Goal: Task Accomplishment & Management: Use online tool/utility

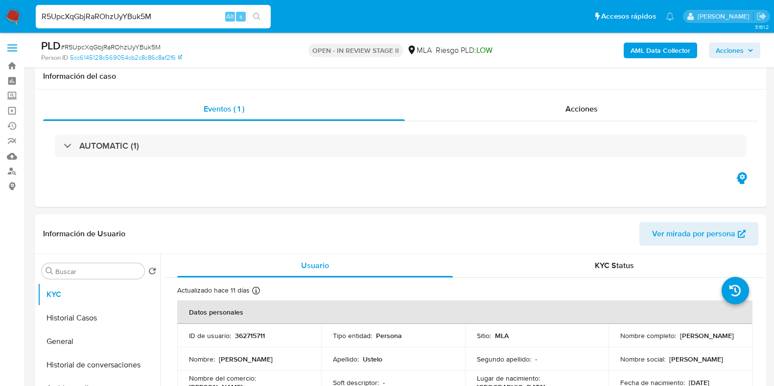
select select "10"
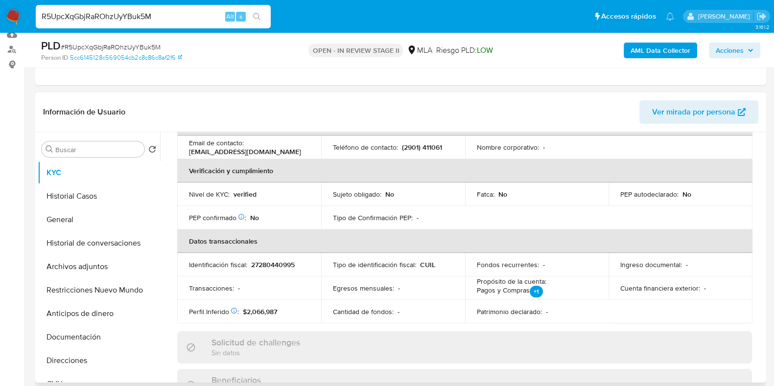
scroll to position [25, 0]
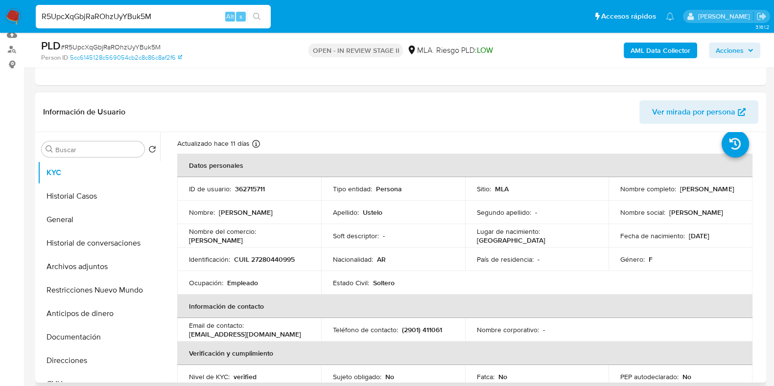
click at [281, 260] on p "CUIL 27280440995" at bounding box center [264, 259] width 61 height 9
copy p "27280440995"
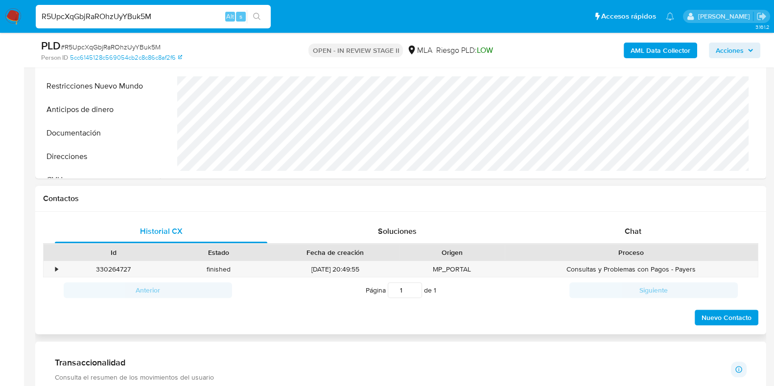
scroll to position [367, 0]
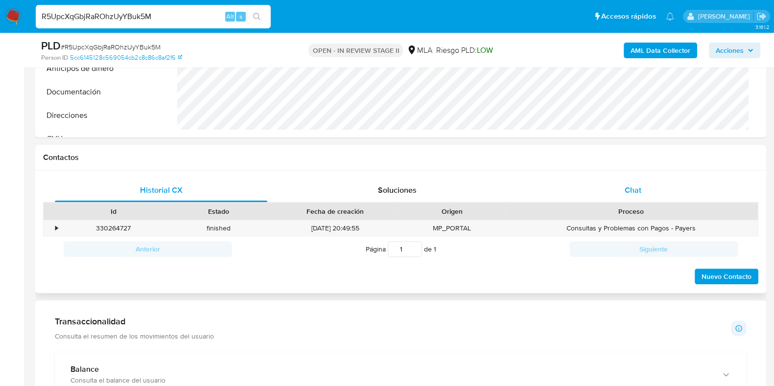
click at [643, 194] on div "Chat" at bounding box center [633, 190] width 212 height 23
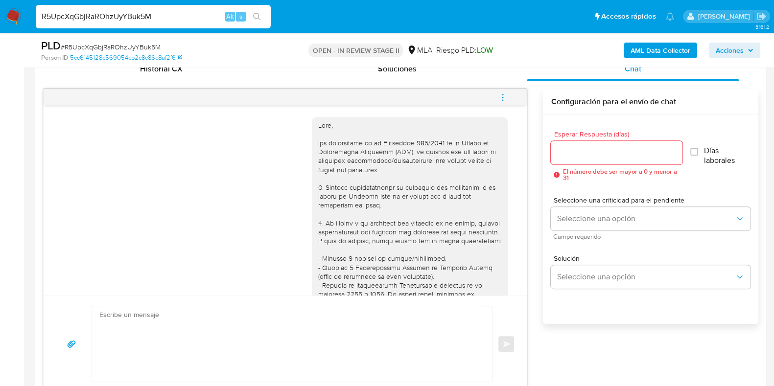
scroll to position [669, 0]
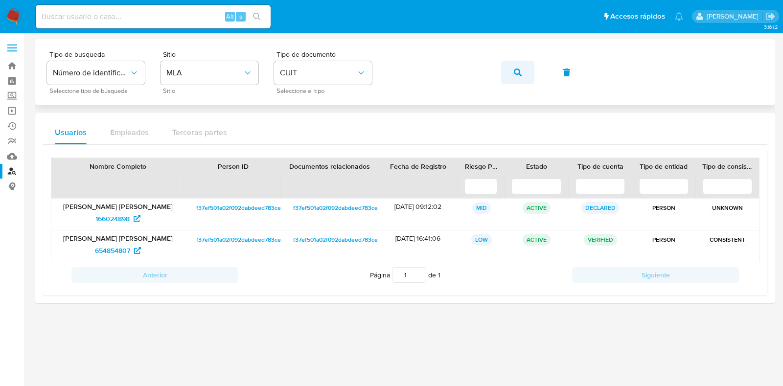
click at [521, 69] on icon "button" at bounding box center [518, 73] width 8 height 8
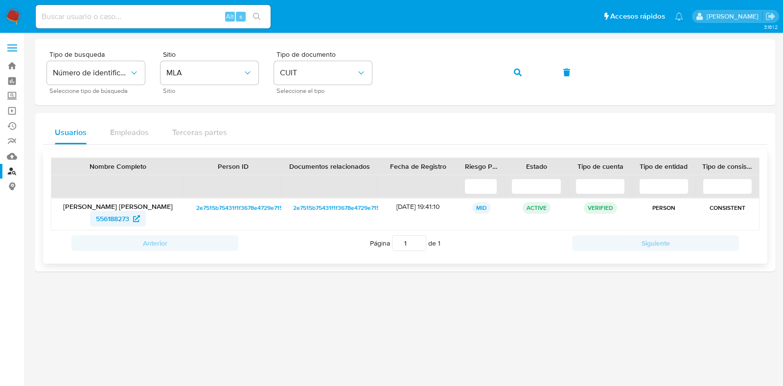
click at [113, 214] on span "556188273" at bounding box center [112, 219] width 33 height 16
click at [521, 76] on button "button" at bounding box center [517, 72] width 33 height 23
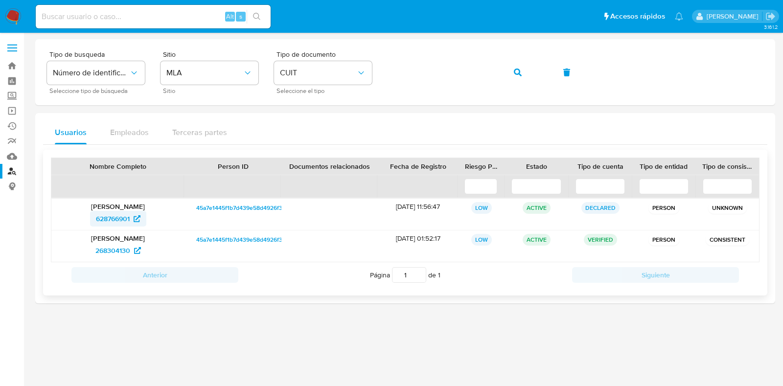
click at [111, 214] on span "628766901" at bounding box center [113, 219] width 34 height 16
click at [105, 248] on span "268304130" at bounding box center [112, 251] width 35 height 16
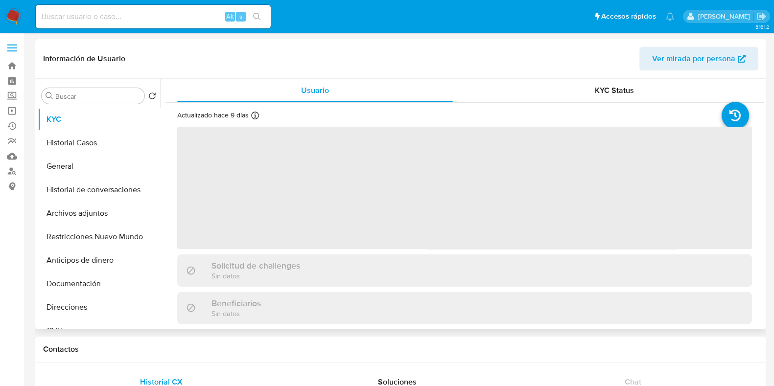
select select "10"
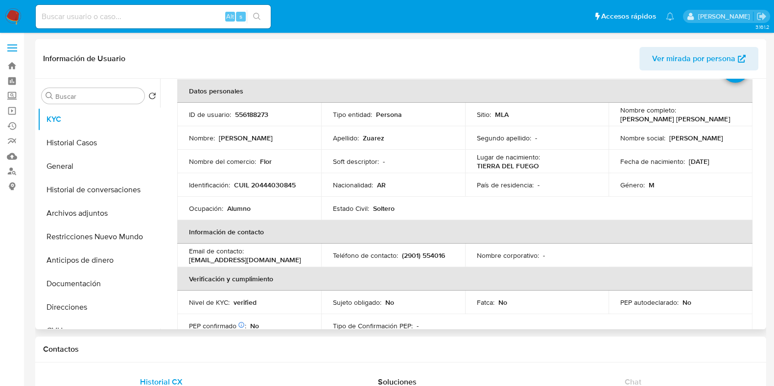
scroll to position [34, 0]
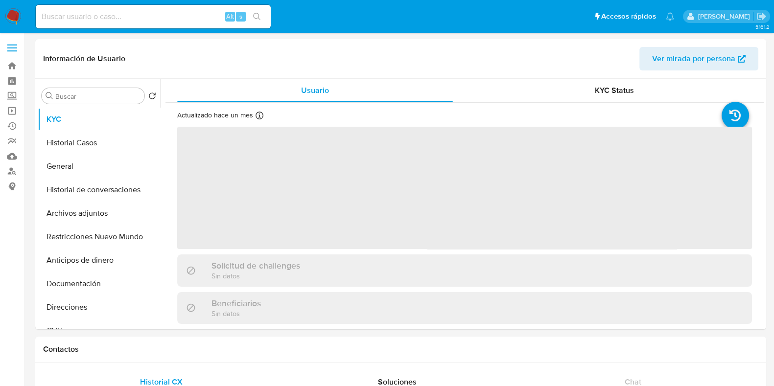
select select "10"
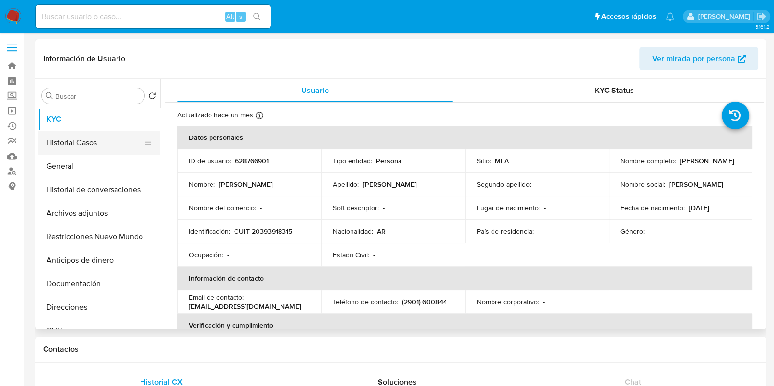
click at [86, 141] on button "Historial Casos" at bounding box center [95, 142] width 115 height 23
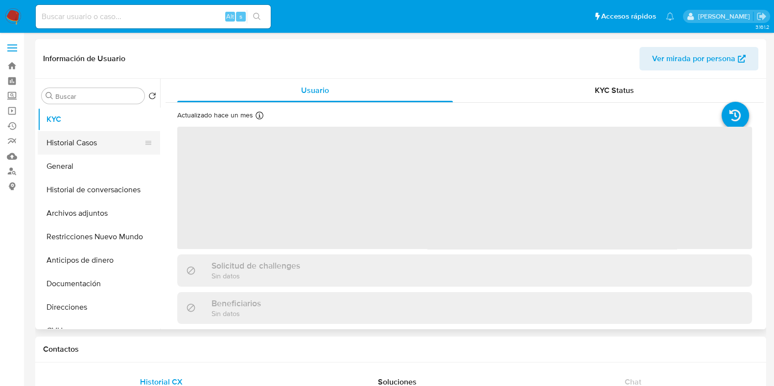
click at [99, 136] on button "Historial Casos" at bounding box center [95, 142] width 115 height 23
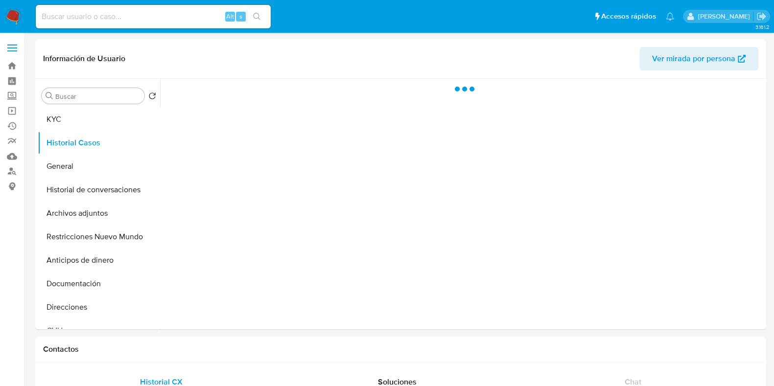
select select "10"
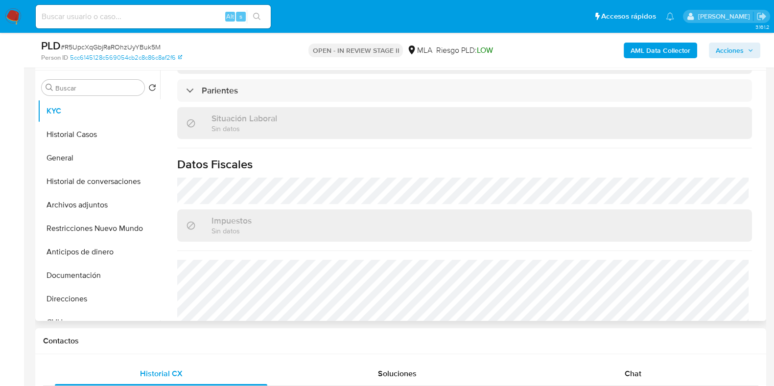
scroll to position [283, 0]
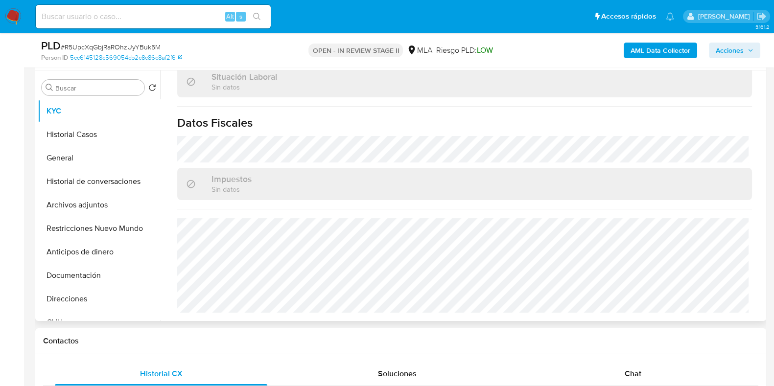
select select "10"
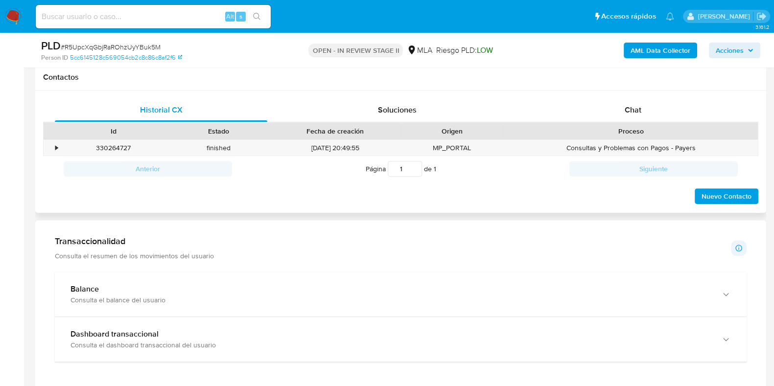
scroll to position [428, 0]
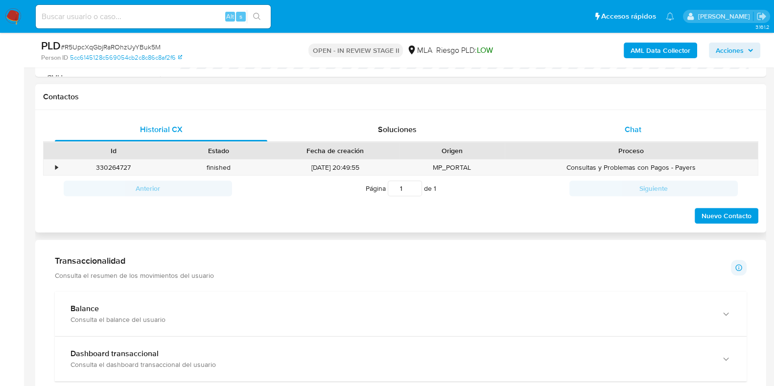
click at [640, 124] on span "Chat" at bounding box center [633, 129] width 17 height 11
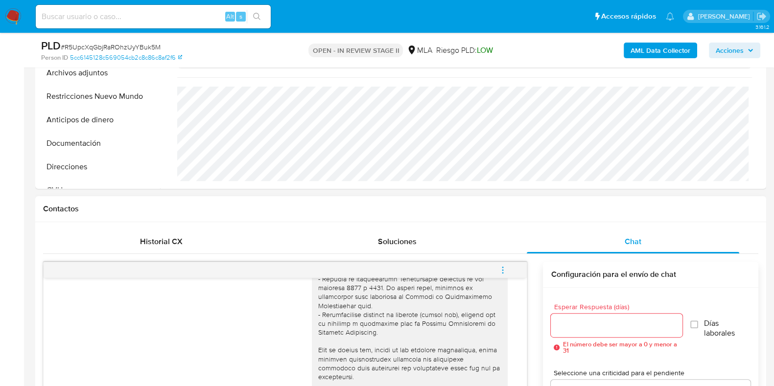
scroll to position [306, 0]
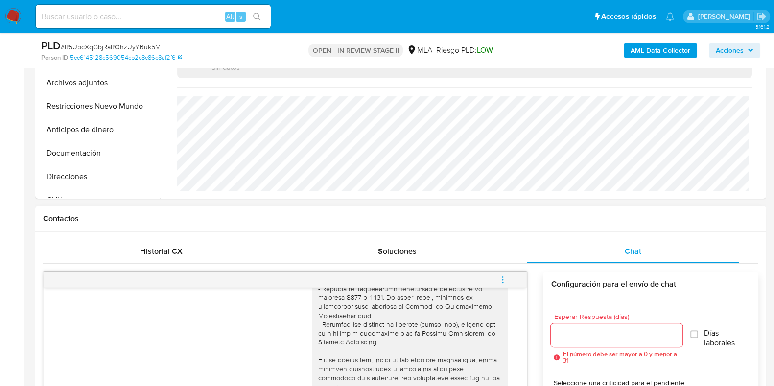
click at [510, 276] on button "menu-action" at bounding box center [503, 279] width 32 height 23
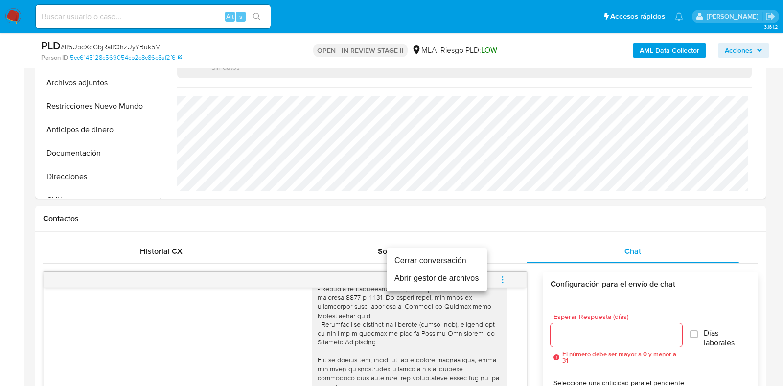
click at [439, 259] on li "Cerrar conversación" at bounding box center [437, 261] width 100 height 18
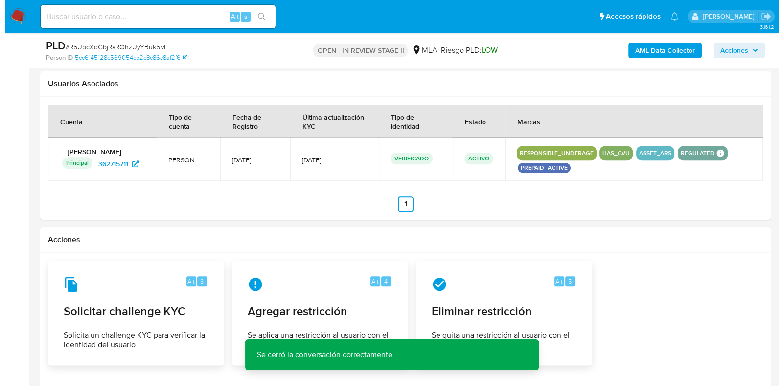
scroll to position [1459, 0]
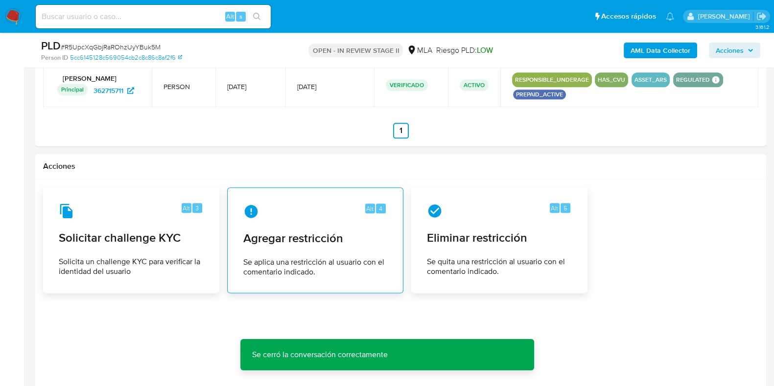
click at [285, 232] on span "Agregar restricción" at bounding box center [315, 238] width 144 height 15
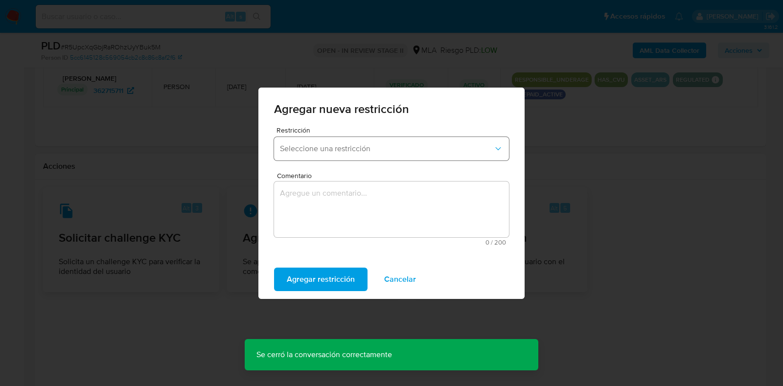
click at [301, 146] on span "Seleccione una restricción" at bounding box center [386, 149] width 213 height 10
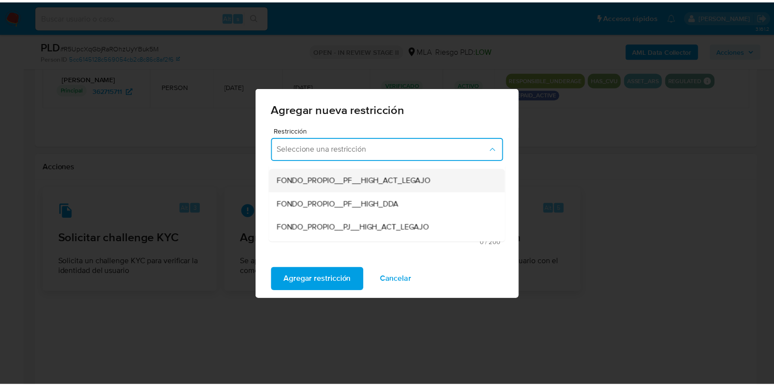
scroll to position [122, 0]
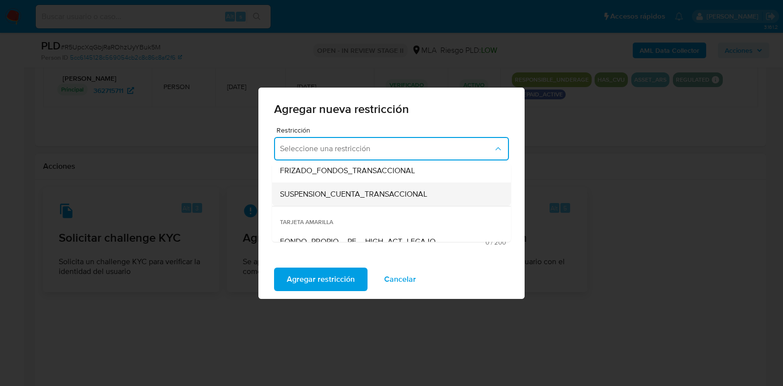
click at [313, 189] on span "SUSPENSION_CUENTA_TRANSACCIONAL" at bounding box center [353, 194] width 147 height 10
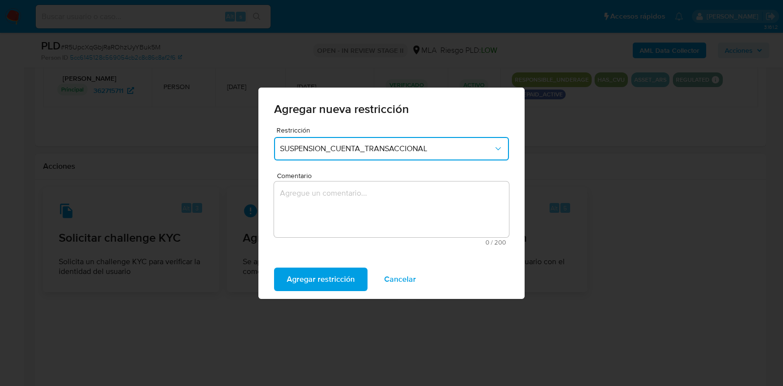
click at [313, 195] on textarea "Comentario" at bounding box center [391, 210] width 235 height 56
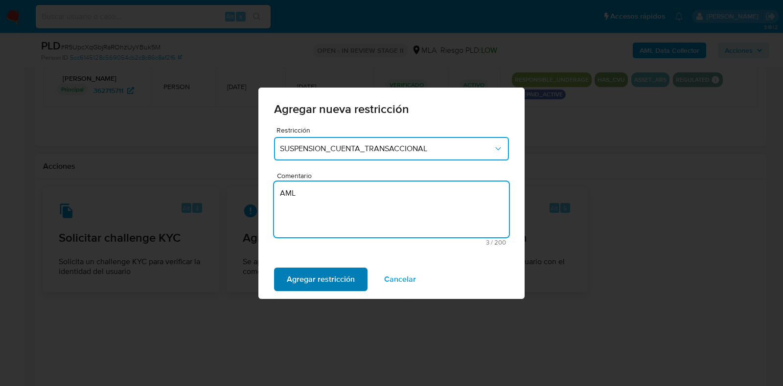
type textarea "AML"
click at [324, 279] on span "Agregar restricción" at bounding box center [321, 280] width 68 height 22
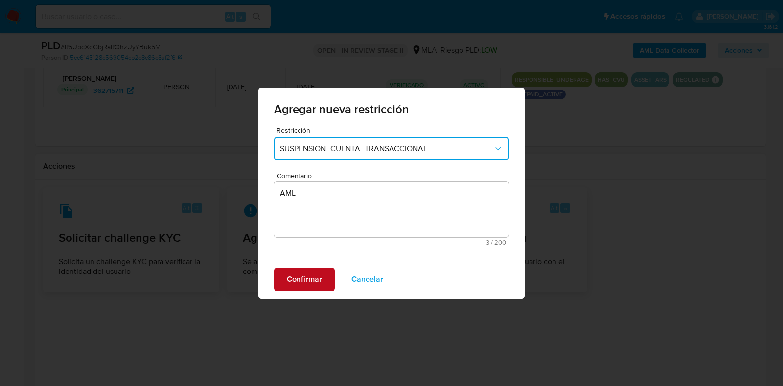
click at [324, 279] on button "Confirmar" at bounding box center [304, 279] width 61 height 23
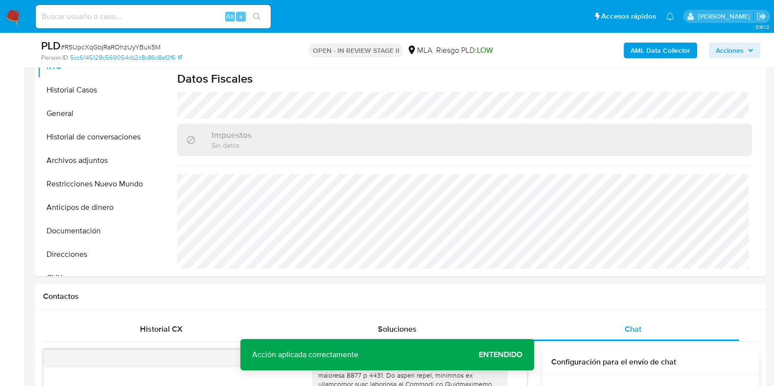
scroll to position [174, 0]
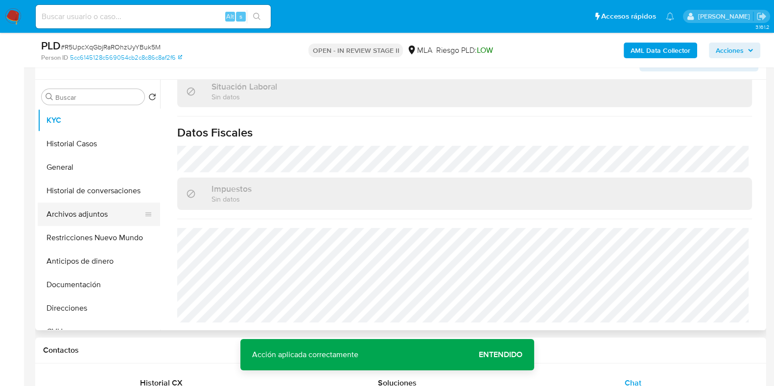
click at [83, 215] on button "Archivos adjuntos" at bounding box center [95, 214] width 115 height 23
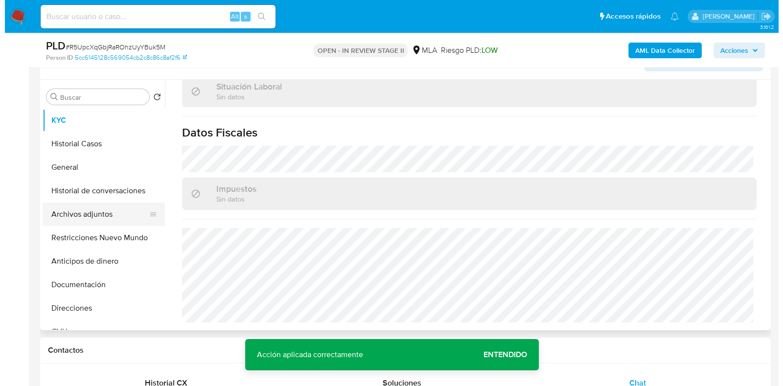
scroll to position [0, 0]
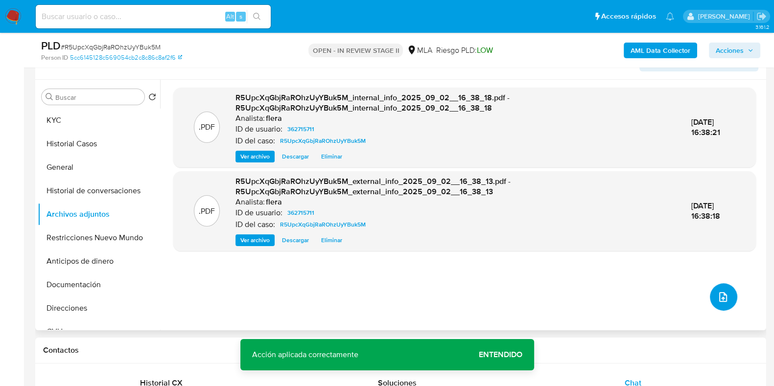
click at [717, 299] on icon "upload-file" at bounding box center [723, 297] width 12 height 12
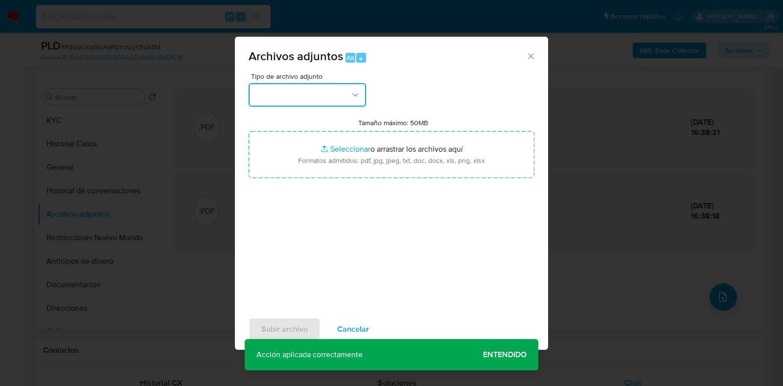
click at [323, 92] on button "button" at bounding box center [307, 94] width 117 height 23
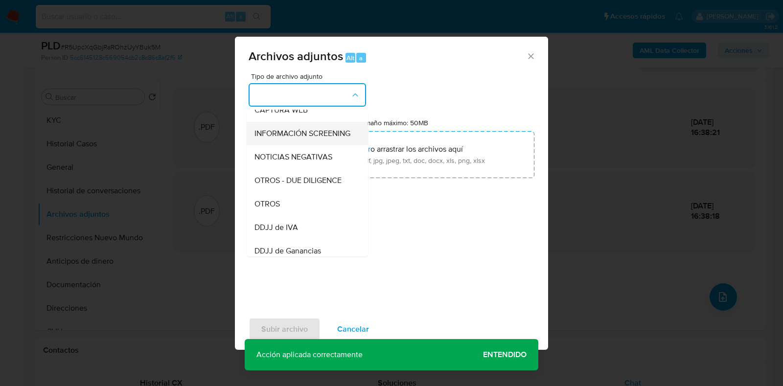
scroll to position [122, 0]
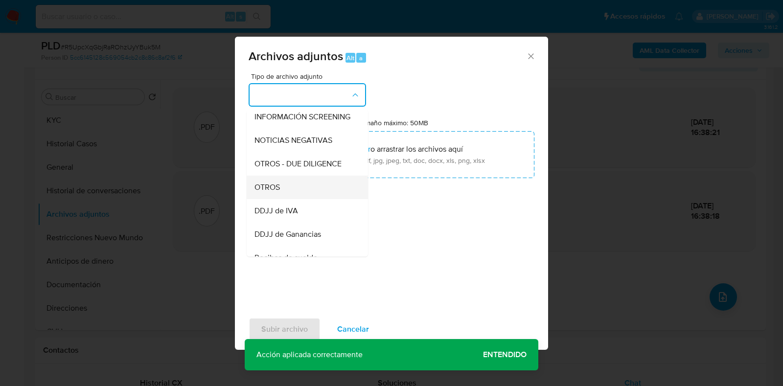
click at [300, 189] on div "OTROS" at bounding box center [305, 187] width 100 height 23
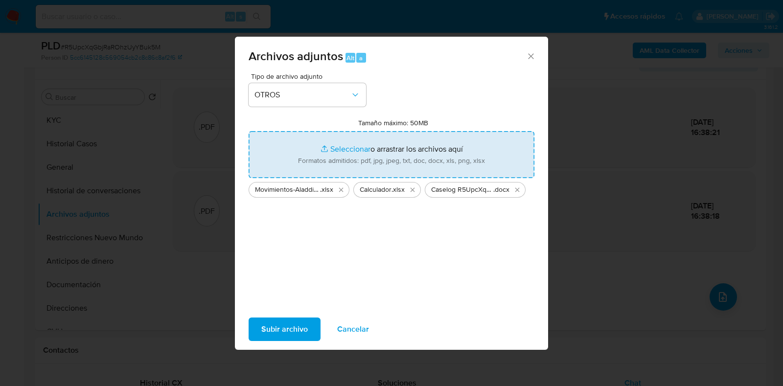
click at [281, 327] on span "Subir archivo" at bounding box center [284, 330] width 47 height 22
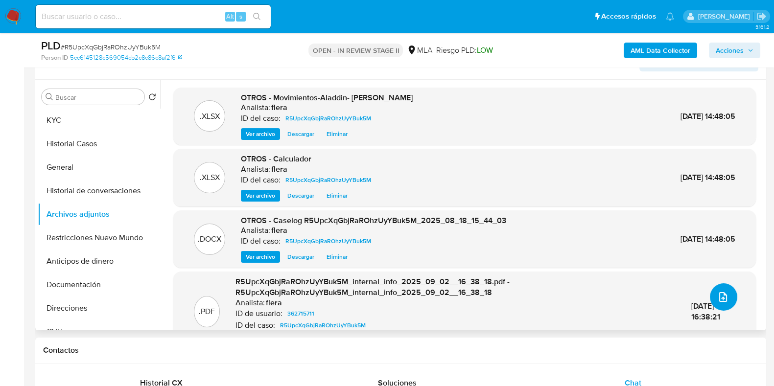
click at [726, 304] on button "upload-file" at bounding box center [723, 296] width 27 height 27
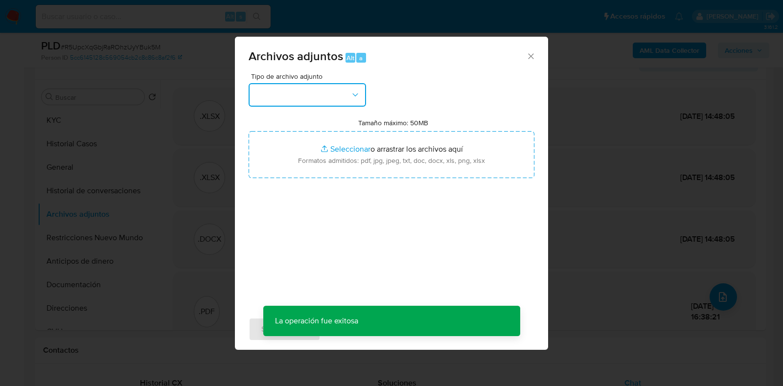
click at [336, 93] on button "button" at bounding box center [307, 94] width 117 height 23
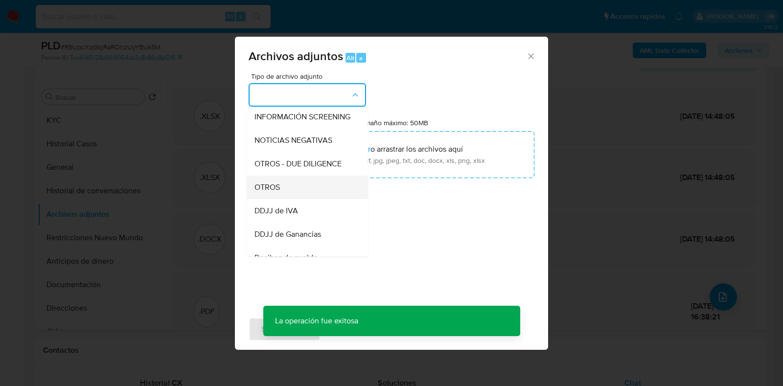
click at [300, 194] on div "OTROS" at bounding box center [305, 187] width 100 height 23
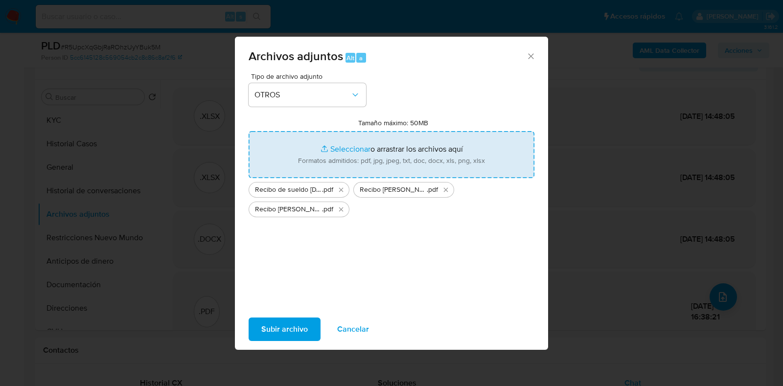
click at [284, 326] on span "Subir archivo" at bounding box center [284, 330] width 47 height 22
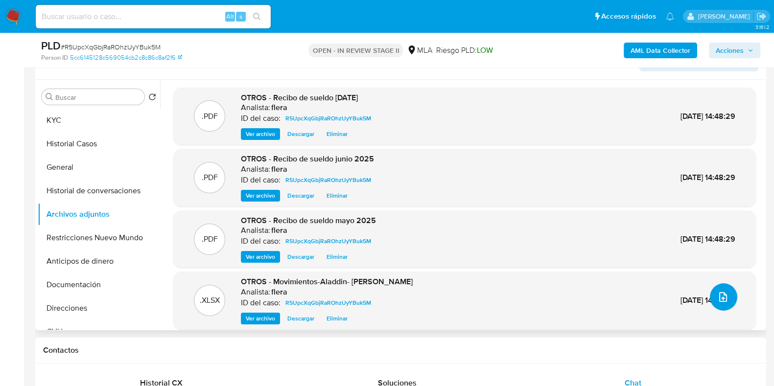
scroll to position [8, 0]
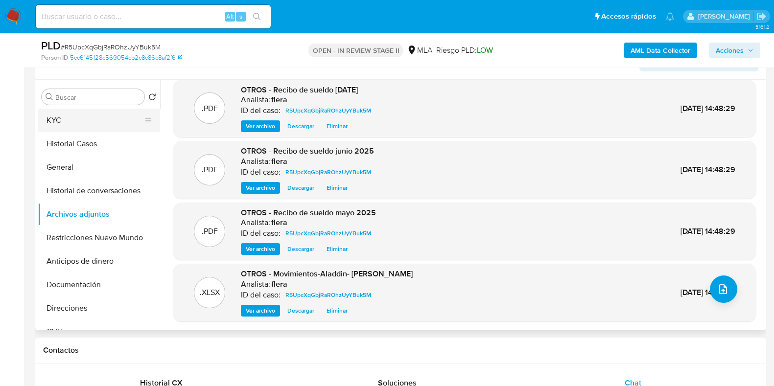
click at [80, 123] on button "KYC" at bounding box center [95, 120] width 115 height 23
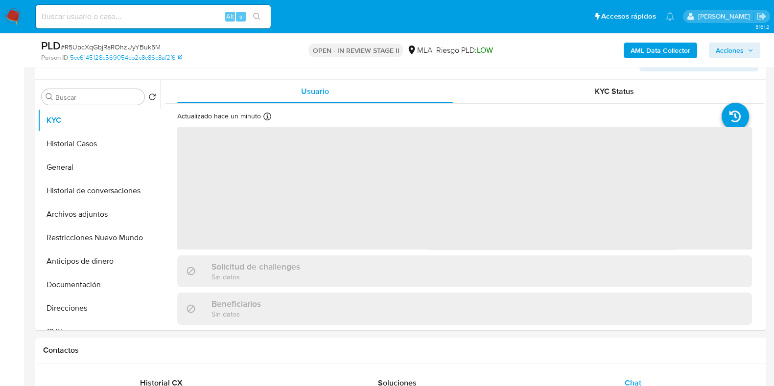
click at [732, 49] on span "Acciones" at bounding box center [730, 51] width 28 height 16
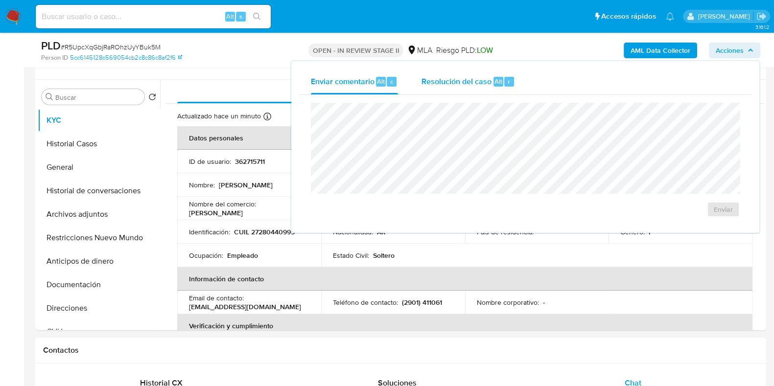
click at [493, 83] on div "Alt" at bounding box center [498, 82] width 10 height 10
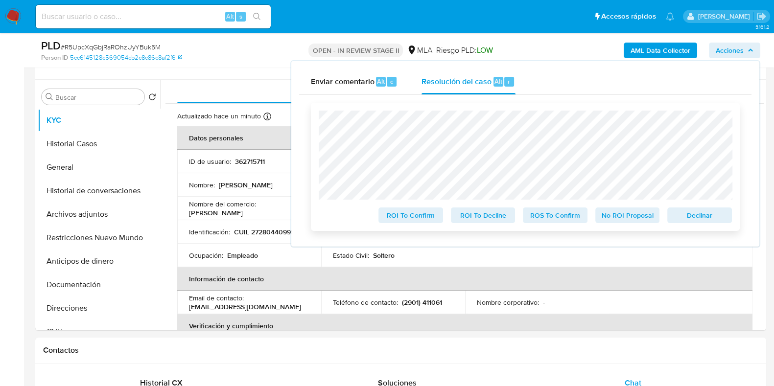
click at [696, 213] on span "Declinar" at bounding box center [699, 216] width 51 height 14
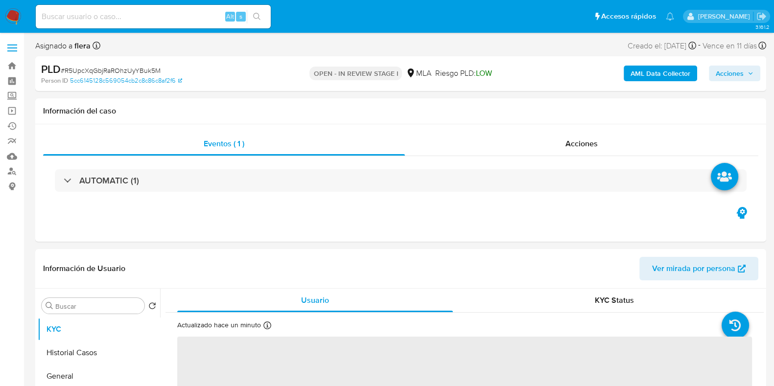
click at [751, 68] on span "Acciones" at bounding box center [735, 74] width 38 height 14
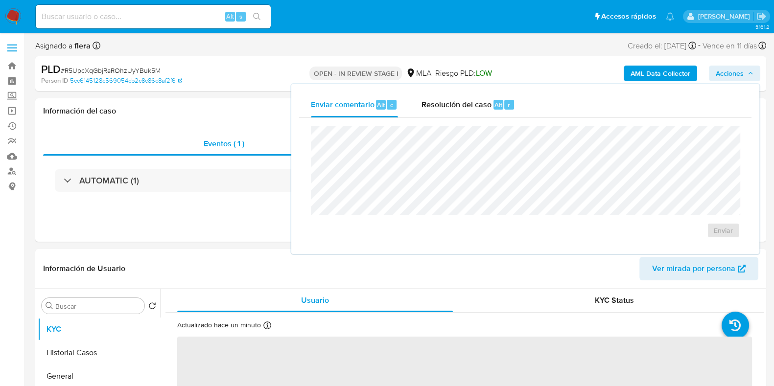
select select "10"
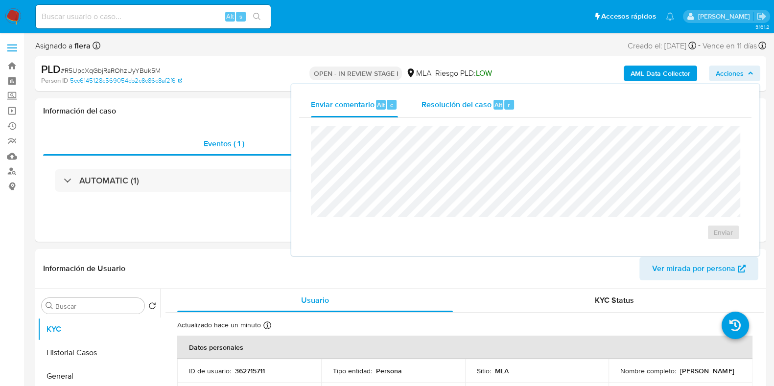
click at [504, 101] on div "r" at bounding box center [509, 105] width 10 height 10
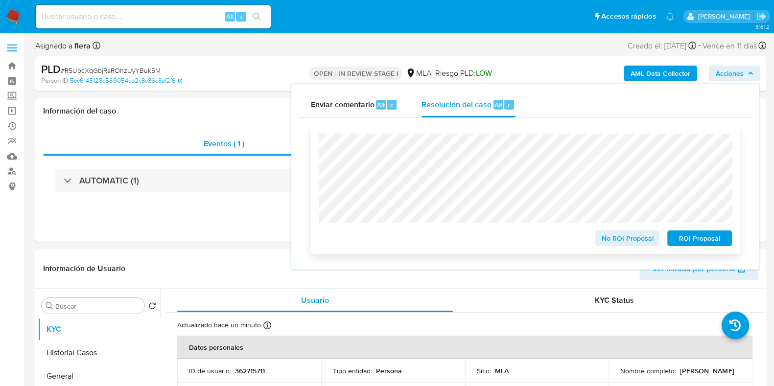
click at [688, 237] on span "ROI Proposal" at bounding box center [699, 239] width 51 height 14
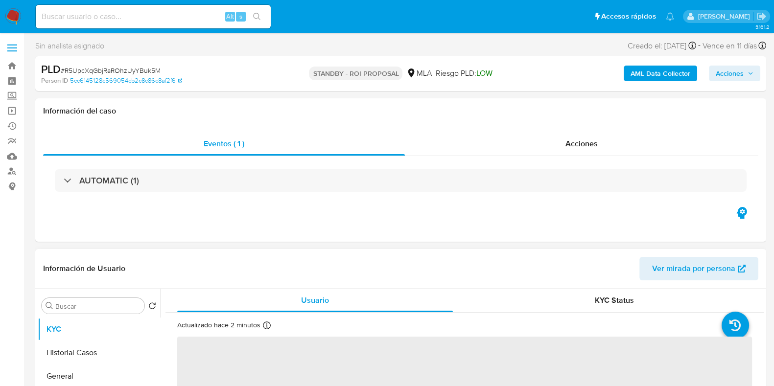
select select "10"
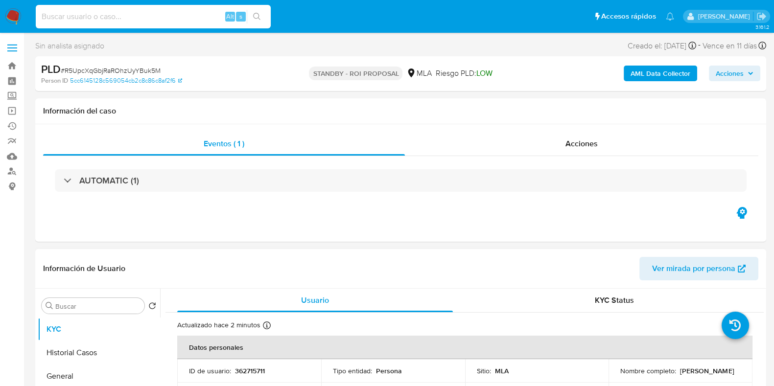
click at [110, 19] on input at bounding box center [153, 16] width 235 height 13
paste input "58rGlq0mKjVL6q15d6sIgpO4"
type input "58rGlq0mKjVL6q15d6sIgpO4"
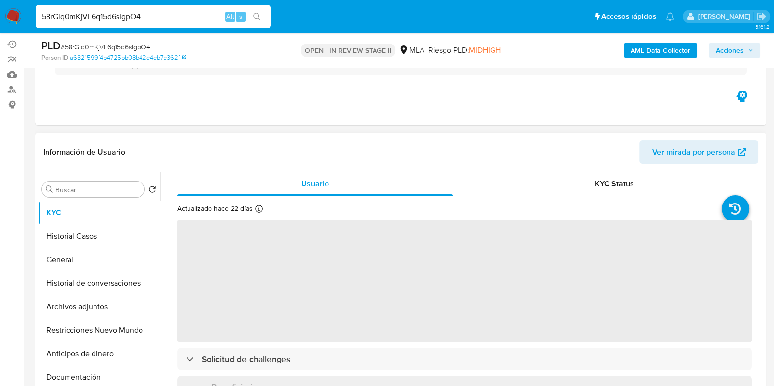
scroll to position [184, 0]
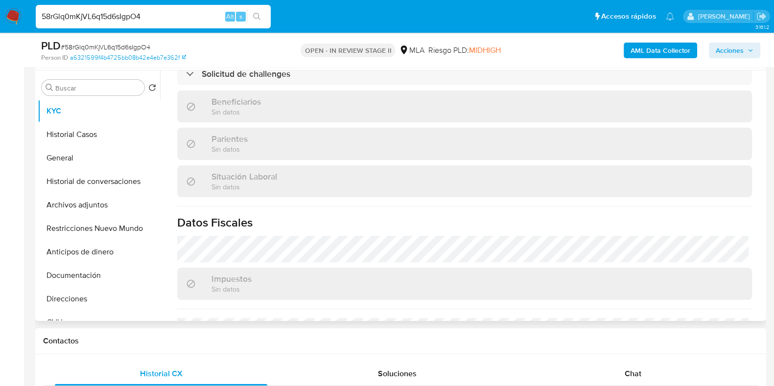
select select "10"
click at [507, 379] on button "Soluciones" at bounding box center [397, 373] width 236 height 23
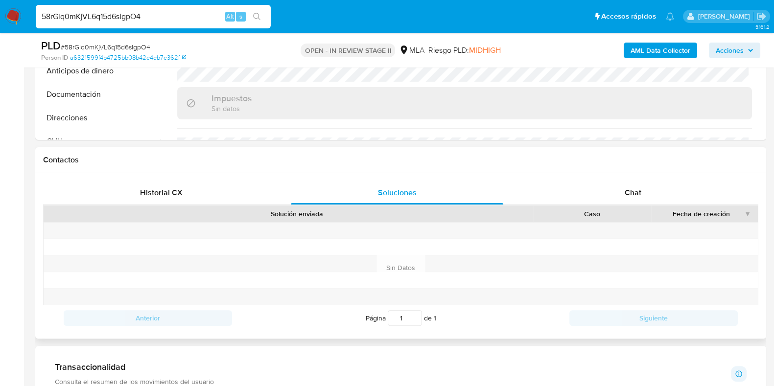
scroll to position [367, 0]
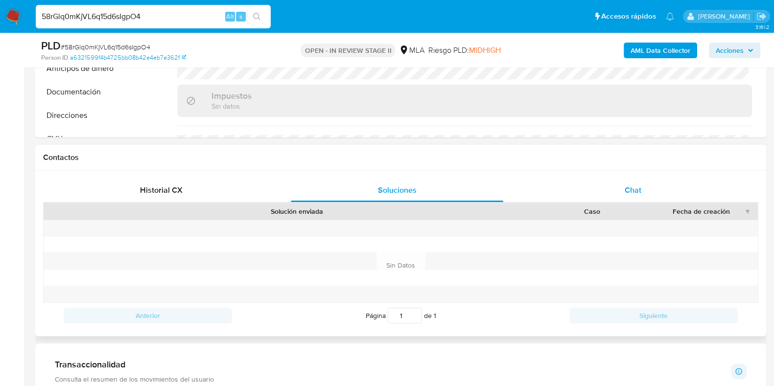
click at [643, 192] on div "Chat" at bounding box center [633, 190] width 212 height 23
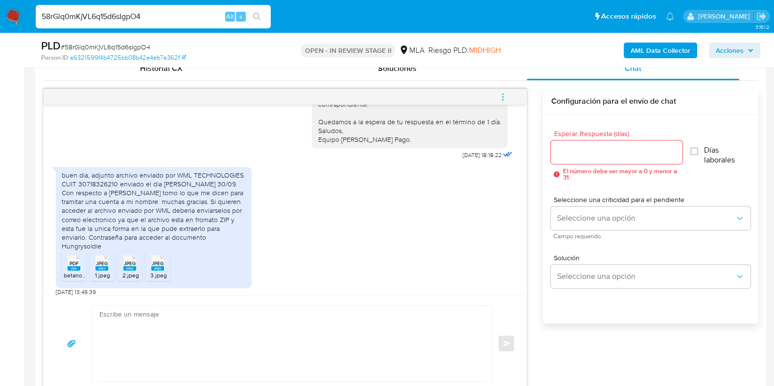
scroll to position [851, 0]
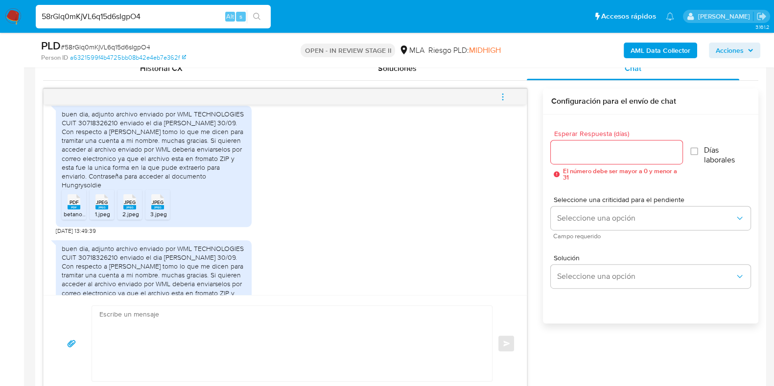
click at [70, 199] on span "PDF" at bounding box center [74, 202] width 9 height 6
click at [101, 210] on span "1.jpeg" at bounding box center [102, 214] width 15 height 8
click at [129, 210] on span "2.jpeg" at bounding box center [130, 214] width 17 height 8
click at [164, 197] on div "JPEG JPEG" at bounding box center [157, 200] width 21 height 19
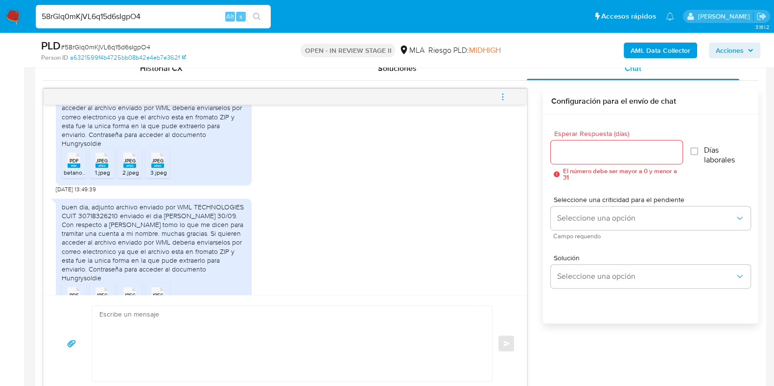
scroll to position [911, 0]
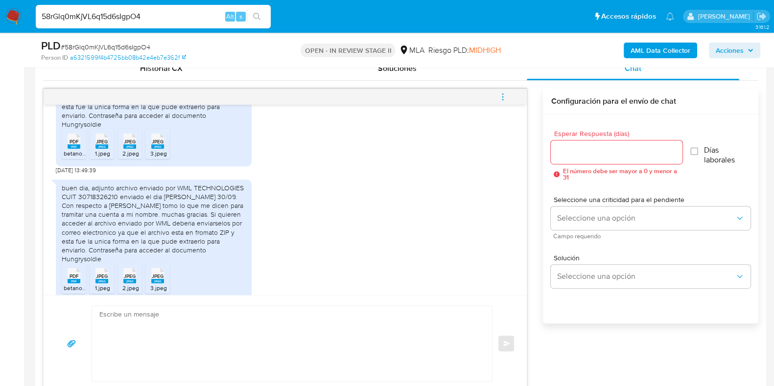
click at [241, 321] on textarea at bounding box center [289, 343] width 380 height 75
click at [98, 21] on input "58rGlq0mKjVL6q15d6sIgpO4" at bounding box center [153, 16] width 235 height 13
paste input "OVt5iRRLXcIPYY0pY4U4Wmli"
type input "OVt5iRRLXcIPYY0pY4U4Wmli"
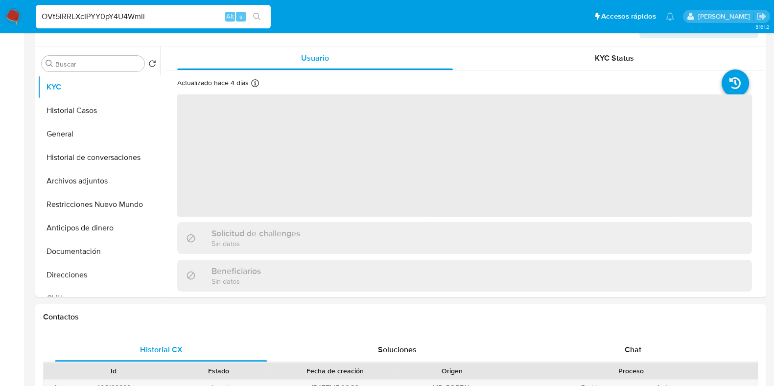
select select "10"
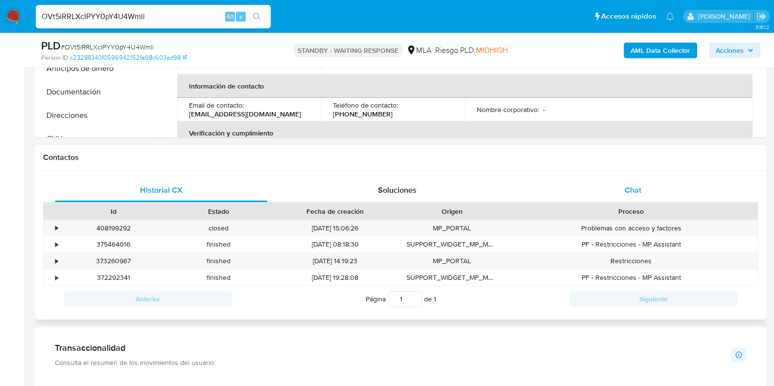
click at [642, 184] on div "Chat" at bounding box center [633, 190] width 212 height 23
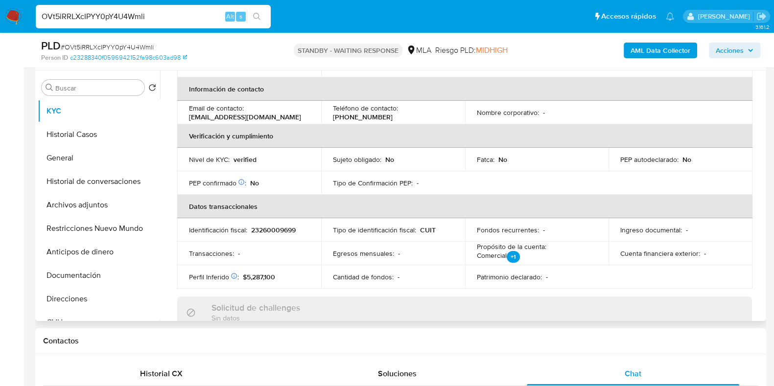
scroll to position [184, 0]
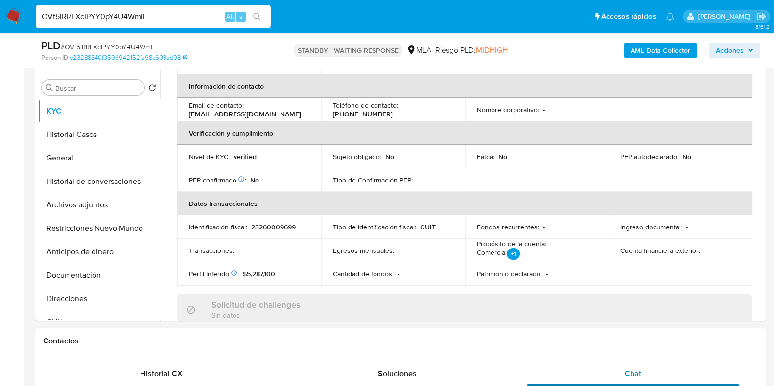
click at [631, 366] on div "Chat" at bounding box center [633, 373] width 212 height 23
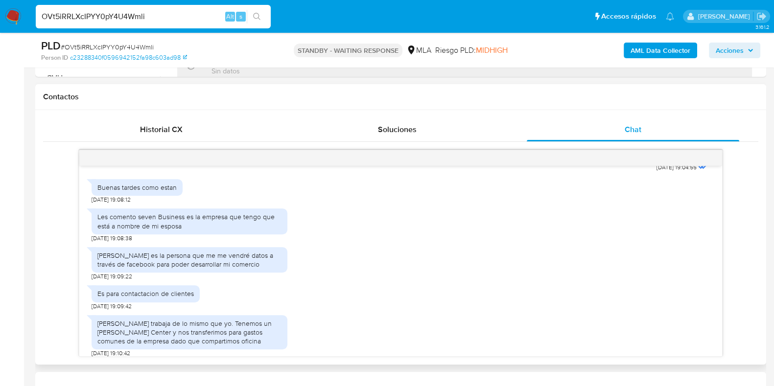
scroll to position [795, 0]
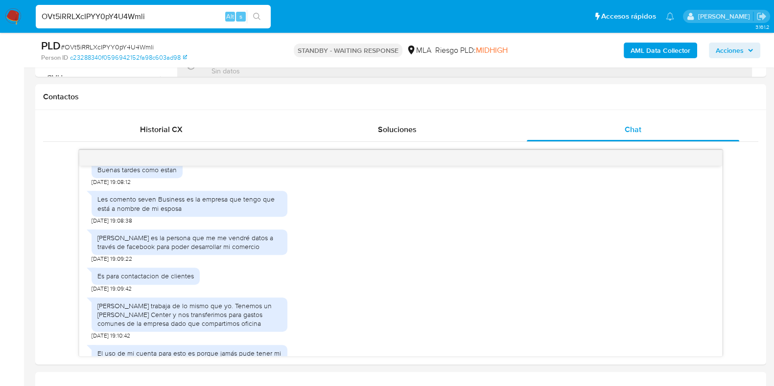
click at [674, 48] on b "AML Data Collector" at bounding box center [660, 51] width 60 height 16
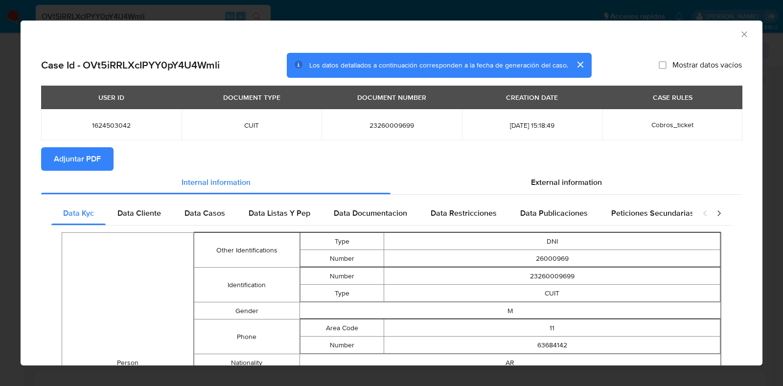
click at [677, 125] on span "Cobros_ticket" at bounding box center [673, 125] width 42 height 10
click at [580, 178] on span "External information" at bounding box center [566, 182] width 71 height 11
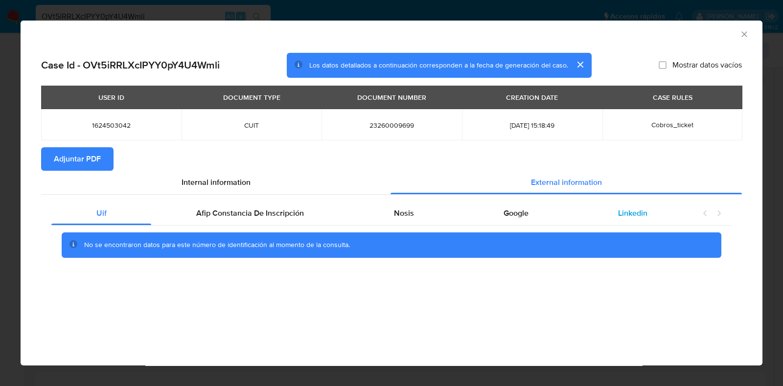
click at [644, 218] on span "Linkedin" at bounding box center [632, 213] width 29 height 11
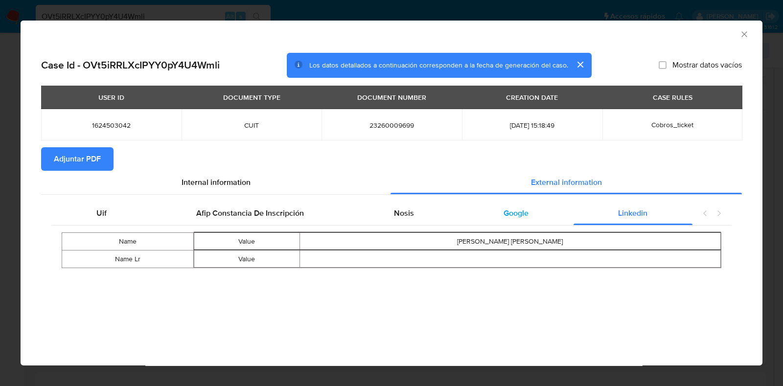
click at [538, 214] on div "Google" at bounding box center [516, 213] width 115 height 23
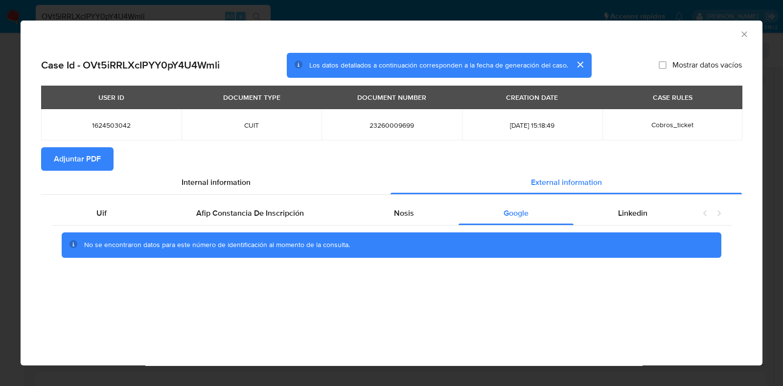
click at [747, 33] on icon "Cerrar ventana" at bounding box center [745, 34] width 10 height 10
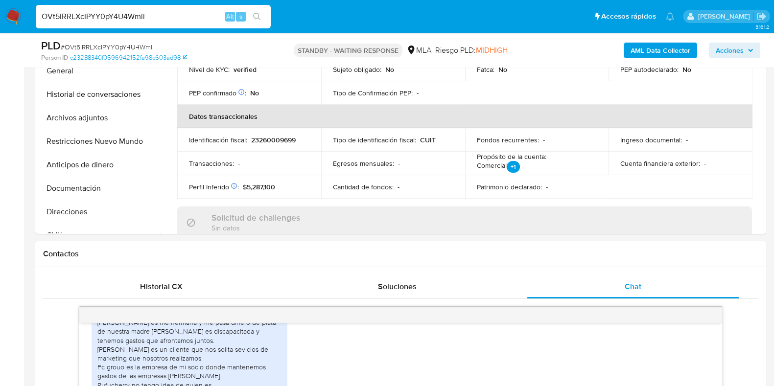
scroll to position [166, 0]
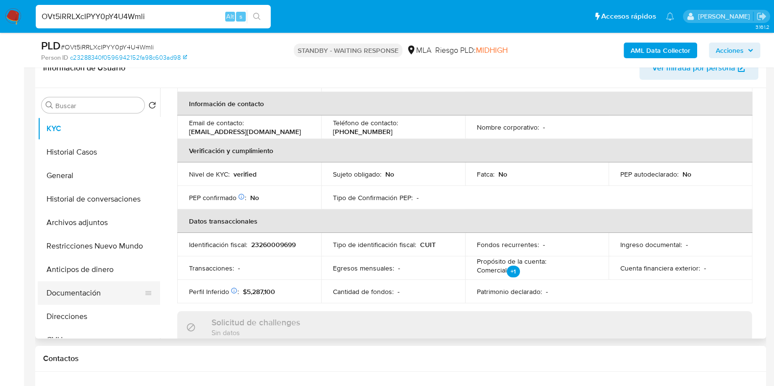
click at [58, 284] on button "Documentación" at bounding box center [95, 292] width 115 height 23
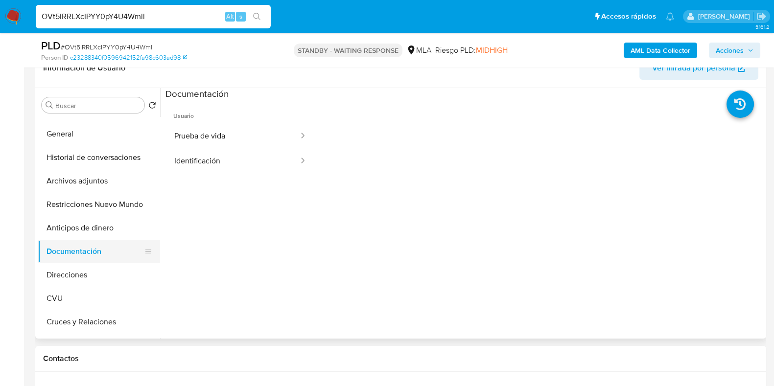
scroll to position [61, 0]
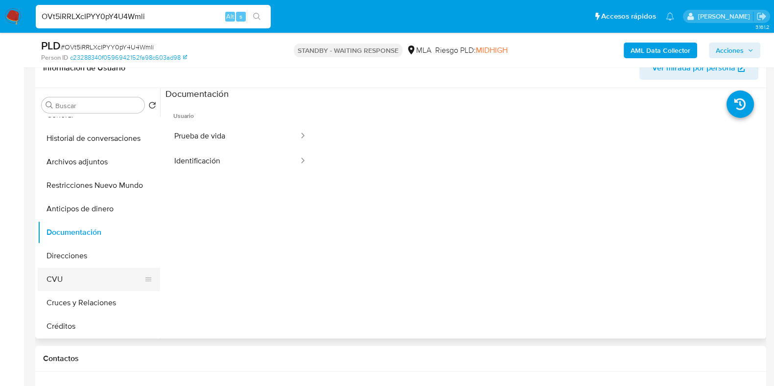
click at [56, 275] on button "CVU" at bounding box center [95, 279] width 115 height 23
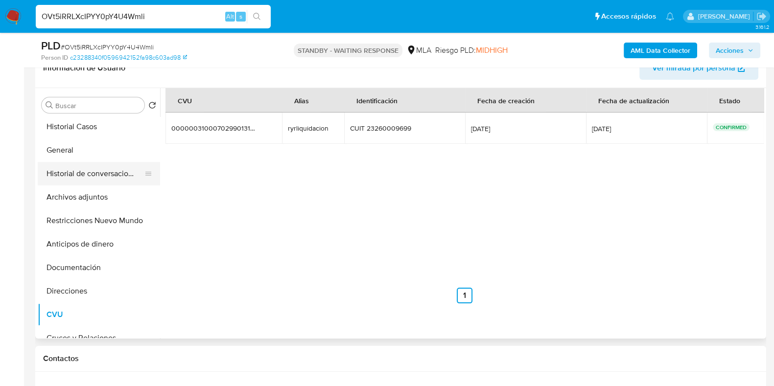
scroll to position [0, 0]
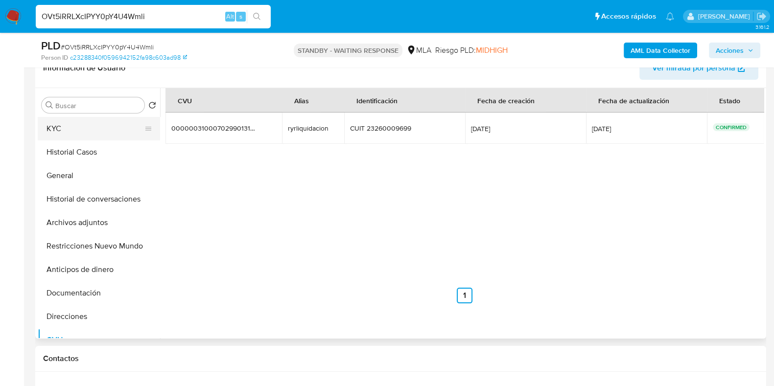
click at [65, 129] on button "KYC" at bounding box center [95, 128] width 115 height 23
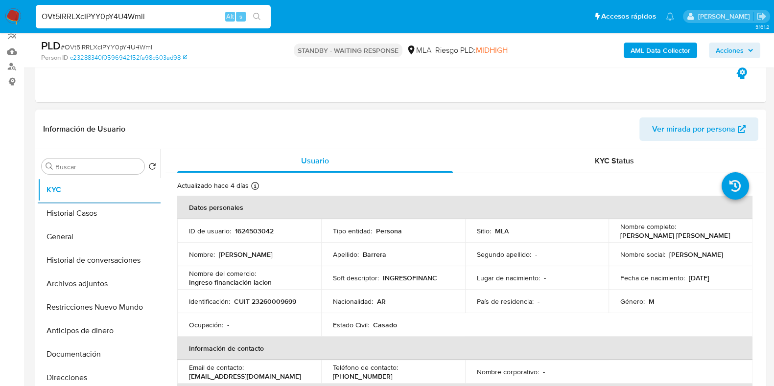
click at [277, 300] on p "CUIT 23260009699" at bounding box center [265, 301] width 62 height 9
copy p "23260009699"
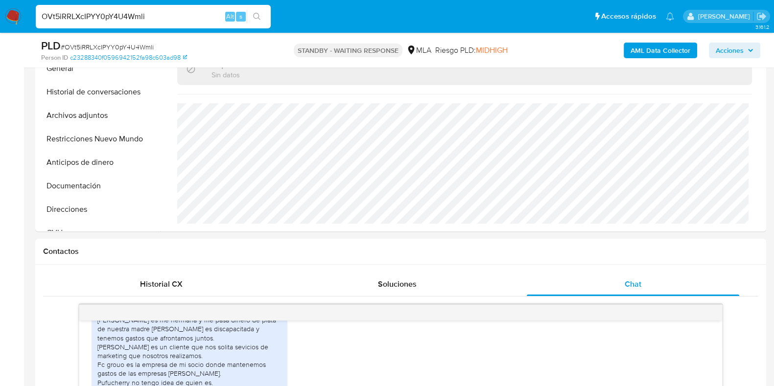
scroll to position [166, 0]
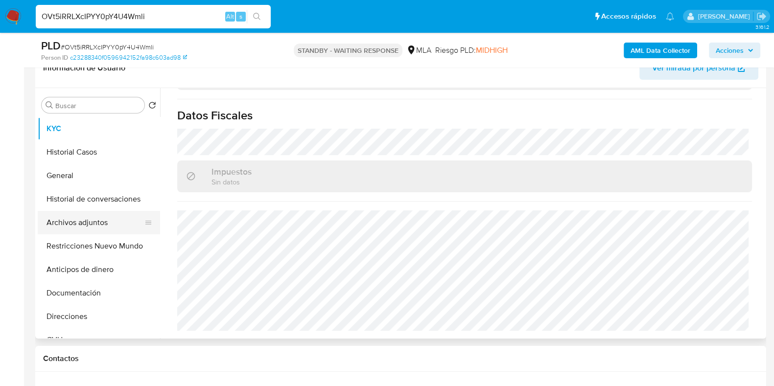
click at [77, 221] on button "Archivos adjuntos" at bounding box center [95, 222] width 115 height 23
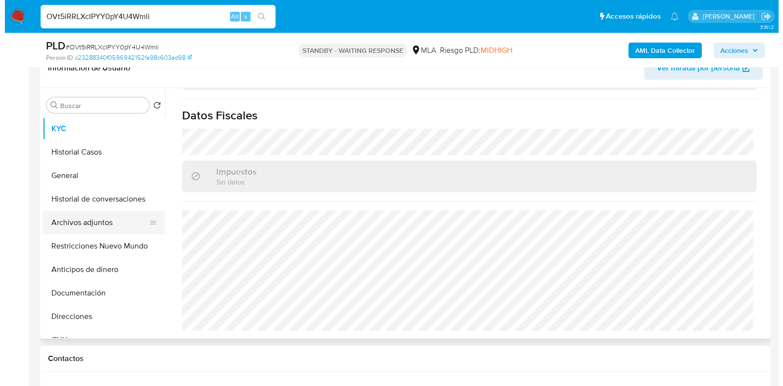
scroll to position [0, 0]
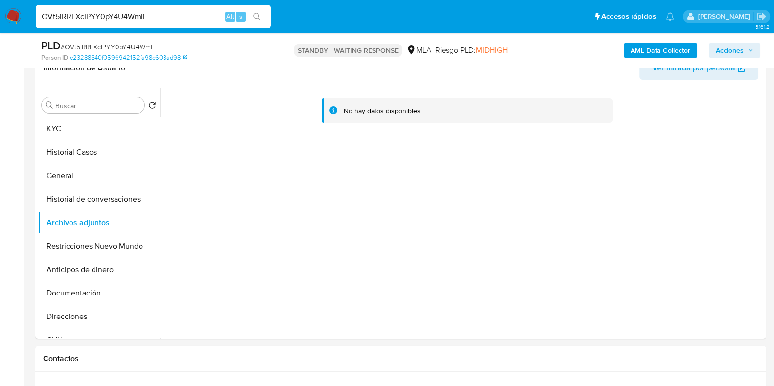
click at [653, 49] on b "AML Data Collector" at bounding box center [660, 51] width 60 height 16
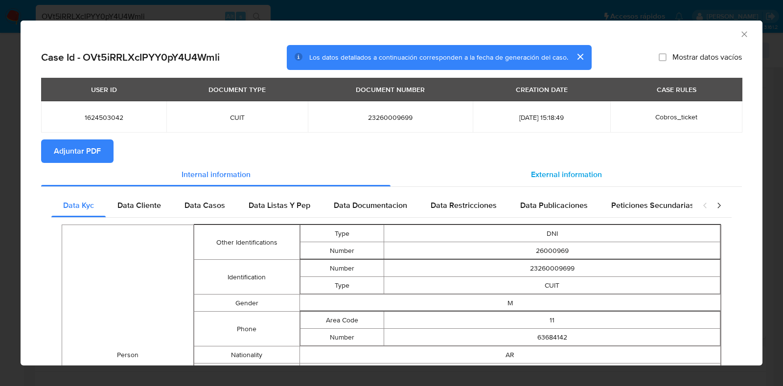
click at [515, 172] on div "External information" at bounding box center [566, 174] width 351 height 23
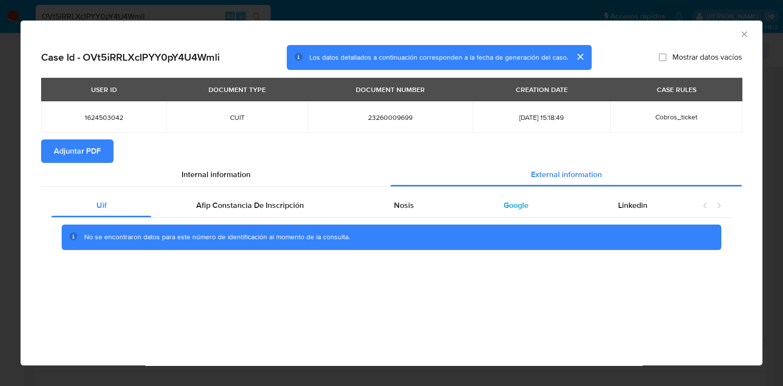
click at [516, 203] on span "Google" at bounding box center [516, 205] width 25 height 11
click at [406, 207] on span "Nosis" at bounding box center [404, 205] width 20 height 11
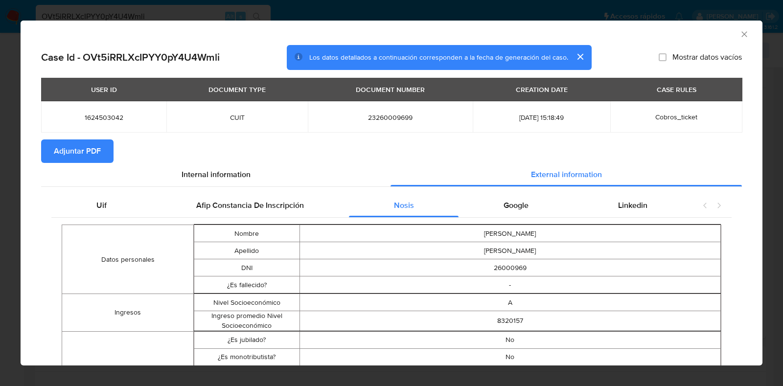
click at [78, 150] on span "Adjuntar PDF" at bounding box center [77, 151] width 47 height 22
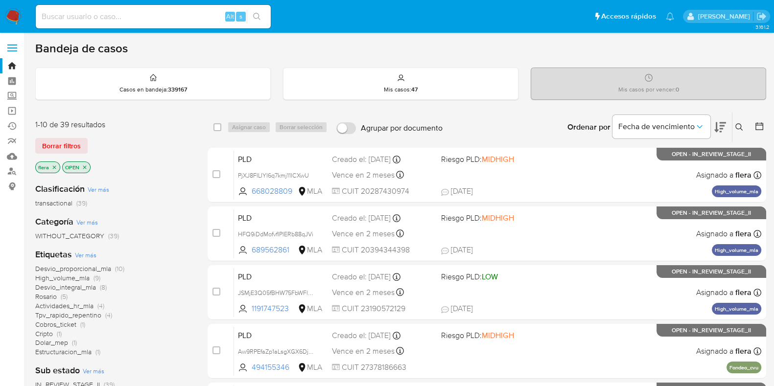
click at [744, 128] on button at bounding box center [740, 127] width 16 height 12
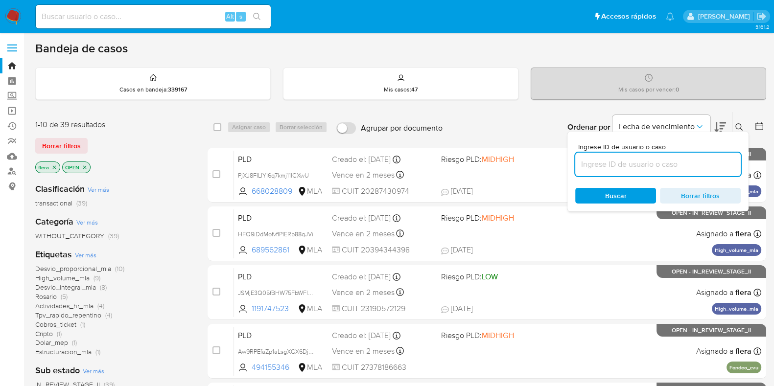
click at [641, 161] on input at bounding box center [657, 164] width 165 height 13
type input "5SqA4pI8k3UKwVeIYYBW4FgV"
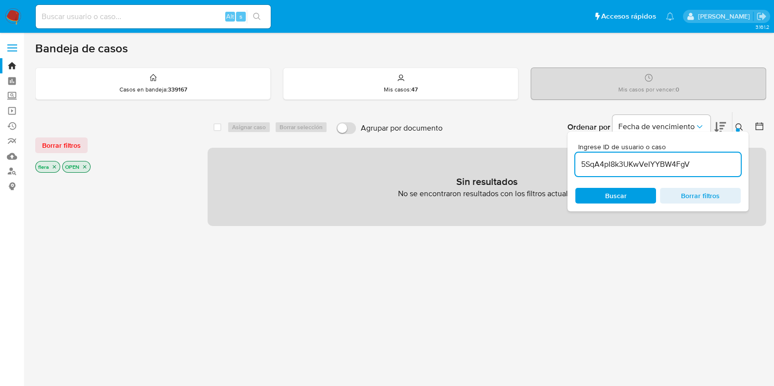
click at [86, 166] on icon "close-filter" at bounding box center [85, 167] width 6 height 6
click at [54, 165] on icon "close-filter" at bounding box center [54, 166] width 3 height 3
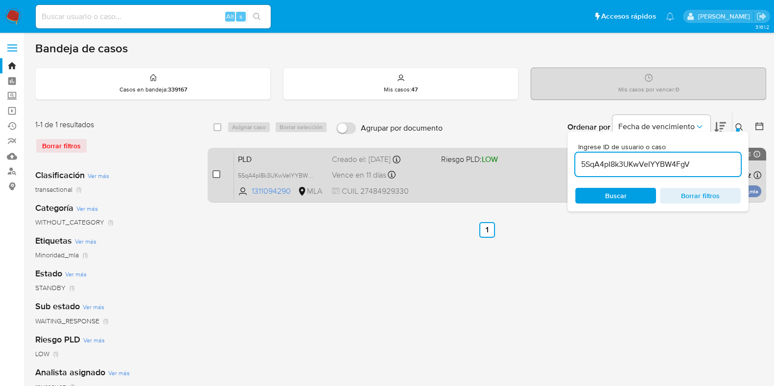
click at [217, 172] on input "checkbox" at bounding box center [216, 174] width 8 height 8
checkbox input "true"
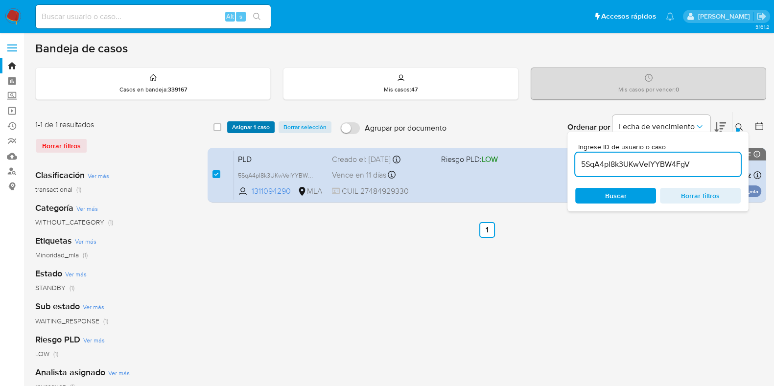
click at [239, 130] on span "Asignar 1 caso" at bounding box center [251, 127] width 38 height 10
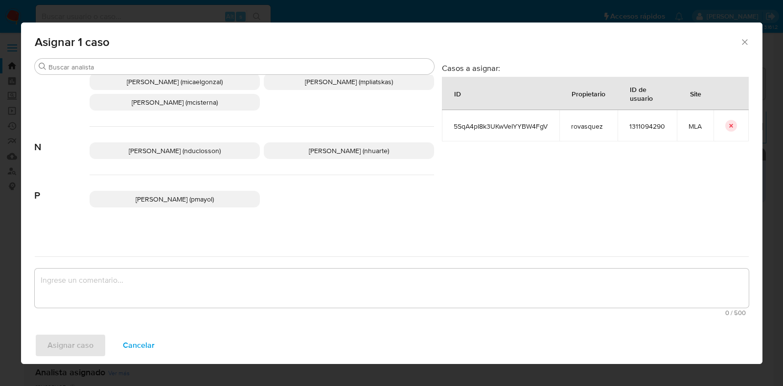
scroll to position [673, 0]
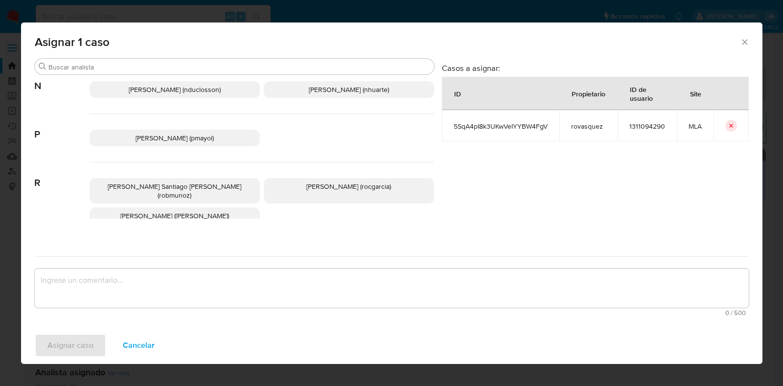
click at [196, 211] on span "Roxana Anahi Vasquez (rovasquez)" at bounding box center [174, 216] width 109 height 10
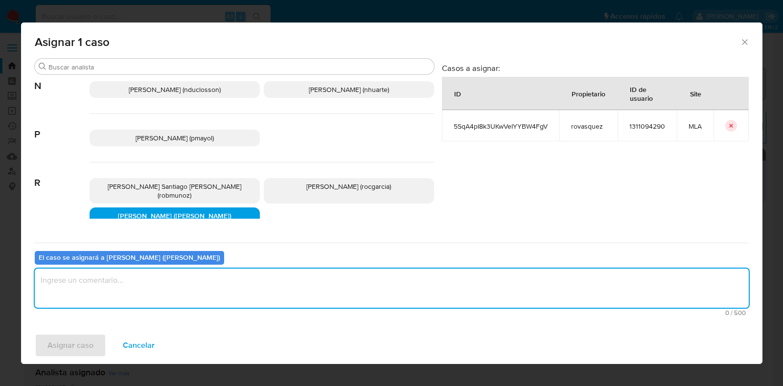
click at [159, 291] on textarea "assign-modal" at bounding box center [392, 288] width 714 height 39
click at [79, 351] on span "Asignar caso" at bounding box center [70, 346] width 46 height 22
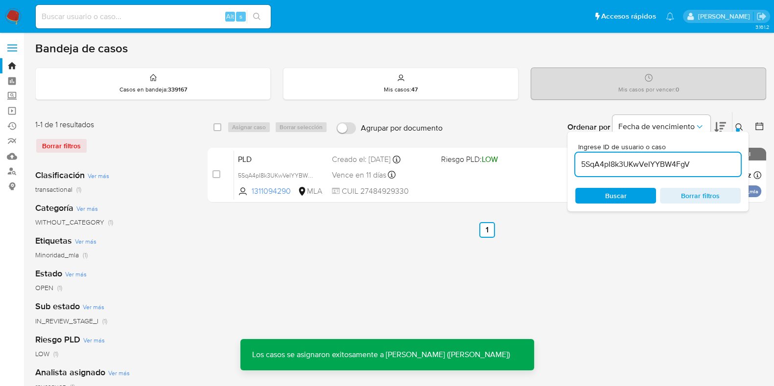
click at [658, 165] on input "5SqA4pI8k3UKwVeIYYBW4FgV" at bounding box center [657, 164] width 165 height 13
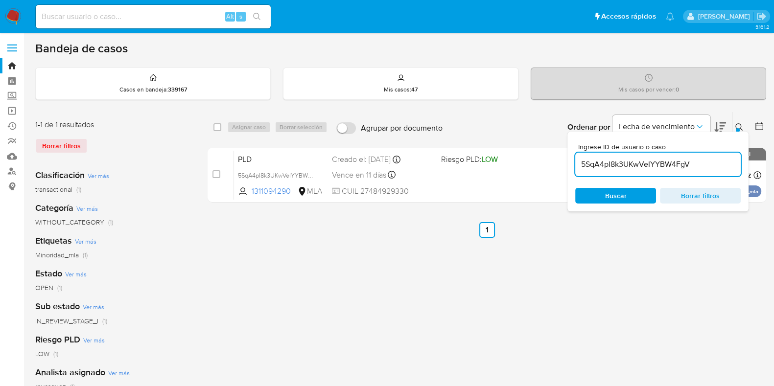
paste input "VmLJbridezC28t3VKhq1IwzP"
type input "VmLJbridezC28t3VKhq1IwzP"
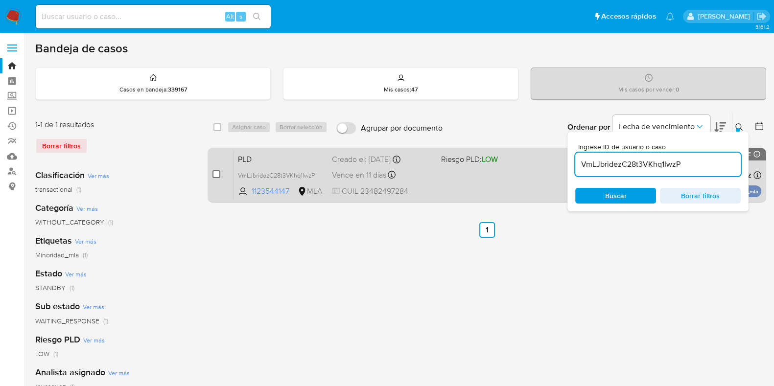
click at [216, 173] on input "checkbox" at bounding box center [216, 174] width 8 height 8
checkbox input "true"
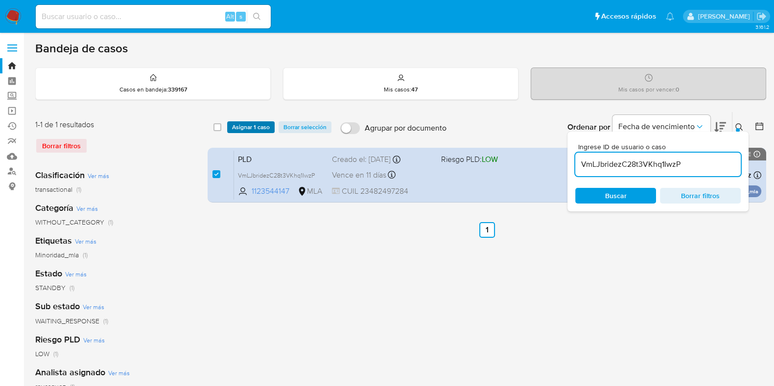
click at [247, 122] on span "Asignar 1 caso" at bounding box center [251, 127] width 38 height 10
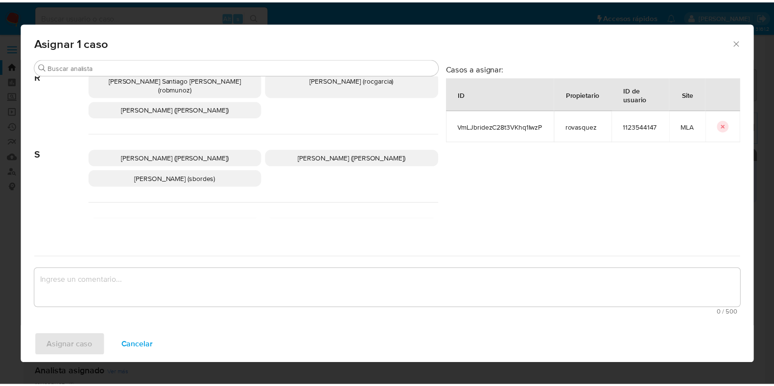
scroll to position [719, 0]
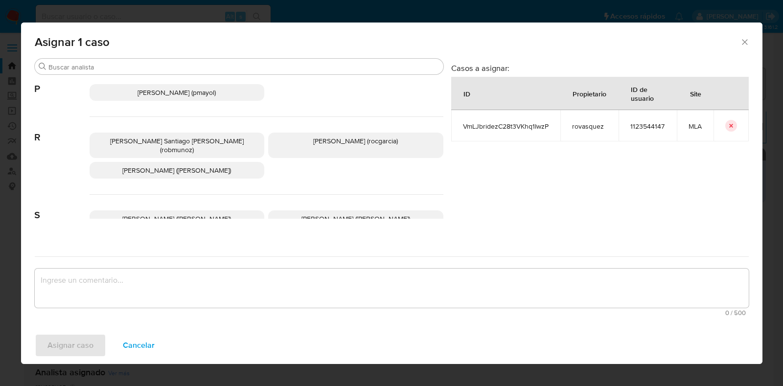
click at [161, 165] on span "Roxana Anahi Vasquez (rovasquez)" at bounding box center [176, 170] width 109 height 10
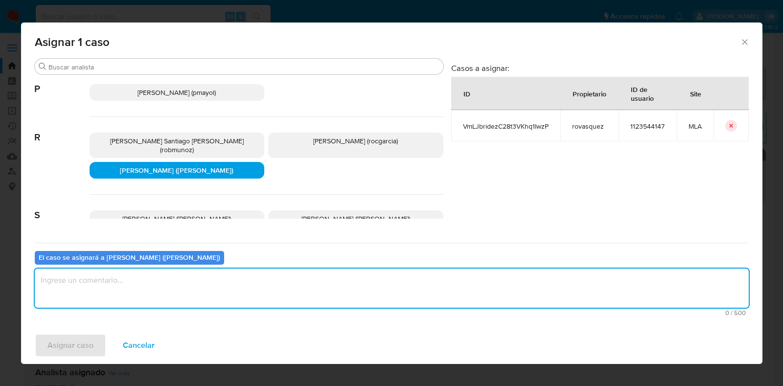
click at [154, 286] on textarea "assign-modal" at bounding box center [392, 288] width 714 height 39
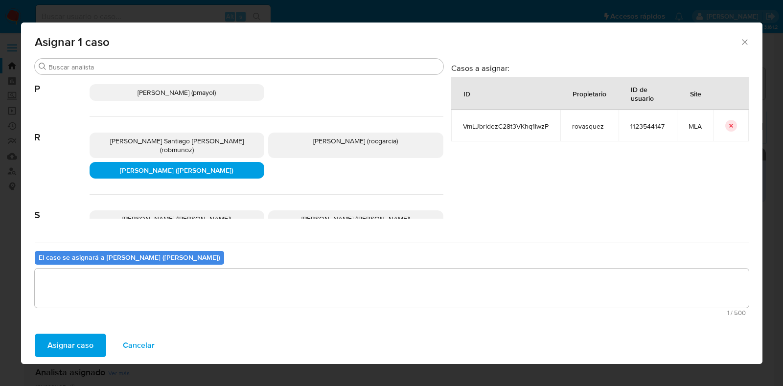
click at [70, 345] on span "Asignar caso" at bounding box center [70, 346] width 46 height 22
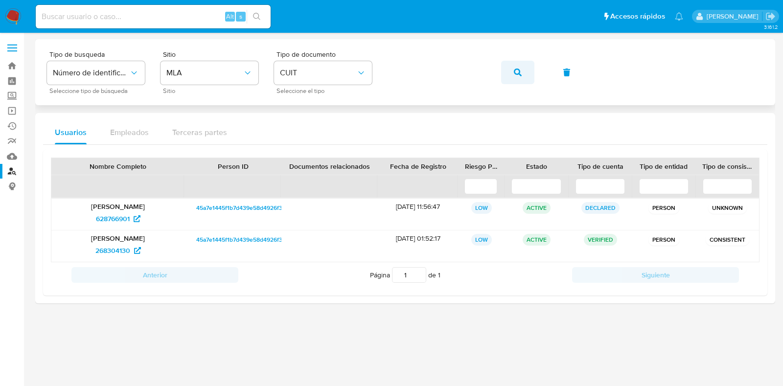
click at [513, 72] on button "button" at bounding box center [517, 72] width 33 height 23
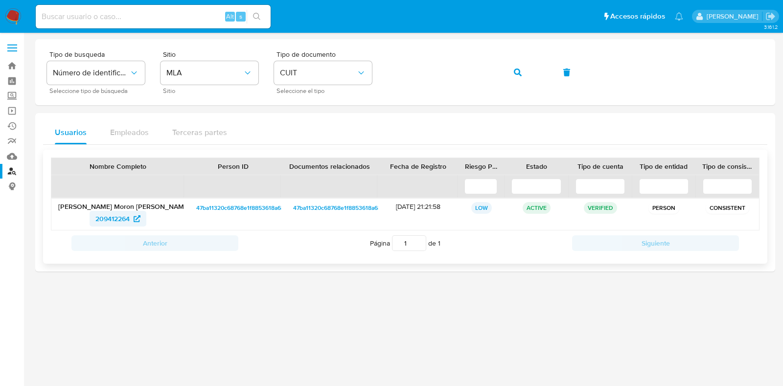
click at [113, 214] on span "209412264" at bounding box center [112, 219] width 34 height 16
click at [515, 73] on icon "button" at bounding box center [518, 73] width 8 height 8
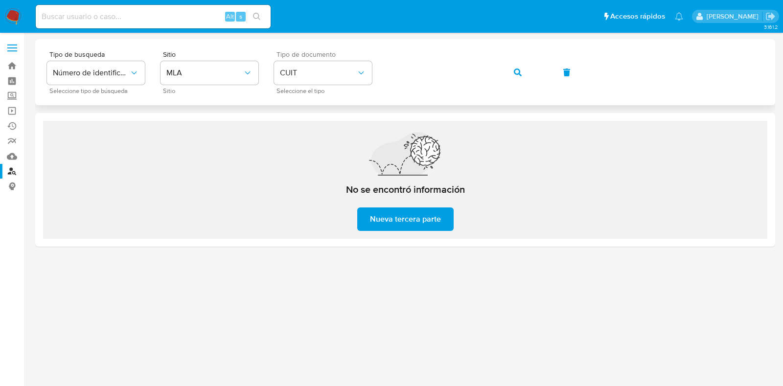
click at [291, 56] on div "Tipo de busqueda Número de identificación Seleccione tipo de búsqueda Sitio MLA…" at bounding box center [405, 72] width 717 height 43
click at [520, 76] on span "button" at bounding box center [518, 73] width 8 height 22
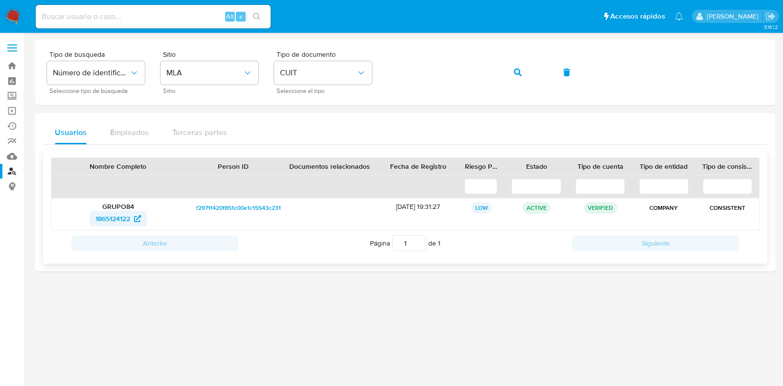
click at [115, 223] on span "1865124122" at bounding box center [112, 219] width 35 height 16
click at [520, 63] on span "button" at bounding box center [518, 73] width 8 height 22
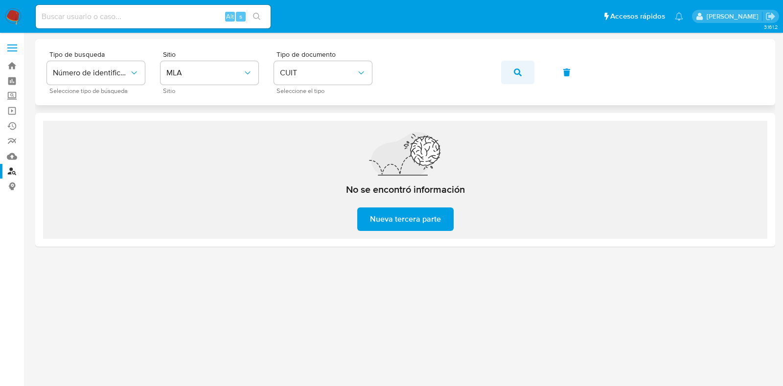
click at [515, 67] on span "button" at bounding box center [518, 73] width 8 height 22
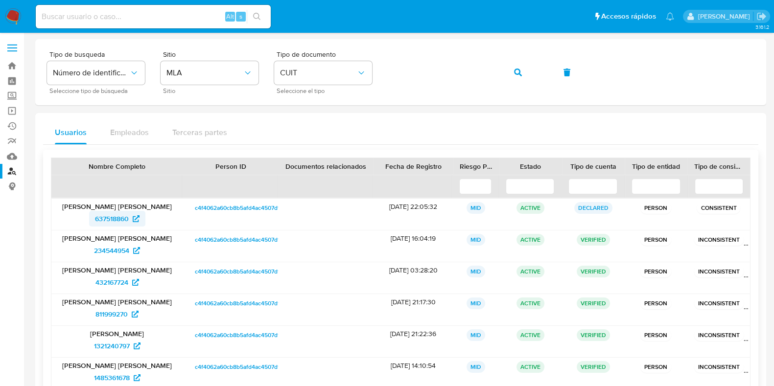
click at [111, 220] on span "637518860" at bounding box center [112, 219] width 34 height 16
click at [106, 246] on span "234544954" at bounding box center [111, 251] width 35 height 16
click at [122, 283] on span "432167724" at bounding box center [111, 283] width 33 height 16
click at [120, 312] on span "811999270" at bounding box center [111, 314] width 32 height 16
click at [113, 348] on span "1321240797" at bounding box center [112, 346] width 36 height 16
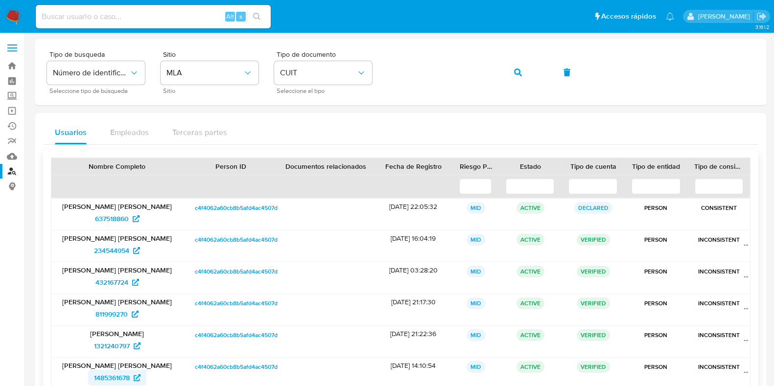
click at [124, 374] on span "1485361678" at bounding box center [112, 378] width 36 height 16
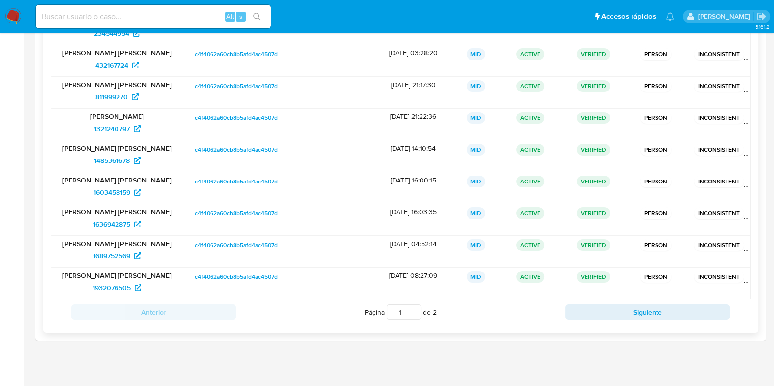
scroll to position [219, 0]
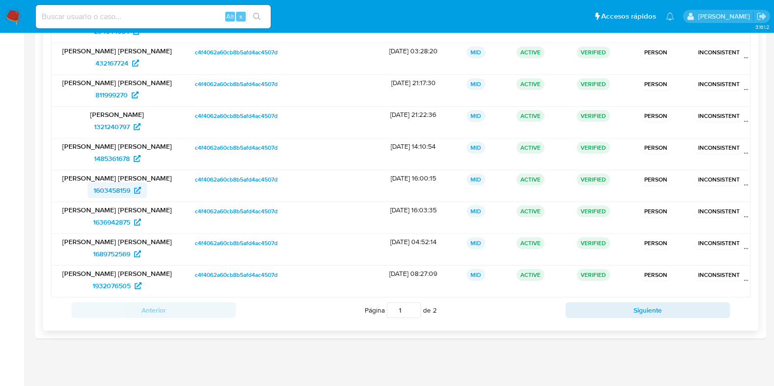
click at [110, 190] on span "1603458159" at bounding box center [111, 191] width 37 height 16
click at [110, 223] on span "1636942875" at bounding box center [111, 222] width 37 height 16
click at [113, 254] on span "1689752569" at bounding box center [111, 254] width 37 height 16
click at [102, 283] on span "1932076505" at bounding box center [112, 286] width 38 height 16
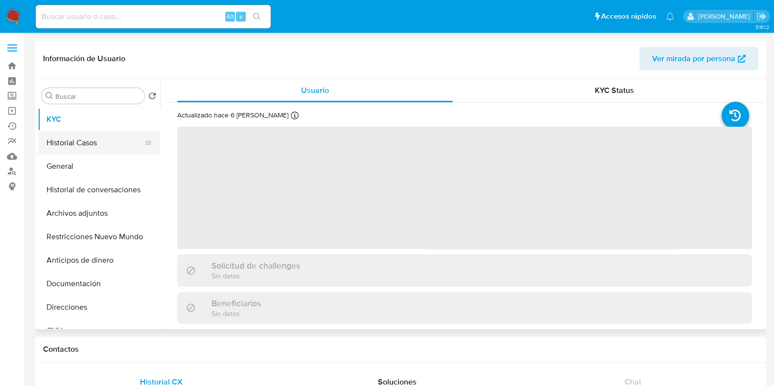
click at [79, 146] on button "Historial Casos" at bounding box center [95, 142] width 115 height 23
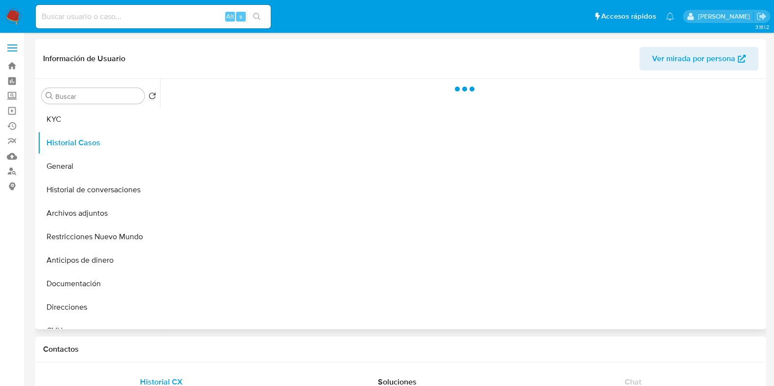
select select "10"
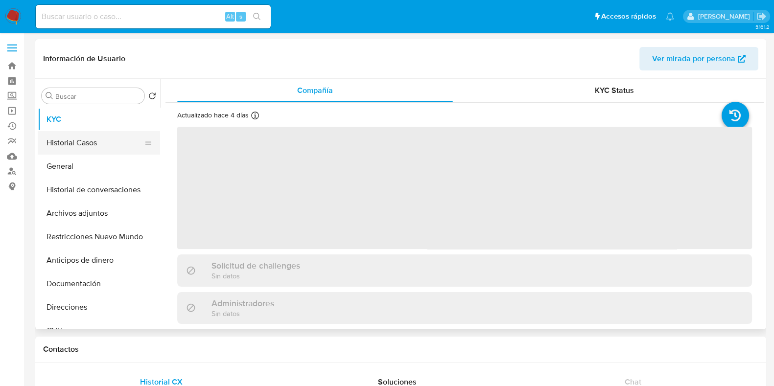
select select "10"
click at [104, 148] on button "Historial Casos" at bounding box center [95, 142] width 115 height 23
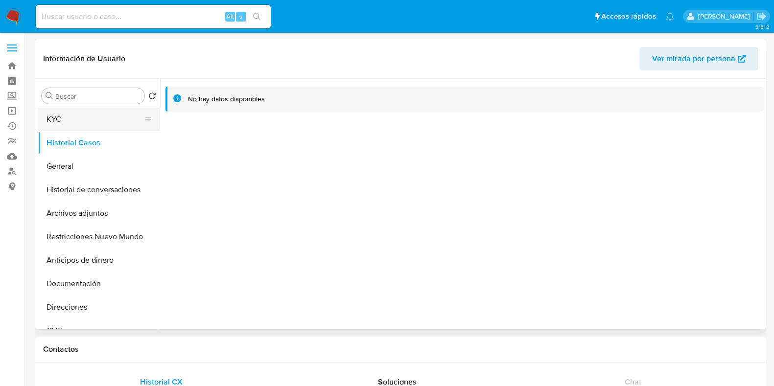
click at [80, 124] on button "KYC" at bounding box center [95, 119] width 115 height 23
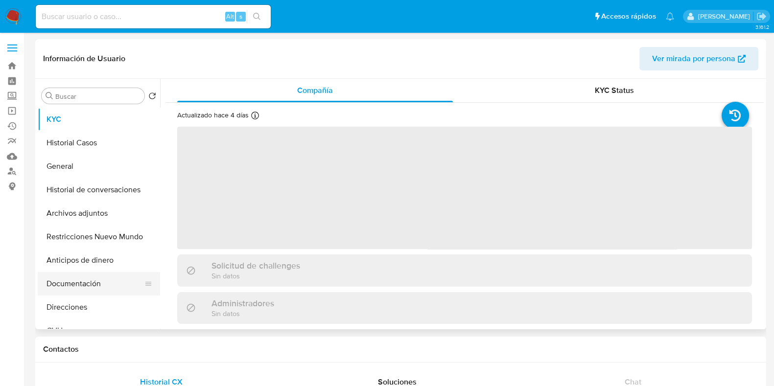
click at [62, 281] on button "Documentación" at bounding box center [95, 283] width 115 height 23
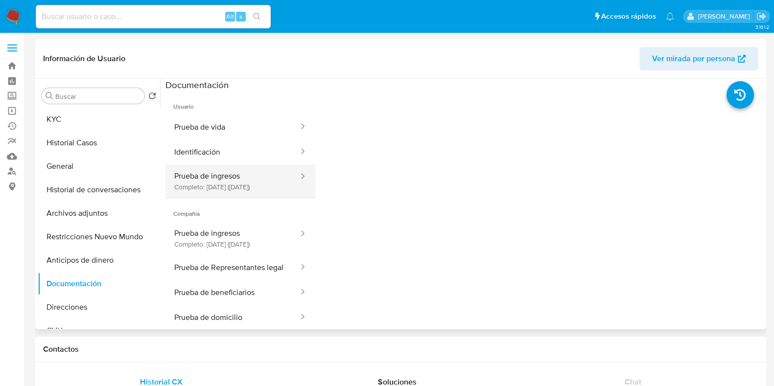
click at [230, 176] on button "Prueba de ingresos Completo: [DATE] ([DATE])" at bounding box center [232, 180] width 134 height 33
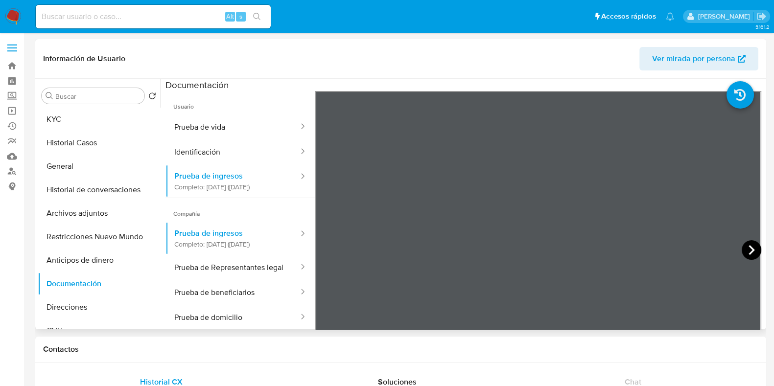
click at [744, 254] on icon at bounding box center [752, 250] width 20 height 20
click at [745, 254] on icon at bounding box center [752, 250] width 20 height 20
click at [324, 248] on icon at bounding box center [328, 250] width 20 height 20
click at [748, 253] on icon at bounding box center [751, 250] width 6 height 10
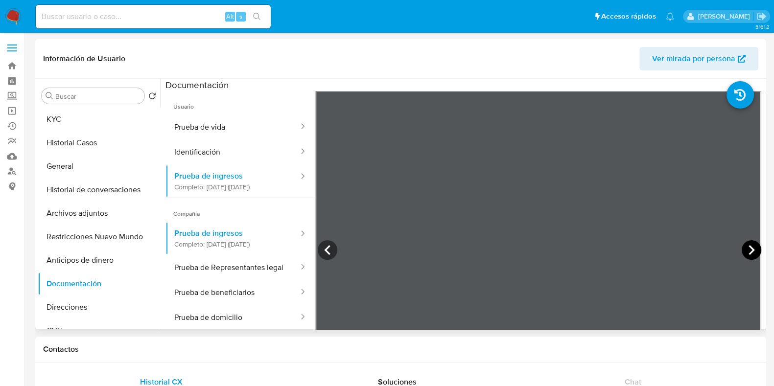
click at [748, 251] on icon at bounding box center [751, 250] width 6 height 10
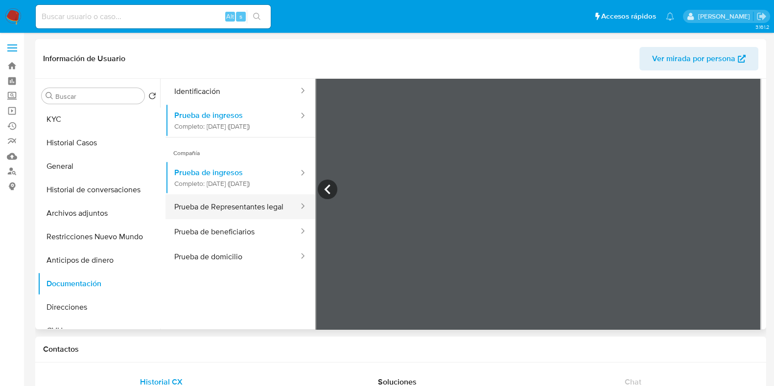
click at [230, 219] on button "Prueba de Representantes legal" at bounding box center [232, 206] width 134 height 25
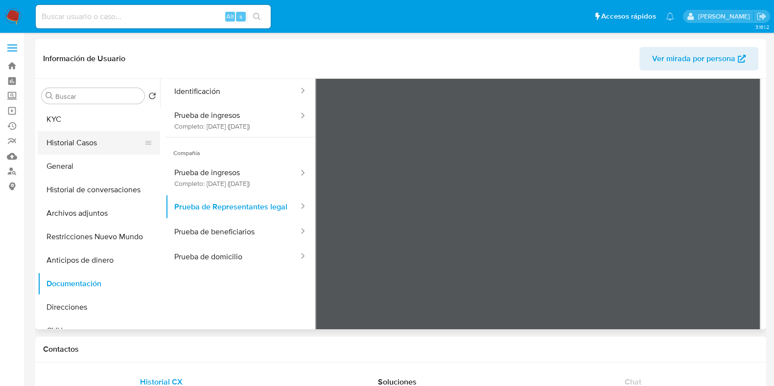
click at [75, 150] on button "Historial Casos" at bounding box center [95, 142] width 115 height 23
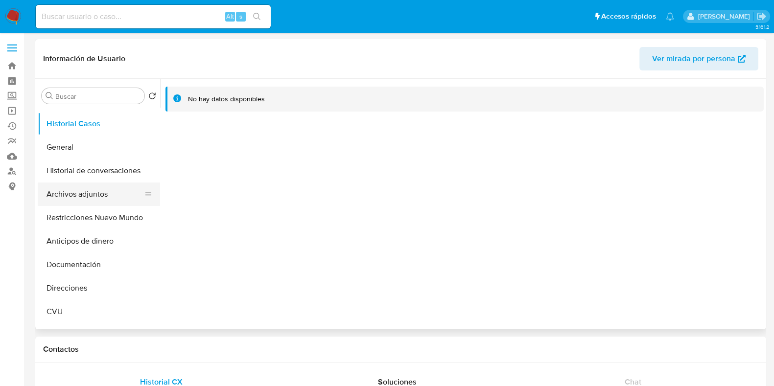
scroll to position [0, 0]
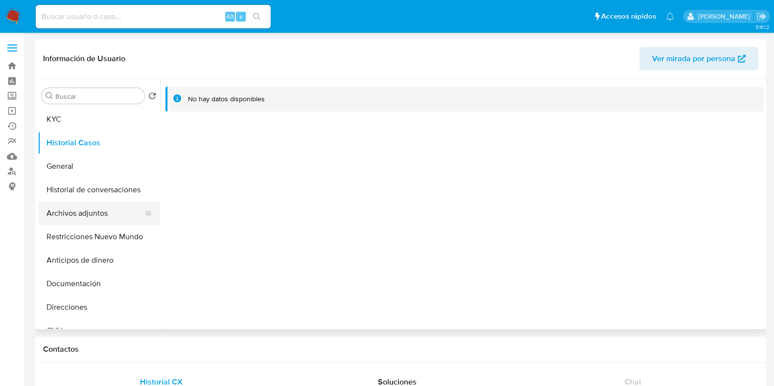
click at [81, 146] on button "Historial Casos" at bounding box center [99, 142] width 122 height 23
click at [95, 126] on button "KYC" at bounding box center [95, 119] width 115 height 23
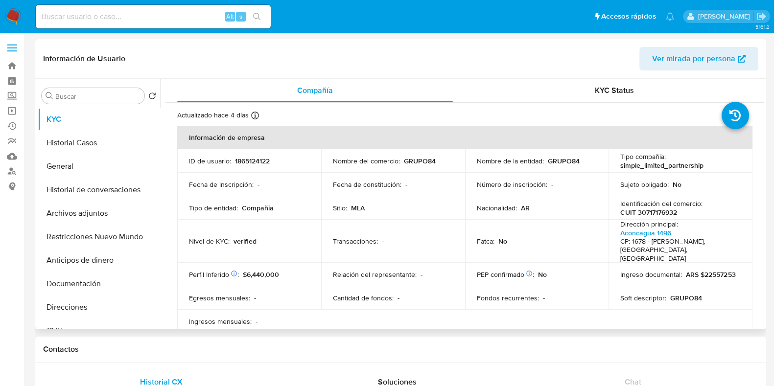
click at [657, 213] on p "CUIT 30717176932" at bounding box center [648, 212] width 57 height 9
copy p "30717176932"
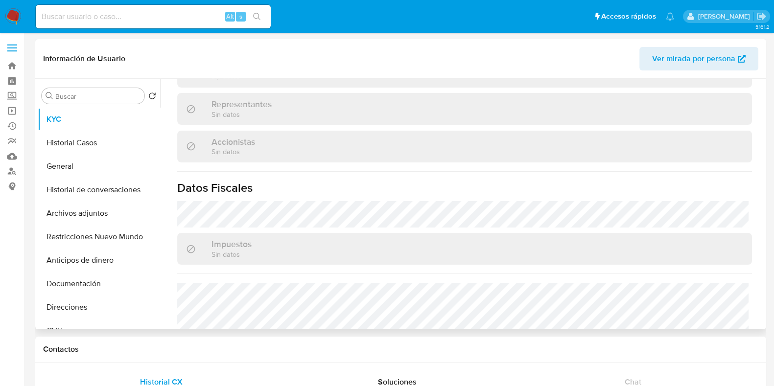
scroll to position [708, 0]
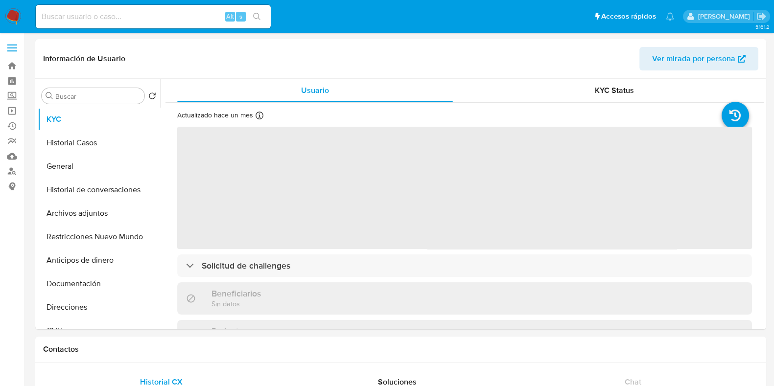
select select "10"
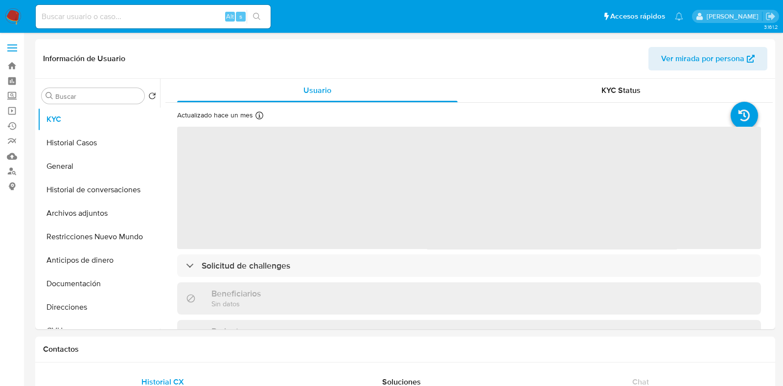
select select "10"
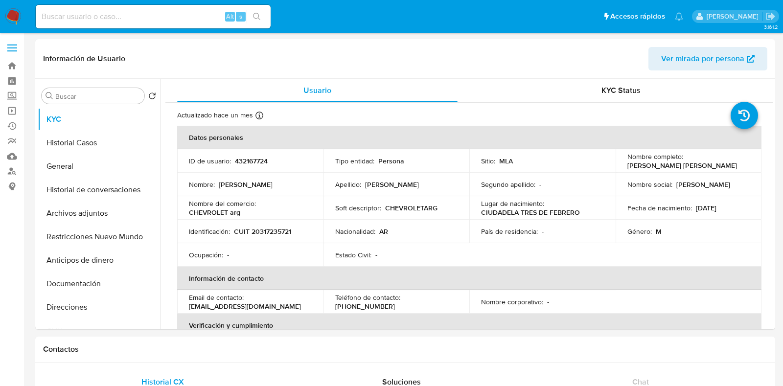
select select "10"
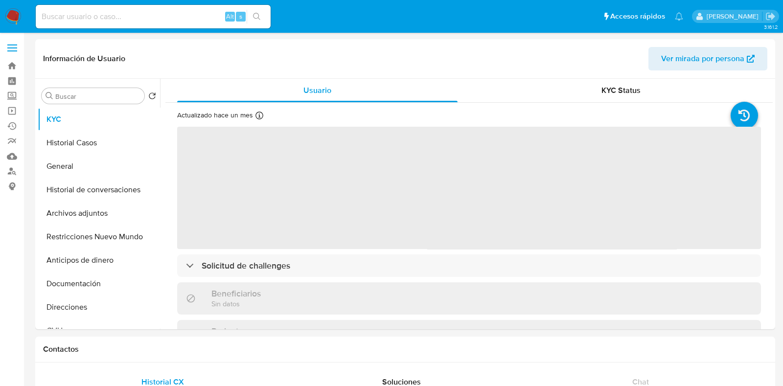
select select "10"
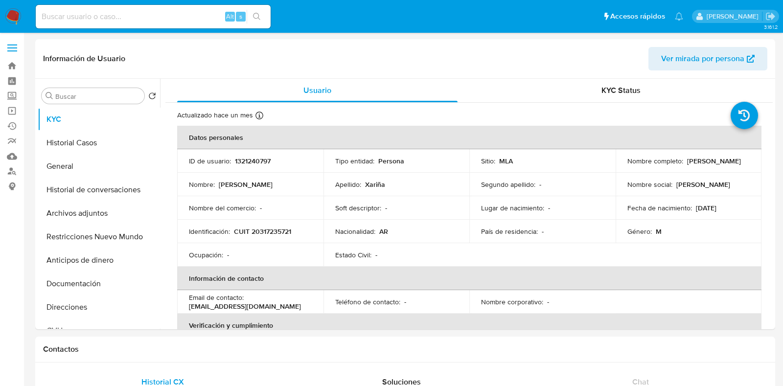
select select "10"
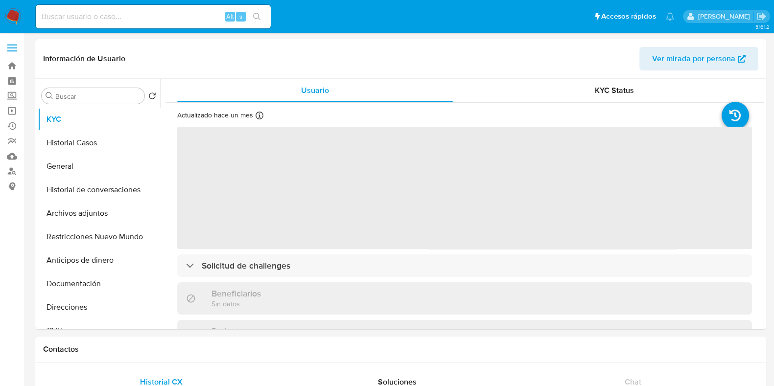
select select "10"
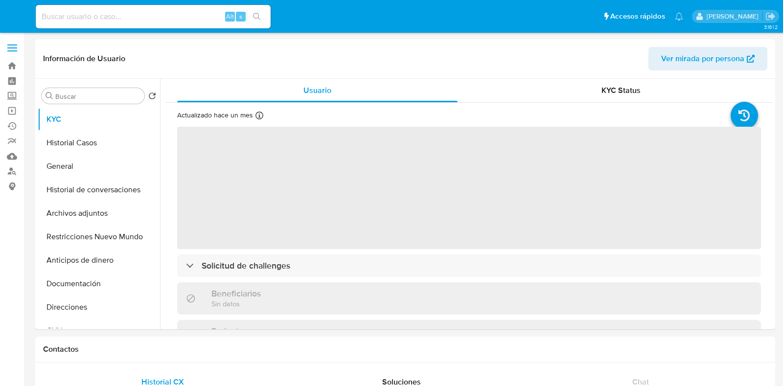
select select "10"
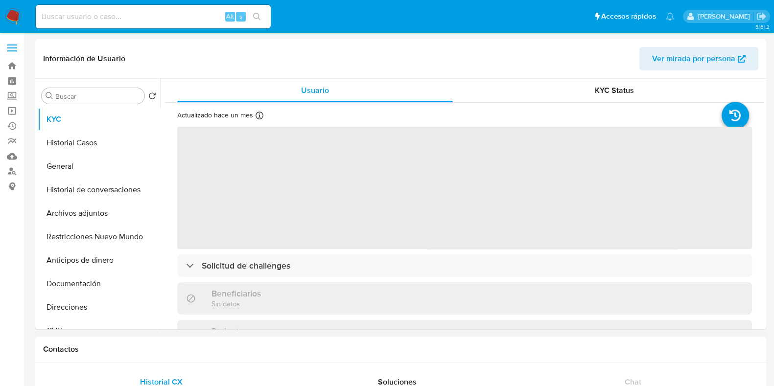
select select "10"
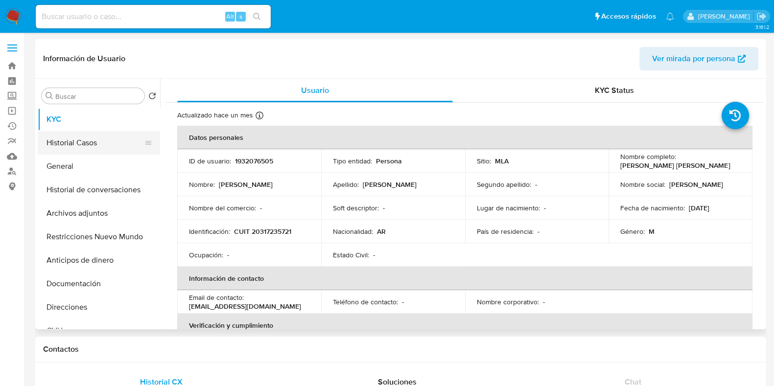
click at [81, 142] on button "Historial Casos" at bounding box center [95, 142] width 115 height 23
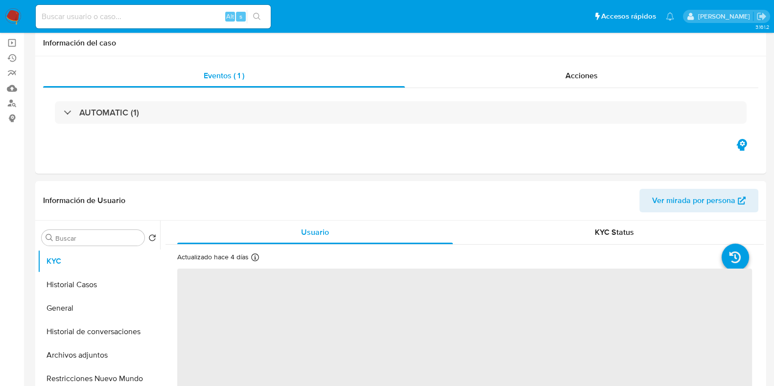
scroll to position [122, 0]
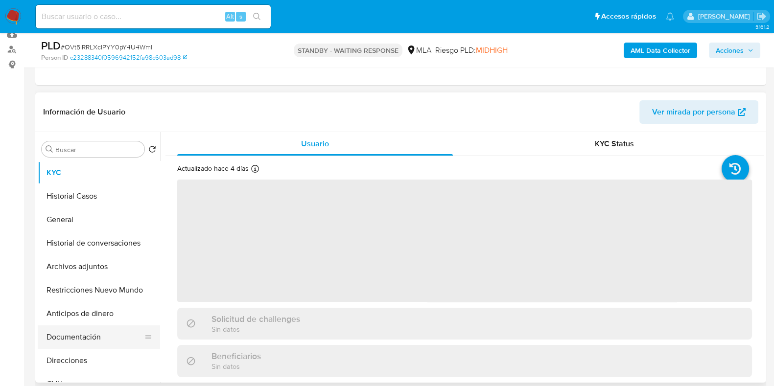
select select "10"
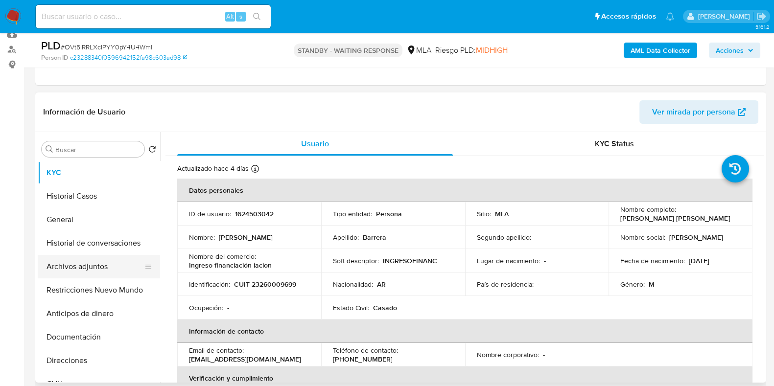
click at [88, 263] on button "Archivos adjuntos" at bounding box center [95, 266] width 115 height 23
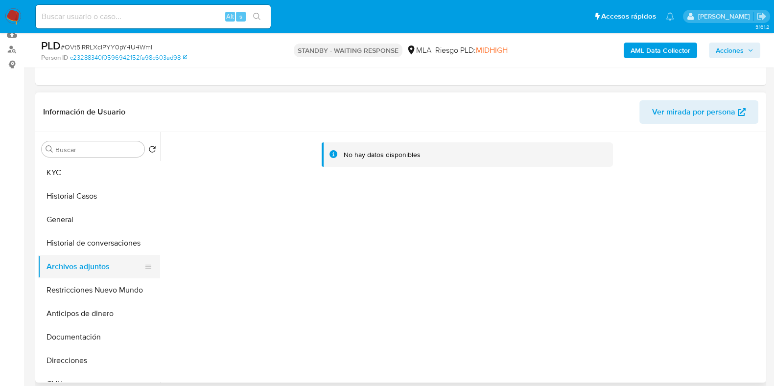
scroll to position [0, 0]
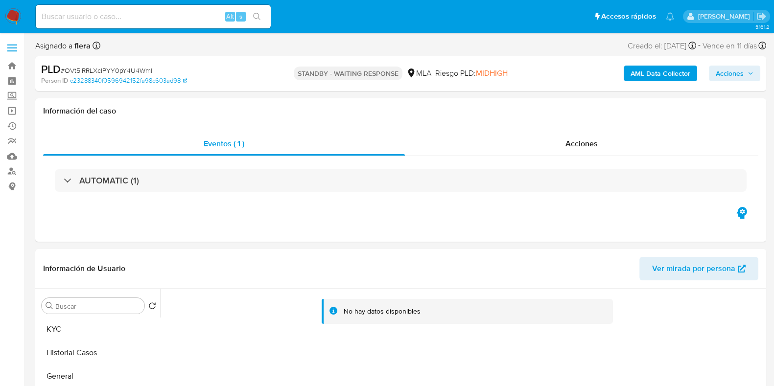
click at [651, 70] on b "AML Data Collector" at bounding box center [660, 74] width 60 height 16
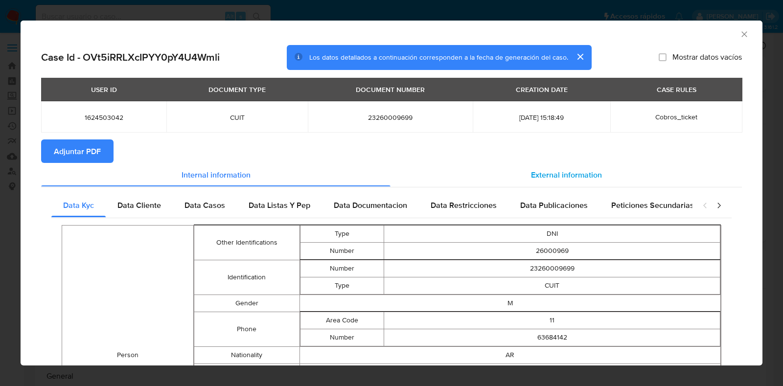
click at [553, 172] on span "External information" at bounding box center [566, 174] width 71 height 11
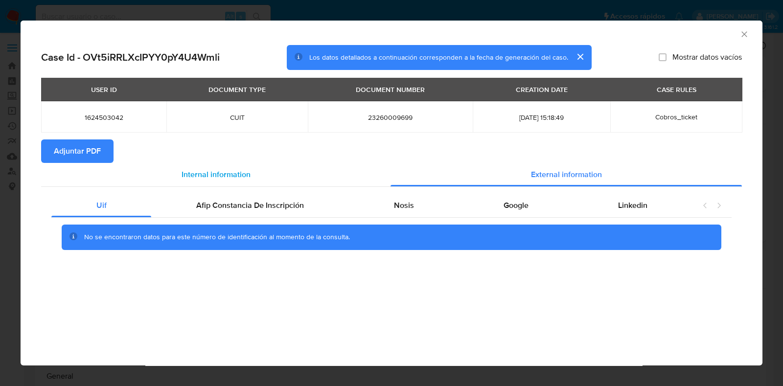
click at [217, 177] on span "Internal information" at bounding box center [216, 174] width 69 height 11
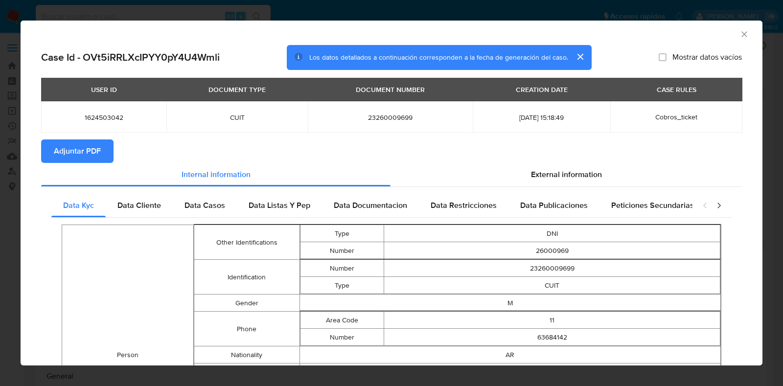
click at [91, 148] on span "Adjuntar PDF" at bounding box center [77, 151] width 47 height 22
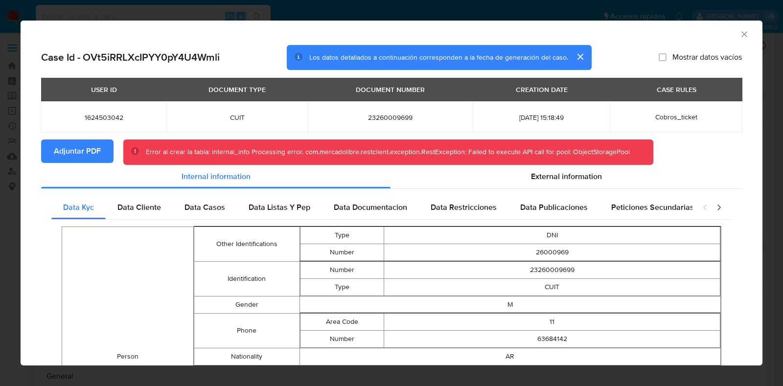
click at [740, 35] on icon "Cerrar ventana" at bounding box center [745, 34] width 10 height 10
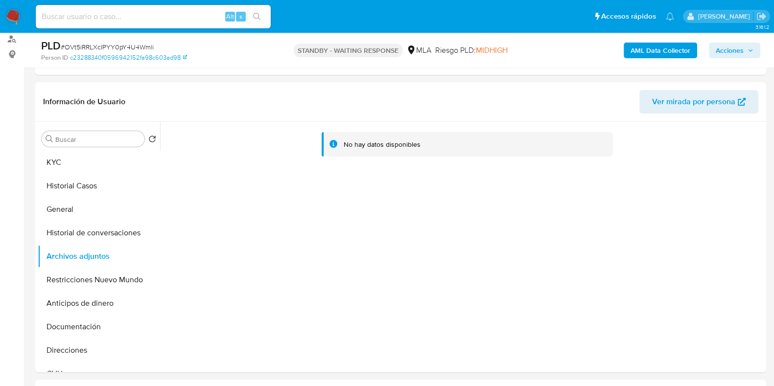
scroll to position [122, 0]
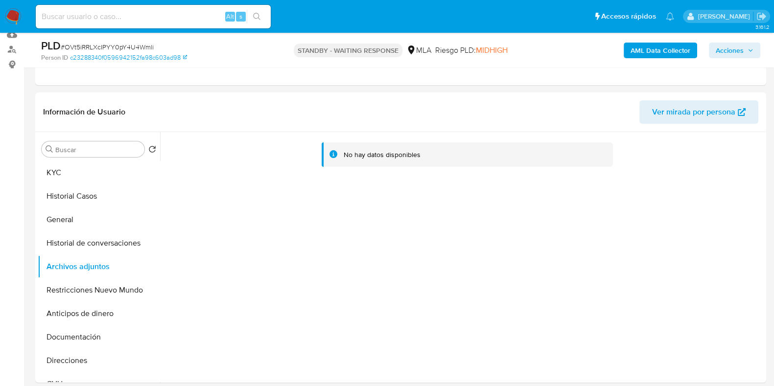
click at [135, 49] on span "# OVt5iRRLXcIPYY0pY4U4Wmli" at bounding box center [107, 47] width 93 height 10
copy span "OVt5iRRLXcIPYY0pY4U4Wmli"
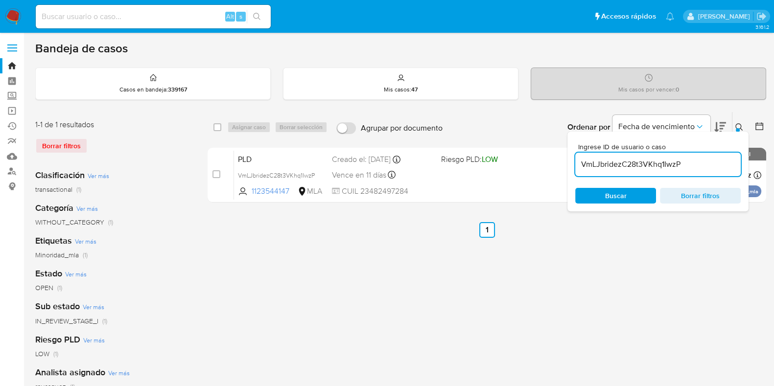
click at [622, 165] on input "VmLJbridezC28t3VKhq1IwzP" at bounding box center [657, 164] width 165 height 13
paste input "OVt5iRRLXcIPYY0pY4U4Wmli"
type input "OVt5iRRLXcIPYY0pY4U4Wmli"
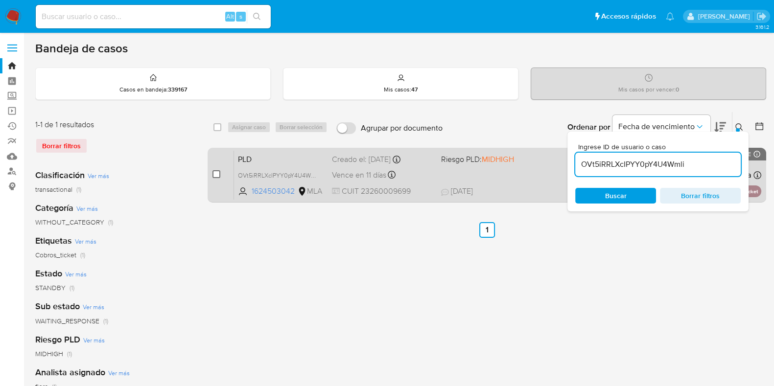
click at [214, 172] on input "checkbox" at bounding box center [216, 174] width 8 height 8
checkbox input "true"
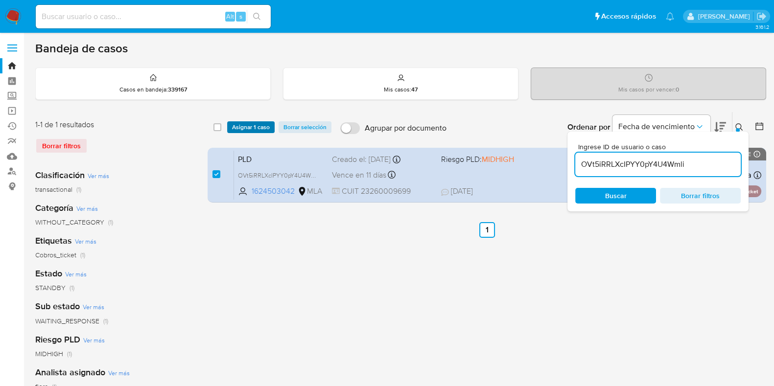
click at [240, 130] on span "Asignar 1 caso" at bounding box center [251, 127] width 38 height 10
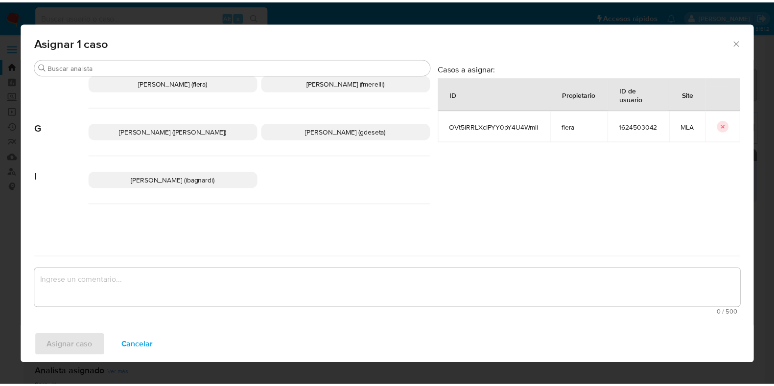
scroll to position [122, 0]
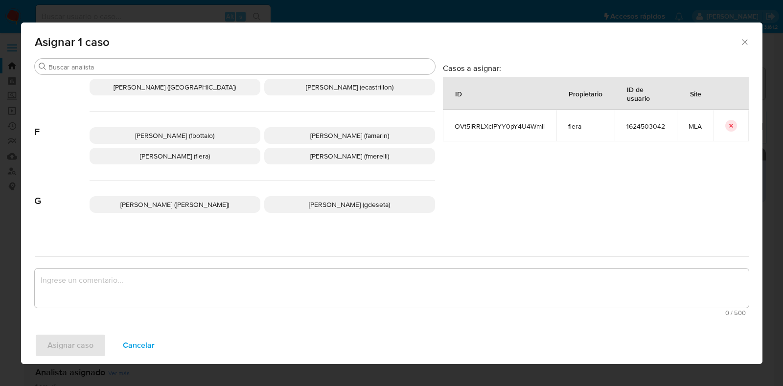
click at [172, 153] on span "[PERSON_NAME] (flera)" at bounding box center [175, 156] width 70 height 10
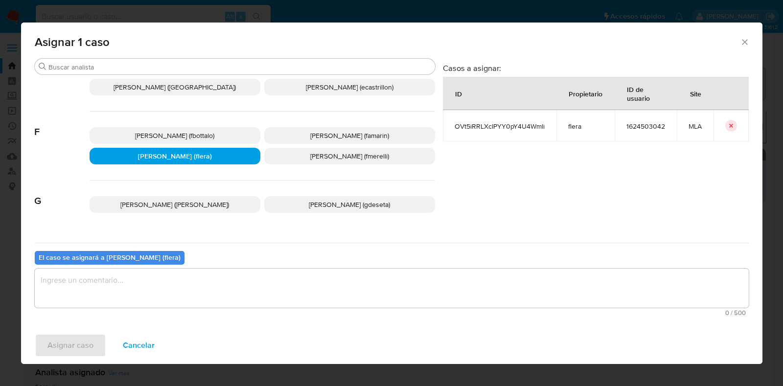
click at [151, 293] on textarea "assign-modal" at bounding box center [392, 288] width 714 height 39
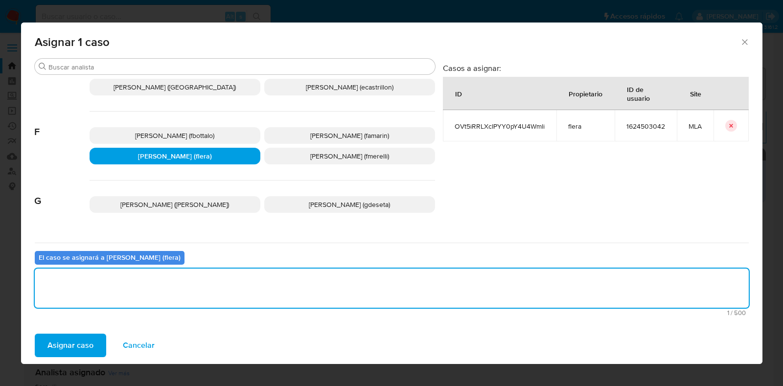
click at [61, 346] on span "Asignar caso" at bounding box center [70, 346] width 46 height 22
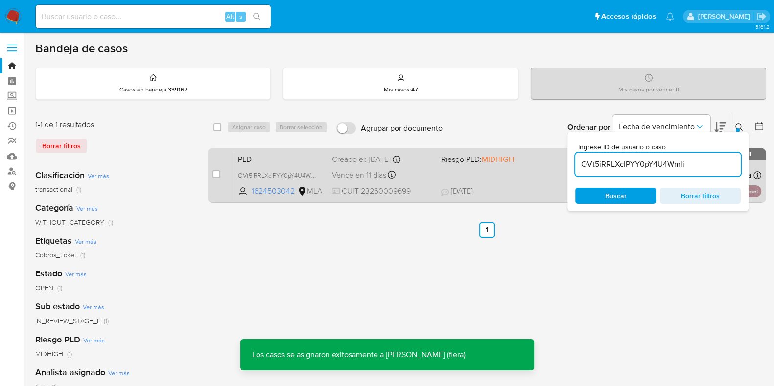
click at [248, 160] on span "PLD" at bounding box center [281, 158] width 86 height 13
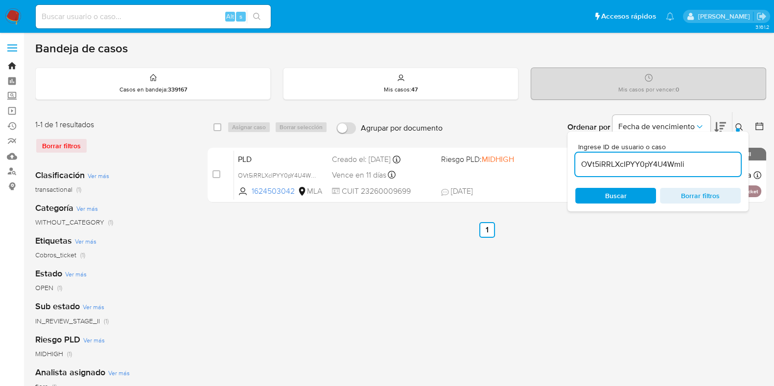
click at [15, 60] on link "Bandeja" at bounding box center [58, 65] width 117 height 15
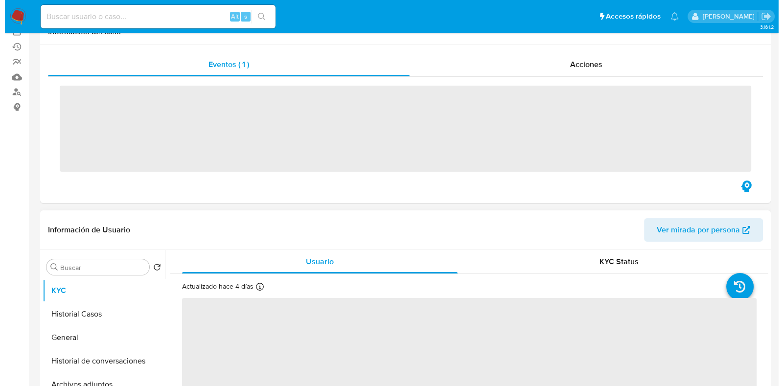
scroll to position [122, 0]
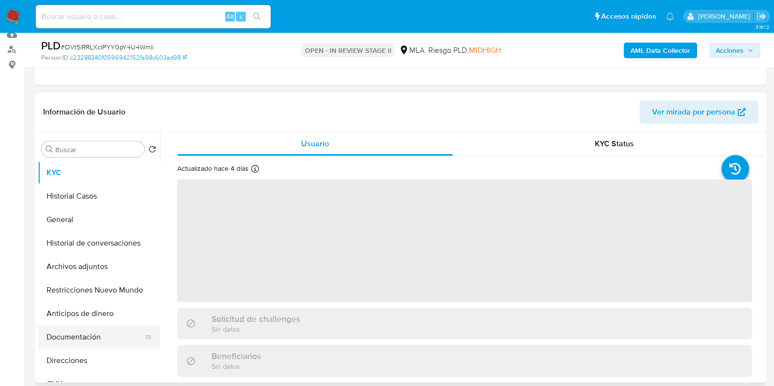
select select "10"
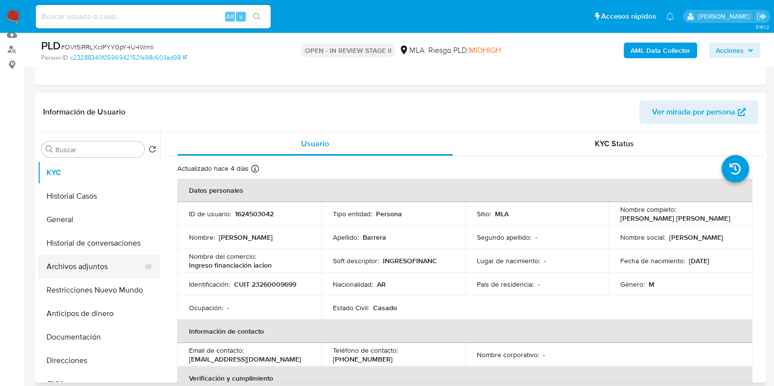
click at [98, 259] on button "Archivos adjuntos" at bounding box center [95, 266] width 115 height 23
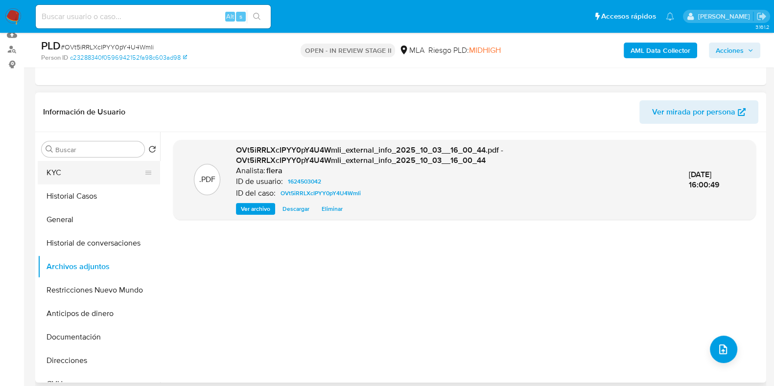
click at [63, 167] on button "KYC" at bounding box center [95, 172] width 115 height 23
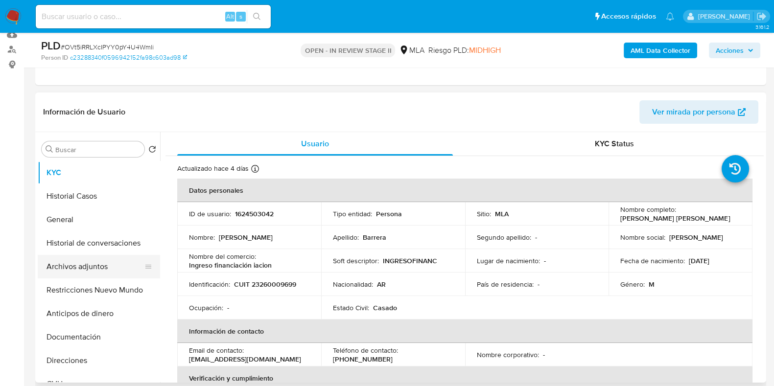
click at [70, 263] on button "Archivos adjuntos" at bounding box center [95, 266] width 115 height 23
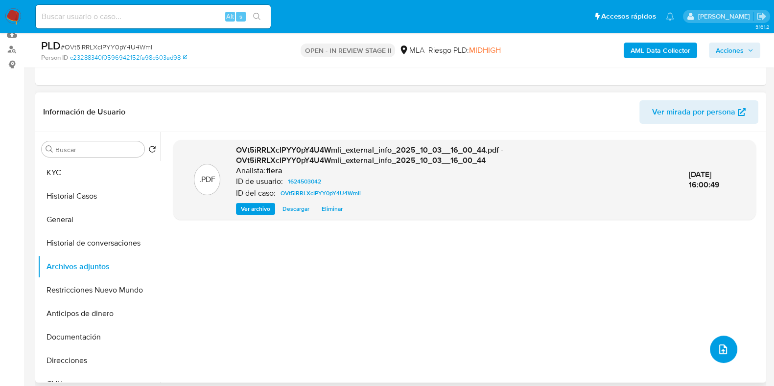
click at [722, 349] on icon "upload-file" at bounding box center [723, 350] width 12 height 12
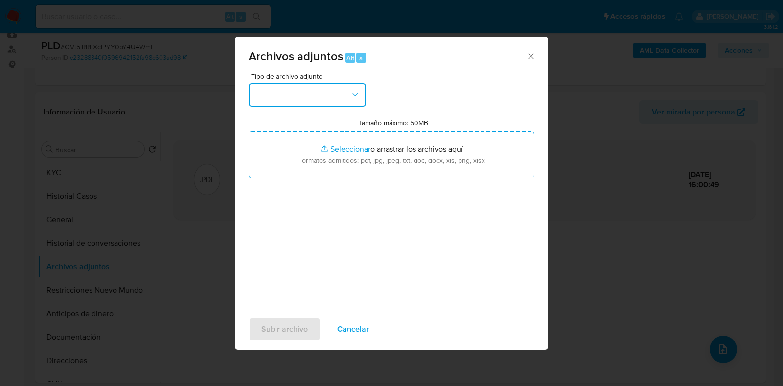
click at [340, 89] on button "button" at bounding box center [307, 94] width 117 height 23
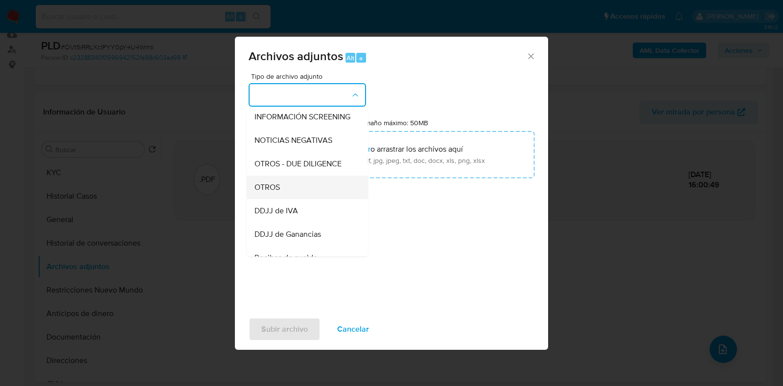
click at [292, 199] on div "OTROS" at bounding box center [305, 187] width 100 height 23
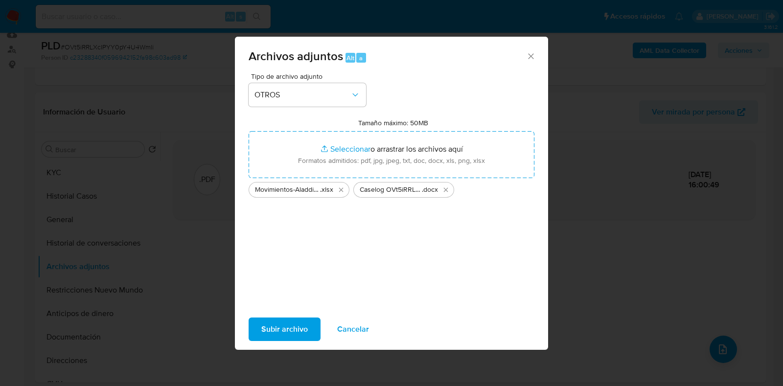
drag, startPoint x: 485, startPoint y: 155, endPoint x: 281, endPoint y: 330, distance: 269.0
click at [281, 330] on span "Subir archivo" at bounding box center [284, 330] width 47 height 22
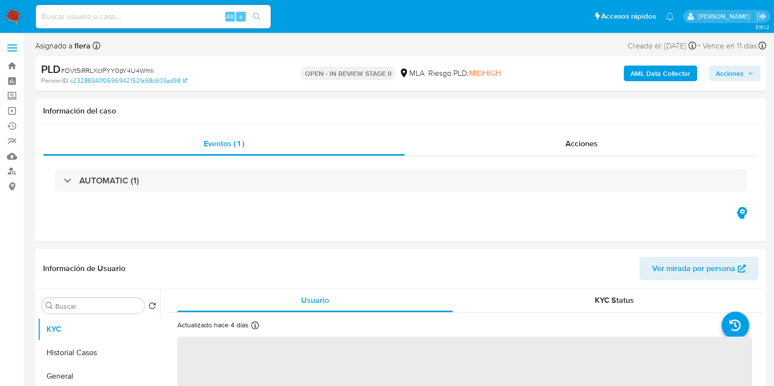
select select "10"
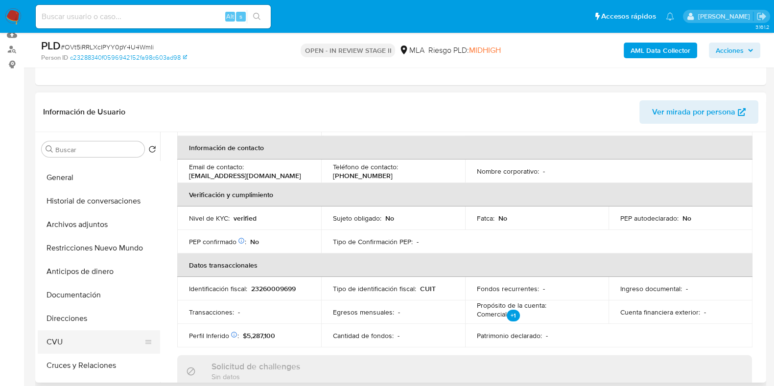
scroll to position [61, 0]
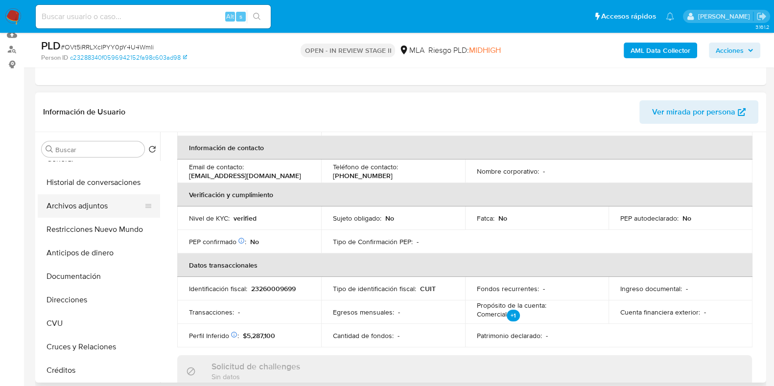
click at [87, 209] on button "Archivos adjuntos" at bounding box center [95, 205] width 115 height 23
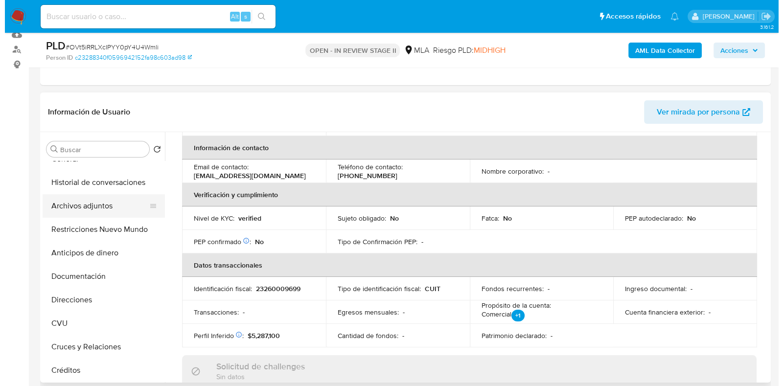
scroll to position [0, 0]
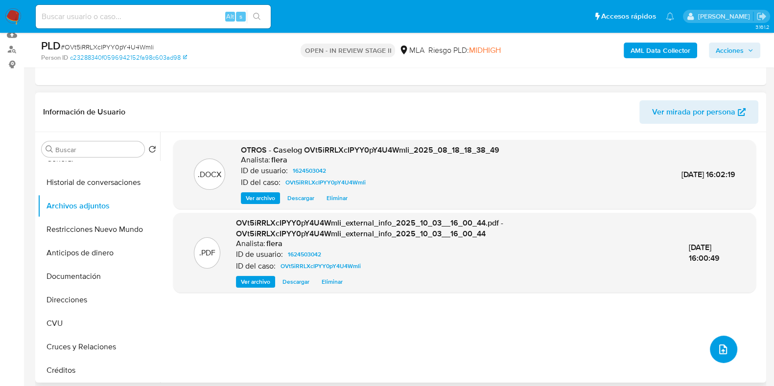
click at [719, 353] on icon "upload-file" at bounding box center [723, 350] width 8 height 10
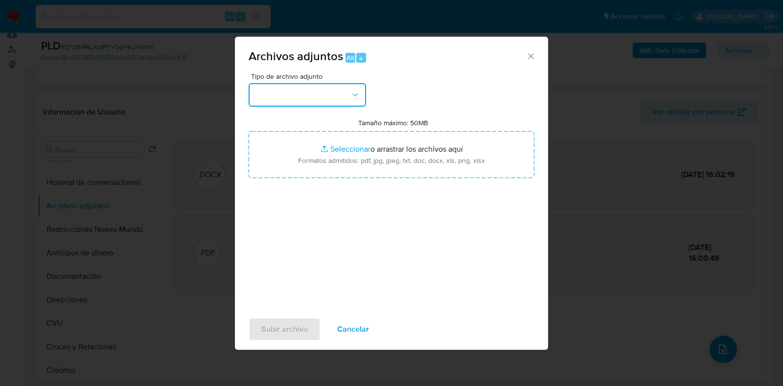
click at [326, 92] on button "button" at bounding box center [307, 94] width 117 height 23
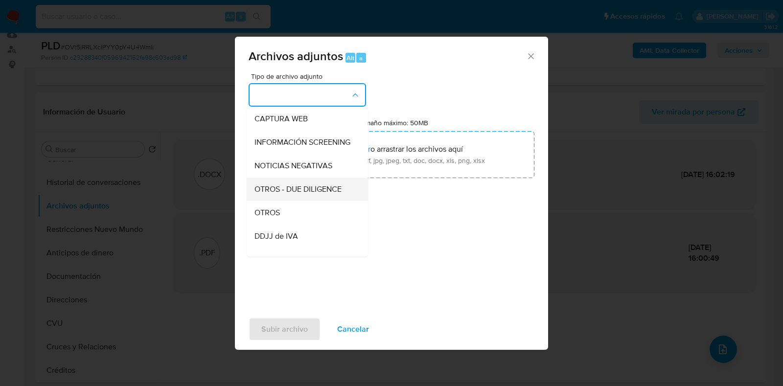
scroll to position [122, 0]
click at [311, 199] on div "OTROS" at bounding box center [305, 187] width 100 height 23
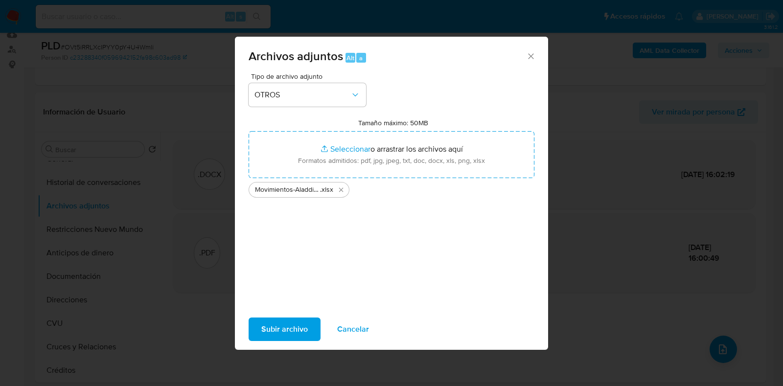
drag, startPoint x: 492, startPoint y: 161, endPoint x: 288, endPoint y: 336, distance: 268.7
click at [288, 336] on span "Subir archivo" at bounding box center [284, 330] width 47 height 22
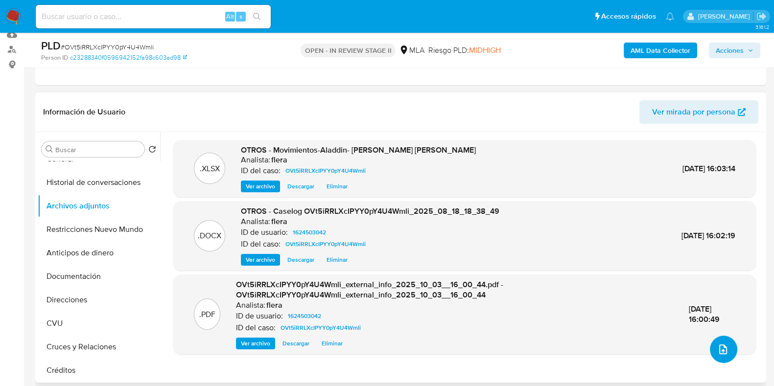
click at [721, 344] on icon "upload-file" at bounding box center [723, 350] width 12 height 12
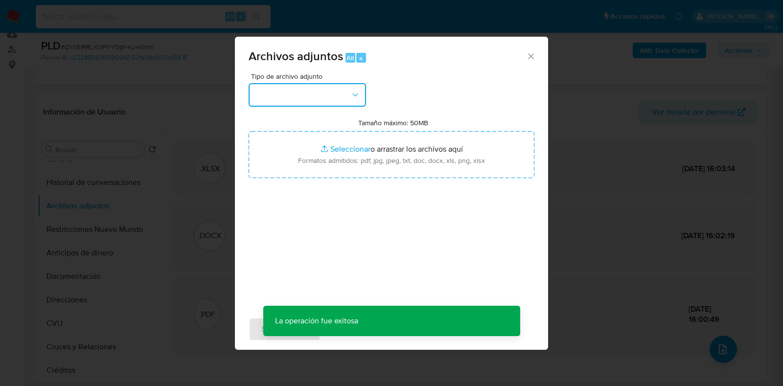
click at [329, 84] on button "button" at bounding box center [307, 94] width 117 height 23
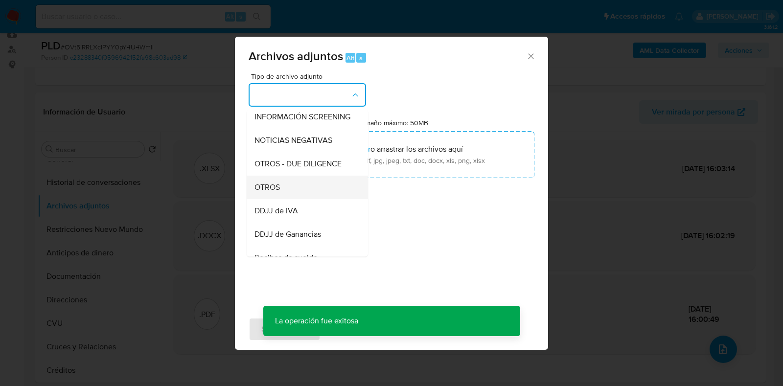
click at [285, 191] on div "OTROS" at bounding box center [305, 187] width 100 height 23
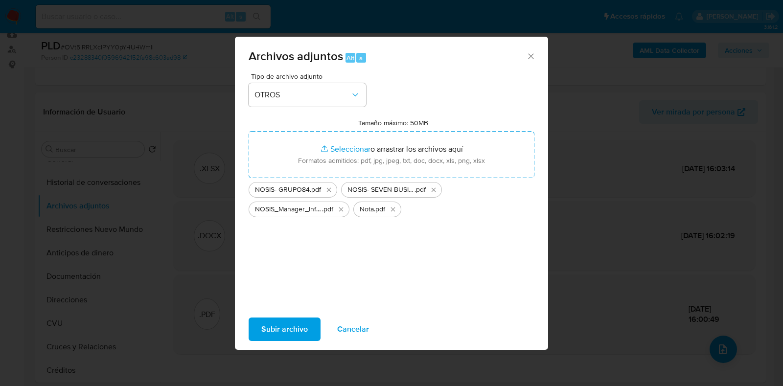
click at [281, 334] on span "Subir archivo" at bounding box center [284, 330] width 47 height 22
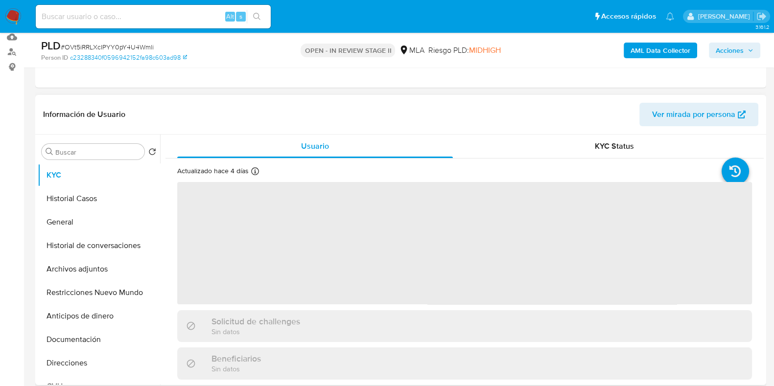
select select "10"
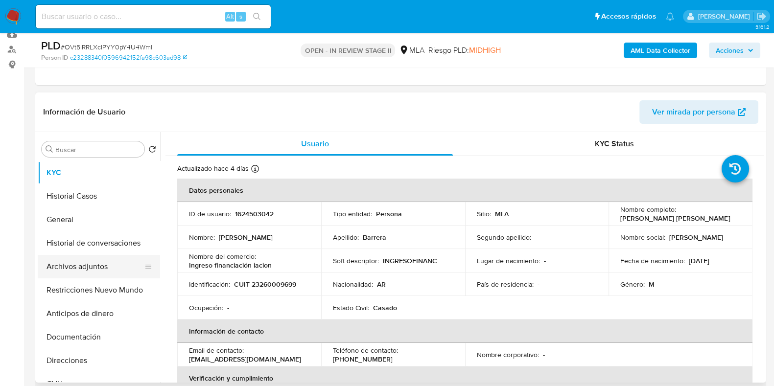
click at [93, 267] on button "Archivos adjuntos" at bounding box center [95, 266] width 115 height 23
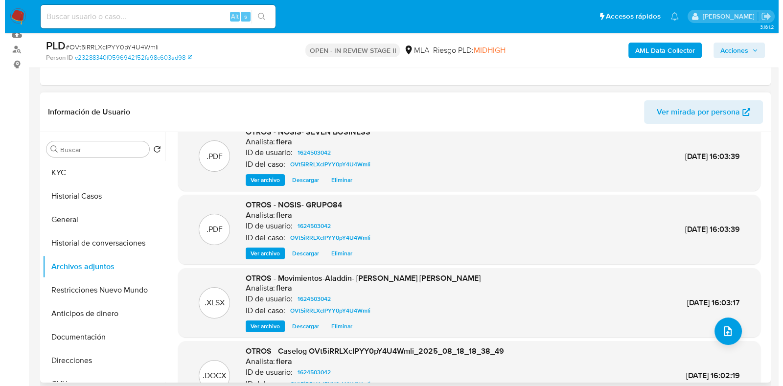
scroll to position [0, 0]
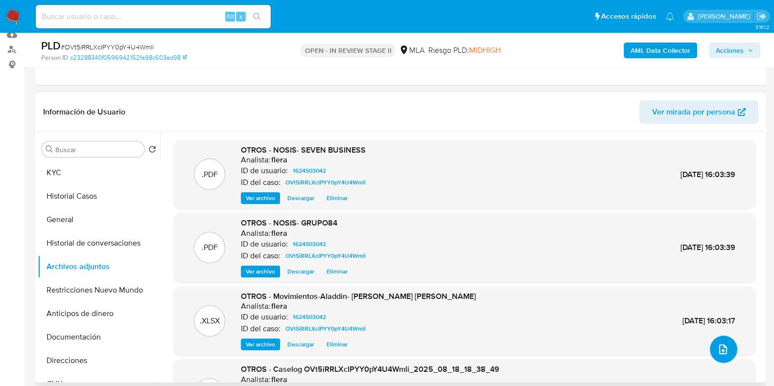
click at [727, 346] on button "upload-file" at bounding box center [723, 349] width 27 height 27
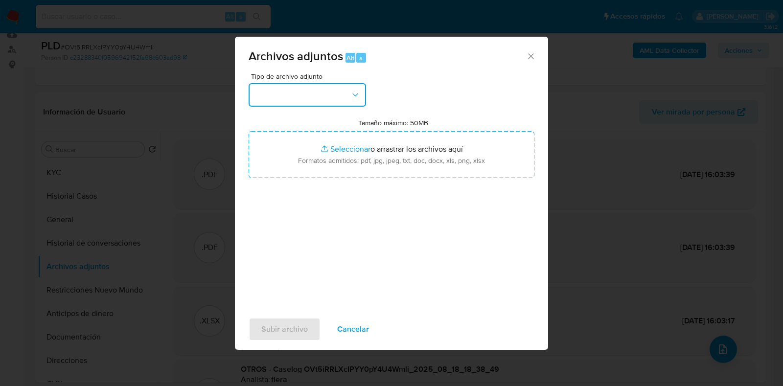
click at [333, 105] on button "button" at bounding box center [307, 94] width 117 height 23
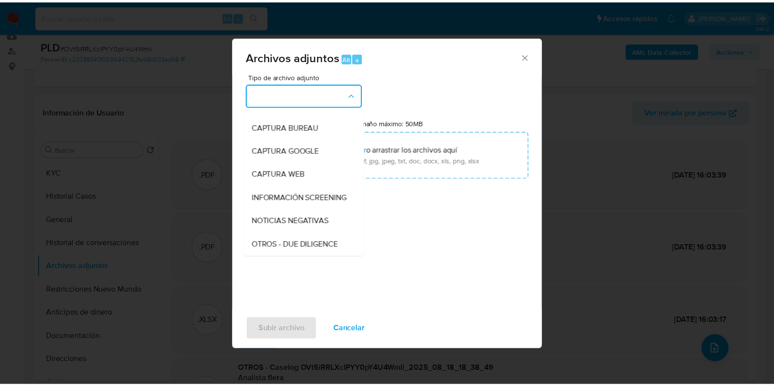
scroll to position [122, 0]
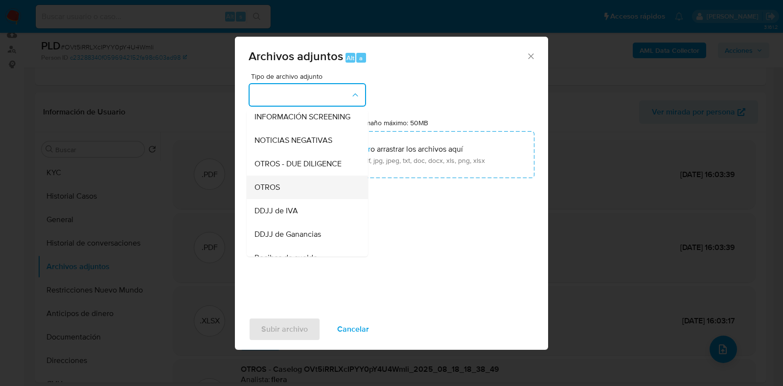
click at [309, 199] on div "OTROS" at bounding box center [305, 187] width 100 height 23
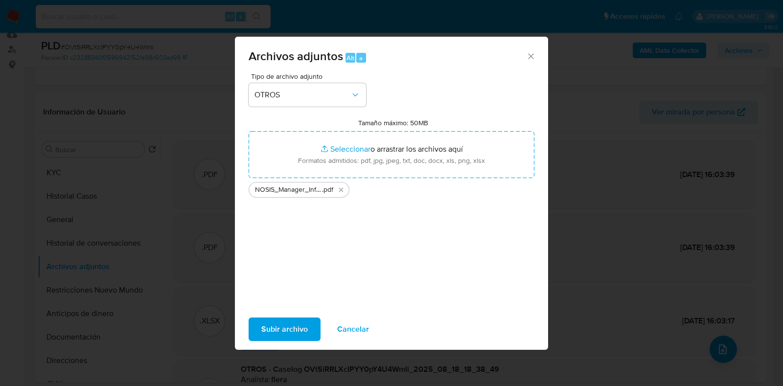
click at [286, 328] on span "Subir archivo" at bounding box center [284, 330] width 47 height 22
click at [534, 56] on icon "Cerrar" at bounding box center [531, 56] width 10 height 10
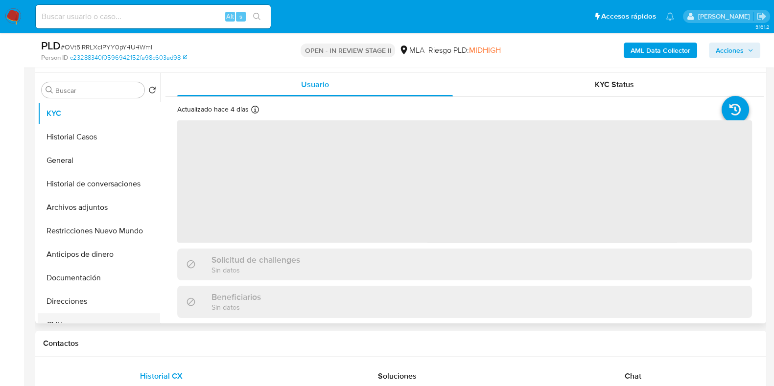
scroll to position [184, 0]
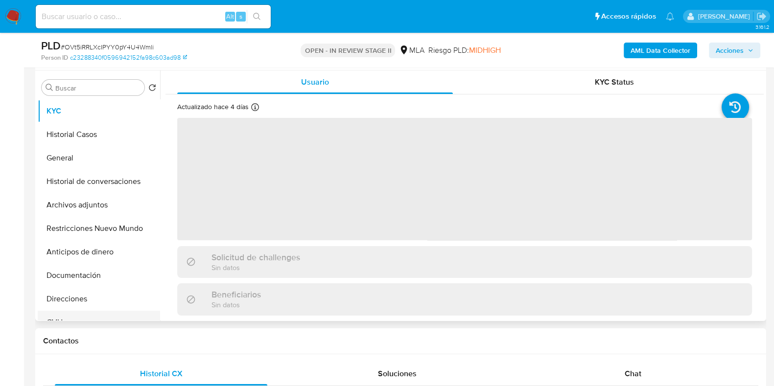
select select "10"
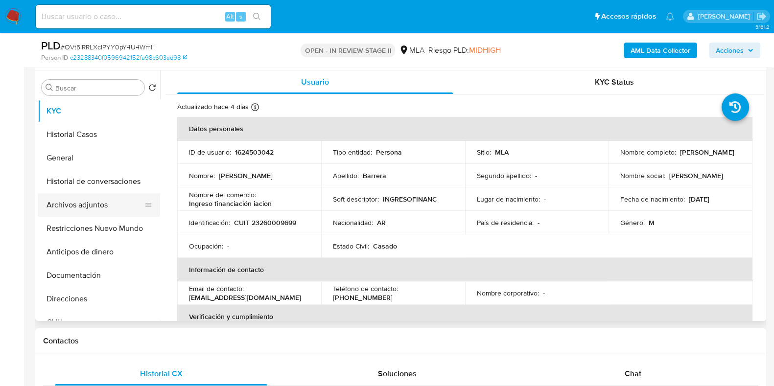
click at [86, 197] on button "Archivos adjuntos" at bounding box center [95, 204] width 115 height 23
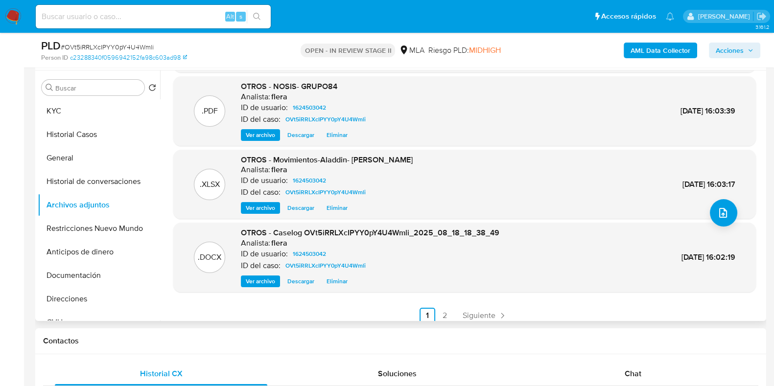
scroll to position [82, 0]
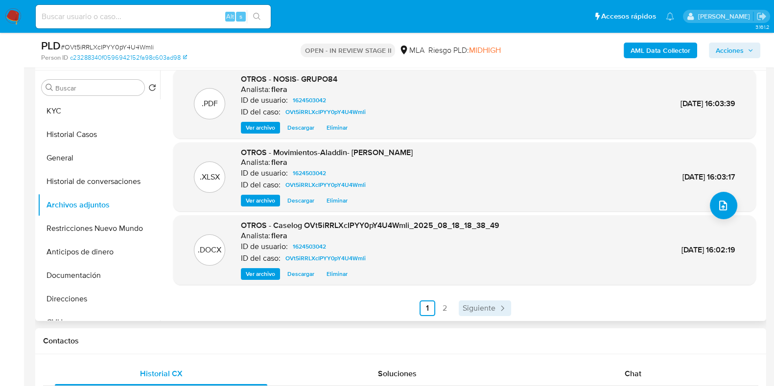
click at [491, 304] on span "Siguiente" at bounding box center [479, 308] width 33 height 8
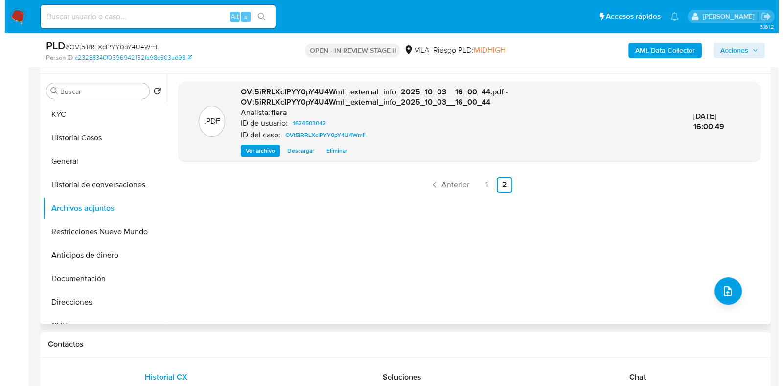
scroll to position [184, 0]
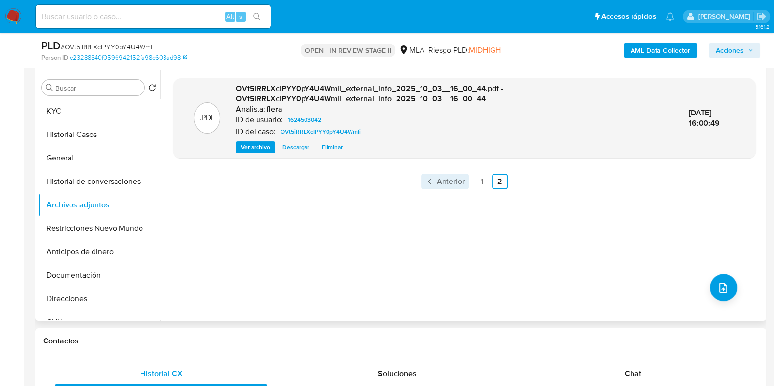
click at [450, 183] on span "Anterior" at bounding box center [451, 182] width 28 height 8
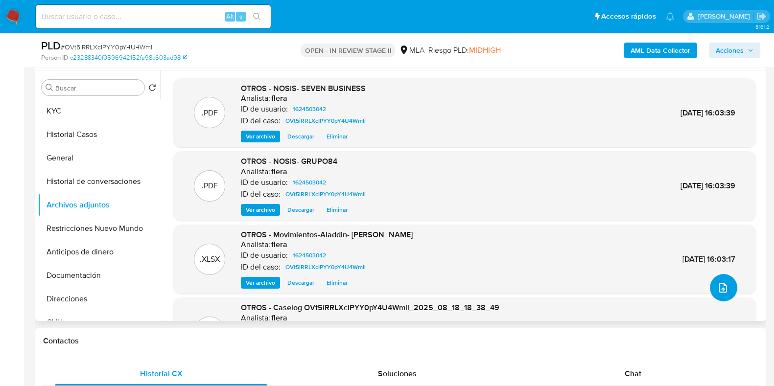
click at [717, 287] on icon "upload-file" at bounding box center [723, 288] width 12 height 12
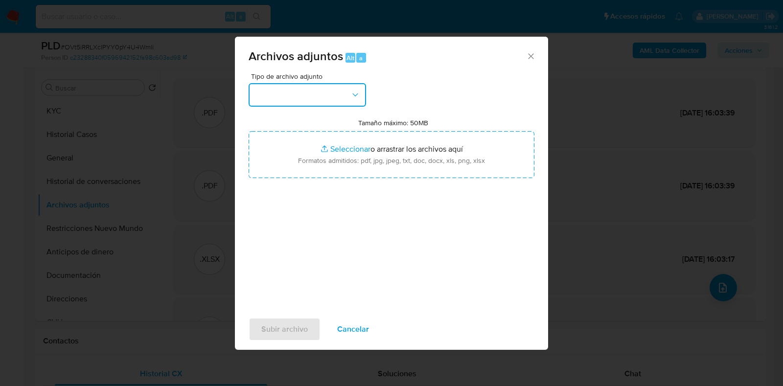
click at [345, 100] on button "button" at bounding box center [307, 94] width 117 height 23
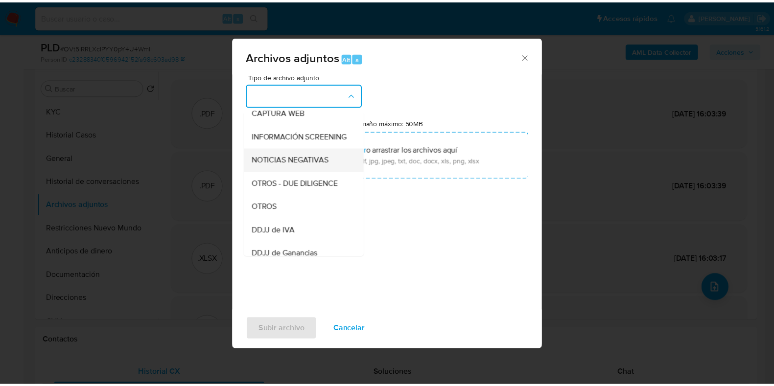
scroll to position [122, 0]
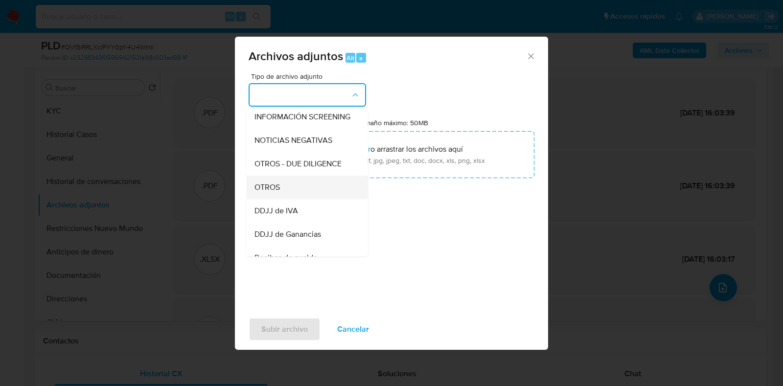
click at [306, 196] on div "OTROS" at bounding box center [305, 187] width 100 height 23
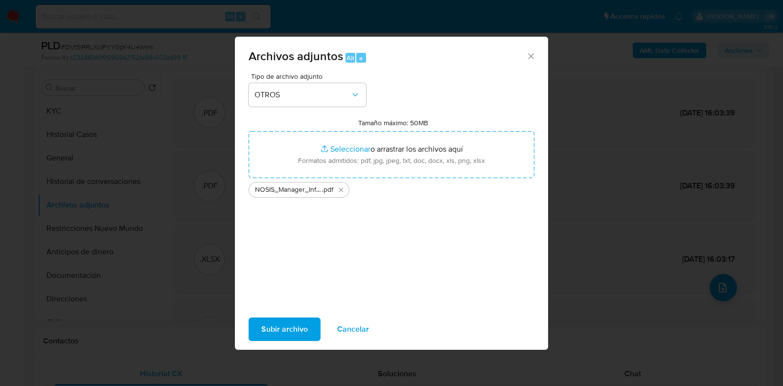
click at [287, 336] on span "Subir archivo" at bounding box center [284, 330] width 47 height 22
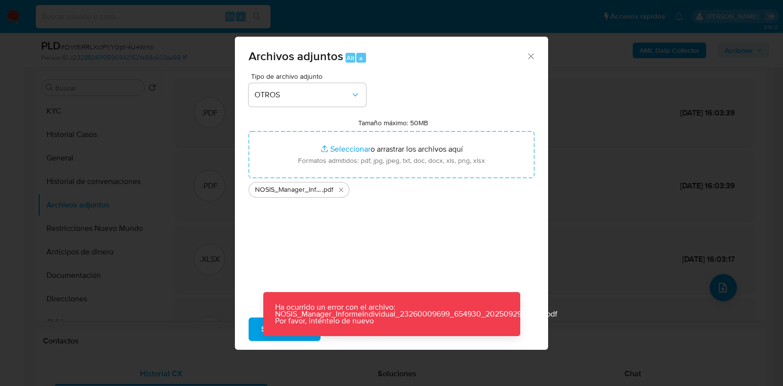
click at [532, 55] on icon "Cerrar" at bounding box center [531, 56] width 10 height 10
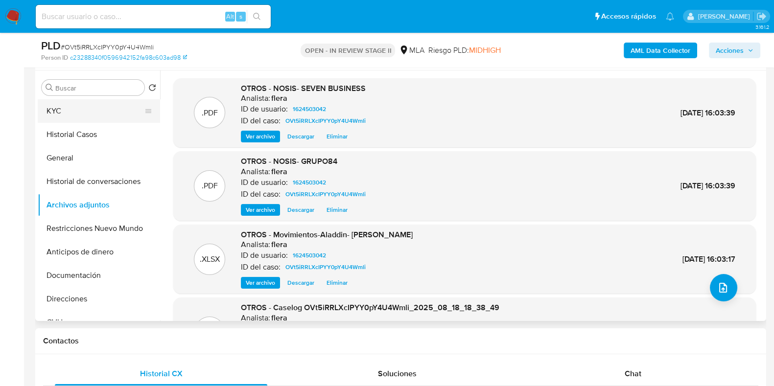
click at [75, 110] on button "KYC" at bounding box center [95, 110] width 115 height 23
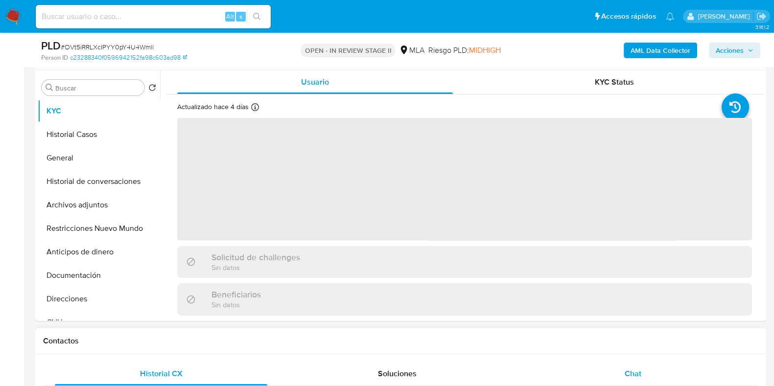
click at [641, 373] on div "Chat" at bounding box center [633, 373] width 212 height 23
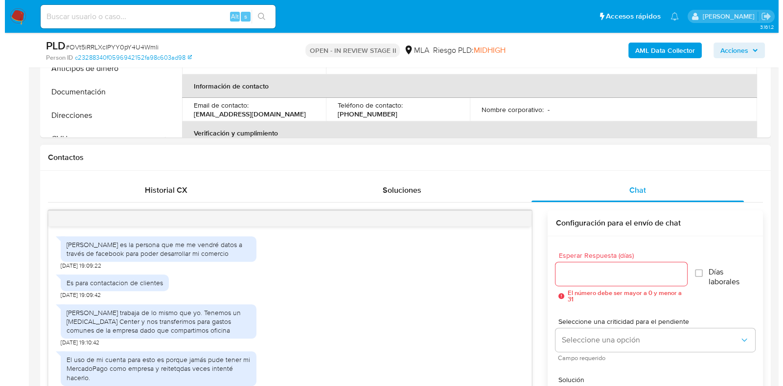
scroll to position [776, 0]
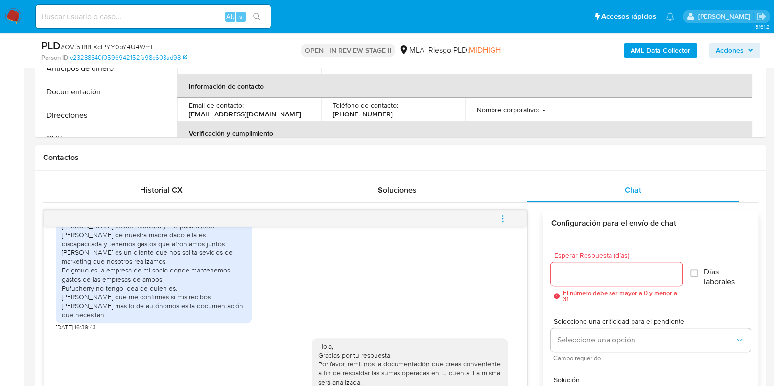
click at [500, 219] on icon "menu-action" at bounding box center [502, 218] width 9 height 9
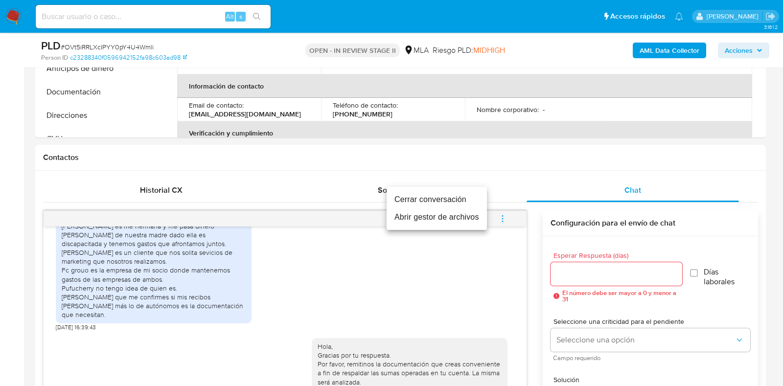
click at [420, 218] on li "Abrir gestor de archivos" at bounding box center [437, 218] width 100 height 18
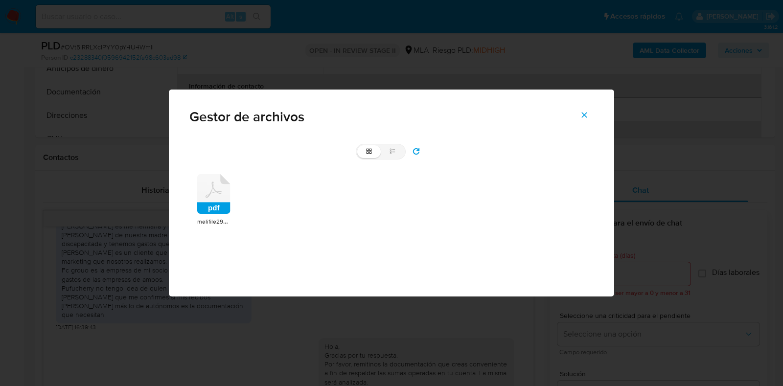
click at [210, 200] on icon at bounding box center [213, 194] width 33 height 40
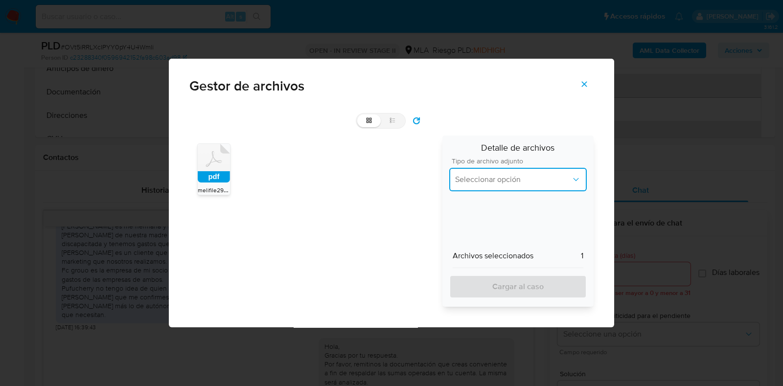
click at [509, 183] on span "Seleccionar opción" at bounding box center [513, 180] width 116 height 10
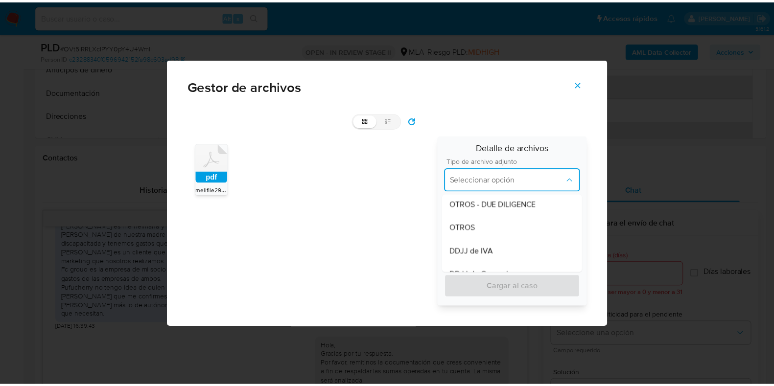
scroll to position [184, 0]
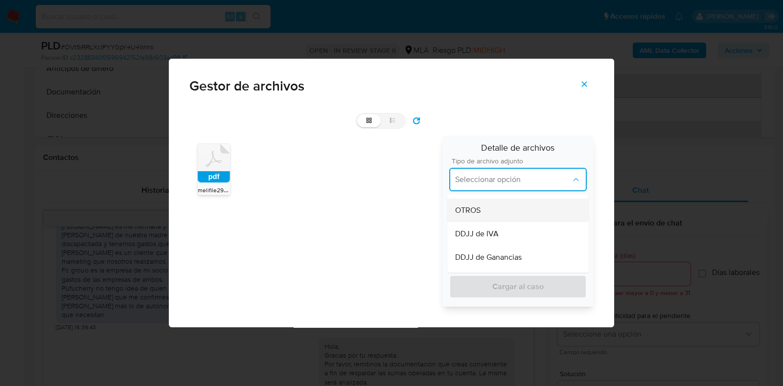
click at [505, 210] on div "OTROS" at bounding box center [518, 210] width 126 height 23
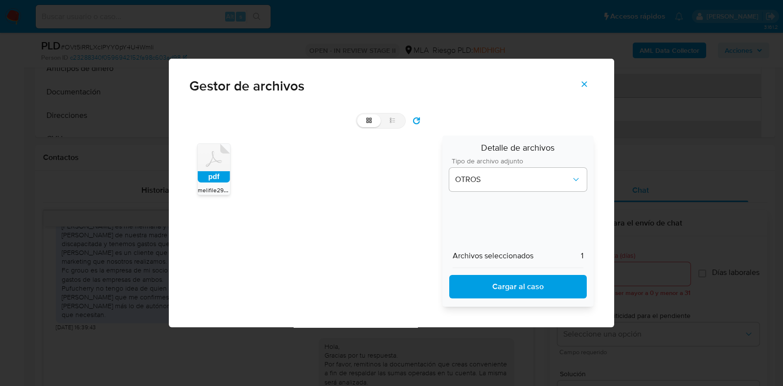
click at [518, 285] on span "Cargar al caso" at bounding box center [518, 287] width 112 height 22
click at [585, 82] on icon "Cerrar" at bounding box center [584, 84] width 9 height 9
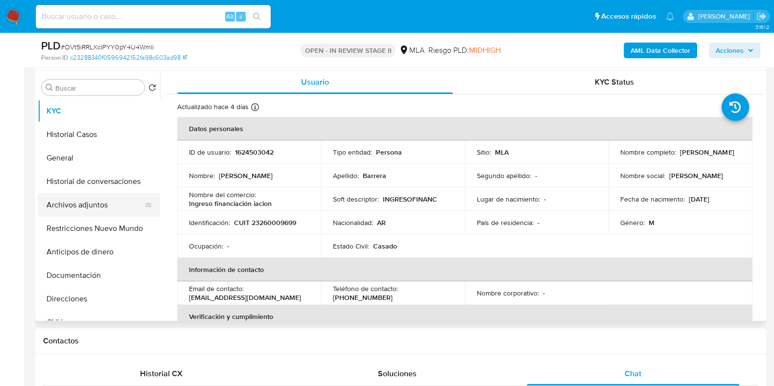
click at [76, 208] on button "Archivos adjuntos" at bounding box center [95, 204] width 115 height 23
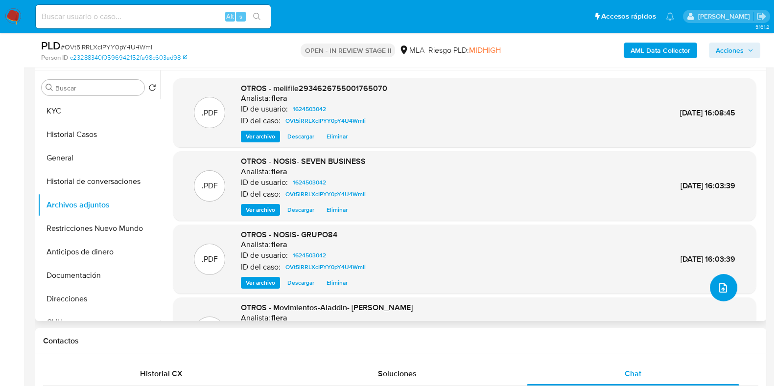
click at [717, 283] on icon "upload-file" at bounding box center [723, 288] width 12 height 12
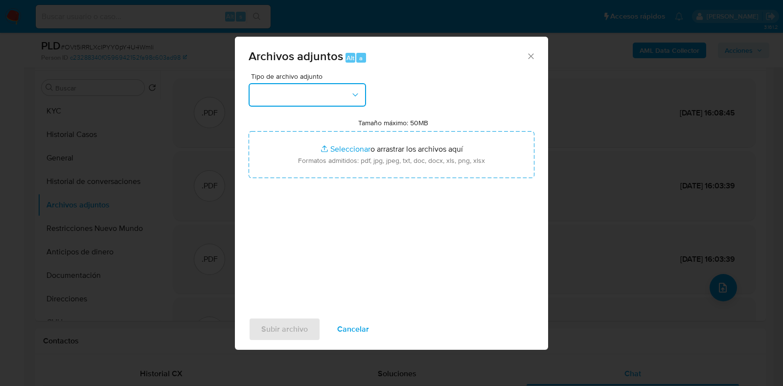
click at [327, 91] on button "button" at bounding box center [307, 94] width 117 height 23
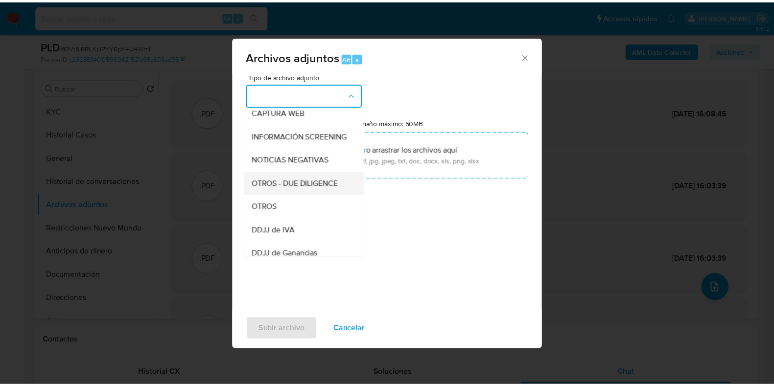
scroll to position [122, 0]
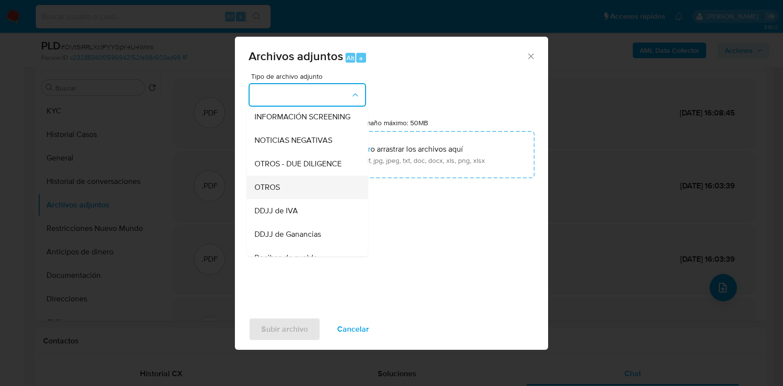
click at [282, 198] on div "OTROS" at bounding box center [305, 187] width 100 height 23
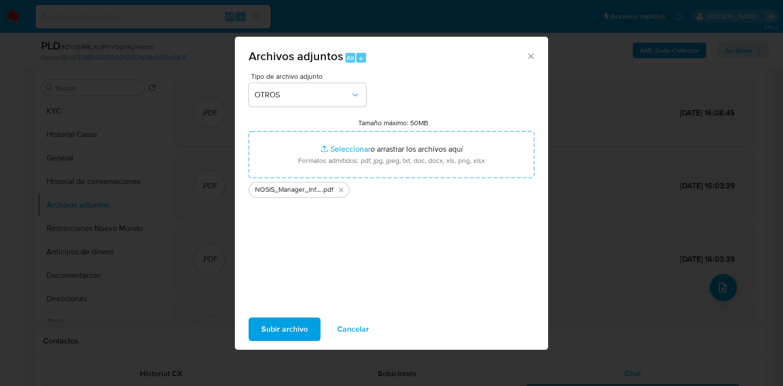
click at [276, 334] on span "Subir archivo" at bounding box center [284, 330] width 47 height 22
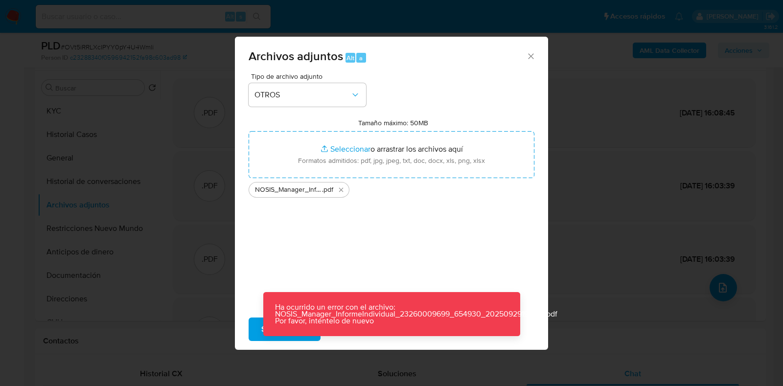
click at [530, 54] on icon "Cerrar" at bounding box center [531, 56] width 10 height 10
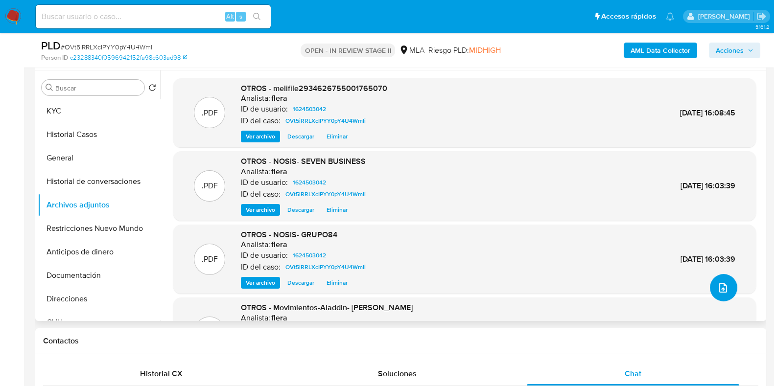
scroll to position [82, 0]
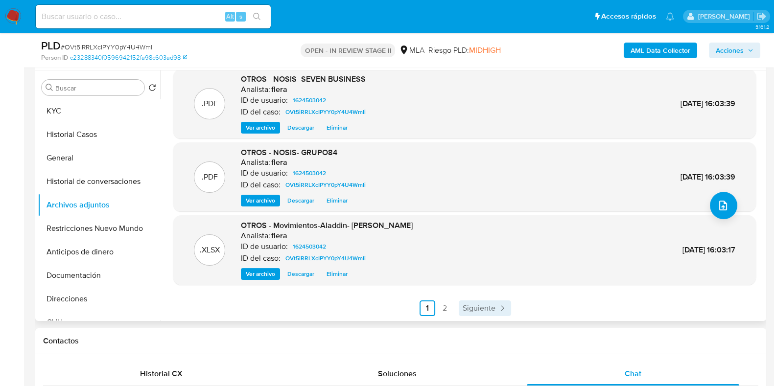
click at [477, 305] on span "Siguiente" at bounding box center [479, 308] width 33 height 8
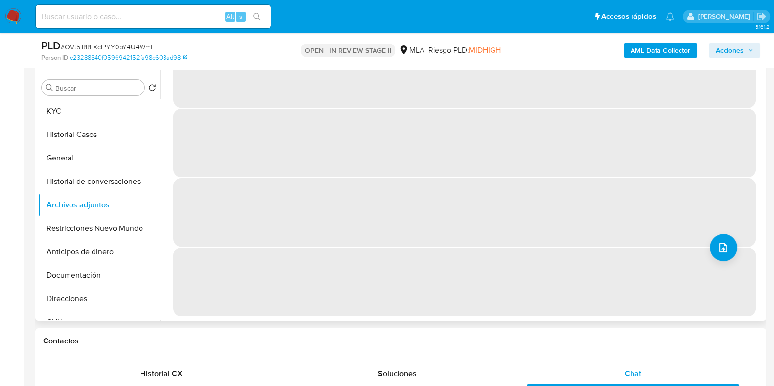
scroll to position [0, 0]
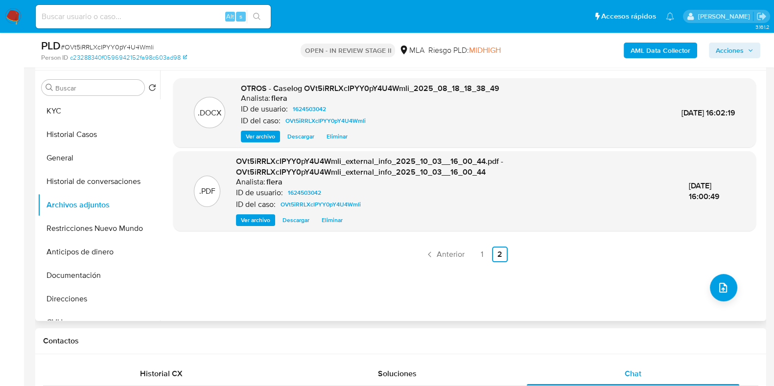
click at [260, 223] on span "Ver archivo" at bounding box center [255, 220] width 29 height 10
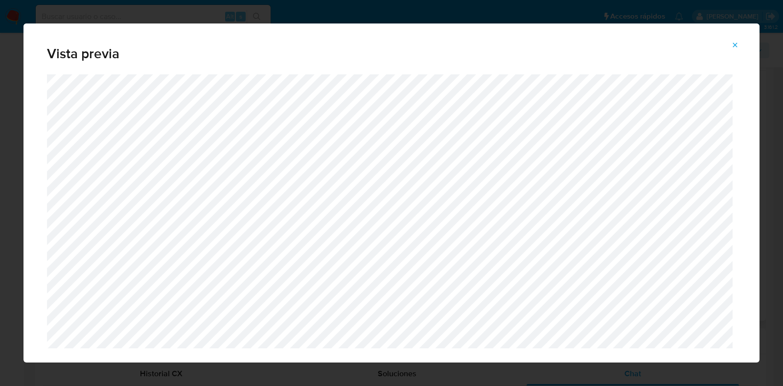
click at [734, 43] on icon "Attachment preview" at bounding box center [735, 45] width 8 height 8
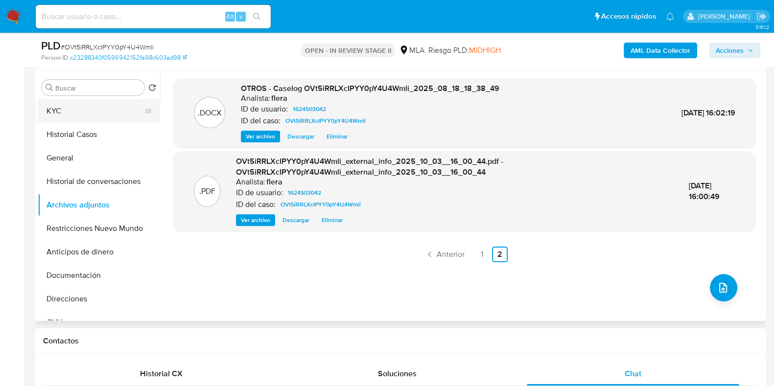
click at [84, 100] on button "KYC" at bounding box center [95, 110] width 115 height 23
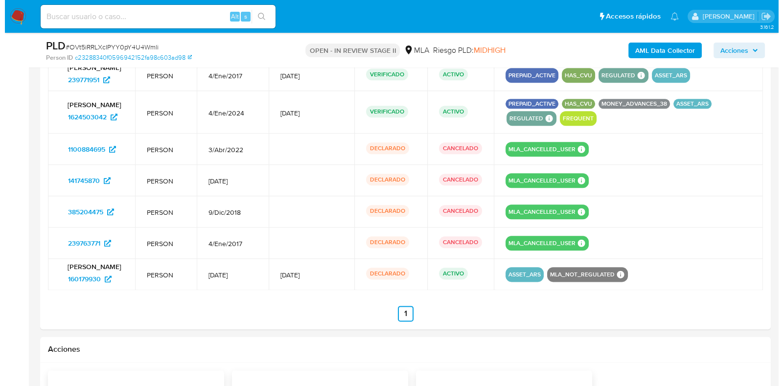
scroll to position [1502, 0]
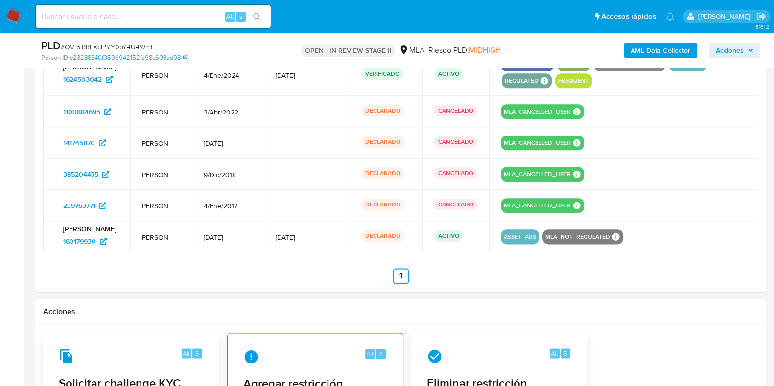
click at [284, 365] on div "Alt 4" at bounding box center [315, 357] width 144 height 16
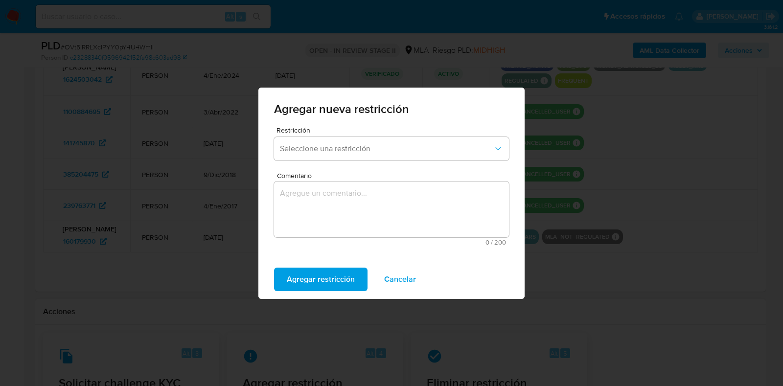
click at [736, 172] on div "Agregar nueva restricción Restricción Seleccione una restricción Comentario 0 /…" at bounding box center [391, 193] width 783 height 386
click at [403, 282] on span "Cancelar" at bounding box center [400, 280] width 32 height 22
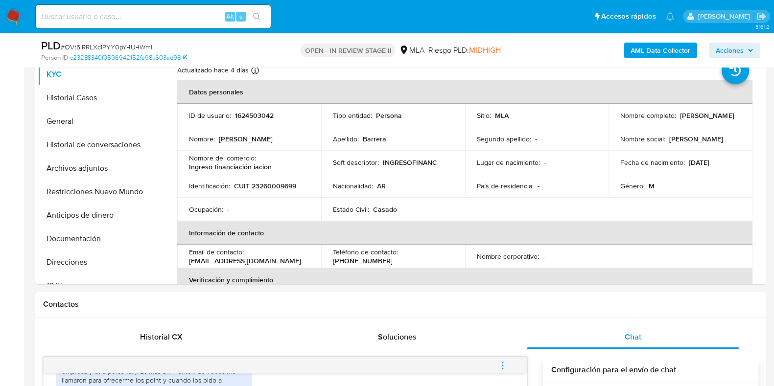
scroll to position [156, 0]
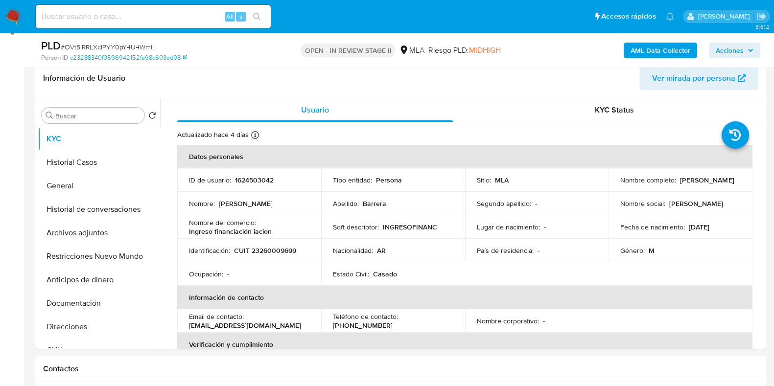
drag, startPoint x: 687, startPoint y: 185, endPoint x: 609, endPoint y: 187, distance: 77.9
click at [609, 187] on td "Nombre completo : Pablo Javier Barrera" at bounding box center [680, 179] width 144 height 23
copy p "Pablo Javier Barrera"
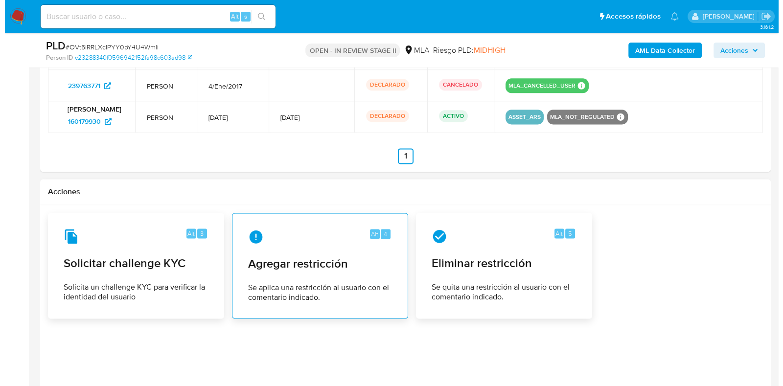
scroll to position [1707, 0]
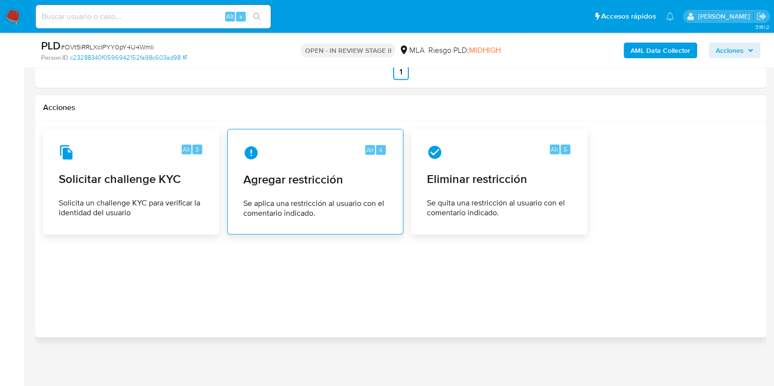
click at [318, 221] on div "Alt 4 Agregar restricción Se aplica una restricción al usuario con el comentari…" at bounding box center [315, 181] width 160 height 89
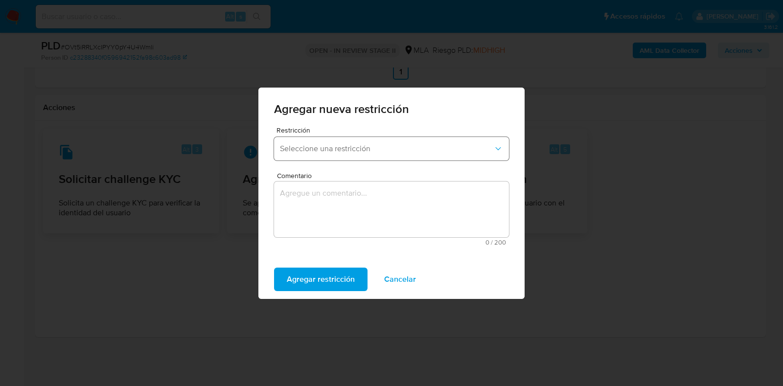
click at [321, 151] on span "Seleccione una restricción" at bounding box center [386, 149] width 213 height 10
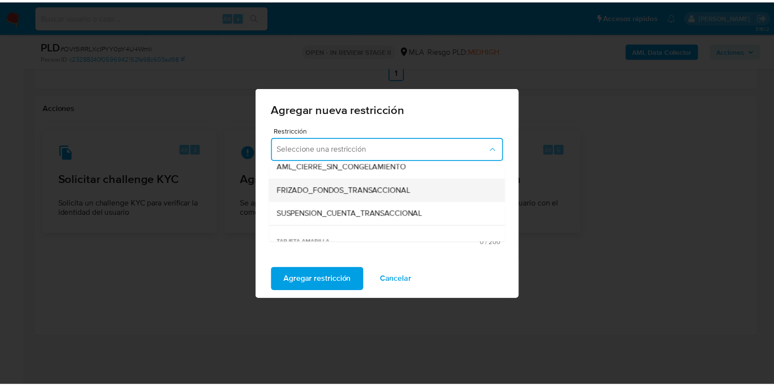
scroll to position [122, 0]
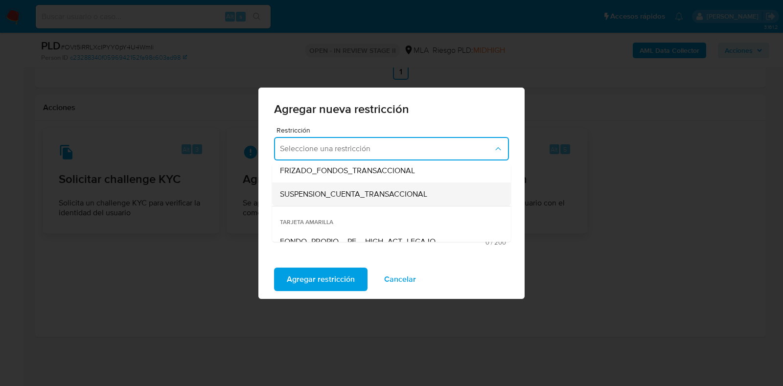
click at [378, 194] on span "SUSPENSION_CUENTA_TRANSACCIONAL" at bounding box center [353, 194] width 147 height 10
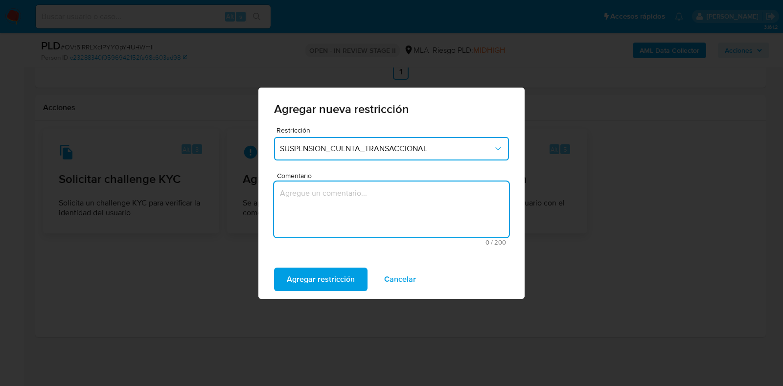
click at [365, 209] on textarea "Comentario" at bounding box center [391, 210] width 235 height 56
type textarea "AML"
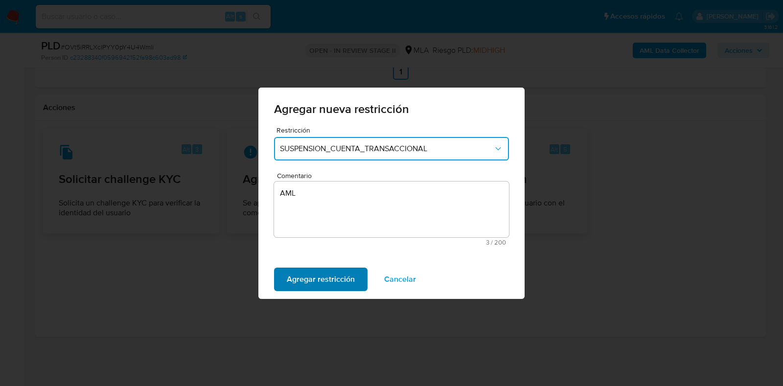
click at [321, 285] on span "Agregar restricción" at bounding box center [321, 280] width 68 height 22
click at [321, 285] on span "Confirmar" at bounding box center [304, 280] width 35 height 22
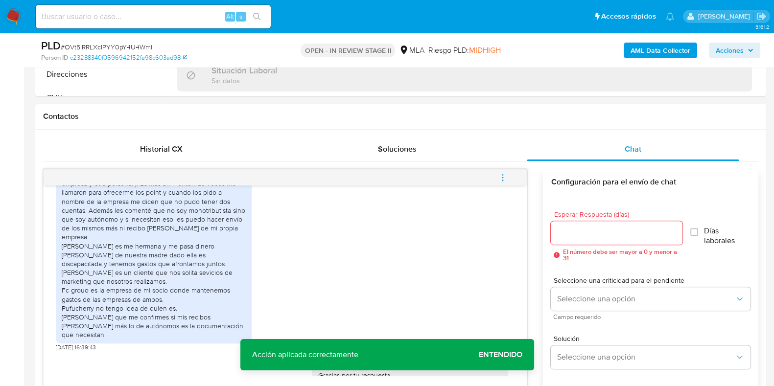
scroll to position [361, 0]
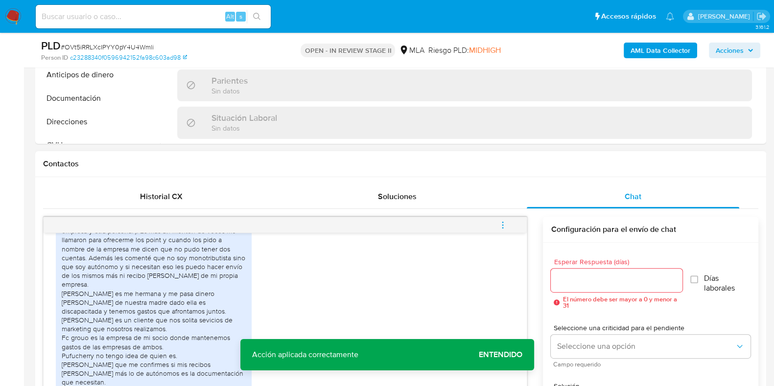
click at [502, 225] on icon "menu-action" at bounding box center [502, 225] width 9 height 9
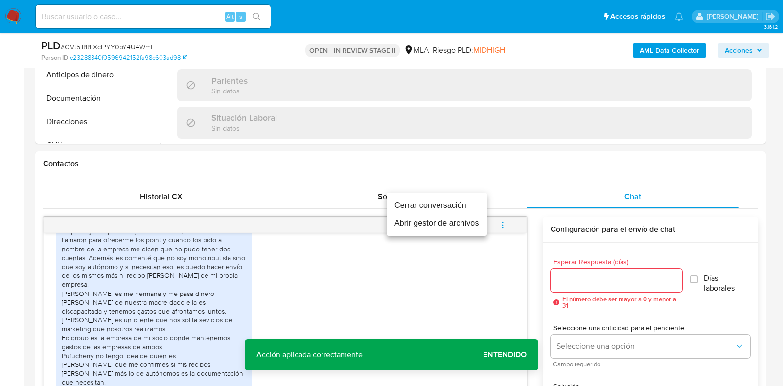
click at [446, 209] on li "Cerrar conversación" at bounding box center [437, 206] width 100 height 18
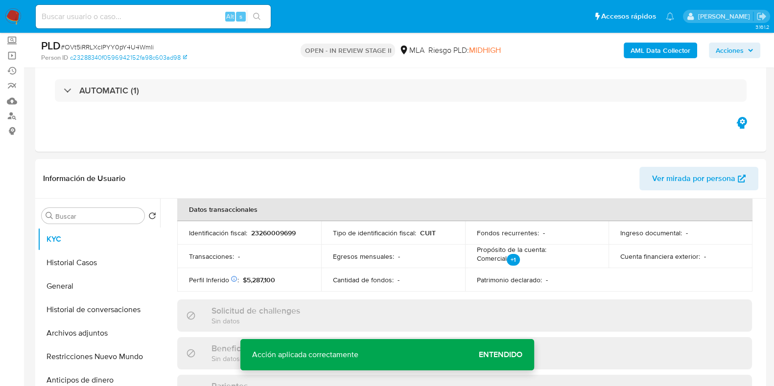
scroll to position [55, 0]
click at [72, 328] on button "Archivos adjuntos" at bounding box center [95, 333] width 115 height 23
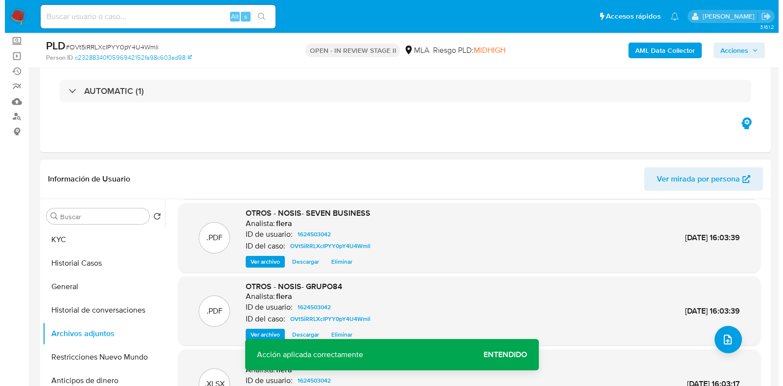
scroll to position [82, 0]
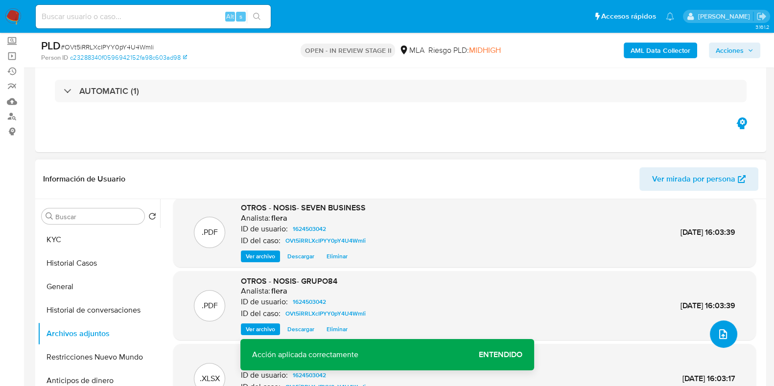
click at [724, 336] on icon "upload-file" at bounding box center [723, 334] width 12 height 12
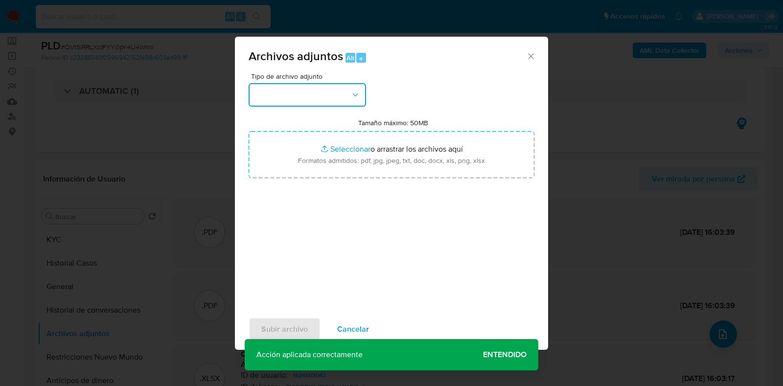
click at [320, 91] on button "button" at bounding box center [307, 94] width 117 height 23
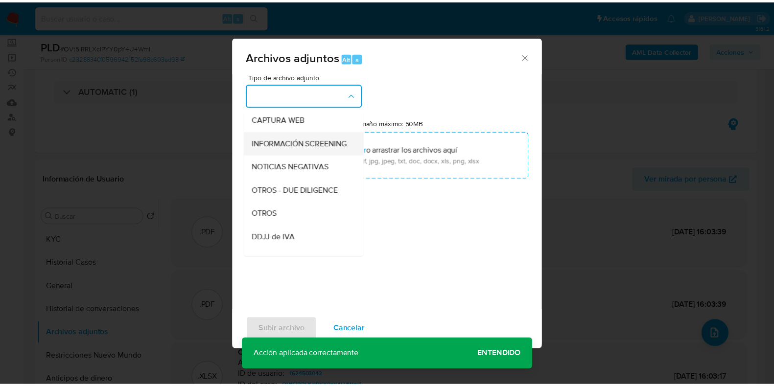
scroll to position [122, 0]
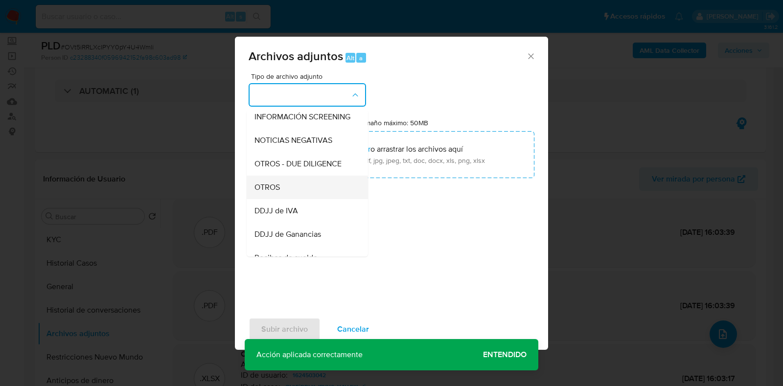
click at [294, 193] on div "OTROS" at bounding box center [305, 187] width 100 height 23
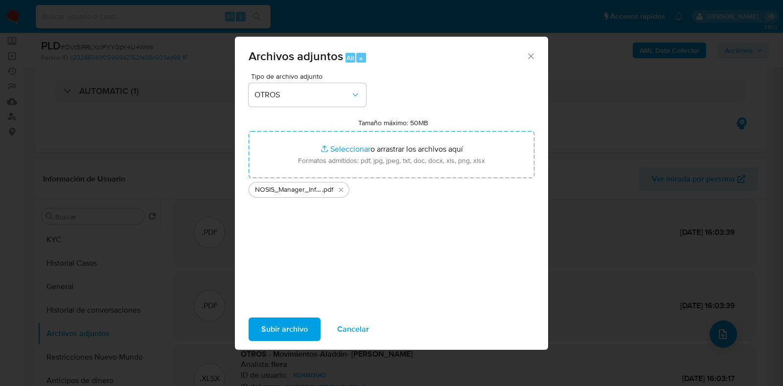
click at [279, 329] on span "Subir archivo" at bounding box center [284, 330] width 47 height 22
click at [531, 59] on icon "Cerrar" at bounding box center [531, 56] width 10 height 10
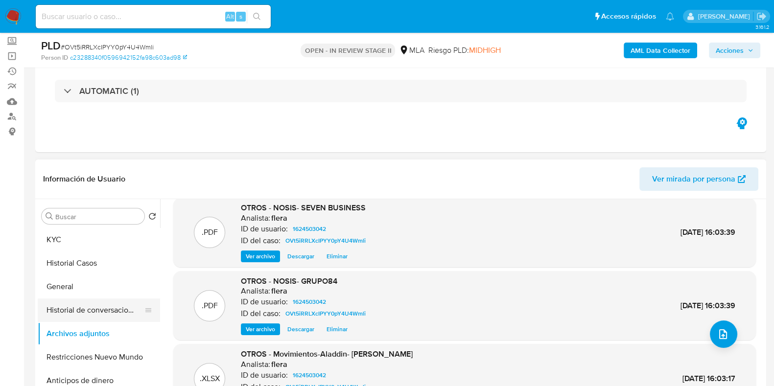
click at [93, 307] on button "Historial de conversaciones" at bounding box center [95, 310] width 115 height 23
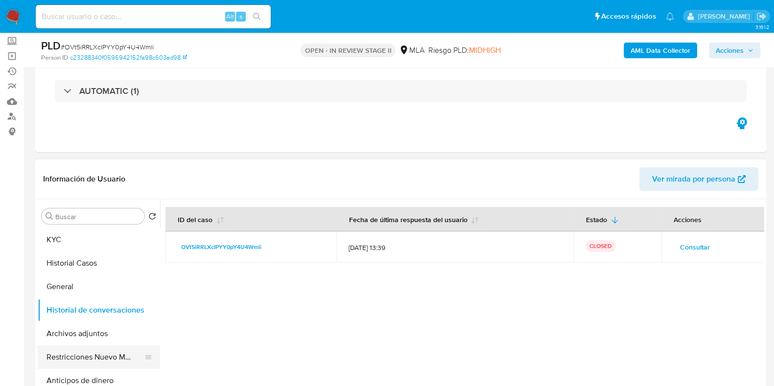
click at [98, 352] on button "Restricciones Nuevo Mundo" at bounding box center [95, 357] width 115 height 23
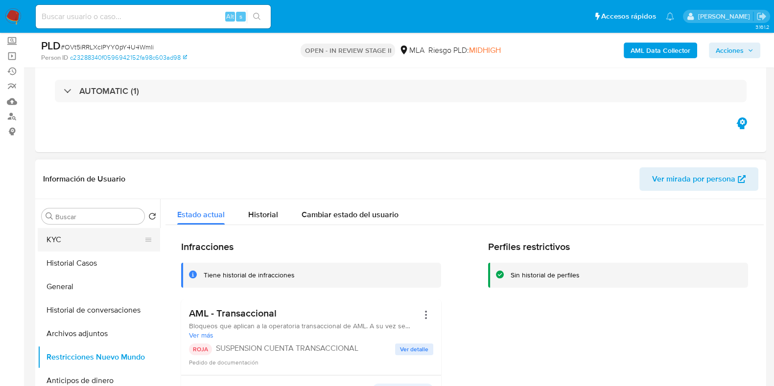
click at [80, 241] on button "KYC" at bounding box center [95, 239] width 115 height 23
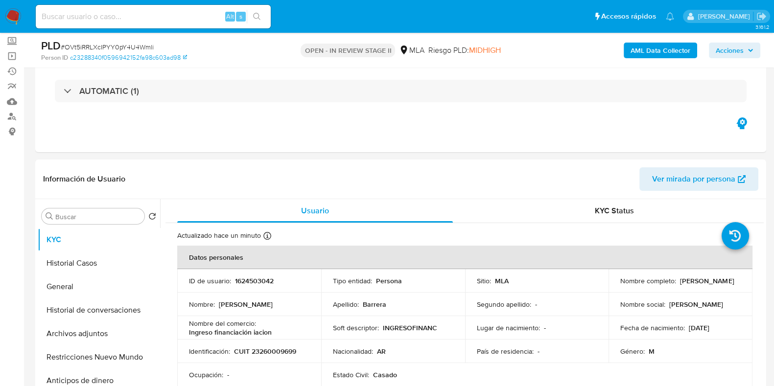
click at [758, 53] on button "Acciones" at bounding box center [734, 51] width 51 height 16
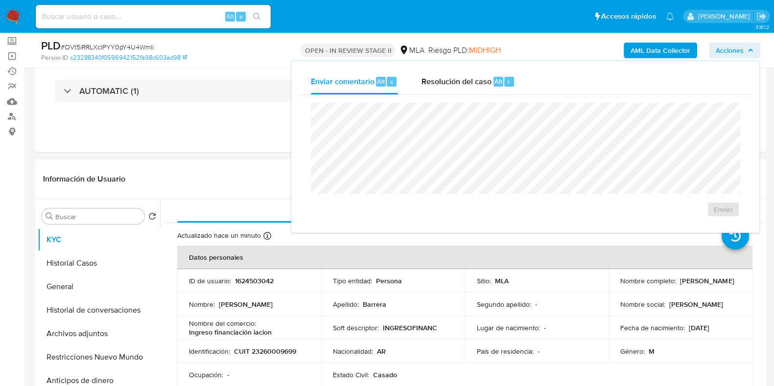
click at [489, 95] on div "Enviar" at bounding box center [525, 160] width 452 height 130
click at [491, 73] on div "Resolución del caso Alt r" at bounding box center [467, 81] width 93 height 25
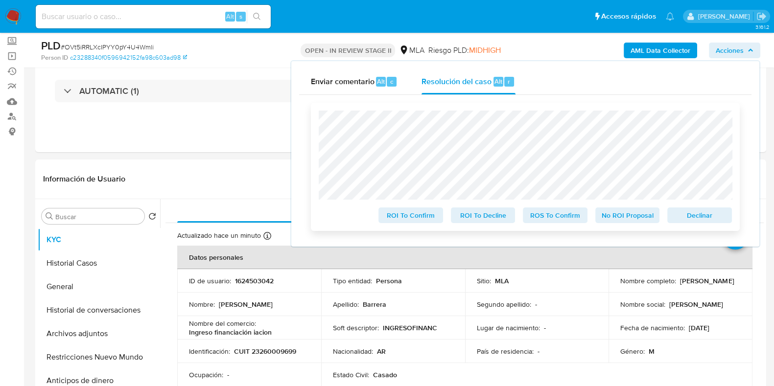
click at [706, 217] on span "Declinar" at bounding box center [699, 216] width 51 height 14
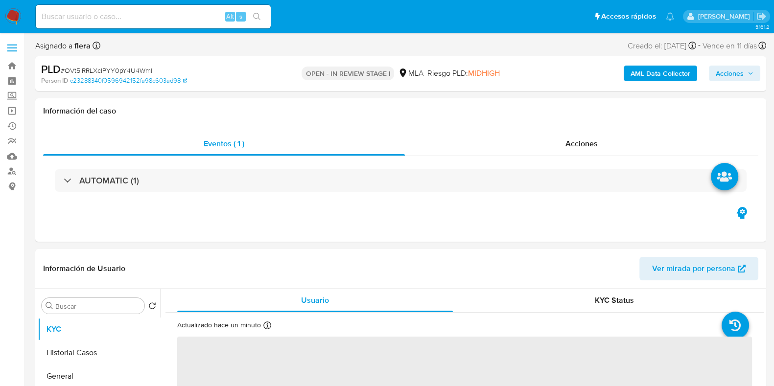
click at [738, 70] on span "Acciones" at bounding box center [730, 74] width 28 height 16
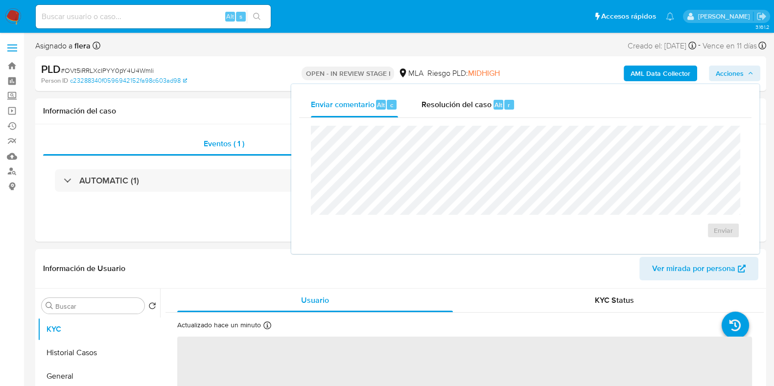
select select "10"
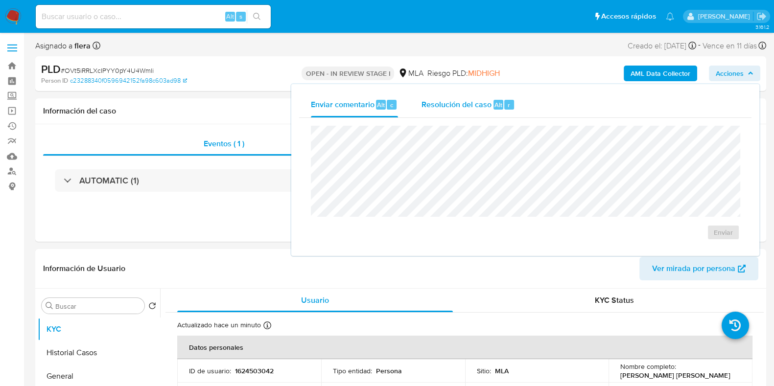
click at [478, 108] on span "Resolución del caso" at bounding box center [456, 104] width 70 height 11
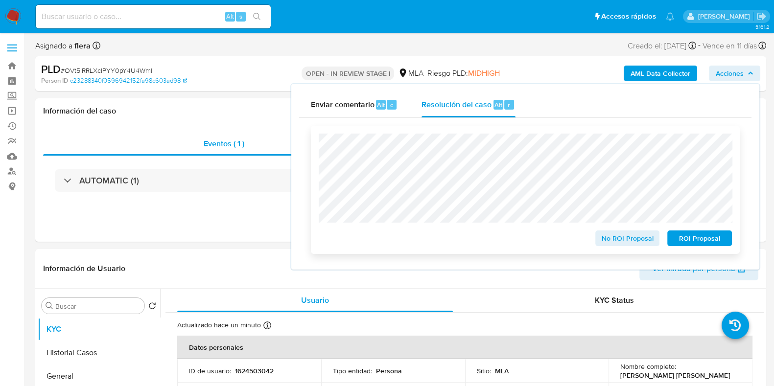
click at [701, 242] on span "ROI Proposal" at bounding box center [699, 239] width 51 height 14
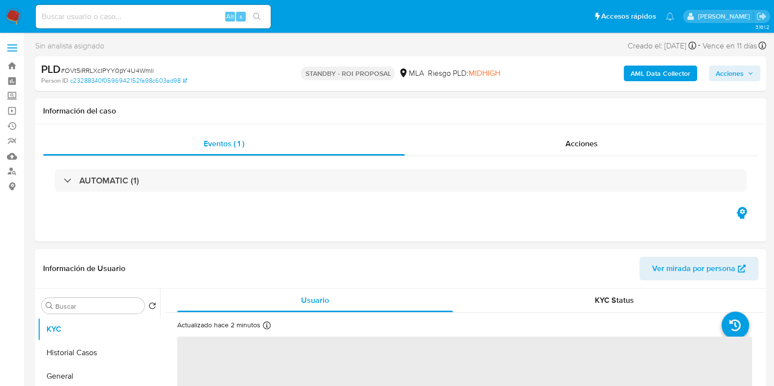
select select "10"
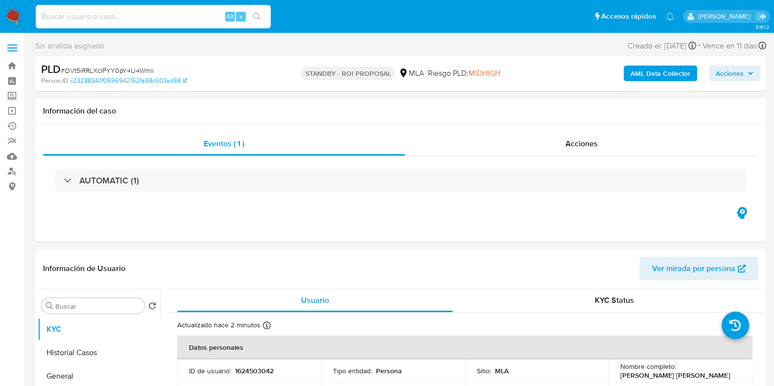
click at [102, 12] on input at bounding box center [153, 16] width 235 height 13
paste input "8X1X5HY0w42O0i6K7KrIXGwz"
type input "8X1X5HY0w42O0i6K7KrIXGwz"
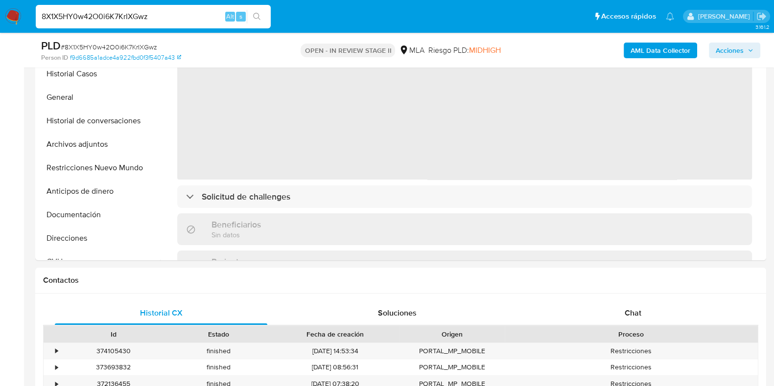
select select "10"
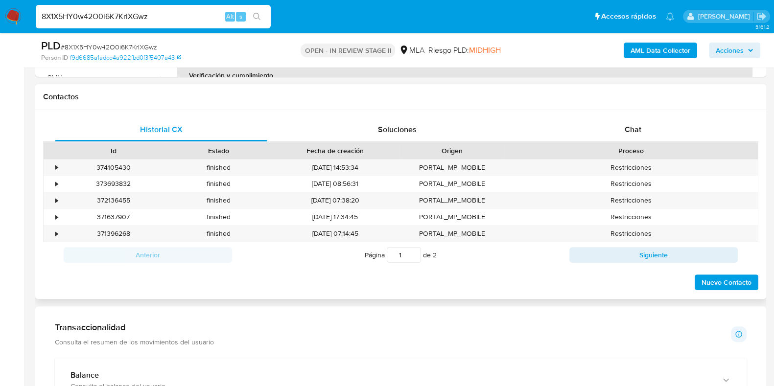
click at [626, 112] on div "Historial CX Soluciones Chat Id Estado Fecha de creación Origen Proceso • 37410…" at bounding box center [400, 204] width 731 height 189
click at [632, 124] on span "Chat" at bounding box center [633, 129] width 17 height 11
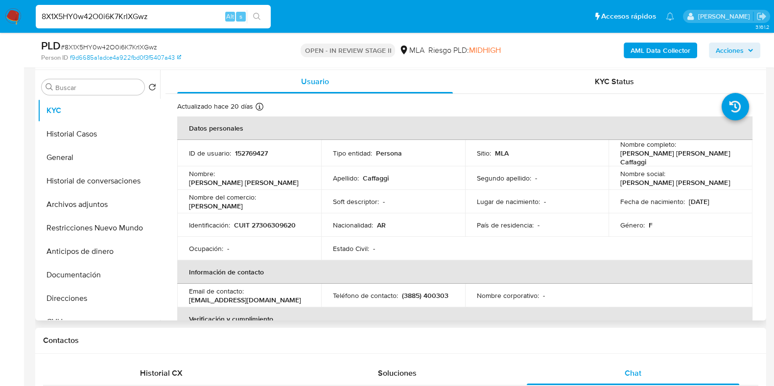
scroll to position [184, 0]
click at [122, 19] on input "8X1X5HY0w42O0i6K7KrIXGwz" at bounding box center [153, 16] width 235 height 13
paste input "245103317"
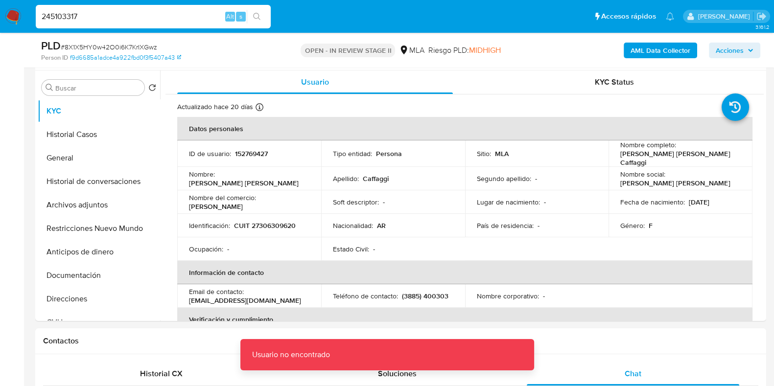
click at [122, 19] on input "245103317" at bounding box center [153, 16] width 235 height 13
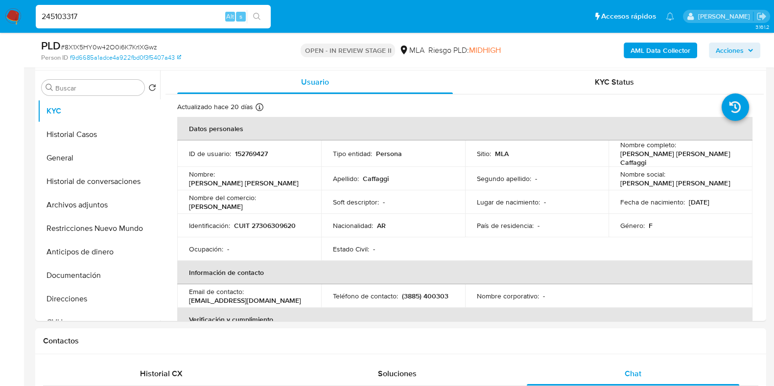
type input "245103317"
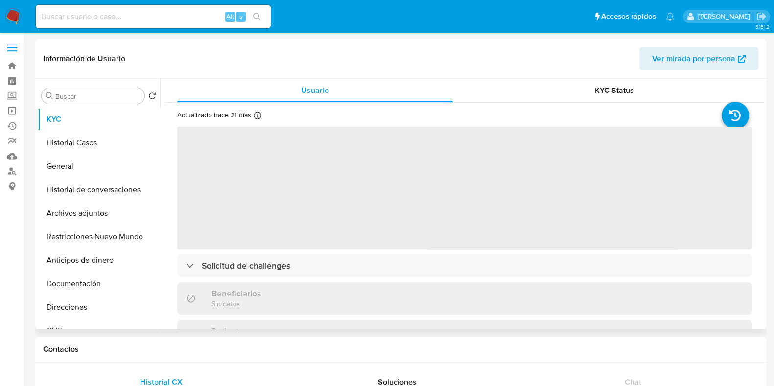
select select "10"
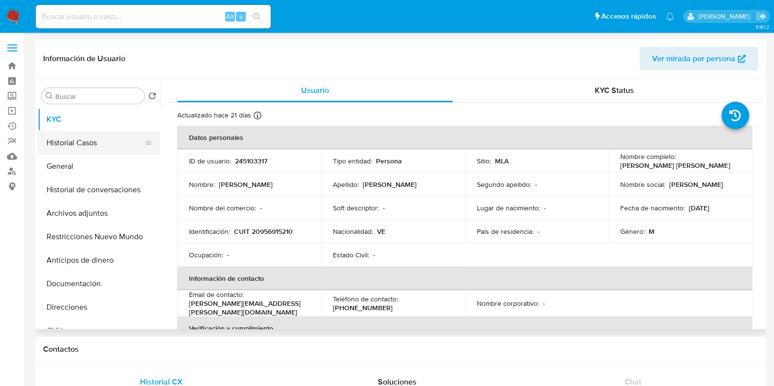
click at [98, 144] on button "Historial Casos" at bounding box center [95, 142] width 115 height 23
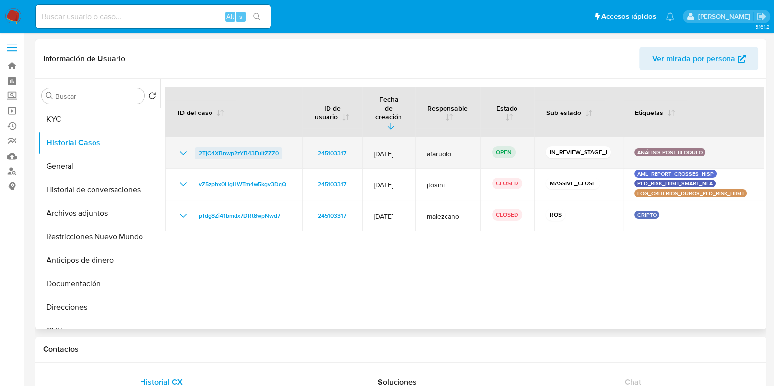
click at [208, 147] on span "2TjQ4XBnwp2zYB43FuitZZZ0" at bounding box center [239, 153] width 80 height 12
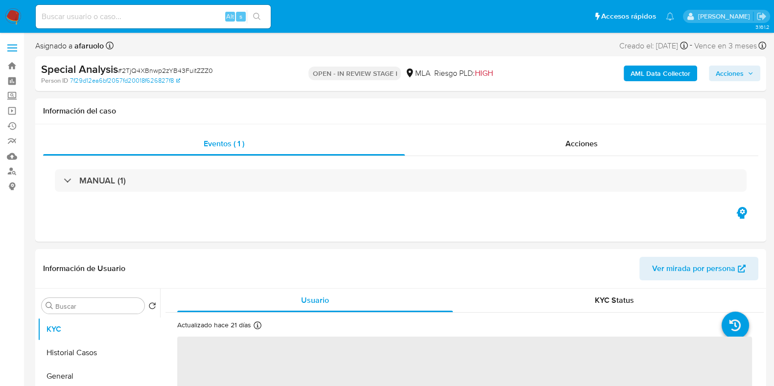
select select "10"
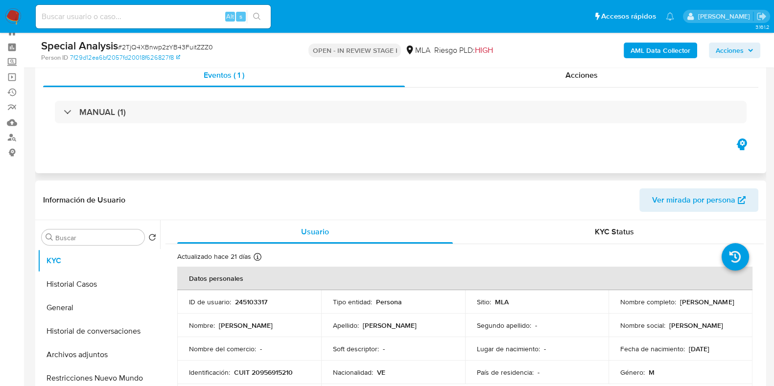
scroll to position [61, 0]
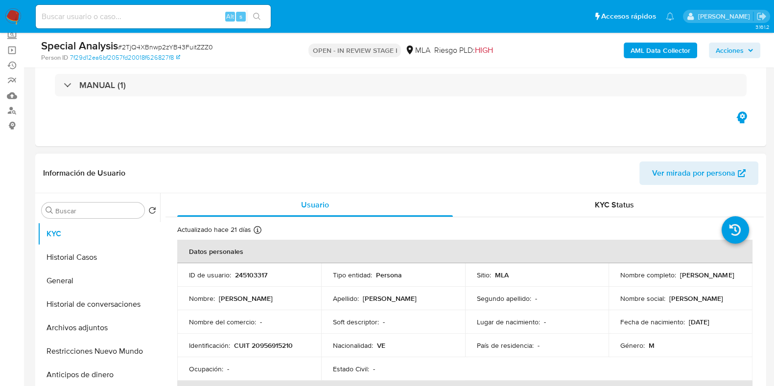
click at [257, 276] on p "245103317" at bounding box center [251, 275] width 32 height 9
copy p "245103317"
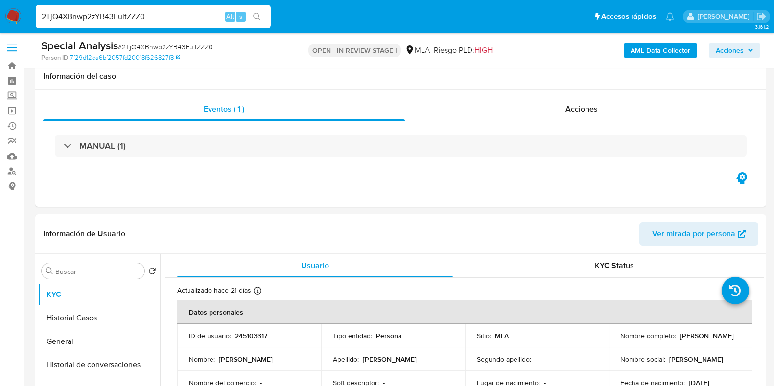
select select "10"
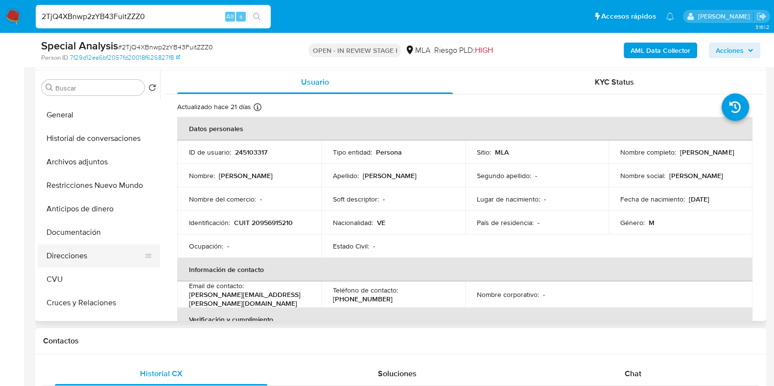
scroll to position [61, 0]
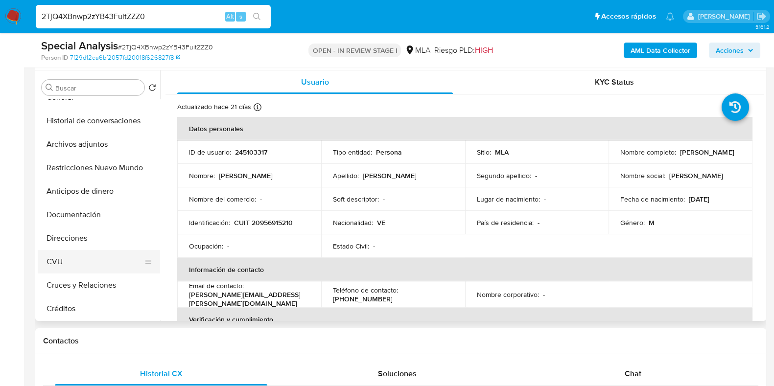
click at [76, 262] on button "CVU" at bounding box center [95, 261] width 115 height 23
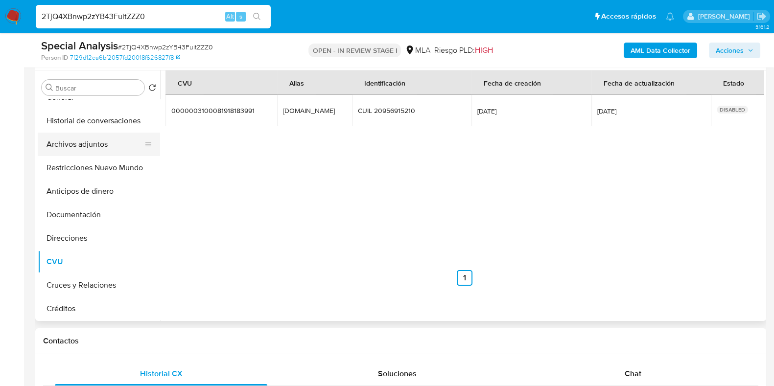
scroll to position [0, 0]
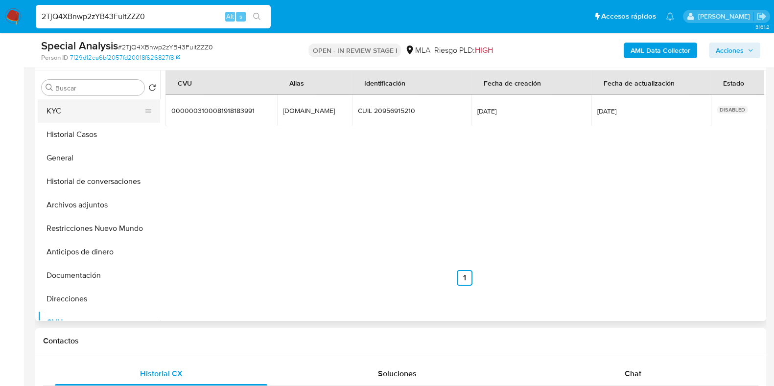
click at [83, 109] on button "KYC" at bounding box center [95, 110] width 115 height 23
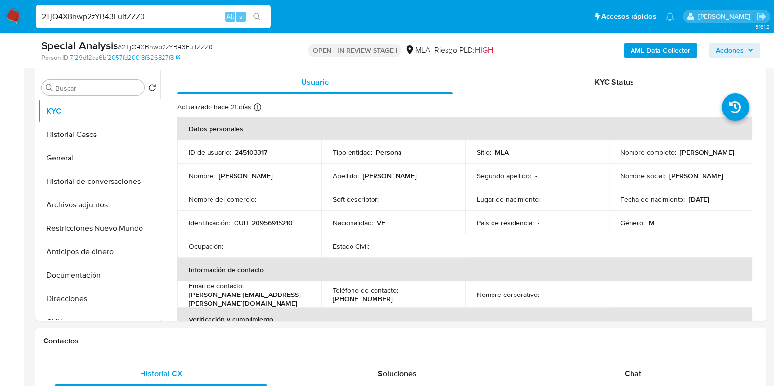
click at [182, 49] on span "# 2TjQ4XBnwp2zYB43FuitZZZ0" at bounding box center [165, 47] width 95 height 10
click at [183, 49] on span "# 2TjQ4XBnwp2zYB43FuitZZZ0" at bounding box center [165, 47] width 95 height 10
copy span "2TjQ4XBnwp2zYB43FuitZZZ0"
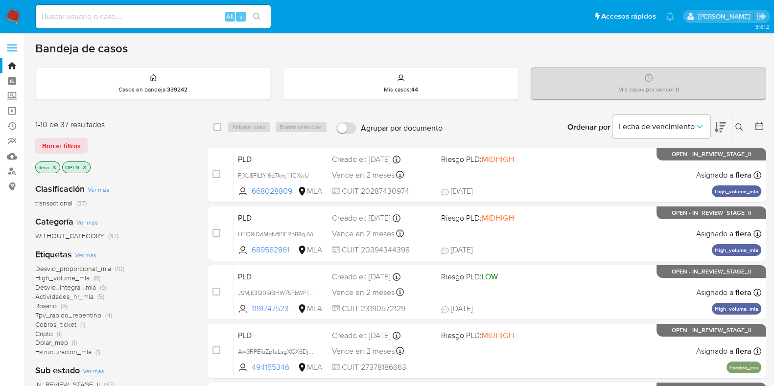
click at [737, 126] on icon at bounding box center [739, 127] width 8 height 8
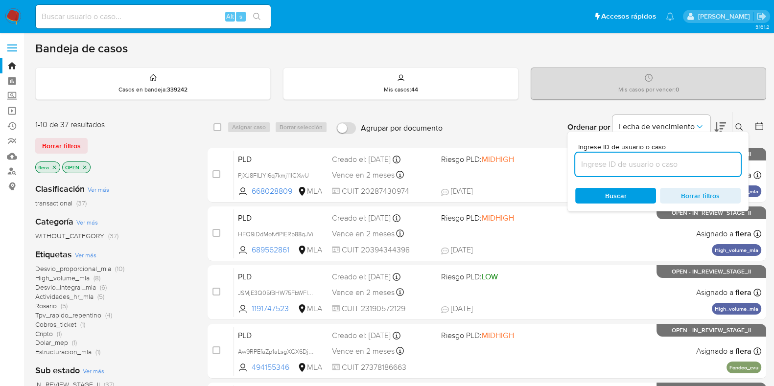
click at [605, 168] on input at bounding box center [657, 164] width 165 height 13
type input "2TjQ4XBnwp2zYB43FuitZZZ0"
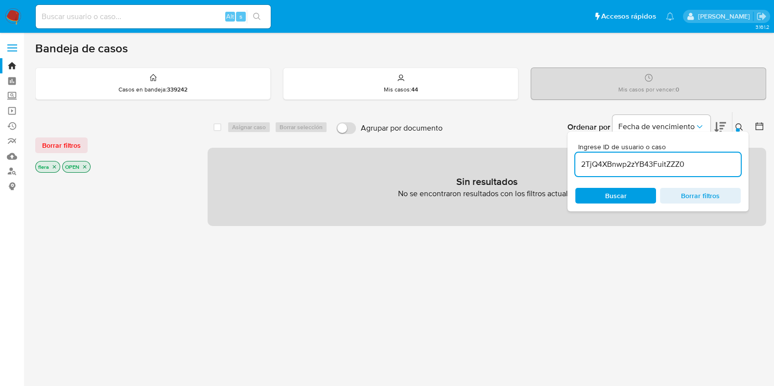
click at [84, 167] on icon "close-filter" at bounding box center [85, 167] width 6 height 6
click at [53, 164] on icon "close-filter" at bounding box center [54, 167] width 6 height 6
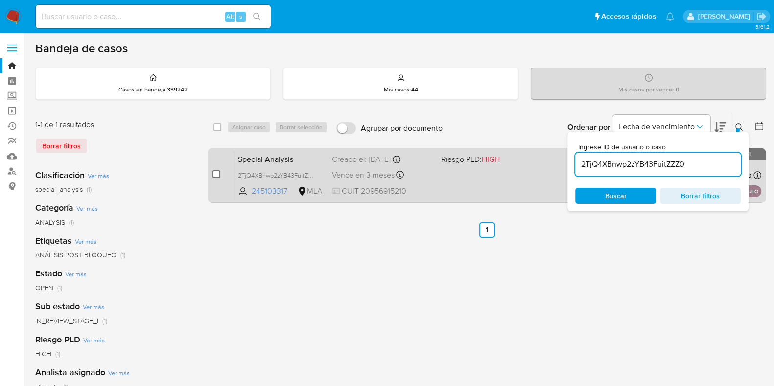
click at [214, 173] on input "checkbox" at bounding box center [216, 174] width 8 height 8
checkbox input "true"
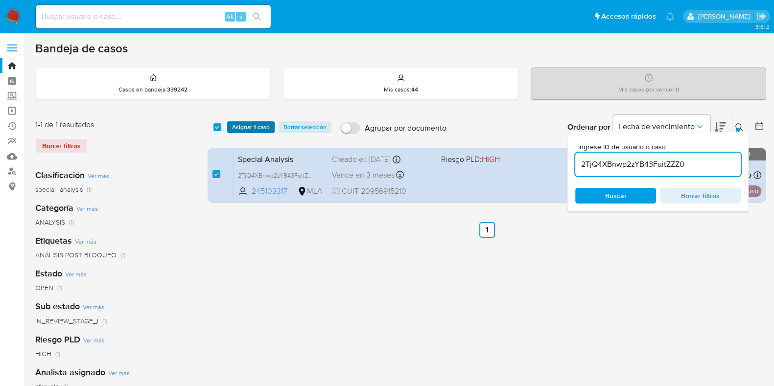
click at [241, 125] on span "Asignar 1 caso" at bounding box center [251, 127] width 38 height 10
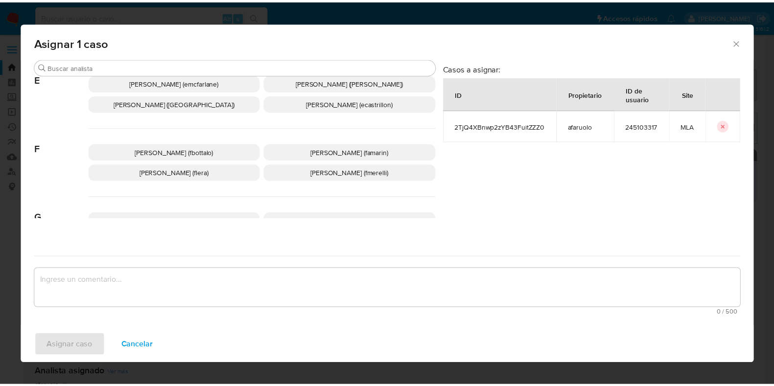
scroll to position [122, 0]
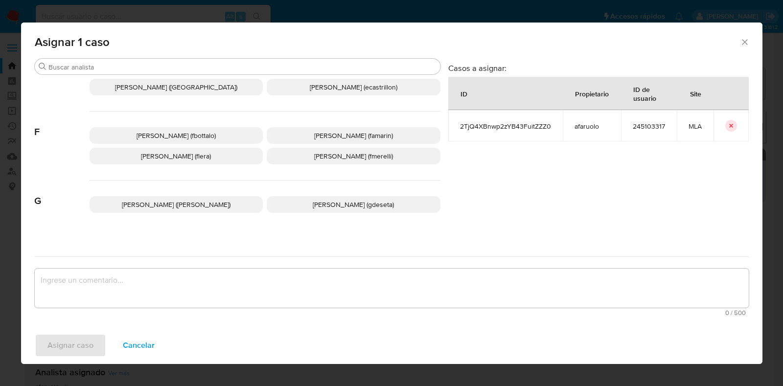
click at [226, 158] on p "Florencia Cecilia Lera (flera)" at bounding box center [177, 156] width 174 height 17
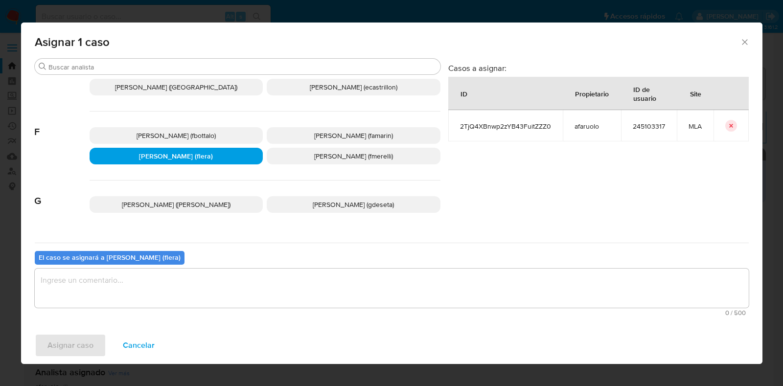
click at [191, 295] on textarea "assign-modal" at bounding box center [392, 288] width 714 height 39
click at [91, 339] on span "Asignar caso" at bounding box center [70, 346] width 46 height 22
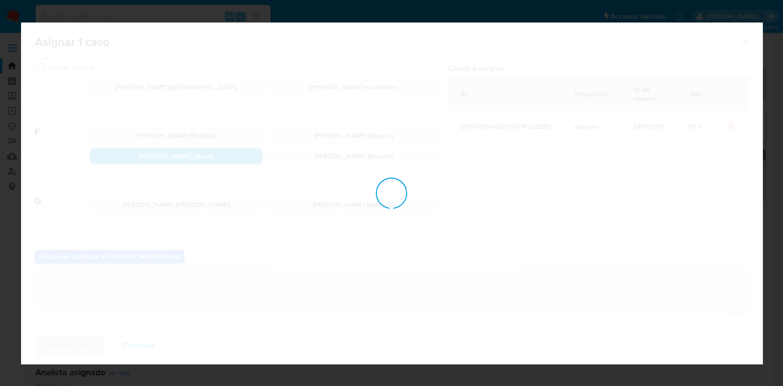
checkbox input "false"
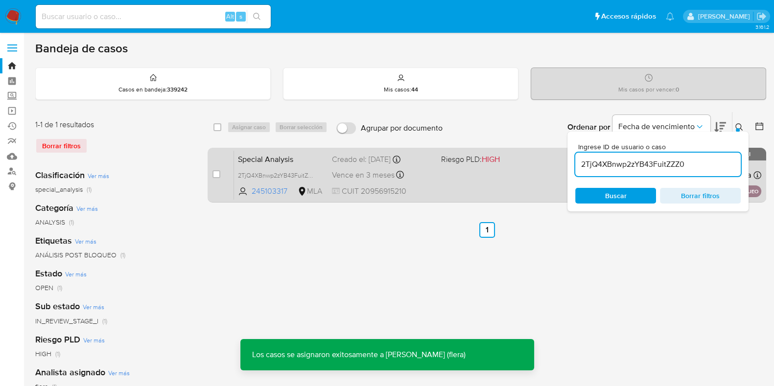
click at [262, 158] on span "Special Analysis" at bounding box center [281, 158] width 86 height 13
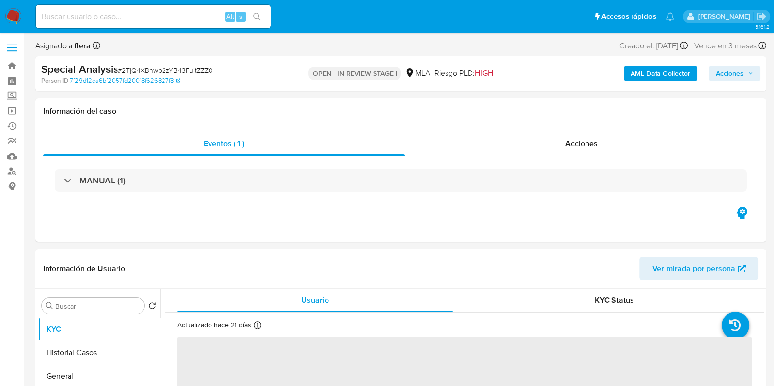
select select "10"
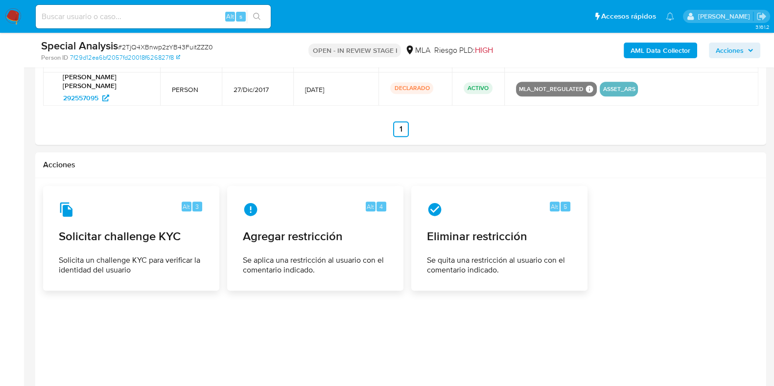
scroll to position [1224, 0]
click at [499, 256] on span "Se quita una restricción al usuario con el comentario indicado." at bounding box center [499, 266] width 144 height 20
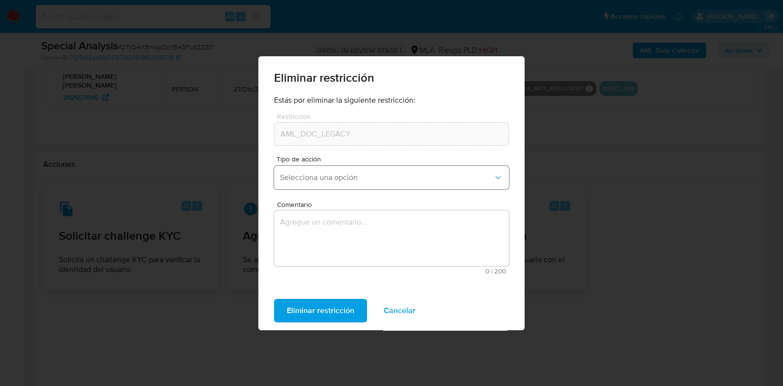
click at [370, 173] on span "Selecciona una opción" at bounding box center [386, 178] width 213 height 10
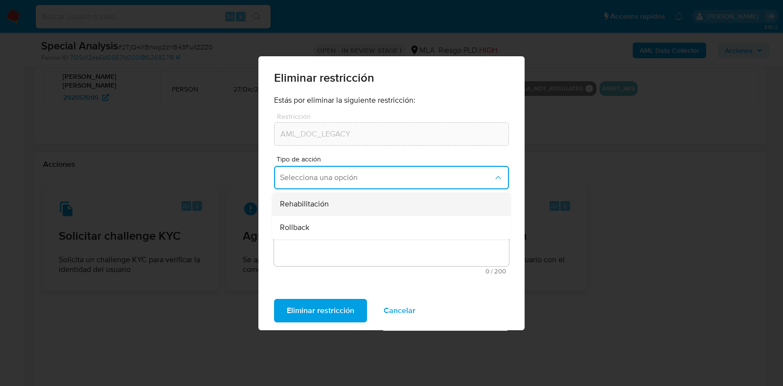
click at [369, 200] on div "Rehabilitación" at bounding box center [388, 203] width 217 height 23
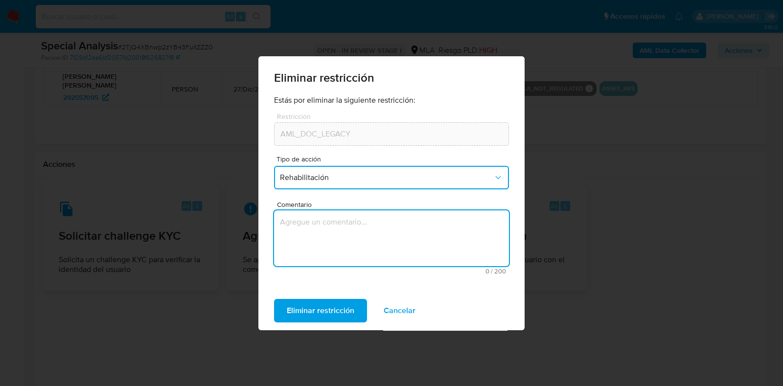
click at [361, 227] on textarea "Comentario" at bounding box center [391, 238] width 235 height 56
type textarea "AML"
click at [314, 308] on span "Eliminar restricción" at bounding box center [321, 311] width 68 height 22
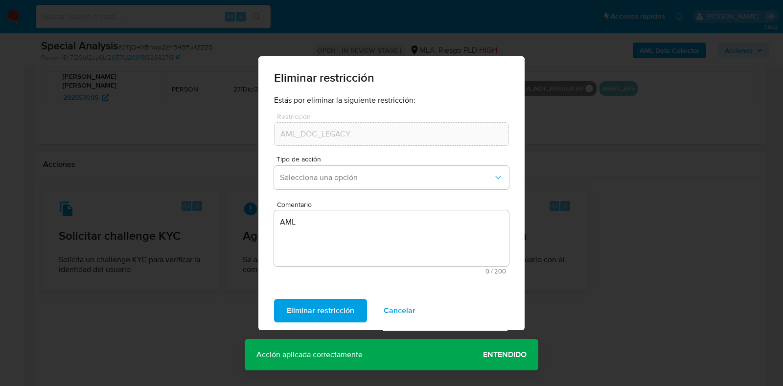
click at [505, 355] on span "Entendido" at bounding box center [505, 355] width 44 height 0
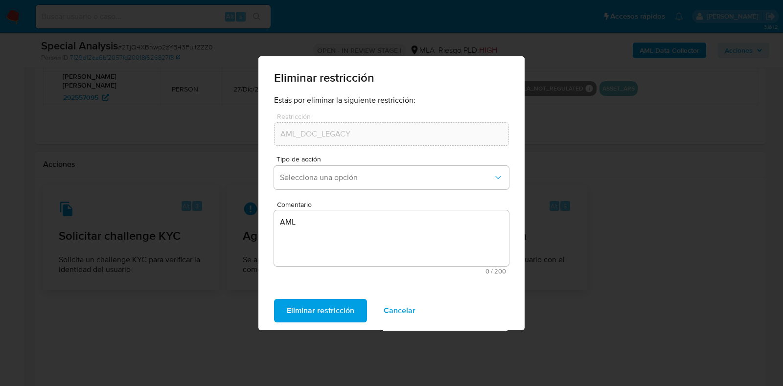
click at [396, 312] on span "Cancelar" at bounding box center [400, 311] width 32 height 22
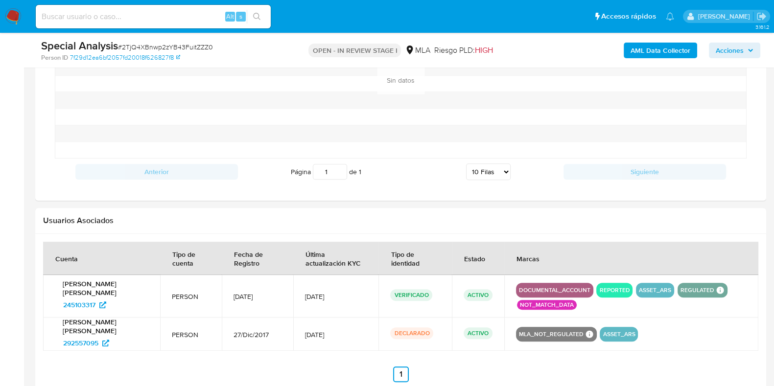
scroll to position [734, 0]
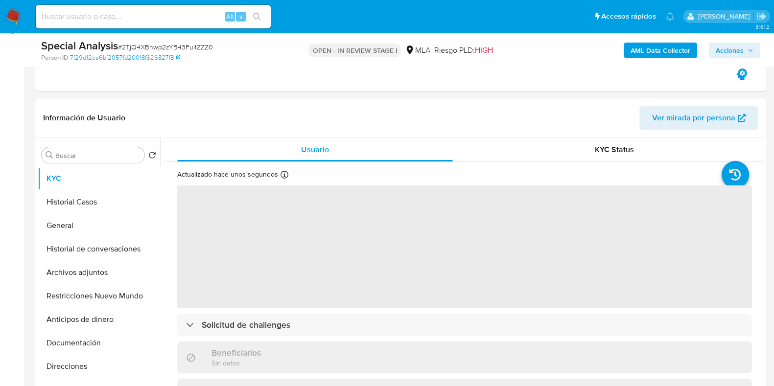
scroll to position [184, 0]
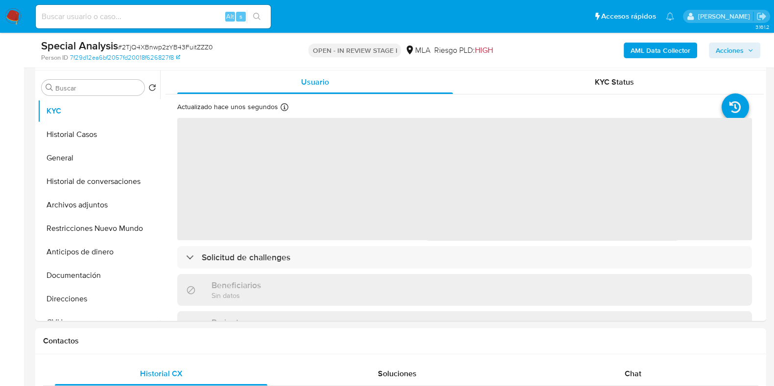
select select "10"
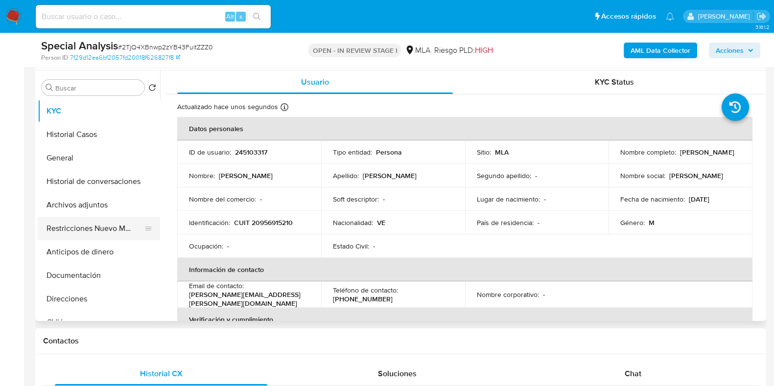
click at [75, 232] on button "Restricciones Nuevo Mundo" at bounding box center [95, 228] width 115 height 23
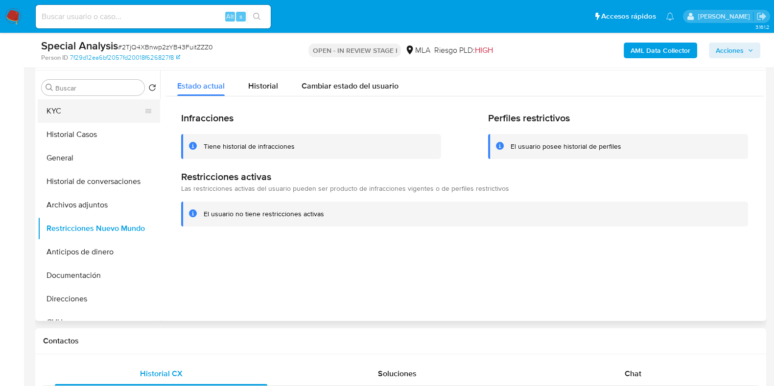
click at [106, 115] on button "KYC" at bounding box center [95, 110] width 115 height 23
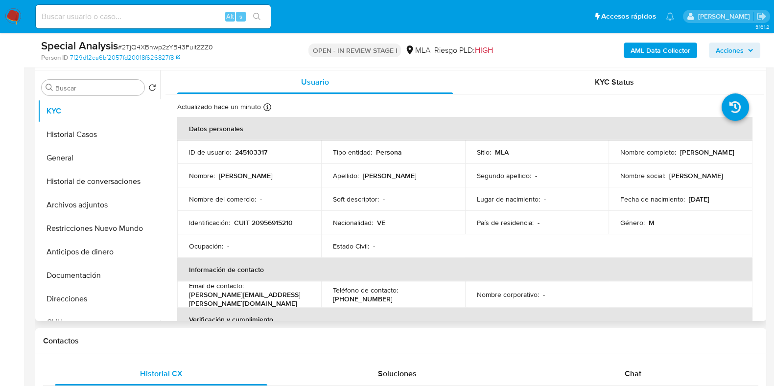
drag, startPoint x: 711, startPoint y: 159, endPoint x: 618, endPoint y: 160, distance: 92.5
click at [680, 157] on p "[PERSON_NAME]" at bounding box center [707, 152] width 54 height 9
drag, startPoint x: 617, startPoint y: 158, endPoint x: 717, endPoint y: 156, distance: 99.9
click at [717, 156] on div "Nombre completo : Joseph Nicolas Mercie Campos" at bounding box center [680, 152] width 120 height 9
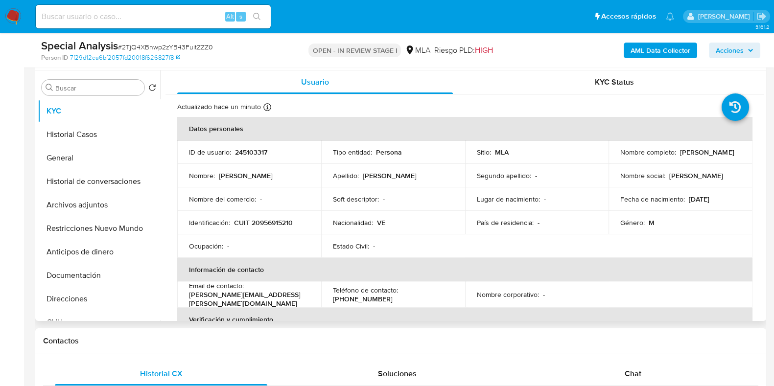
copy p "[PERSON_NAME]"
click at [247, 148] on p "245103317" at bounding box center [251, 152] width 32 height 9
copy p "245103317"
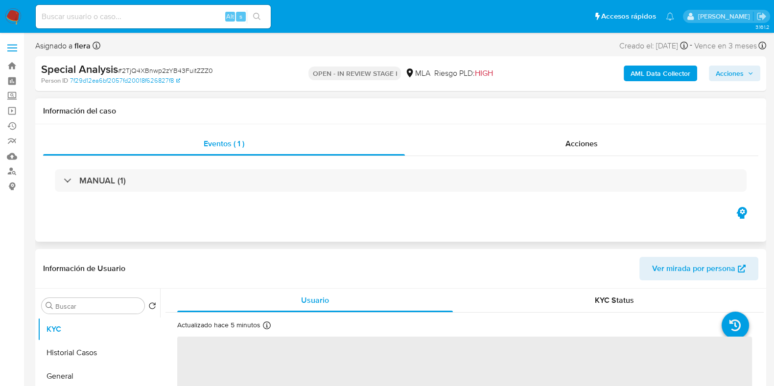
select select "10"
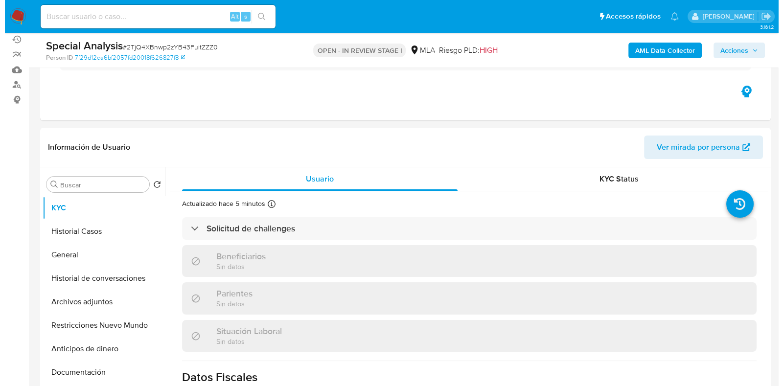
scroll to position [122, 0]
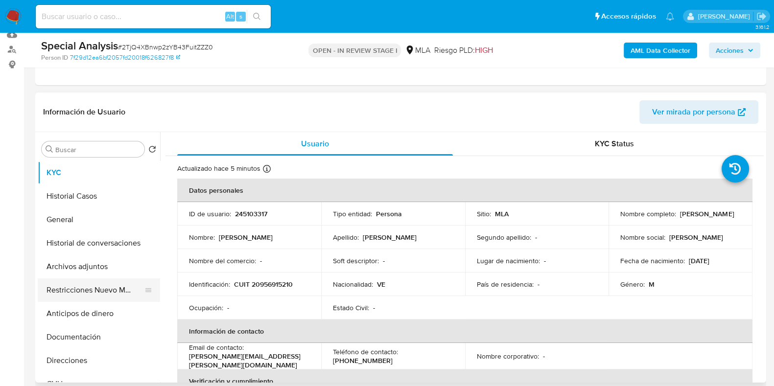
click at [84, 287] on button "Restricciones Nuevo Mundo" at bounding box center [95, 290] width 115 height 23
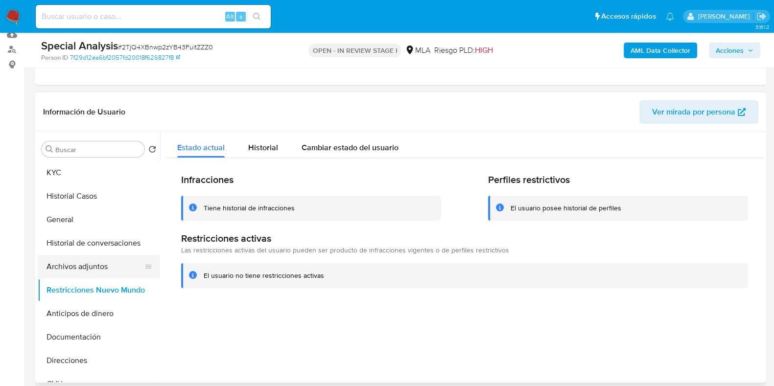
click at [81, 268] on button "Archivos adjuntos" at bounding box center [95, 266] width 115 height 23
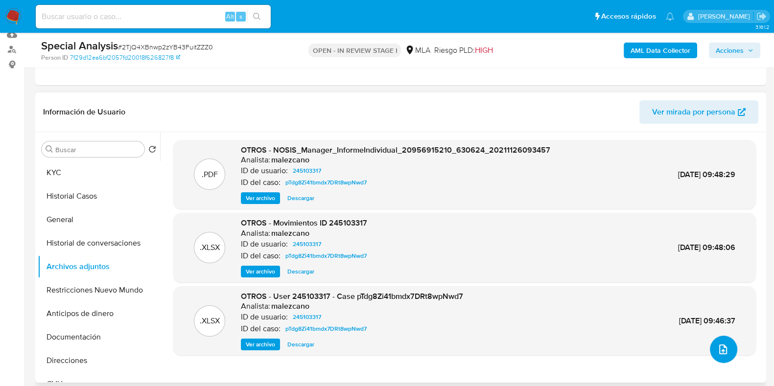
click at [724, 353] on span "upload-file" at bounding box center [723, 350] width 12 height 12
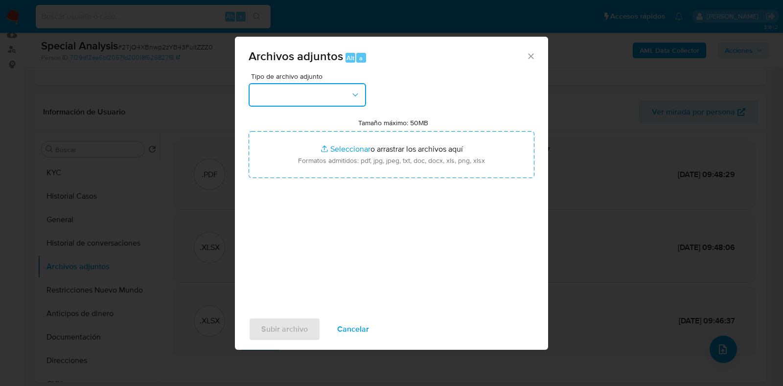
click at [334, 92] on button "button" at bounding box center [307, 94] width 117 height 23
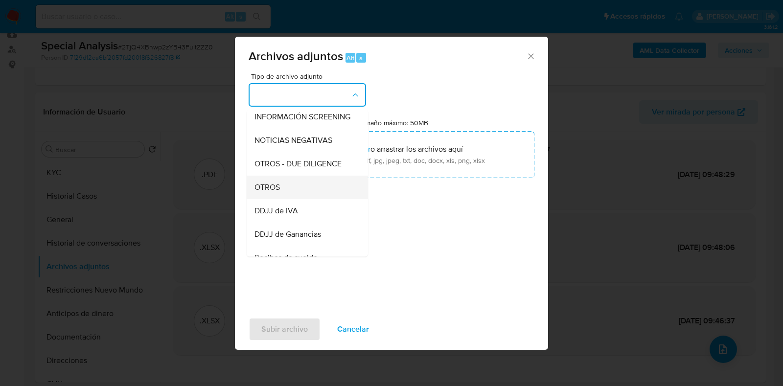
click at [313, 199] on div "OTROS" at bounding box center [305, 187] width 100 height 23
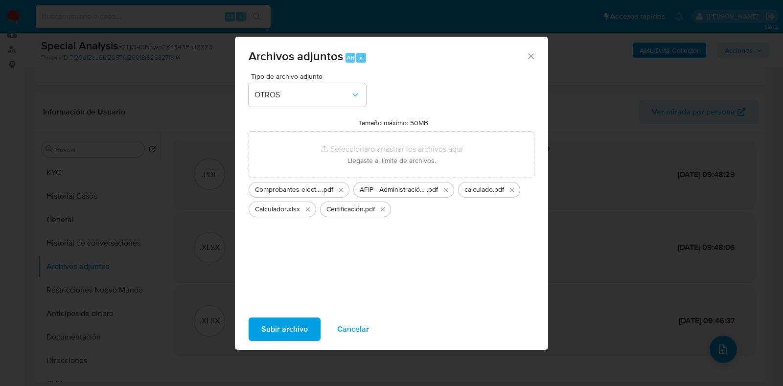
click at [293, 331] on span "Subir archivo" at bounding box center [284, 330] width 47 height 22
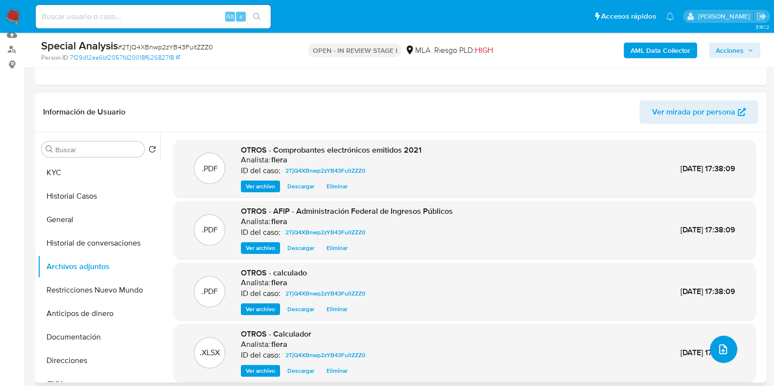
click at [722, 350] on icon "upload-file" at bounding box center [723, 350] width 12 height 12
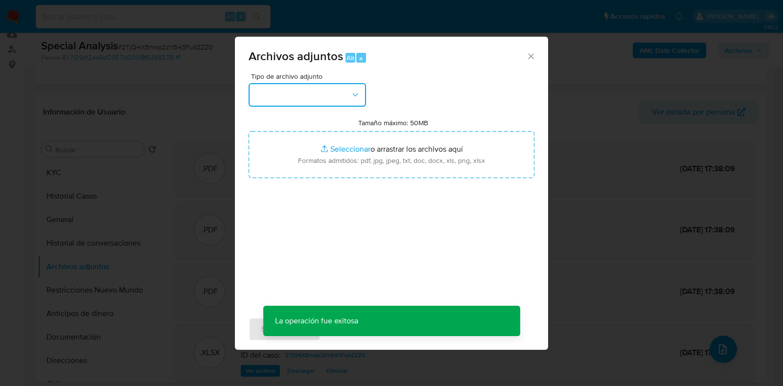
click at [324, 106] on button "button" at bounding box center [307, 94] width 117 height 23
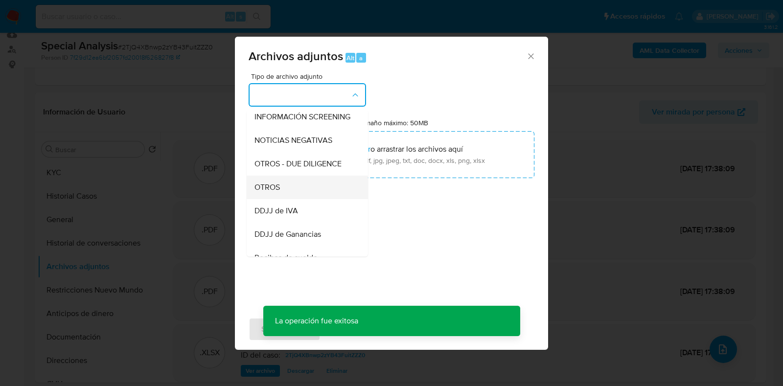
click at [308, 194] on div "OTROS" at bounding box center [305, 187] width 100 height 23
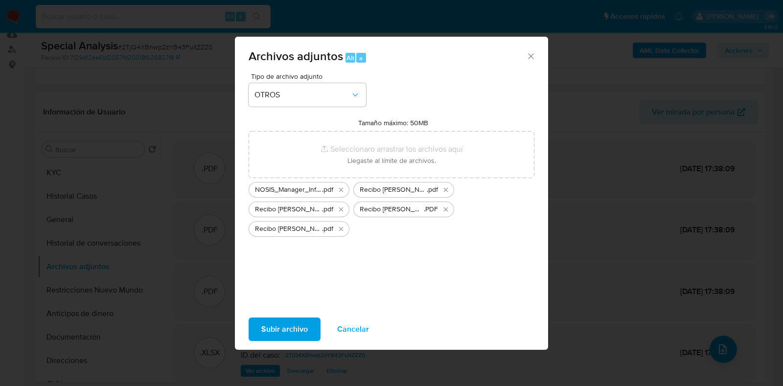
click at [294, 328] on span "Subir archivo" at bounding box center [284, 330] width 47 height 22
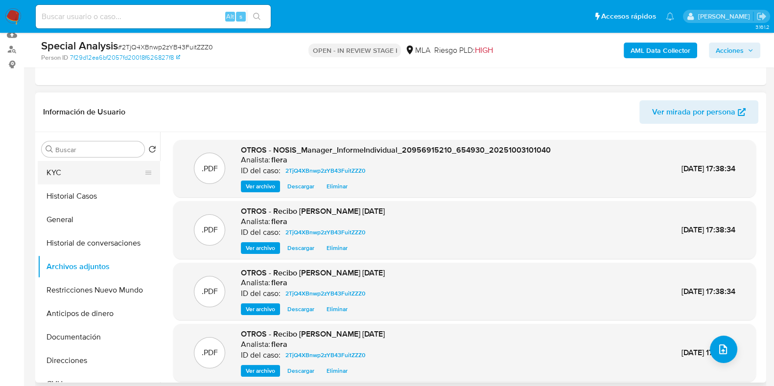
click at [99, 177] on button "KYC" at bounding box center [95, 172] width 115 height 23
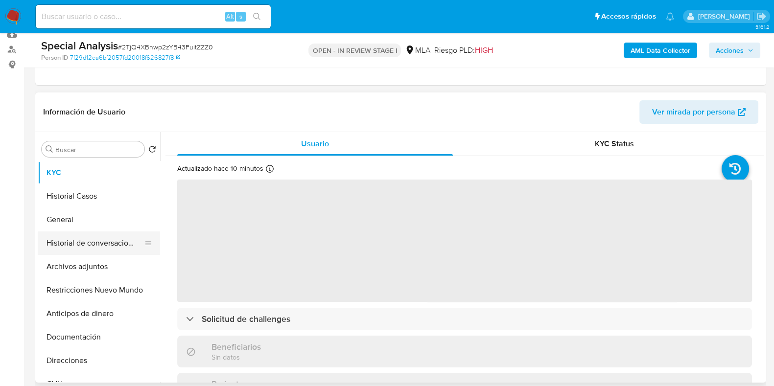
click at [102, 243] on button "Historial de conversaciones" at bounding box center [95, 243] width 115 height 23
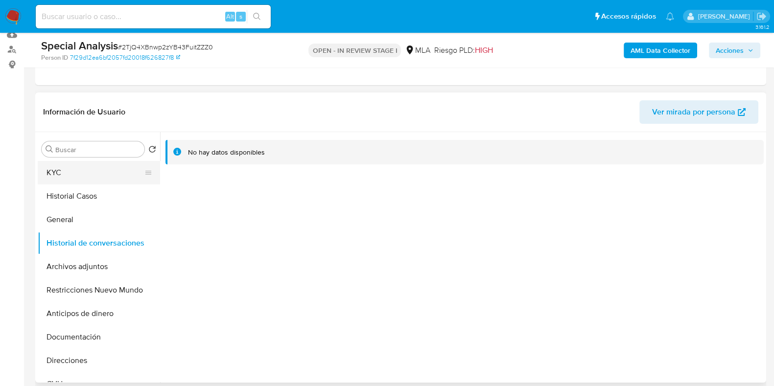
click at [101, 177] on button "KYC" at bounding box center [95, 172] width 115 height 23
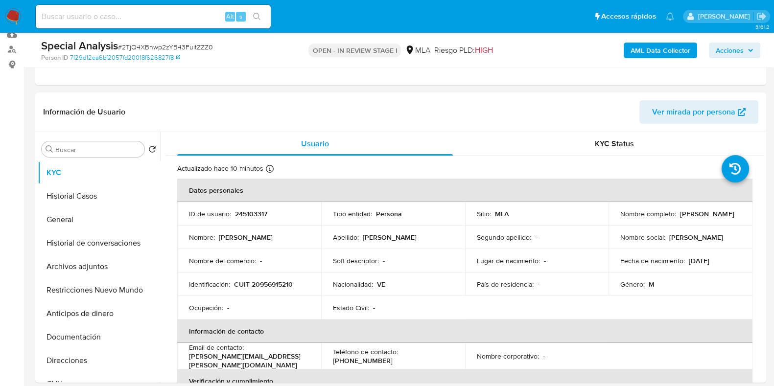
scroll to position [0, 0]
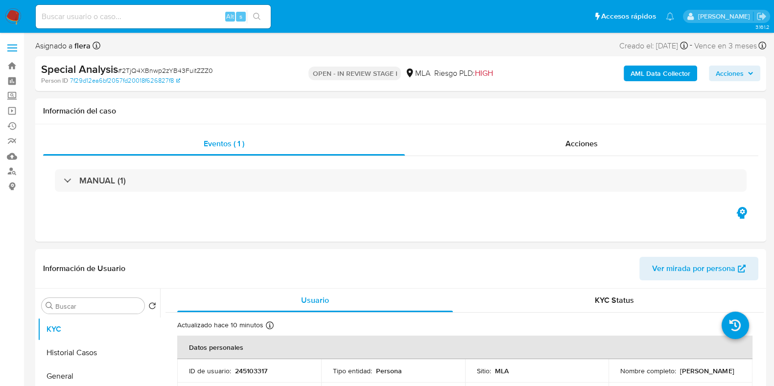
click at [731, 70] on span "Acciones" at bounding box center [730, 74] width 28 height 16
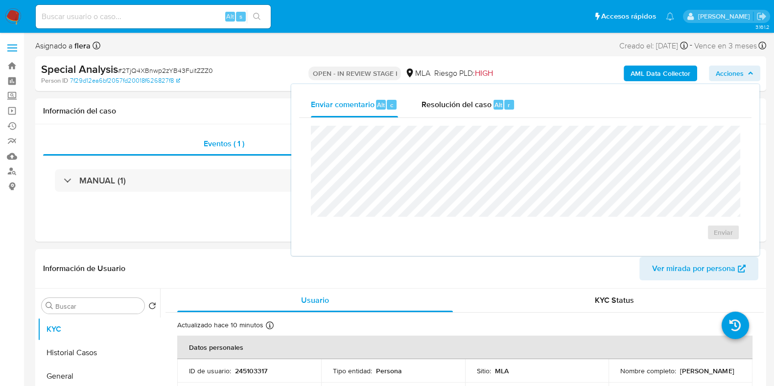
drag, startPoint x: 471, startPoint y: 103, endPoint x: 465, endPoint y: 121, distance: 18.6
click at [471, 103] on span "Resolución del caso" at bounding box center [456, 104] width 70 height 11
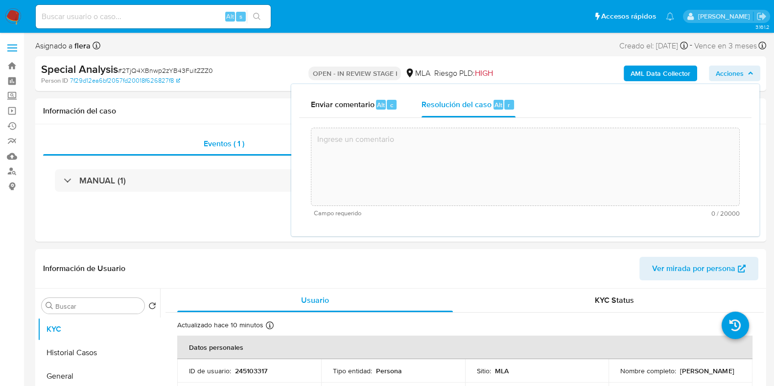
click at [440, 163] on textarea at bounding box center [525, 167] width 428 height 78
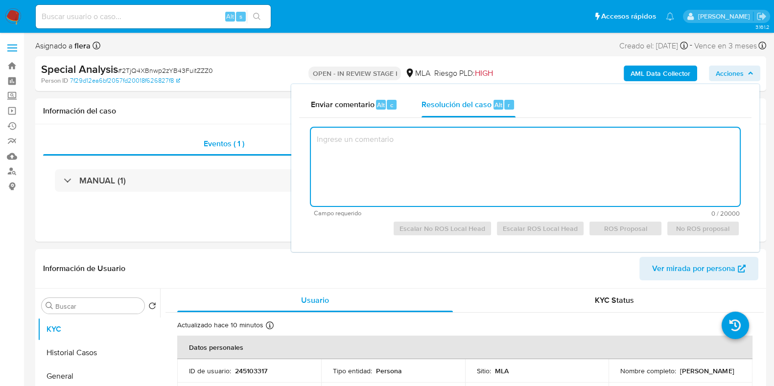
paste textarea "El usuario 245103317 se contacta vía CX a fin de solicitar la habilitación de s…"
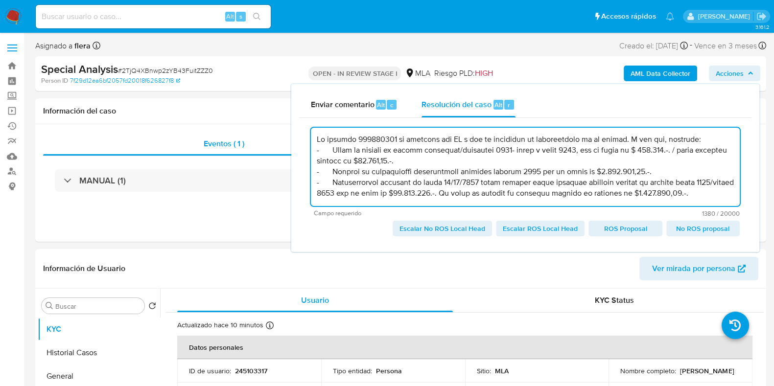
scroll to position [122, 0]
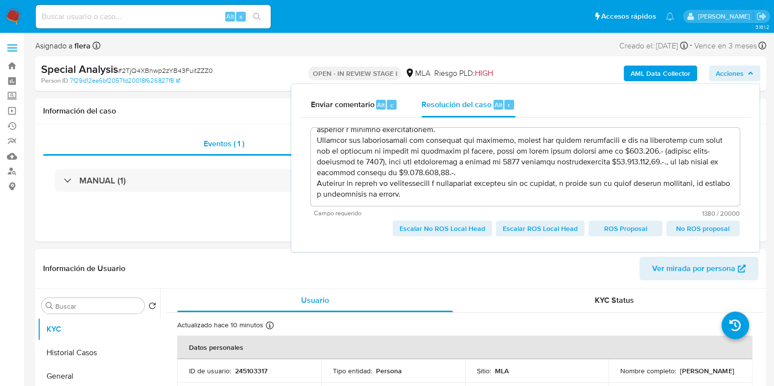
click at [415, 229] on span "Escalar No ROS Local Head" at bounding box center [442, 229] width 86 height 14
type textarea "El usuario 245103317 se contacta vía CX a fin de solicitar la habilitación de s…"
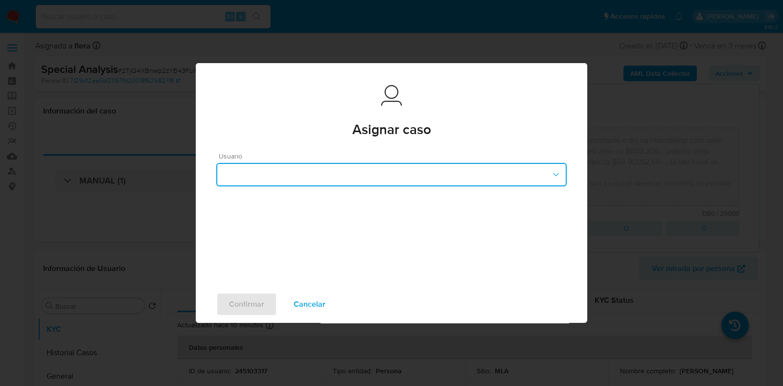
click at [399, 171] on button "button" at bounding box center [391, 174] width 350 height 23
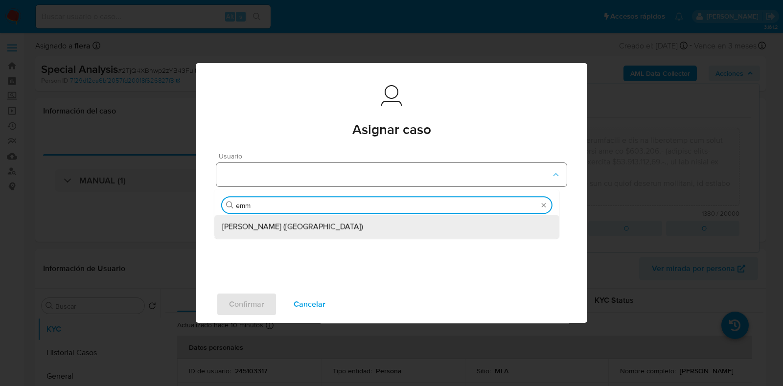
type input "emma"
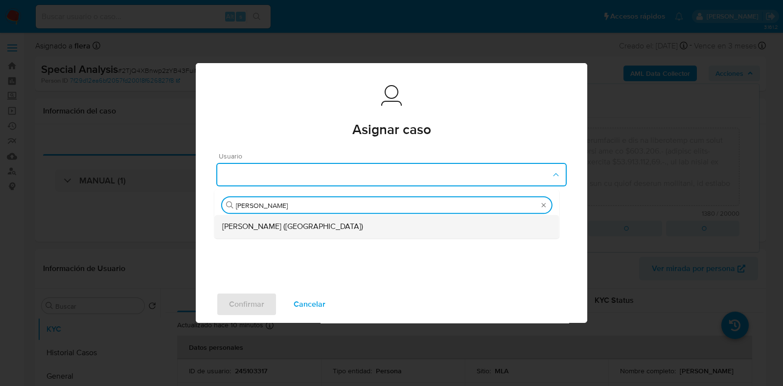
click at [350, 231] on div "Emmanuel Hernan Vitiello (evitiello)" at bounding box center [386, 226] width 329 height 23
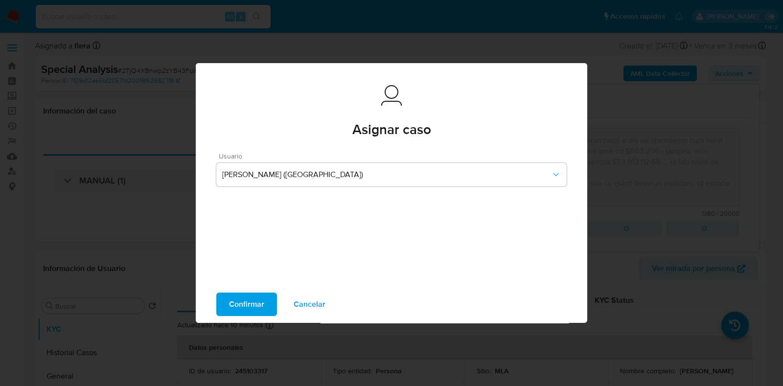
click at [252, 309] on span "Confirmar" at bounding box center [246, 305] width 35 height 22
type textarea "El usuario 245103317 se contacta vía CX a fin de solicitar la habilitación de s…"
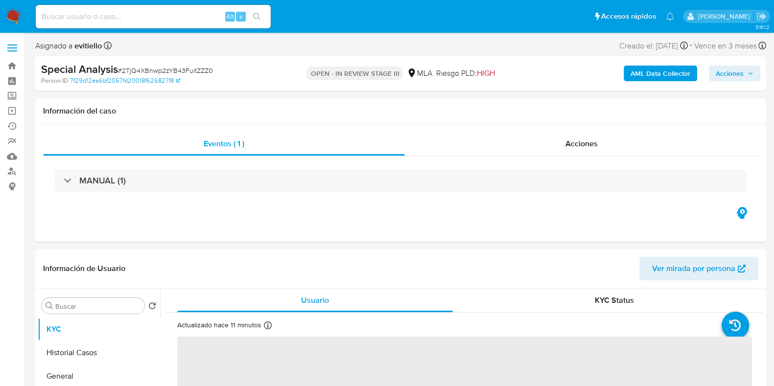
select select "10"
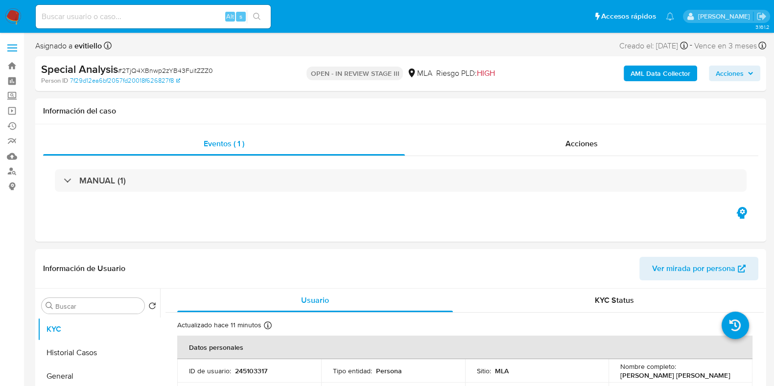
click at [122, 14] on input at bounding box center [153, 16] width 235 height 13
paste input "404604054"
type input "404604054"
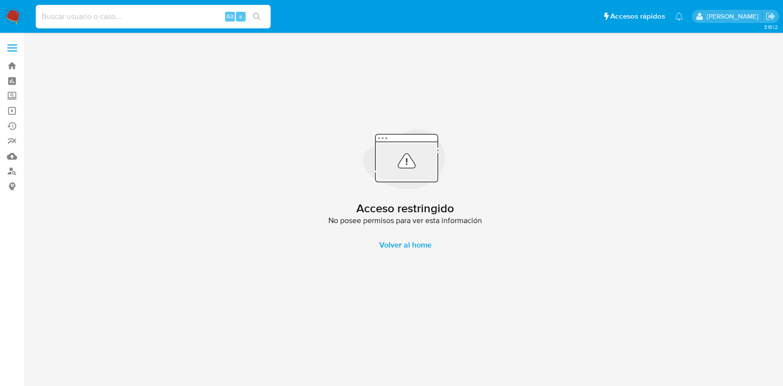
click at [122, 14] on input at bounding box center [153, 16] width 235 height 13
paste input "404604054"
click at [58, 13] on input "404604054" at bounding box center [153, 16] width 235 height 13
paste input "146385423"
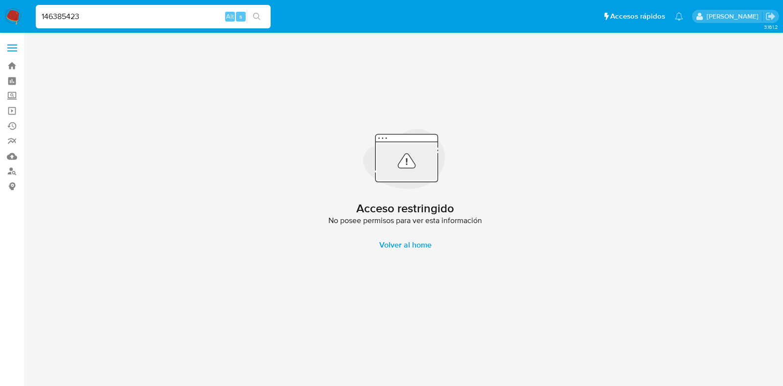
type input "146385423"
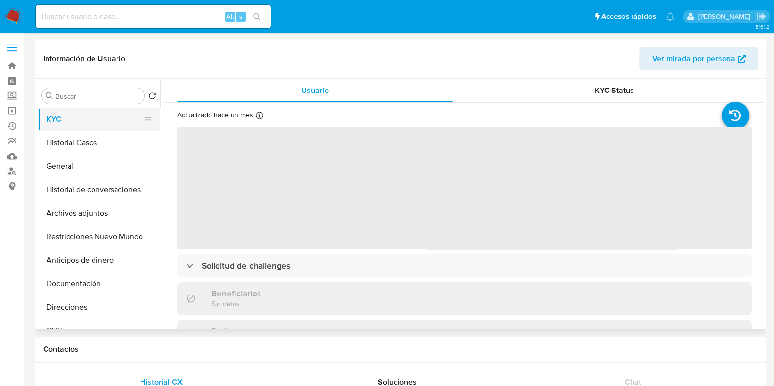
select select "10"
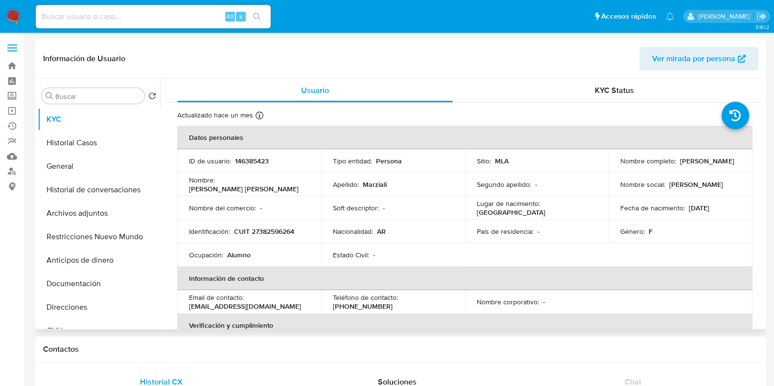
scroll to position [61, 0]
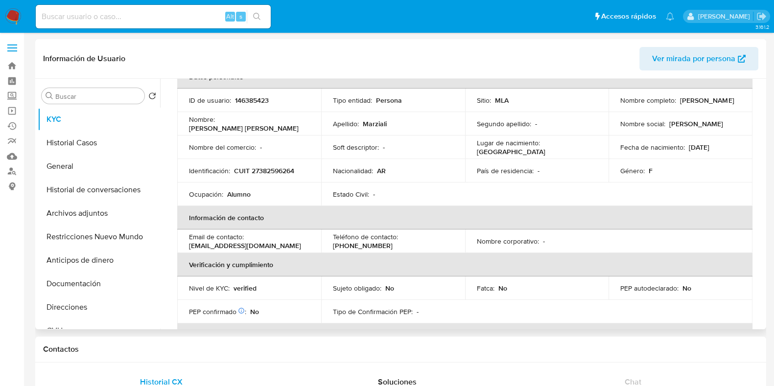
click at [250, 97] on p "146385423" at bounding box center [252, 100] width 34 height 9
copy p "146385423"
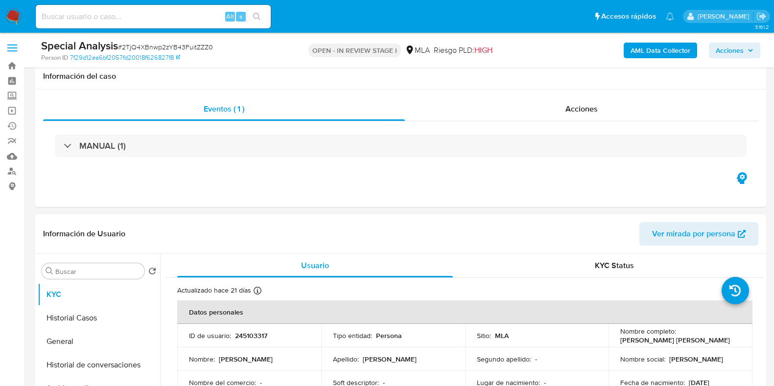
select select "10"
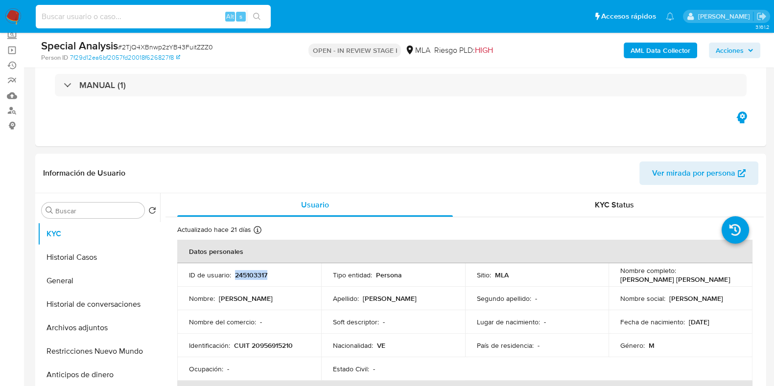
click at [117, 17] on input at bounding box center [153, 16] width 235 height 13
paste input "36247334"
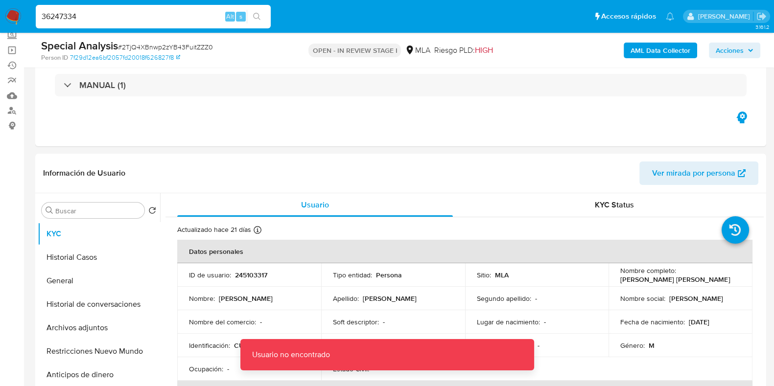
click at [117, 17] on input "36247334" at bounding box center [153, 16] width 235 height 13
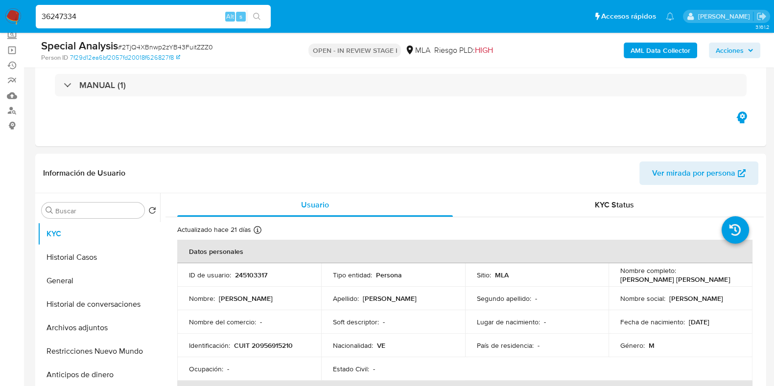
type input "36247334"
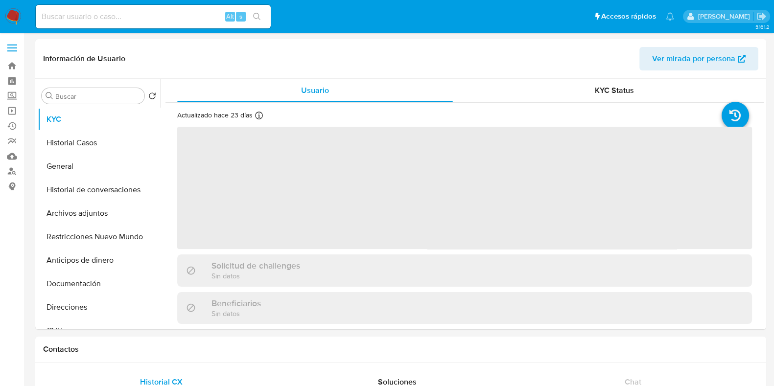
select select "10"
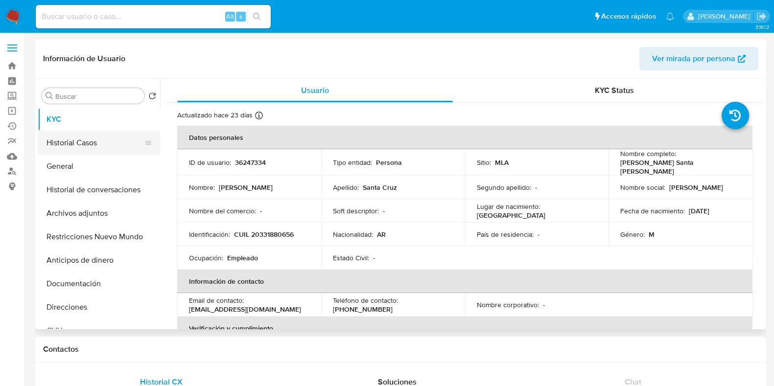
click at [85, 141] on button "Historial Casos" at bounding box center [95, 142] width 115 height 23
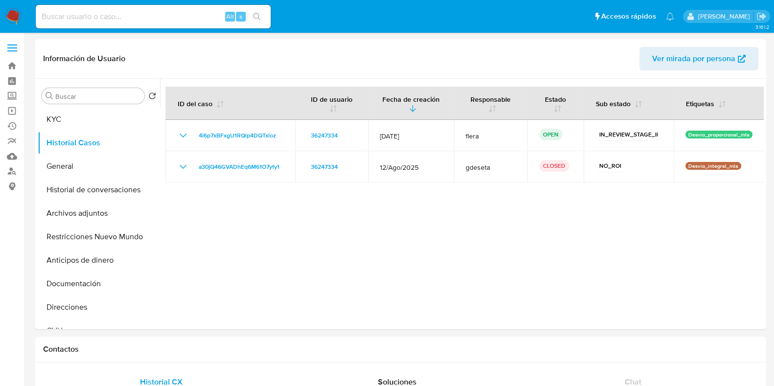
click at [120, 17] on input at bounding box center [153, 16] width 235 height 13
paste input "KBLxMoMDkfjWhT54lrX9i8rG"
type input "KBLxMoMDkfjWhT54lrX9i8rG"
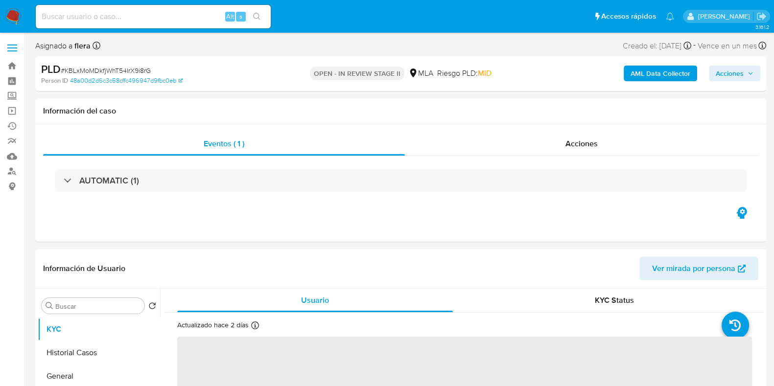
select select "10"
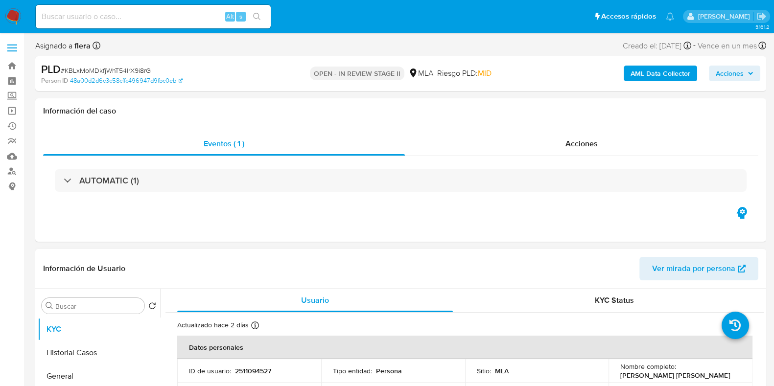
click at [257, 369] on p "2511094527" at bounding box center [253, 371] width 36 height 9
copy p "2511094527"
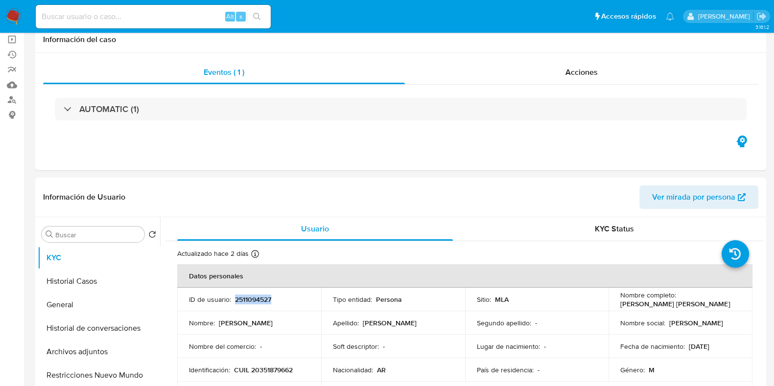
scroll to position [122, 0]
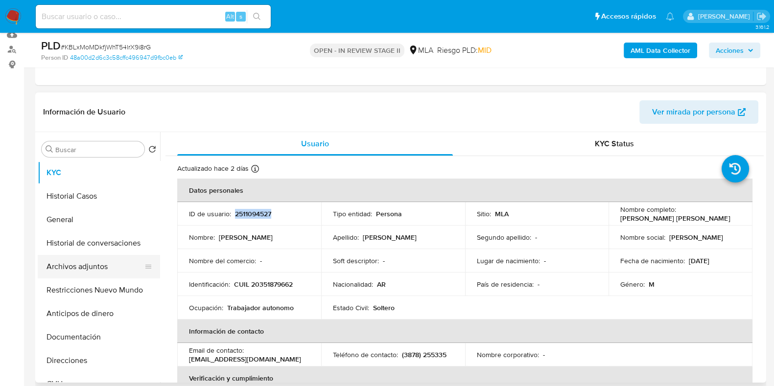
click at [85, 266] on button "Archivos adjuntos" at bounding box center [95, 266] width 115 height 23
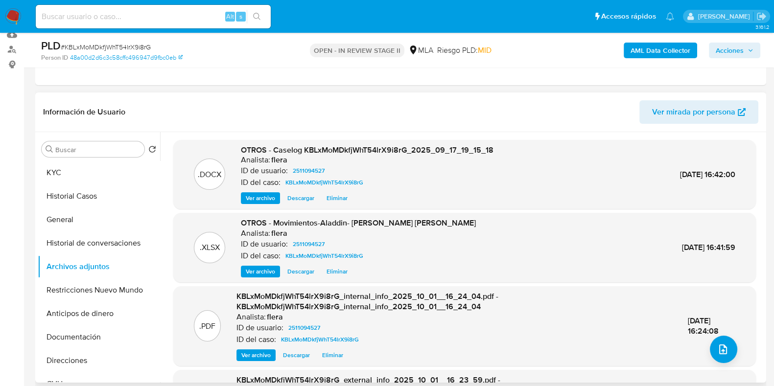
click at [299, 197] on span "Descargar" at bounding box center [300, 198] width 27 height 10
click at [296, 270] on span "Descargar" at bounding box center [300, 272] width 27 height 10
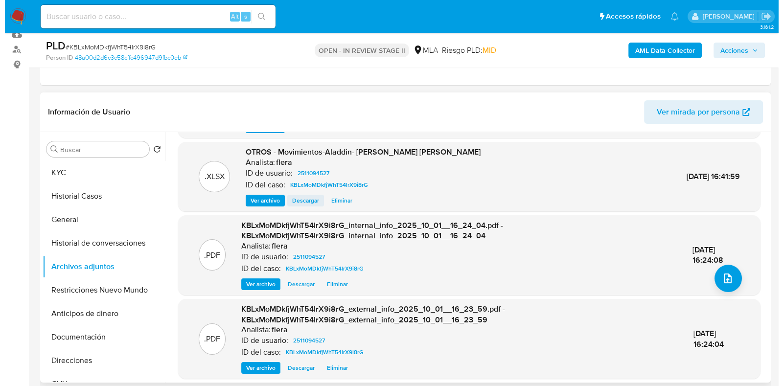
scroll to position [76, 0]
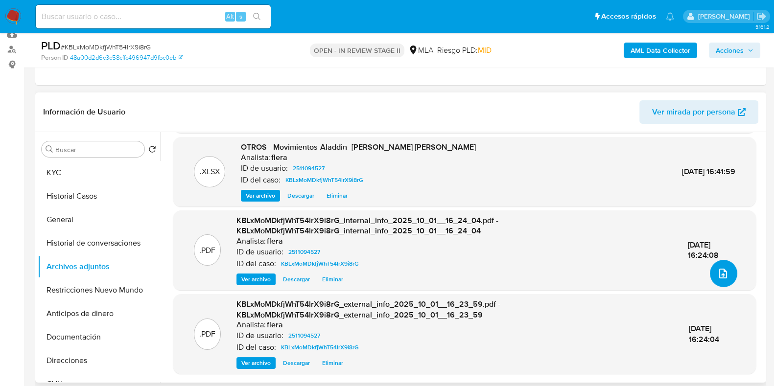
click at [729, 276] on button "upload-file" at bounding box center [723, 273] width 27 height 27
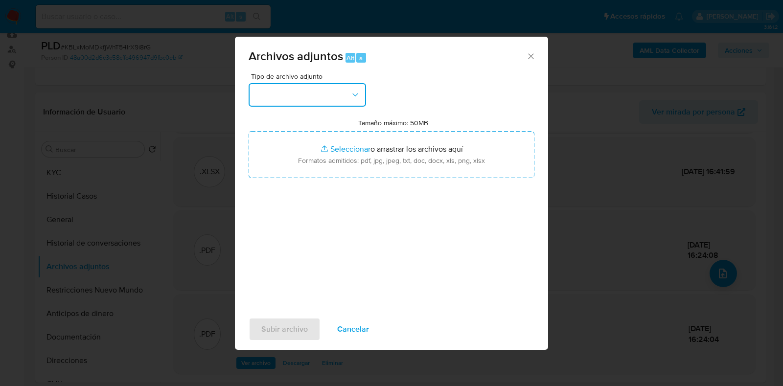
click at [311, 85] on button "button" at bounding box center [307, 94] width 117 height 23
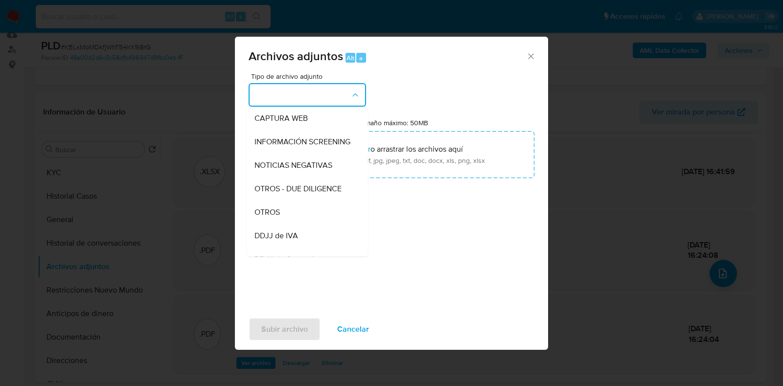
scroll to position [122, 0]
click at [305, 194] on div "OTROS" at bounding box center [305, 187] width 100 height 23
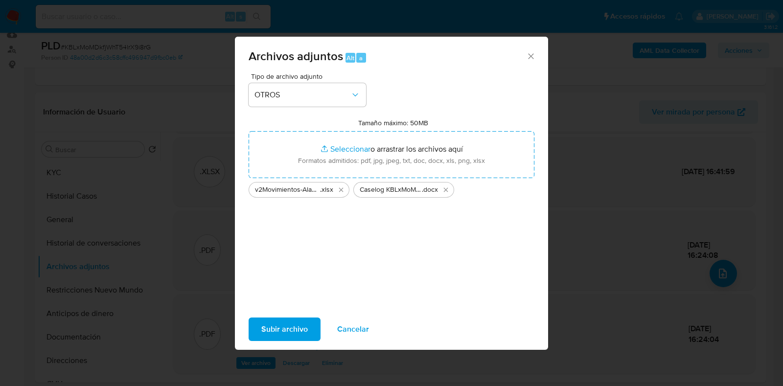
click at [286, 325] on span "Subir archivo" at bounding box center [284, 330] width 47 height 22
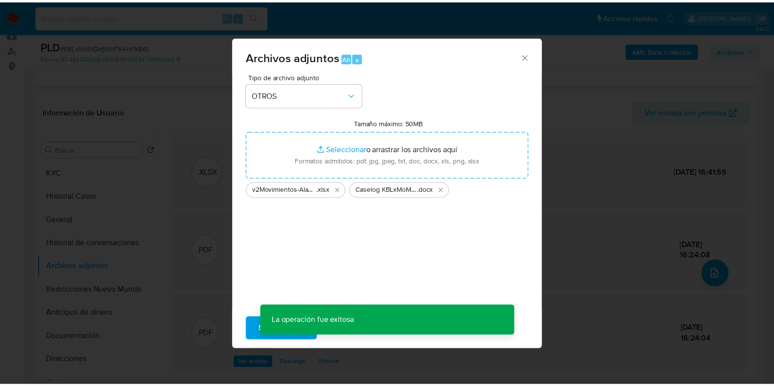
scroll to position [32, 0]
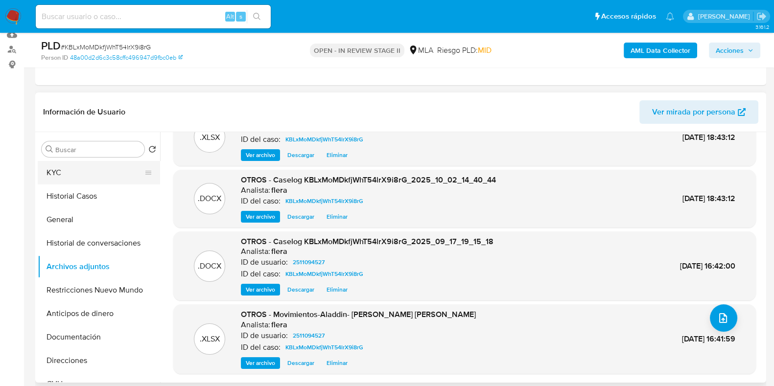
click at [73, 170] on button "KYC" at bounding box center [95, 172] width 115 height 23
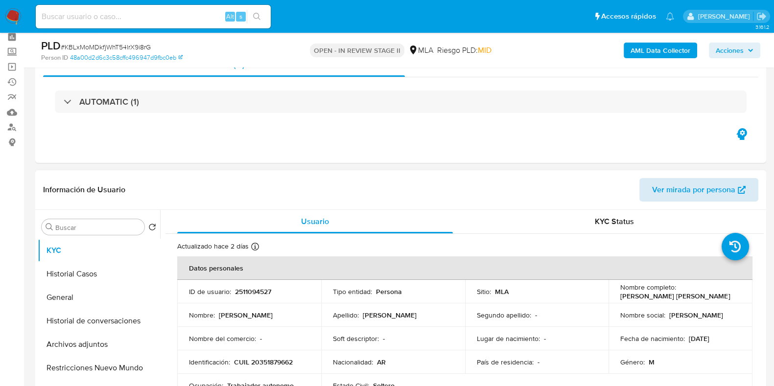
scroll to position [0, 0]
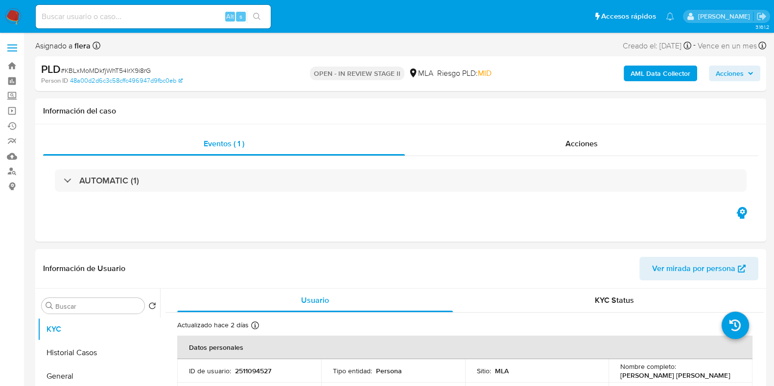
click at [751, 73] on icon "button" at bounding box center [750, 73] width 4 height 2
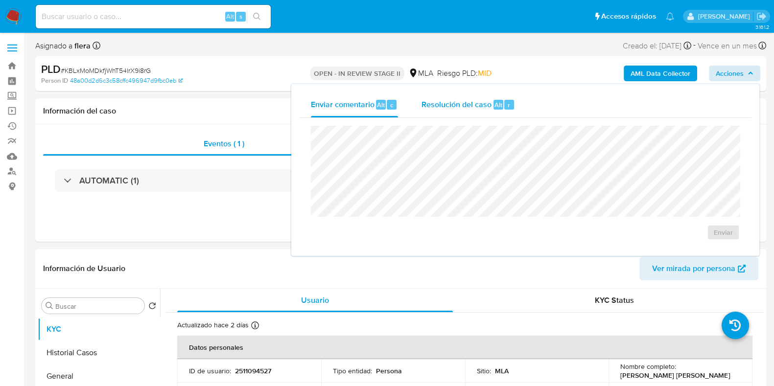
click at [499, 115] on div "Resolución del caso Alt r" at bounding box center [467, 104] width 93 height 25
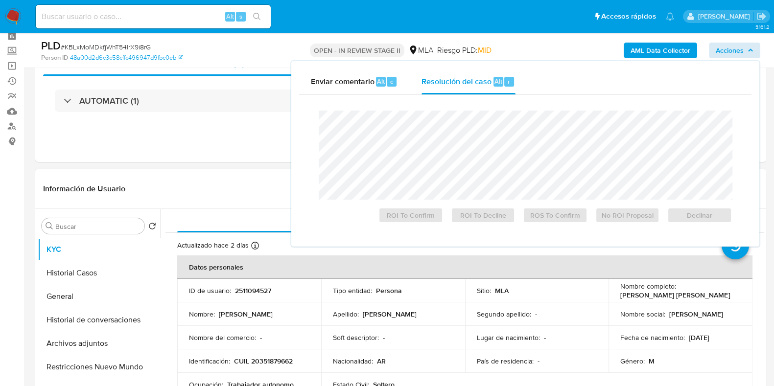
scroll to position [61, 0]
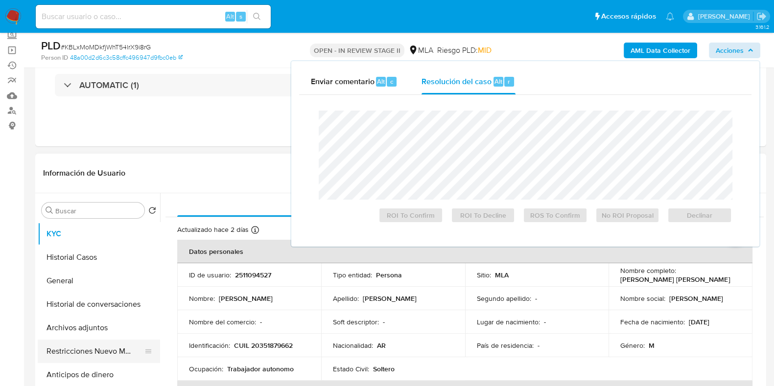
click at [83, 348] on button "Restricciones Nuevo Mundo" at bounding box center [95, 351] width 115 height 23
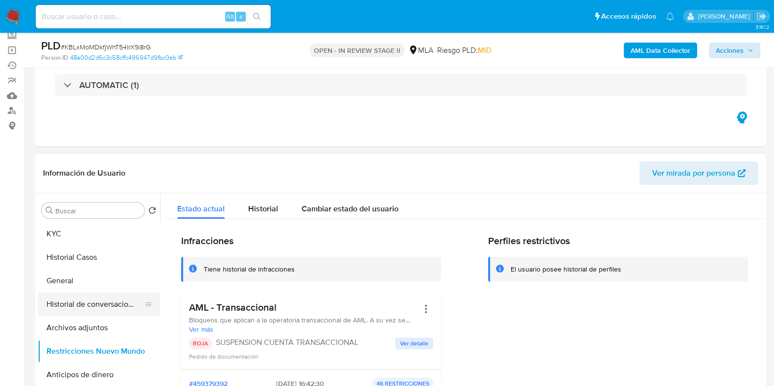
click at [73, 299] on button "Historial de conversaciones" at bounding box center [95, 304] width 115 height 23
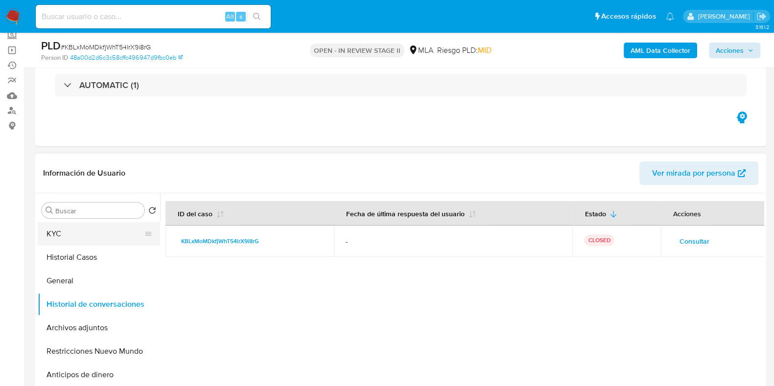
click at [73, 237] on button "KYC" at bounding box center [95, 233] width 115 height 23
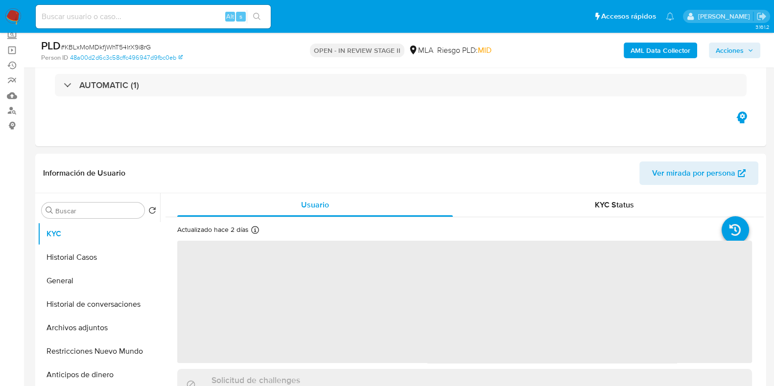
click at [733, 46] on span "Acciones" at bounding box center [730, 51] width 28 height 16
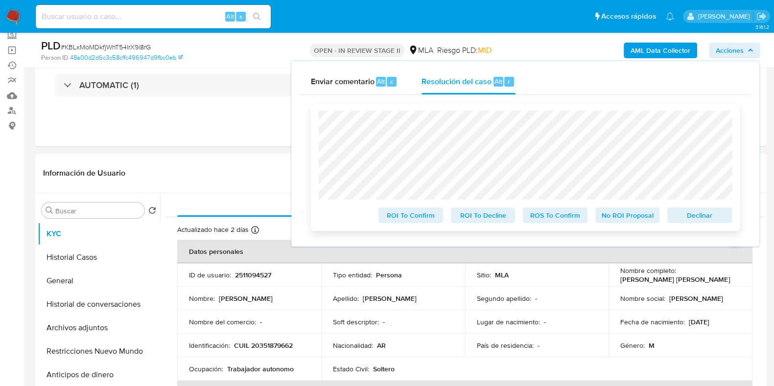
click at [702, 218] on span "Declinar" at bounding box center [699, 216] width 51 height 14
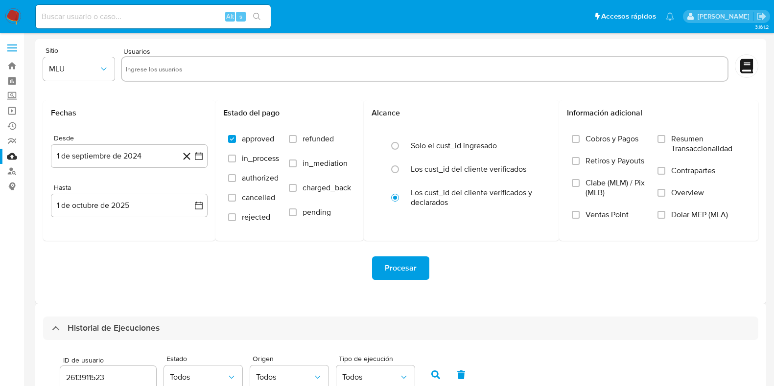
select select "10"
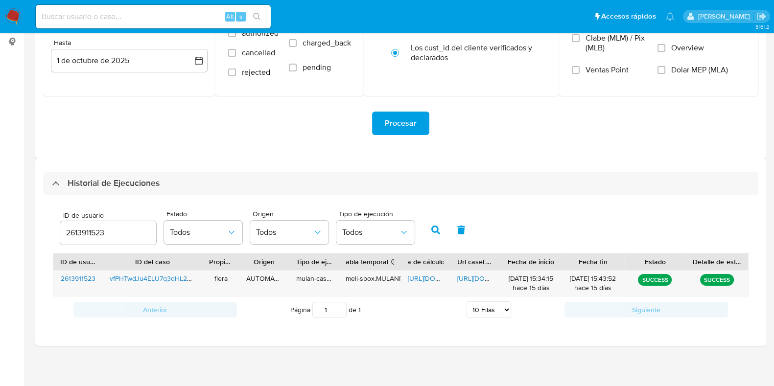
click at [76, 238] on div "2613911523" at bounding box center [108, 232] width 96 height 23
click at [82, 233] on input "2613911523" at bounding box center [108, 233] width 96 height 13
paste input "36247334"
click at [433, 229] on icon "button" at bounding box center [435, 230] width 9 height 9
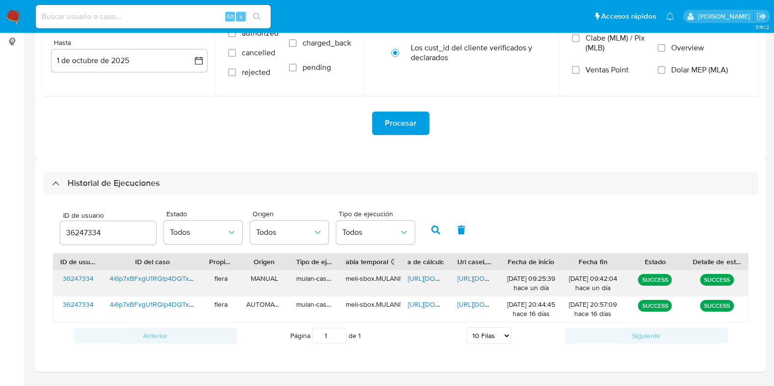
click at [419, 280] on span "[URL][DOMAIN_NAME]" at bounding box center [442, 279] width 68 height 10
click at [470, 277] on span "[URL][DOMAIN_NAME]" at bounding box center [491, 279] width 68 height 10
click at [100, 236] on input "36247334" at bounding box center [108, 233] width 96 height 13
click at [93, 234] on input "36247334" at bounding box center [108, 233] width 96 height 13
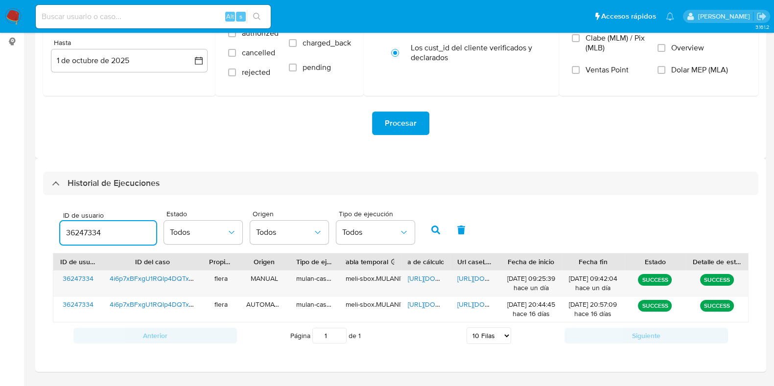
click at [93, 234] on input "36247334" at bounding box center [108, 233] width 96 height 13
type input "2511094527"
click at [438, 229] on button "button" at bounding box center [435, 229] width 25 height 23
click at [414, 276] on span "https://docs.google.com/spreadsheets/d/1vyZEXavh115DJ75EajYMXFrvopoAib2uDiPrcLk…" at bounding box center [442, 279] width 68 height 10
click at [480, 283] on div "https://docs.google.com/document/d/1OgXLzvu__RvAItcZxj7sEUZAKowWyLFSZt5-yFlaKtc…" at bounding box center [474, 283] width 49 height 25
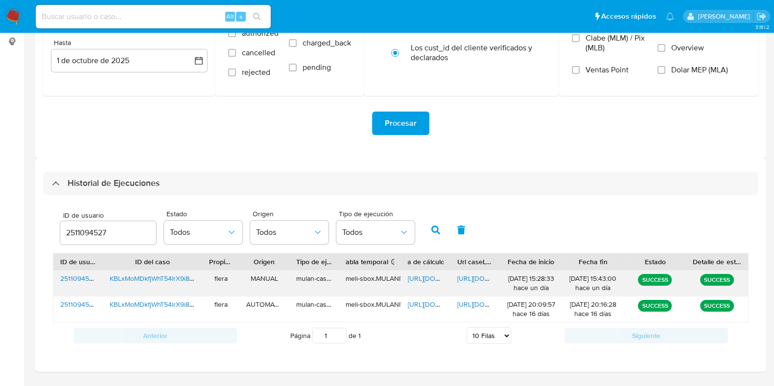
click at [480, 278] on span "https://docs.google.com/document/d/1OgXLzvu__RvAItcZxj7sEUZAKowWyLFSZt5-yFlaKtc…" at bounding box center [491, 279] width 68 height 10
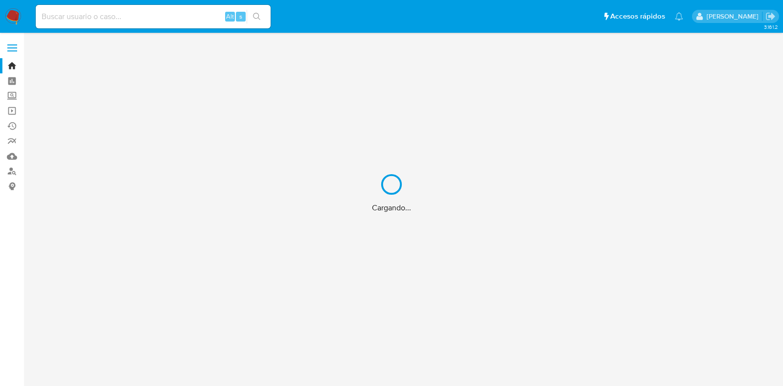
click at [8, 170] on div "Cargando..." at bounding box center [391, 193] width 783 height 386
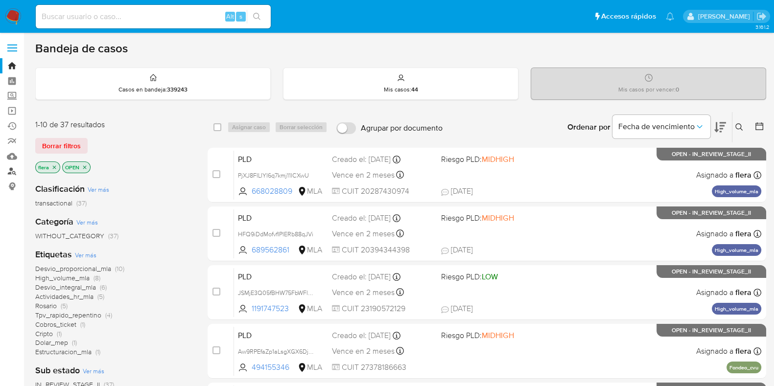
click at [8, 170] on link "Buscador de personas" at bounding box center [58, 171] width 117 height 15
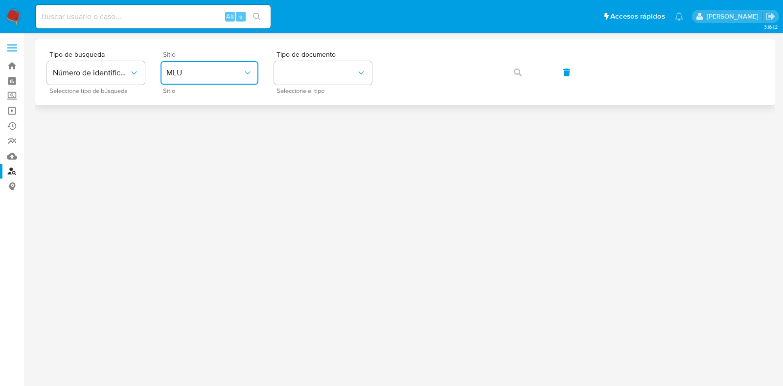
click at [207, 70] on span "MLU" at bounding box center [204, 73] width 76 height 10
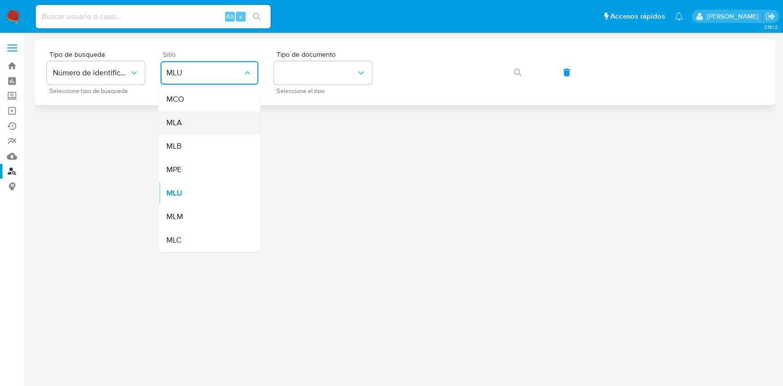
click at [193, 130] on div "MLA" at bounding box center [206, 122] width 80 height 23
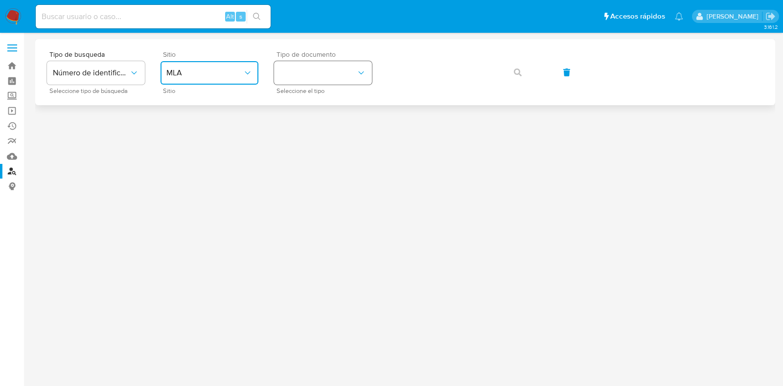
click at [313, 76] on button "identificationType" at bounding box center [323, 72] width 98 height 23
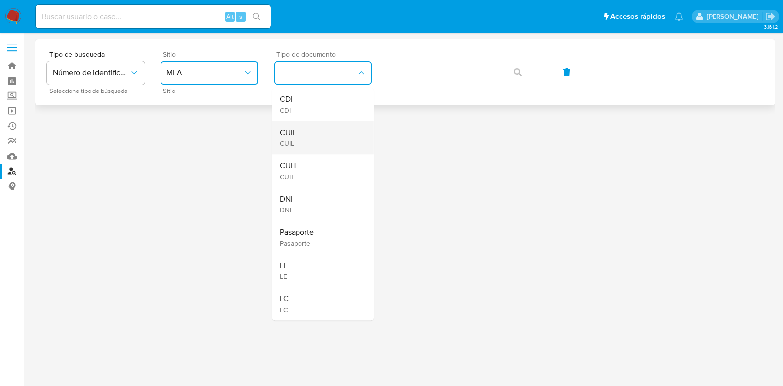
click at [315, 134] on div "CUIL CUIL" at bounding box center [320, 137] width 80 height 33
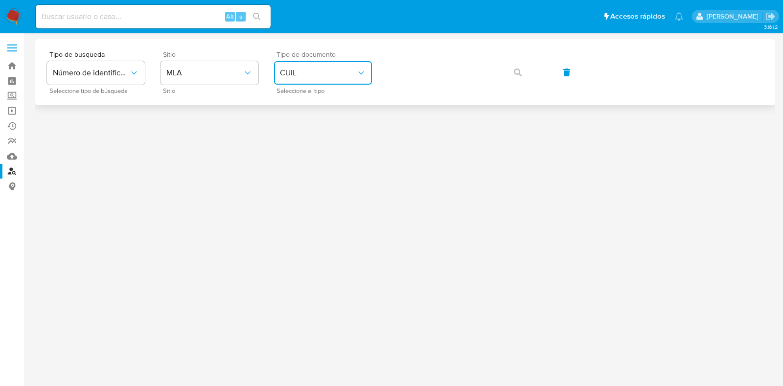
click at [323, 75] on span "CUIL" at bounding box center [318, 73] width 76 height 10
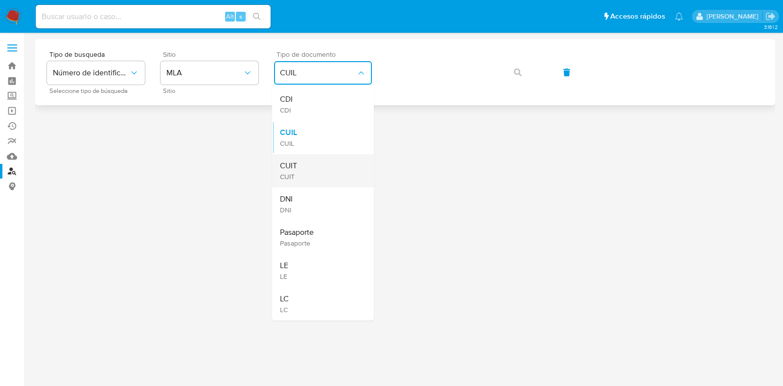
click at [316, 170] on div "CUIT CUIT" at bounding box center [320, 170] width 80 height 33
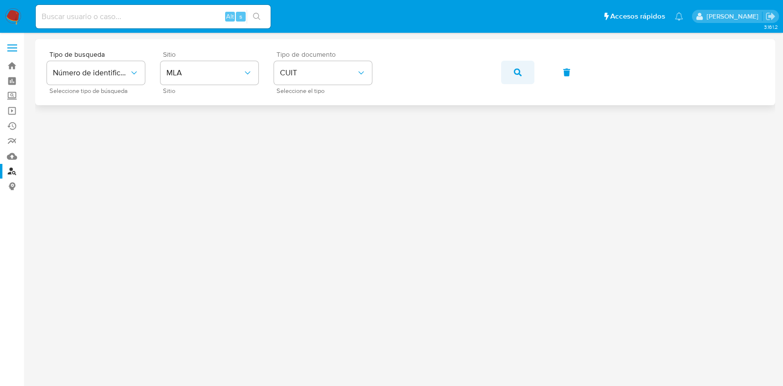
click at [503, 68] on button "button" at bounding box center [517, 72] width 33 height 23
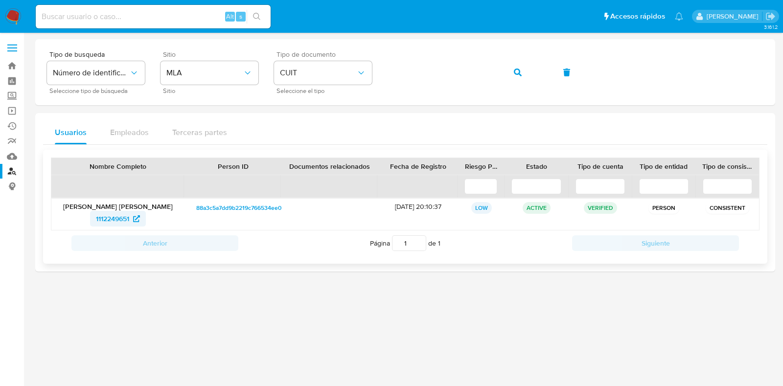
click at [123, 225] on span "1112249651" at bounding box center [112, 219] width 33 height 16
click at [514, 70] on icon "button" at bounding box center [518, 73] width 8 height 8
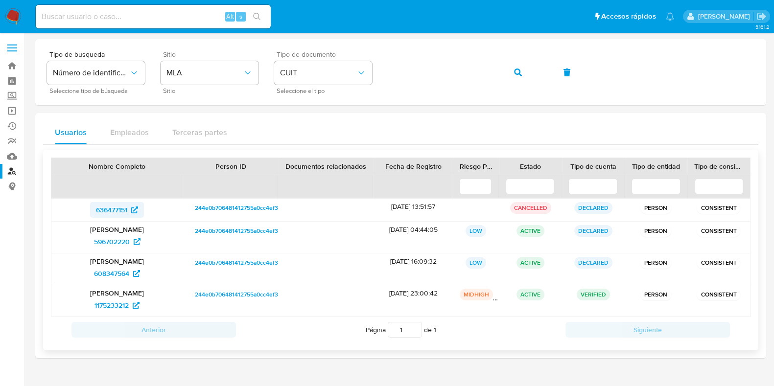
click at [115, 205] on span "636477151" at bounding box center [111, 210] width 31 height 16
click at [114, 241] on span "596702220" at bounding box center [112, 242] width 36 height 16
click at [109, 274] on span "608347564" at bounding box center [111, 274] width 35 height 16
click at [114, 310] on span "1175233212" at bounding box center [111, 306] width 34 height 16
click at [521, 74] on icon "button" at bounding box center [518, 73] width 8 height 8
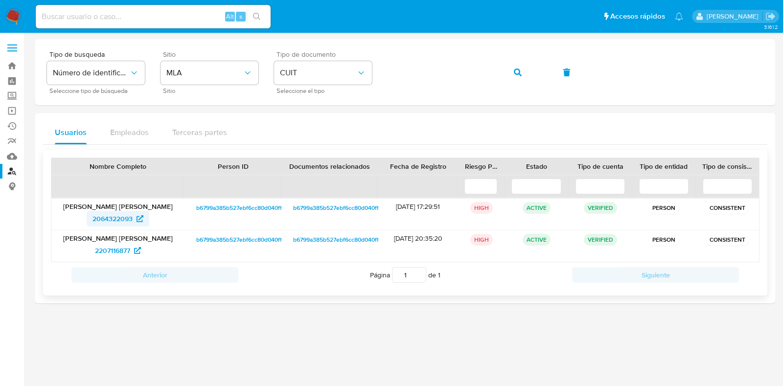
click at [105, 214] on span "2064322093" at bounding box center [113, 219] width 40 height 16
click at [115, 252] on span "2207116877" at bounding box center [112, 251] width 35 height 16
click at [520, 70] on icon "button" at bounding box center [518, 73] width 8 height 8
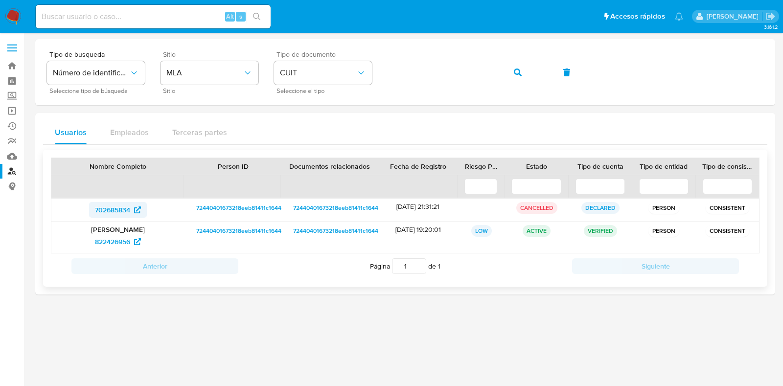
click at [102, 210] on span "702685834" at bounding box center [112, 210] width 35 height 16
click at [117, 239] on span "822426956" at bounding box center [112, 242] width 35 height 16
click at [516, 71] on icon "button" at bounding box center [518, 73] width 8 height 8
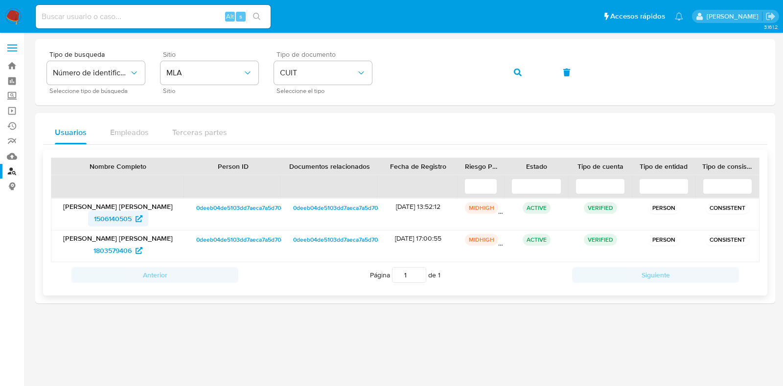
click at [122, 218] on span "1506140505" at bounding box center [113, 219] width 38 height 16
click at [93, 250] on link "1803579406" at bounding box center [118, 251] width 61 height 16
click at [530, 72] on button "button" at bounding box center [517, 72] width 33 height 23
click at [116, 214] on span "226120459" at bounding box center [112, 219] width 34 height 16
click at [114, 251] on span "2601007529" at bounding box center [112, 251] width 39 height 16
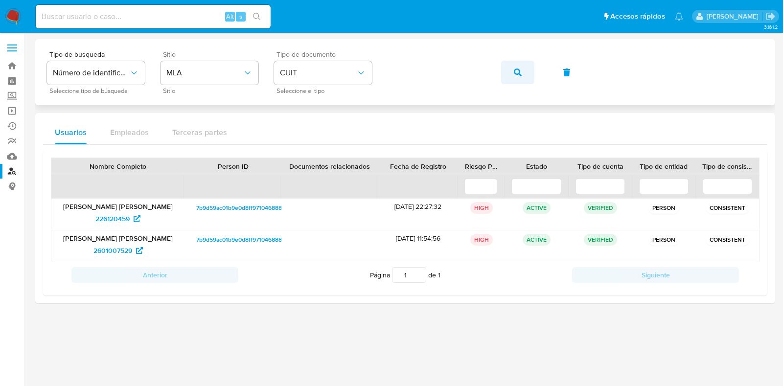
click at [521, 69] on icon "button" at bounding box center [518, 73] width 8 height 8
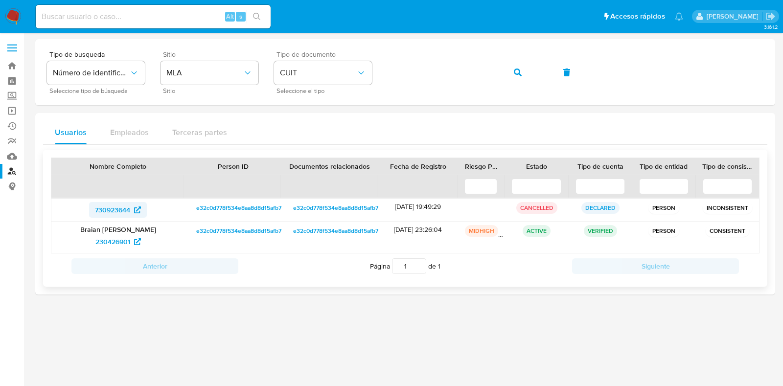
click at [125, 205] on span "730923644" at bounding box center [112, 210] width 35 height 16
click at [123, 242] on span "230426901" at bounding box center [112, 242] width 35 height 16
click at [516, 74] on icon "button" at bounding box center [518, 73] width 8 height 8
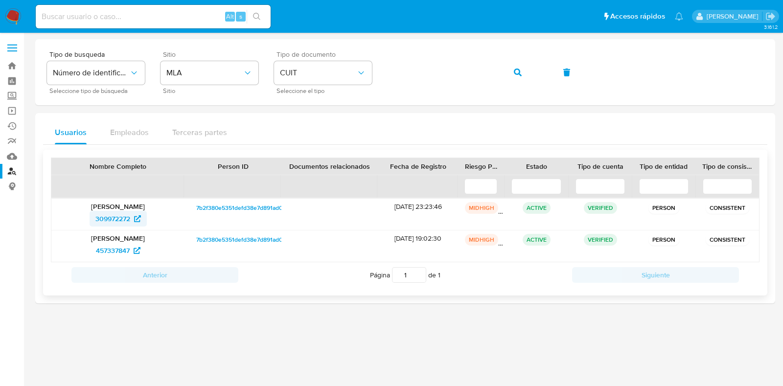
click at [100, 216] on span "309972272" at bounding box center [112, 219] width 35 height 16
click at [119, 250] on span "457337847" at bounding box center [113, 251] width 34 height 16
click at [521, 74] on icon "button" at bounding box center [518, 73] width 8 height 8
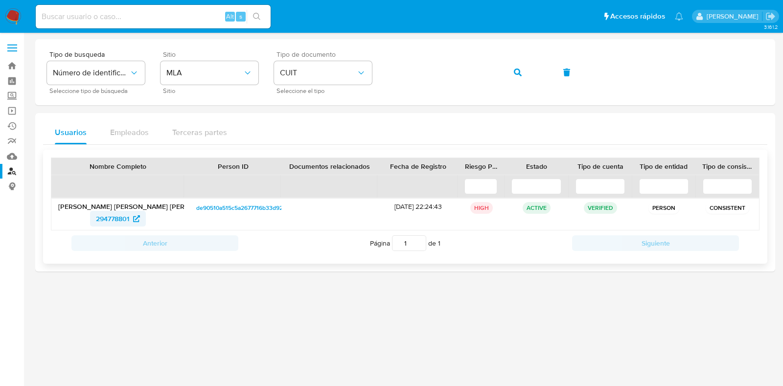
click at [107, 214] on span "294778801" at bounding box center [112, 219] width 33 height 16
click at [521, 72] on icon "button" at bounding box center [518, 73] width 8 height 8
click at [117, 214] on span "163393316" at bounding box center [112, 219] width 32 height 16
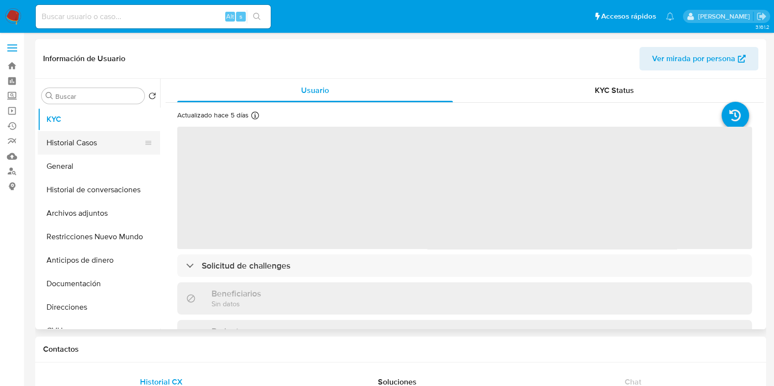
click at [68, 150] on button "Historial Casos" at bounding box center [95, 142] width 115 height 23
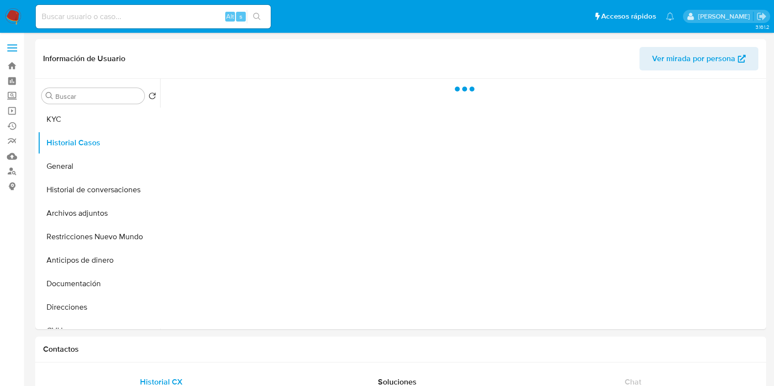
select select "10"
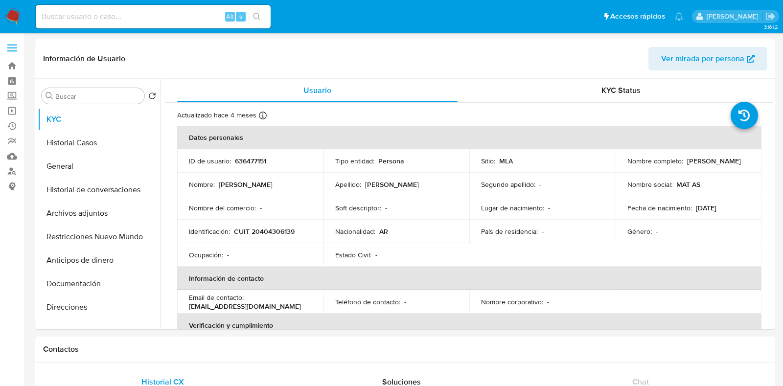
select select "10"
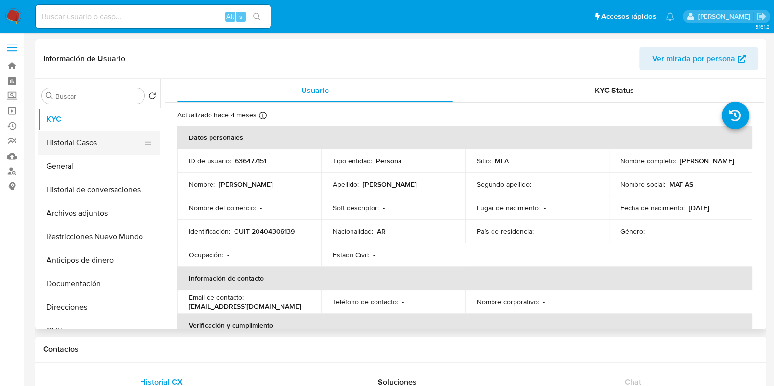
click at [82, 144] on button "Historial Casos" at bounding box center [95, 142] width 115 height 23
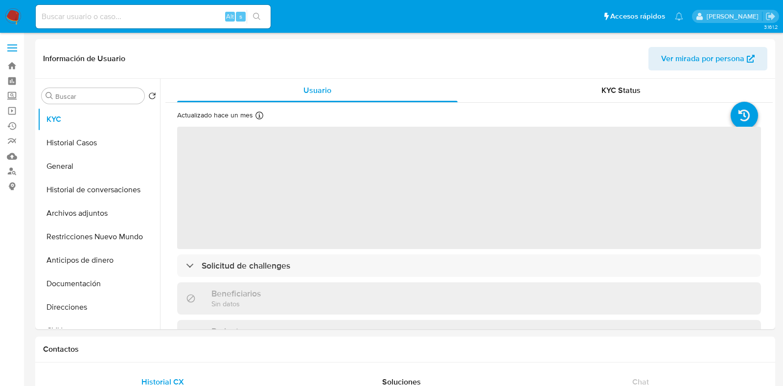
select select "10"
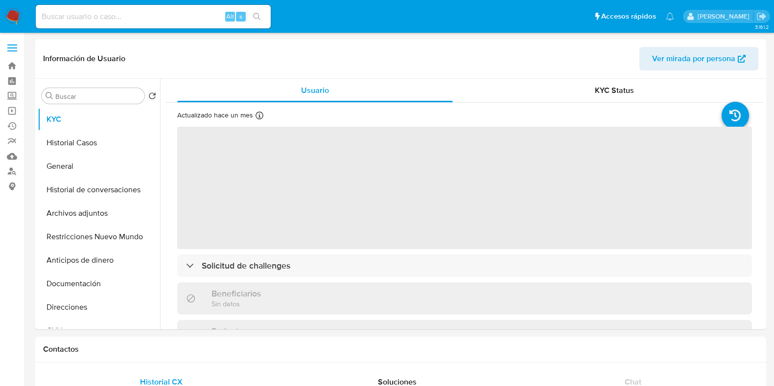
select select "10"
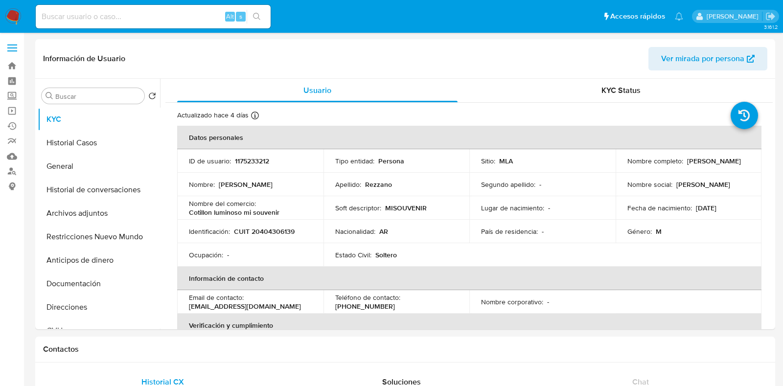
select select "10"
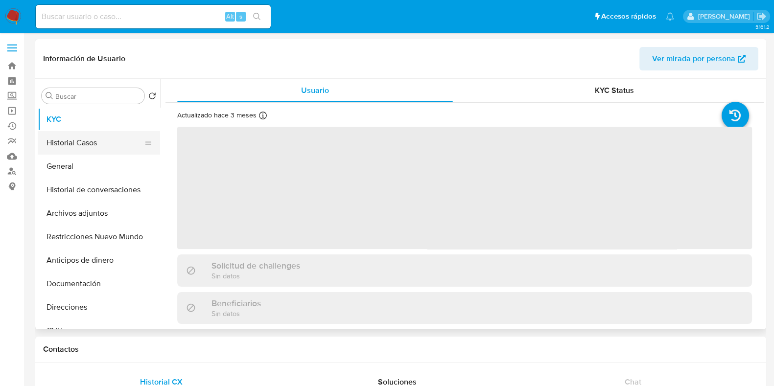
click at [85, 142] on button "Historial Casos" at bounding box center [95, 142] width 115 height 23
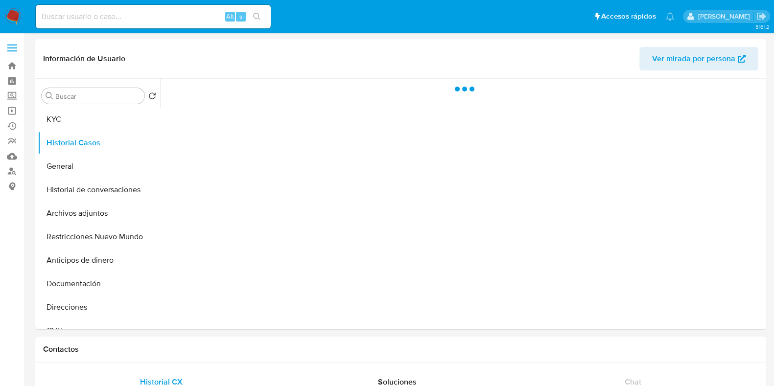
select select "10"
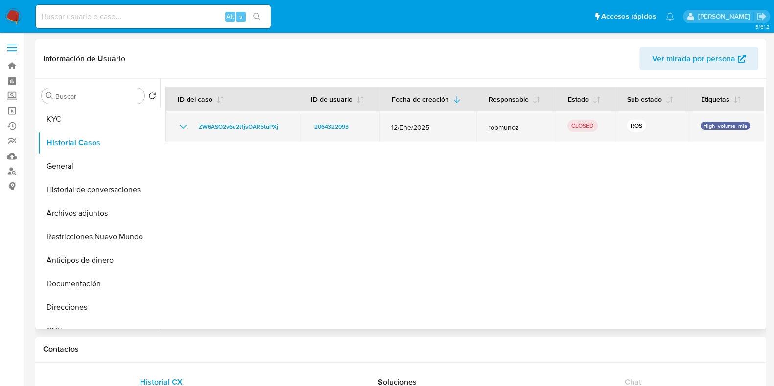
click at [181, 123] on icon "Mostrar/Ocultar" at bounding box center [183, 127] width 12 height 12
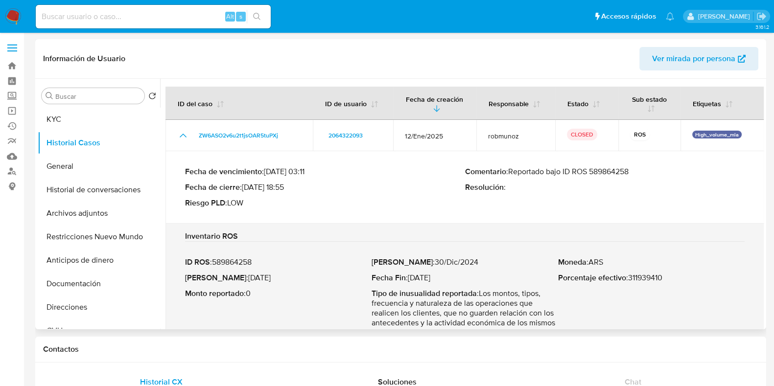
drag, startPoint x: 511, startPoint y: 174, endPoint x: 631, endPoint y: 174, distance: 120.4
click at [631, 174] on p "Comentario : Reportado bajo ID ROS 589864258" at bounding box center [605, 172] width 280 height 10
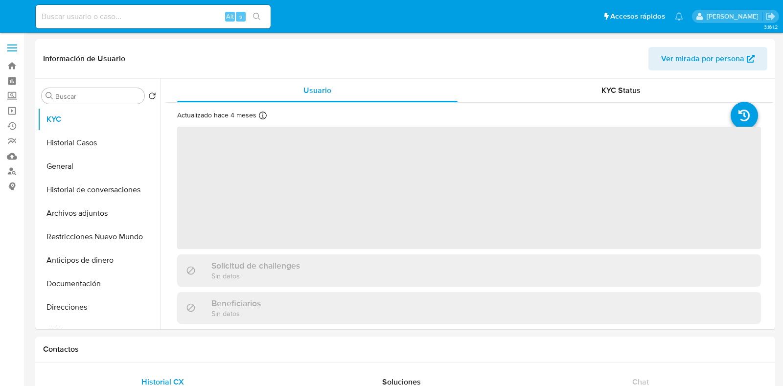
select select "10"
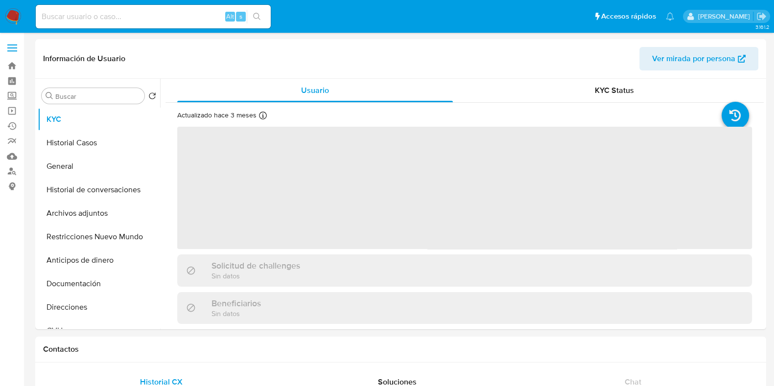
select select "10"
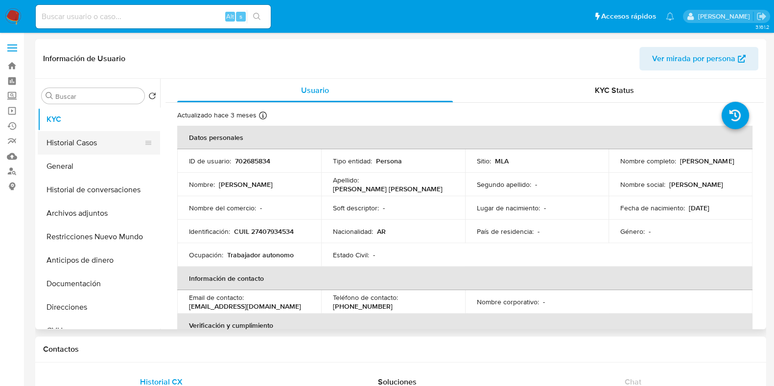
click at [85, 147] on button "Historial Casos" at bounding box center [95, 142] width 115 height 23
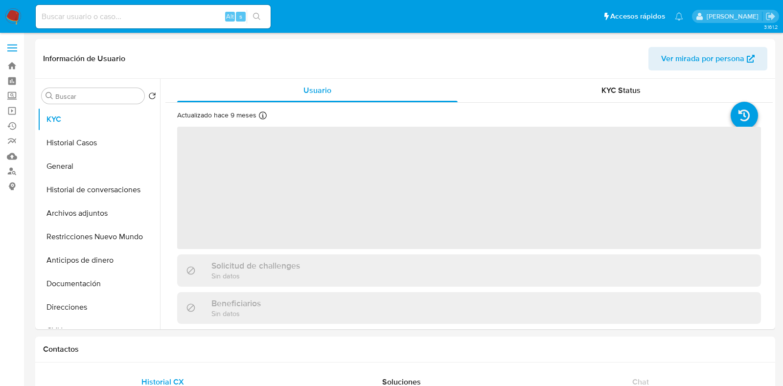
select select "10"
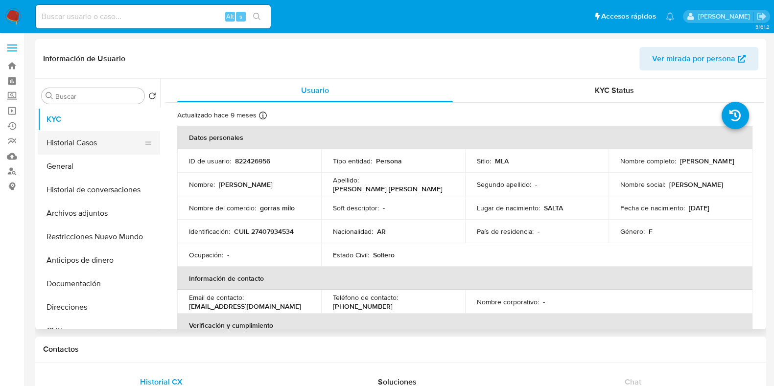
click at [100, 148] on button "Historial Casos" at bounding box center [95, 142] width 115 height 23
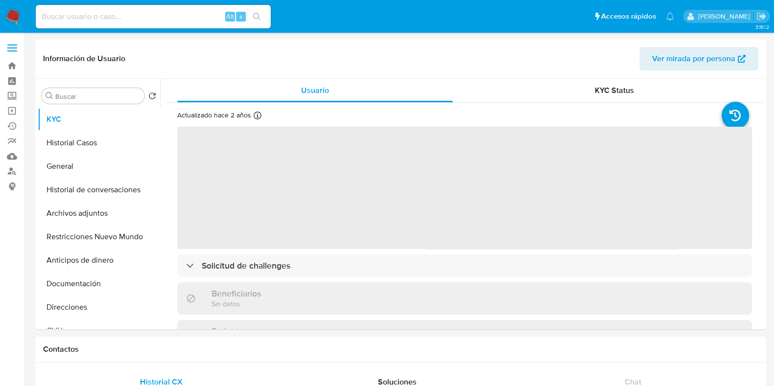
select select "10"
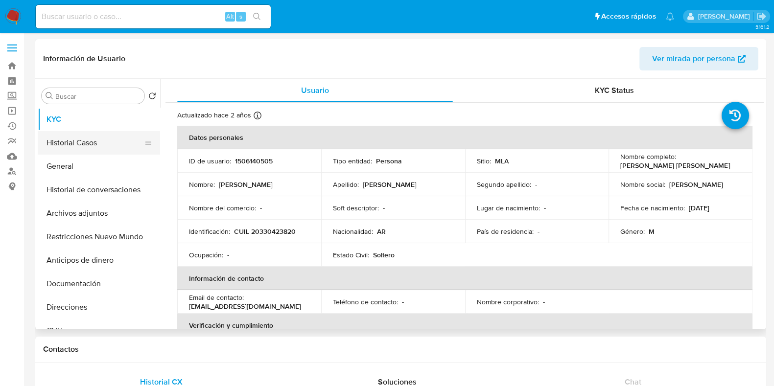
click at [81, 133] on button "Historial Casos" at bounding box center [95, 142] width 115 height 23
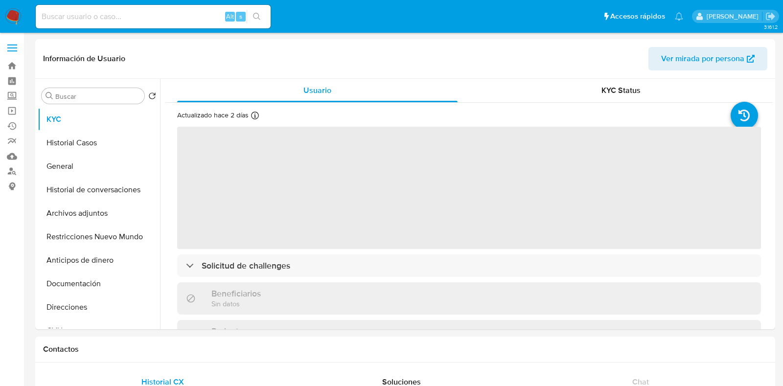
select select "10"
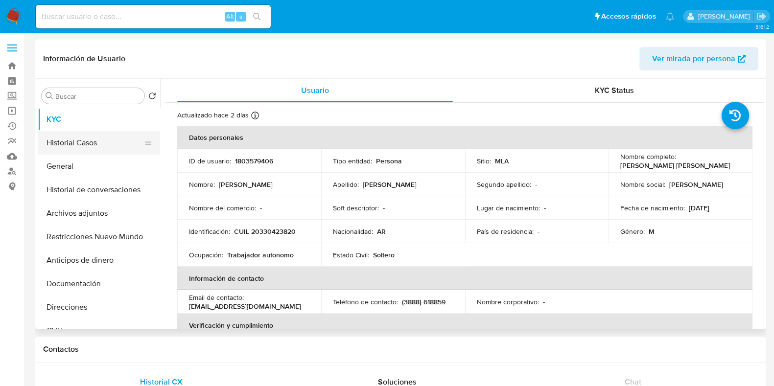
click at [100, 141] on button "Historial Casos" at bounding box center [95, 142] width 115 height 23
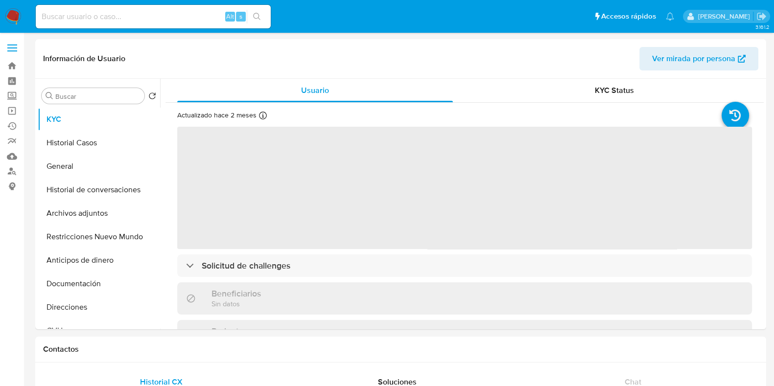
select select "10"
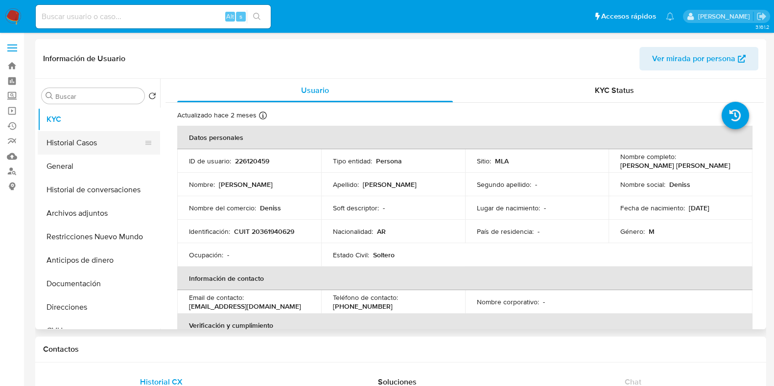
click at [77, 145] on button "Historial Casos" at bounding box center [95, 142] width 115 height 23
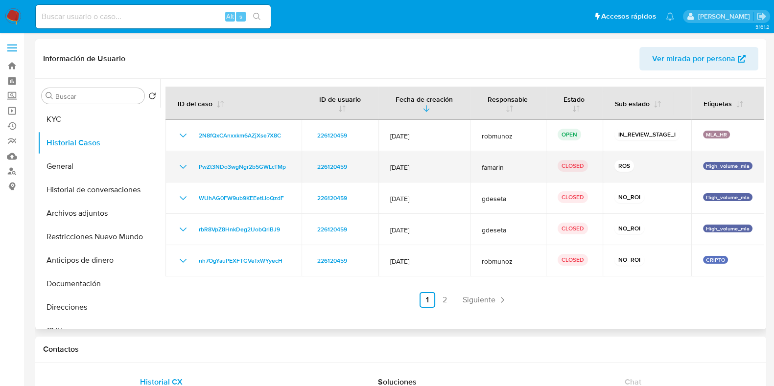
click at [179, 164] on icon "Mostrar/Ocultar" at bounding box center [183, 167] width 12 height 12
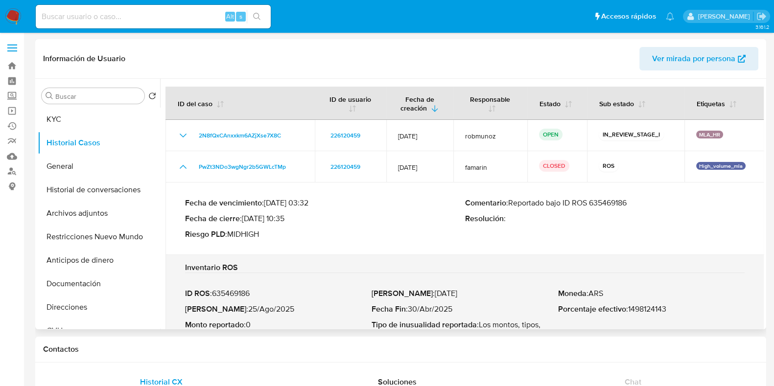
drag, startPoint x: 510, startPoint y: 205, endPoint x: 630, endPoint y: 205, distance: 119.9
click at [630, 205] on p "Comentario : Reportado bajo ID ROS 635469186" at bounding box center [605, 203] width 280 height 10
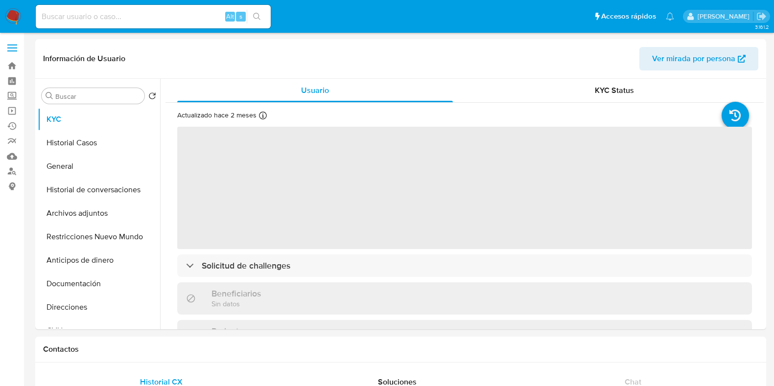
select select "10"
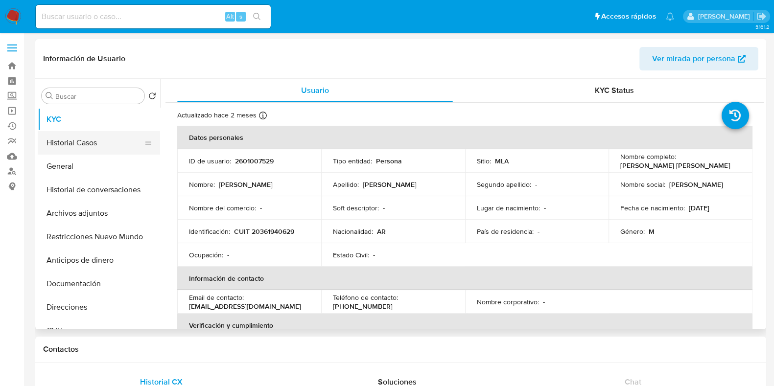
click at [61, 137] on button "Historial Casos" at bounding box center [95, 142] width 115 height 23
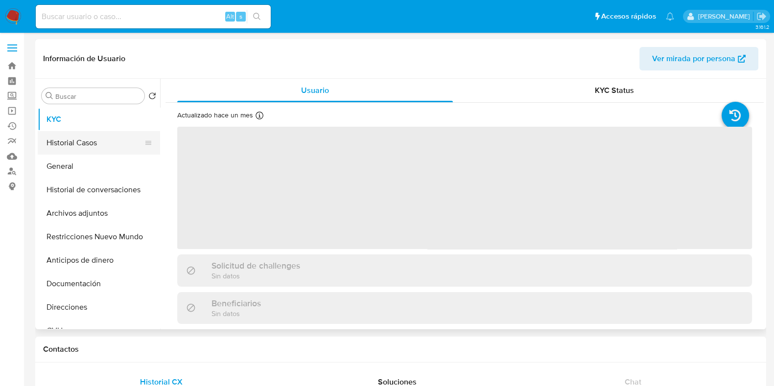
click at [73, 142] on button "Historial Casos" at bounding box center [95, 142] width 115 height 23
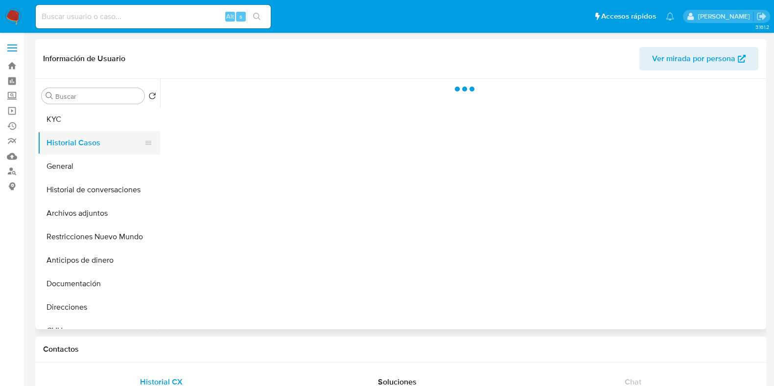
select select "10"
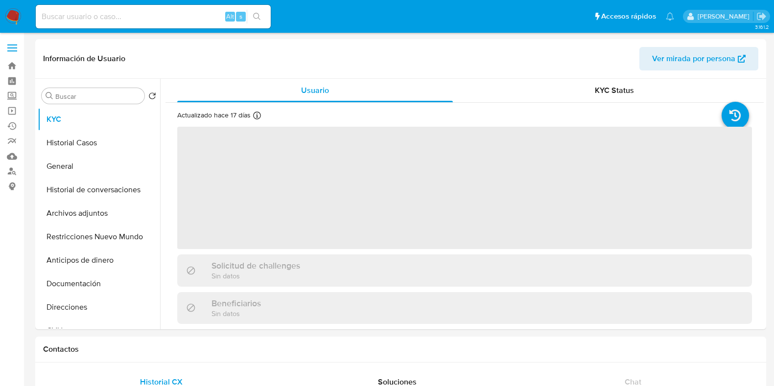
select select "10"
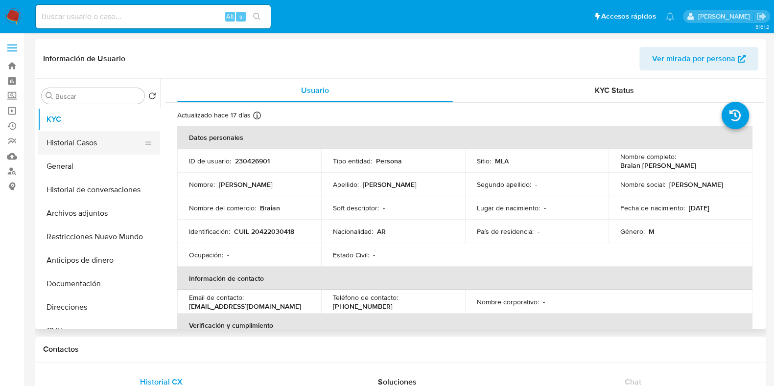
click at [114, 144] on button "Historial Casos" at bounding box center [95, 142] width 115 height 23
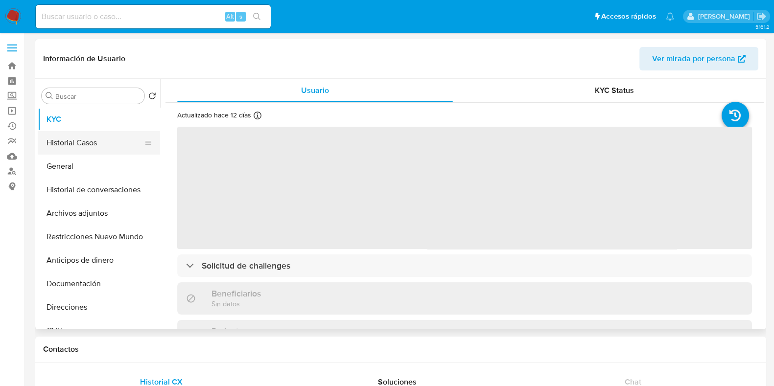
click at [81, 140] on button "Historial Casos" at bounding box center [95, 142] width 115 height 23
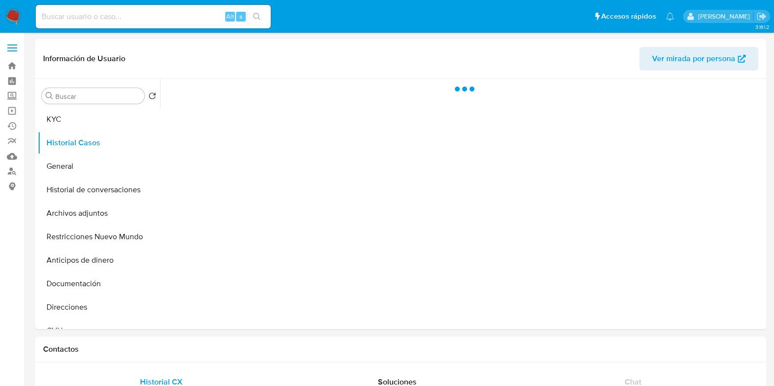
select select "10"
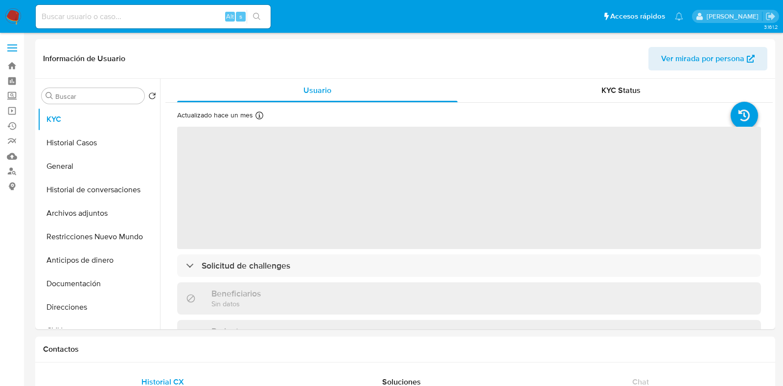
select select "10"
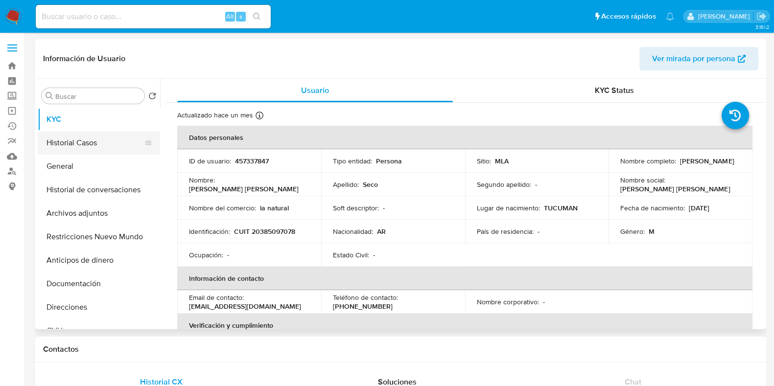
click at [88, 143] on button "Historial Casos" at bounding box center [95, 142] width 115 height 23
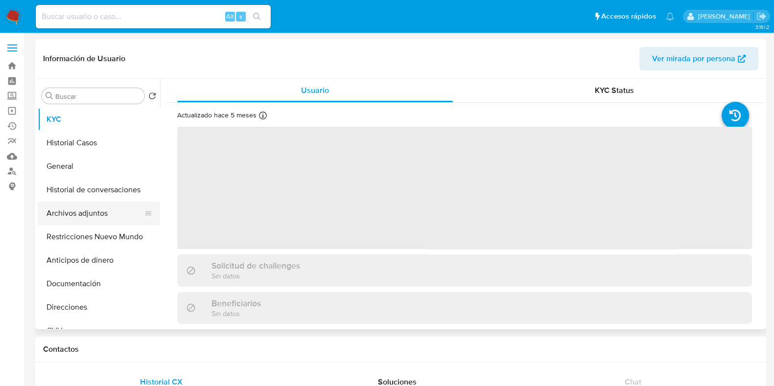
select select "10"
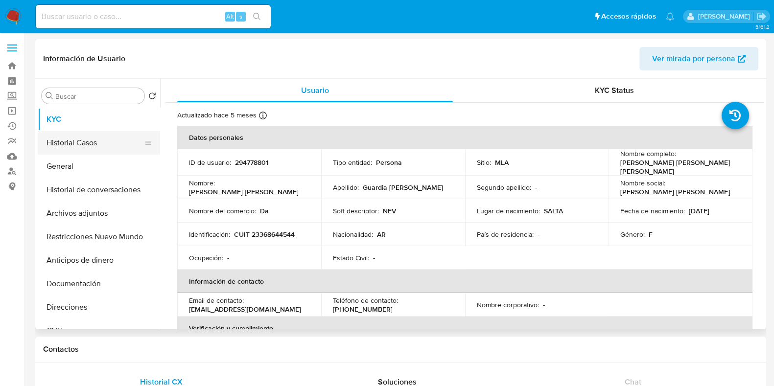
click at [71, 145] on button "Historial Casos" at bounding box center [95, 142] width 115 height 23
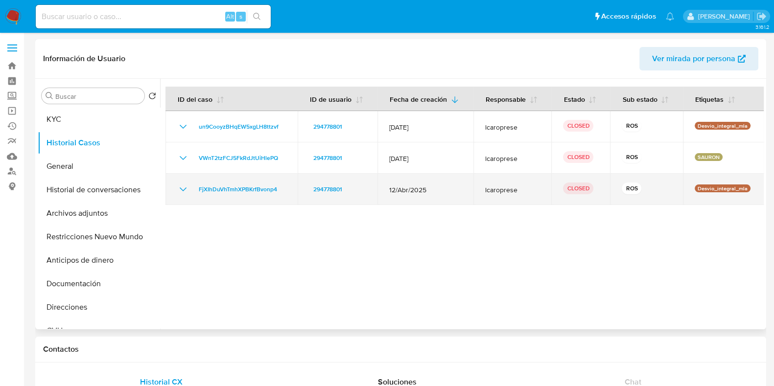
click at [182, 185] on icon "Mostrar/Ocultar" at bounding box center [183, 190] width 12 height 12
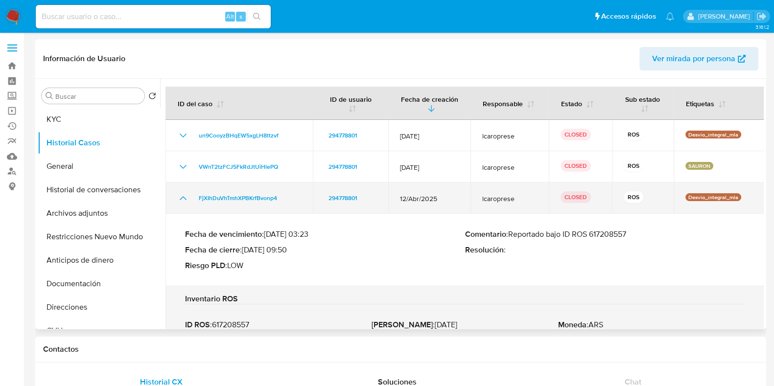
click at [183, 197] on icon "Mostrar/Ocultar" at bounding box center [183, 198] width 12 height 12
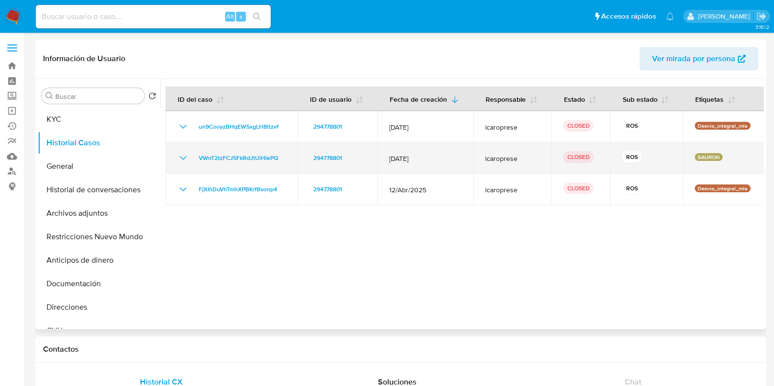
click at [183, 157] on icon "Mostrar/Ocultar" at bounding box center [183, 158] width 12 height 12
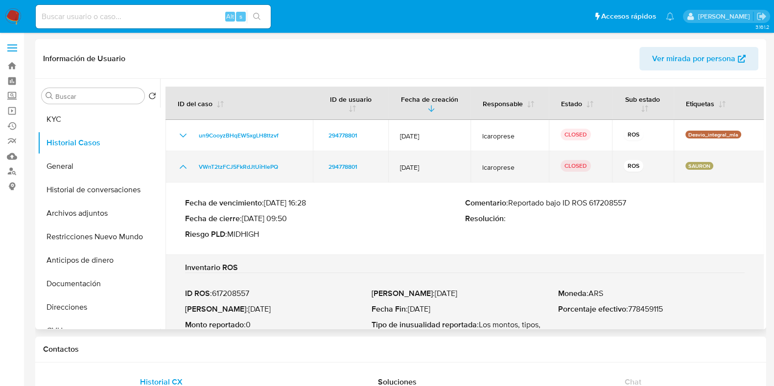
click at [183, 157] on td "VWnT2tzFCJ5FkRdJtUiHlePQ" at bounding box center [238, 166] width 147 height 31
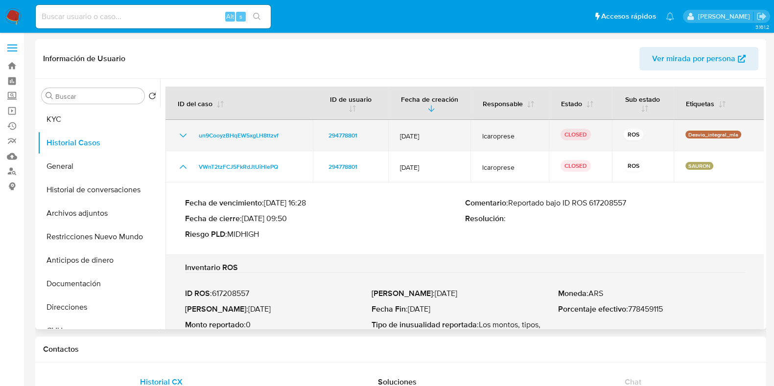
click at [181, 132] on icon "Mostrar/Ocultar" at bounding box center [183, 136] width 12 height 12
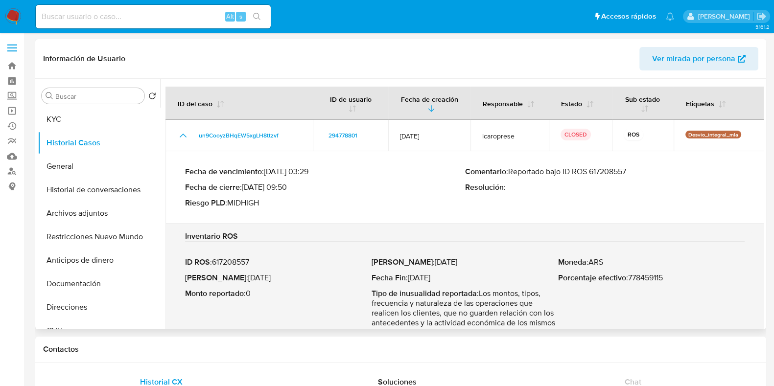
drag, startPoint x: 512, startPoint y: 171, endPoint x: 633, endPoint y: 172, distance: 121.9
click at [633, 172] on p "Comentario : Reportado bajo ID ROS 617208557" at bounding box center [605, 172] width 280 height 10
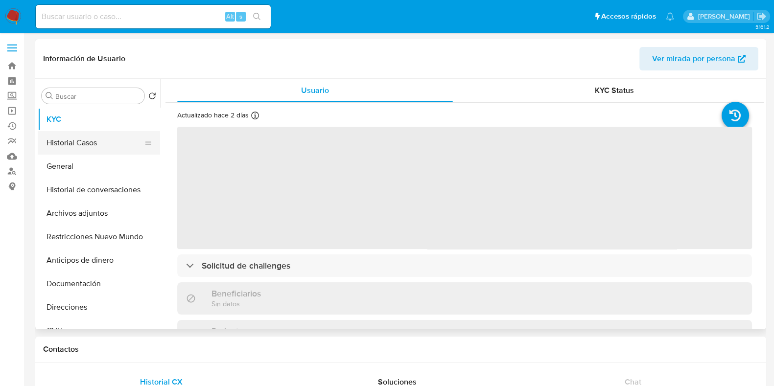
click at [77, 139] on button "Historial Casos" at bounding box center [95, 142] width 115 height 23
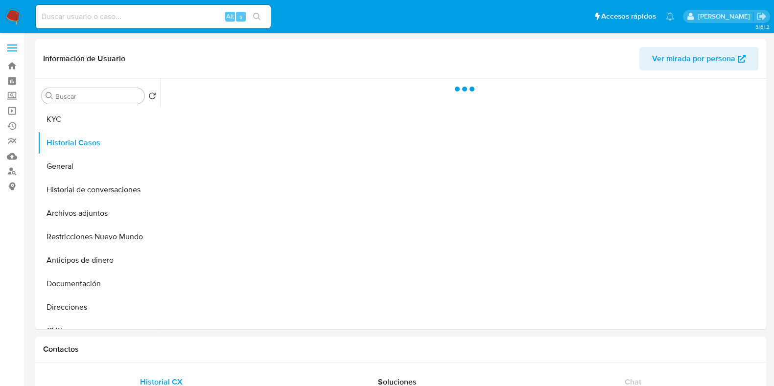
select select "10"
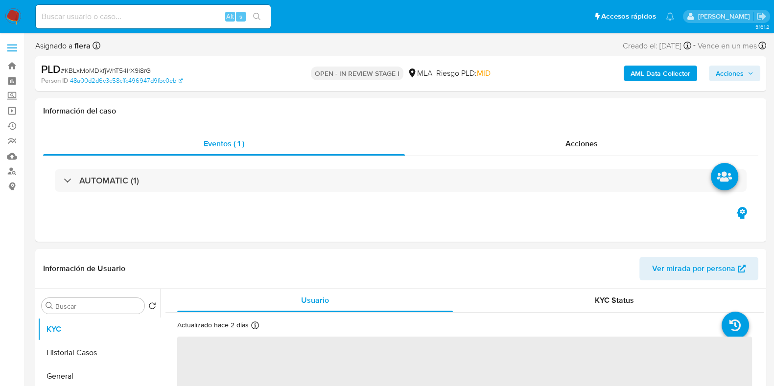
click at [739, 74] on span "Acciones" at bounding box center [730, 74] width 28 height 16
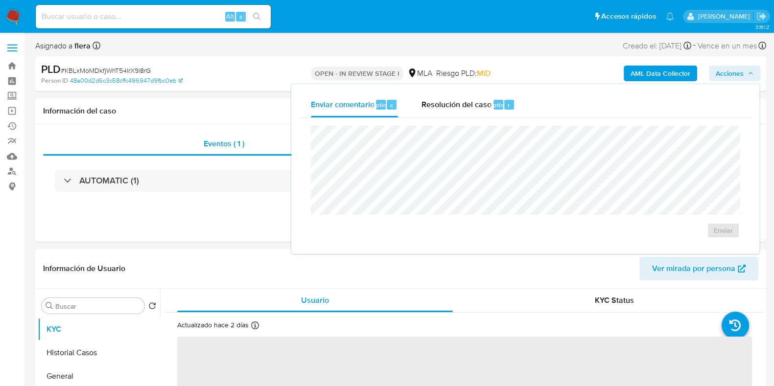
select select "10"
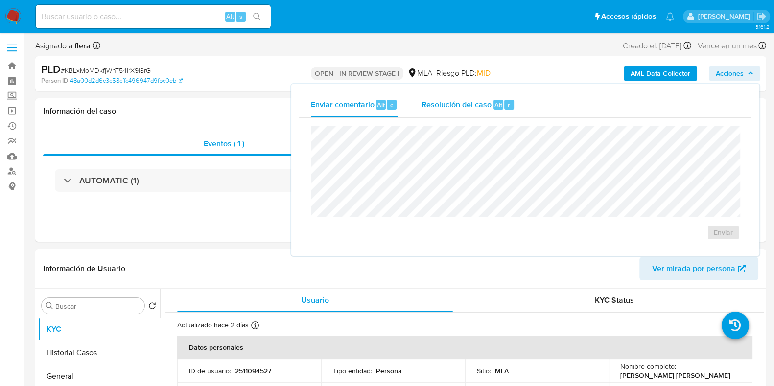
click at [453, 99] on span "Resolución del caso" at bounding box center [456, 104] width 70 height 11
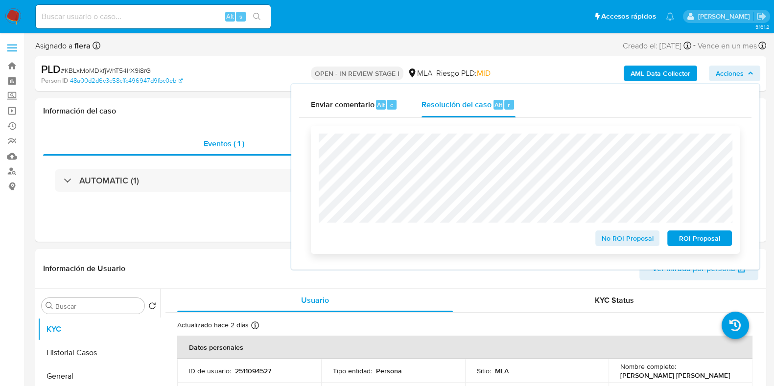
click at [720, 242] on span "ROI Proposal" at bounding box center [699, 239] width 51 height 14
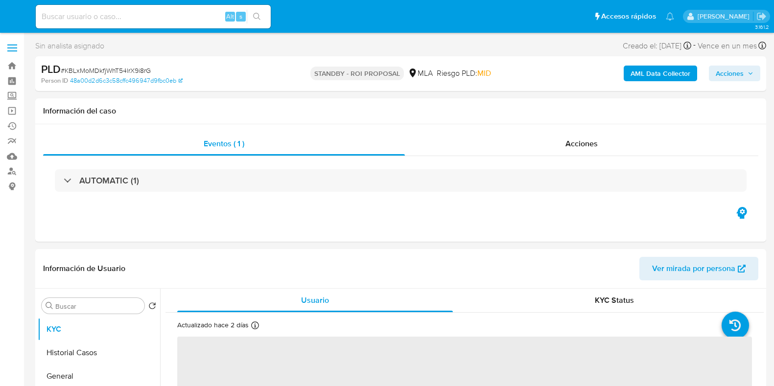
select select "10"
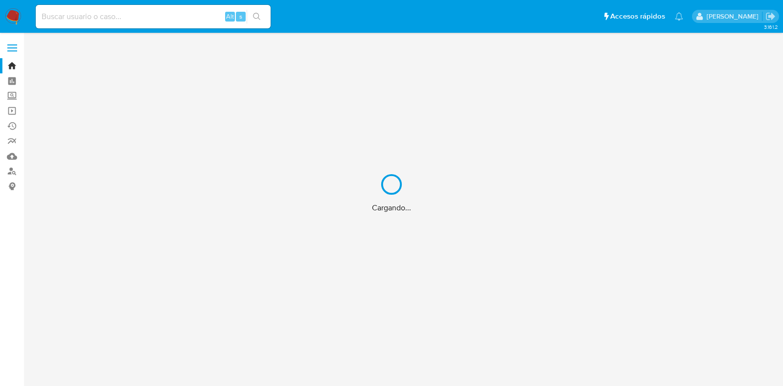
click at [95, 14] on div "Cargando..." at bounding box center [391, 193] width 783 height 386
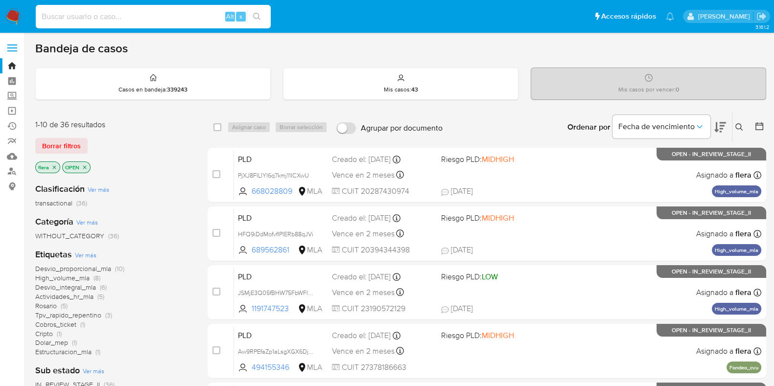
click at [93, 17] on input at bounding box center [153, 16] width 235 height 13
paste input "1079321858"
type input "1079321858"
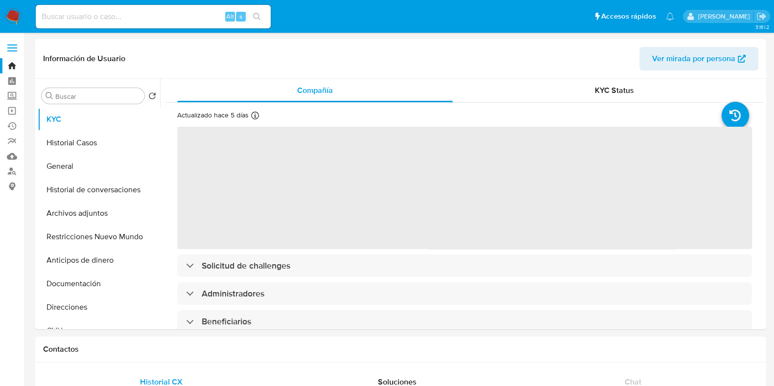
select select "10"
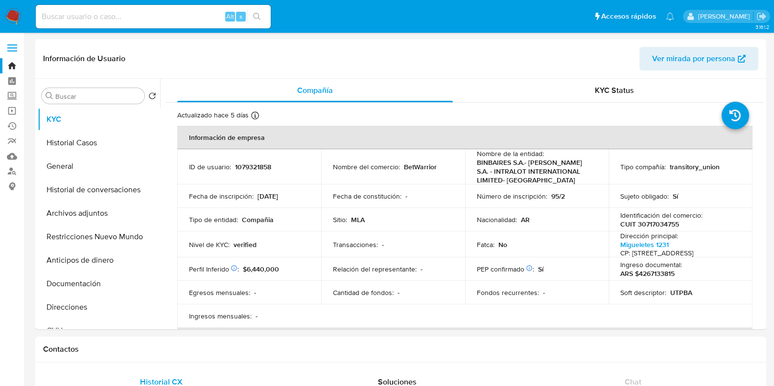
click at [116, 21] on input at bounding box center [153, 16] width 235 height 13
paste input "478989297"
type input "478989297"
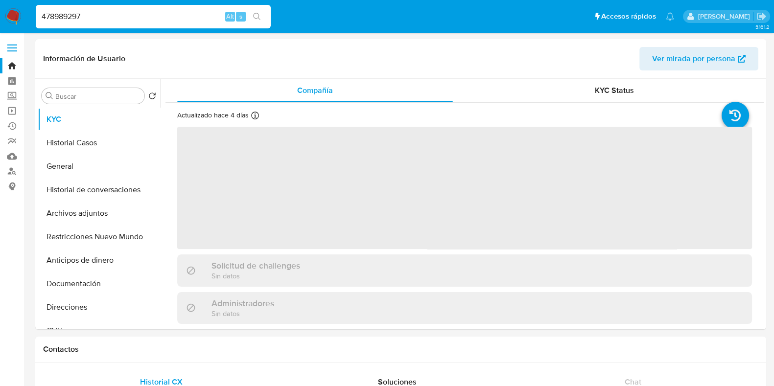
select select "10"
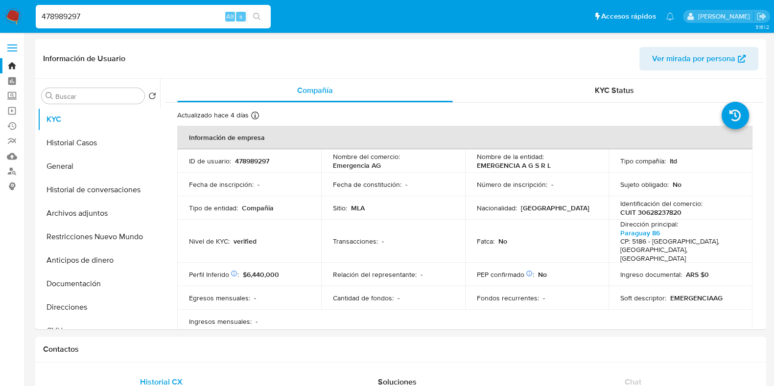
click at [60, 14] on input "478989297" at bounding box center [153, 16] width 235 height 13
paste input "2647324011"
type input "2647324011"
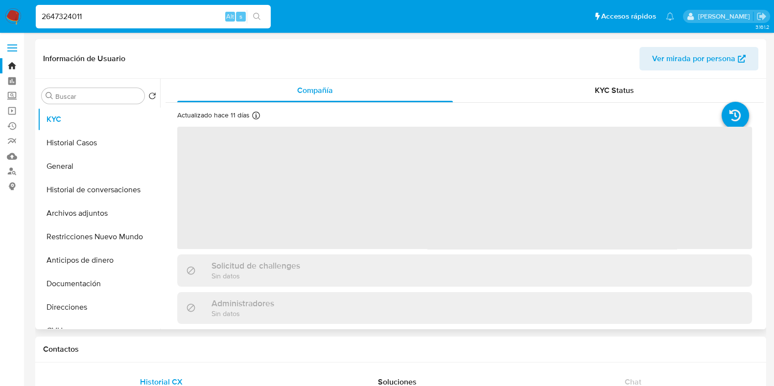
select select "10"
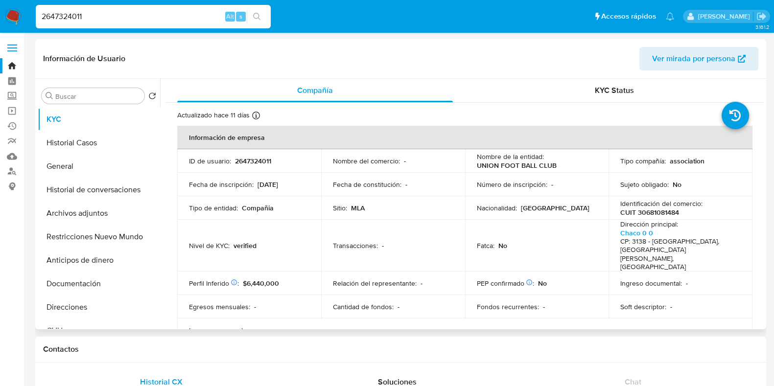
click at [649, 214] on p "CUIT 30681081484" at bounding box center [649, 212] width 59 height 9
copy p "30681081484"
click at [80, 22] on input "2647324011" at bounding box center [153, 16] width 235 height 13
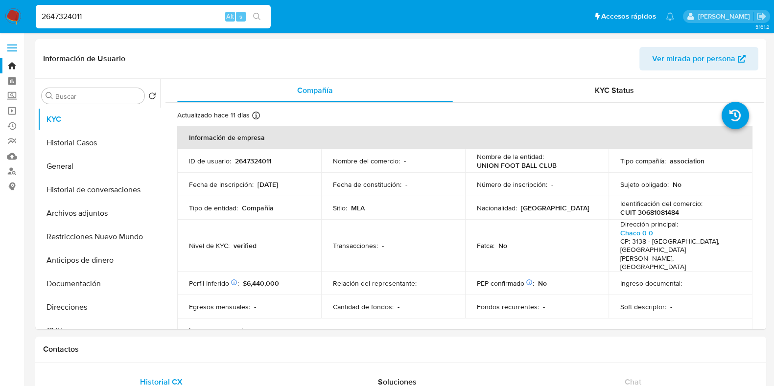
paste input "511017045"
type input "2511017045"
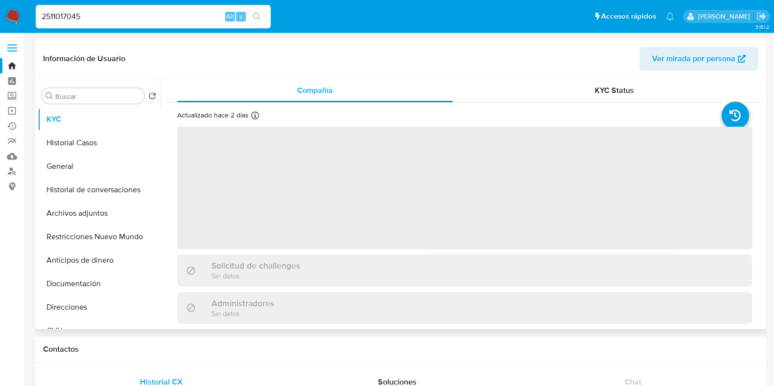
select select "10"
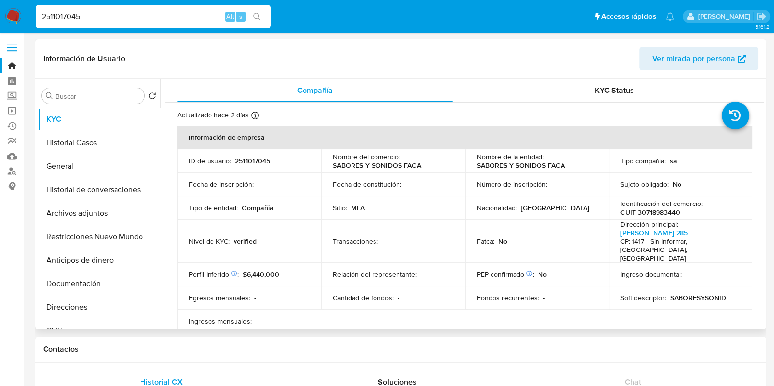
click at [670, 213] on p "CUIT 30718983440" at bounding box center [650, 212] width 60 height 9
copy p "30718983440"
click at [69, 16] on input "2511017045" at bounding box center [153, 16] width 235 height 13
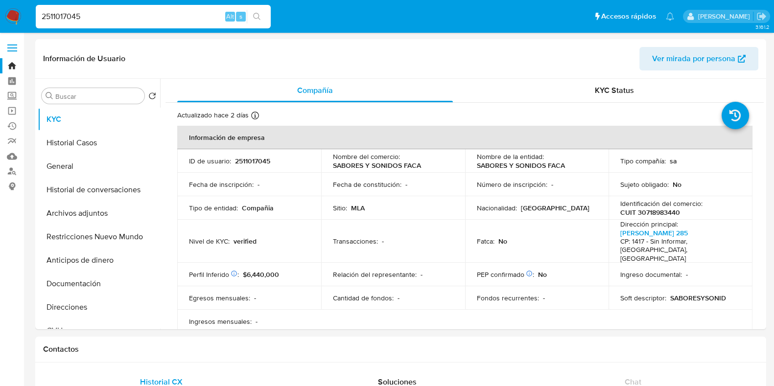
paste input "676733199"
type input "2676733199"
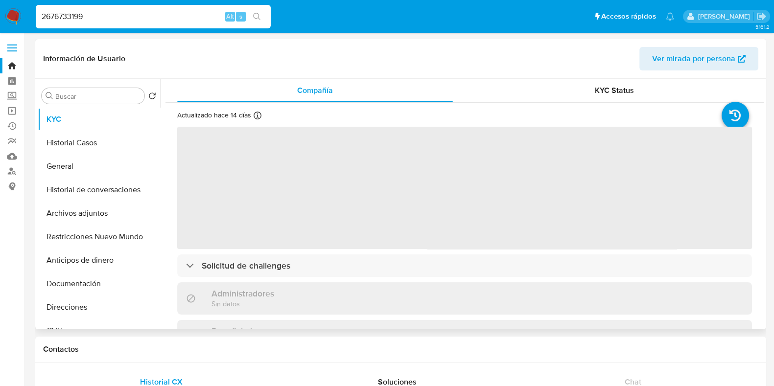
select select "10"
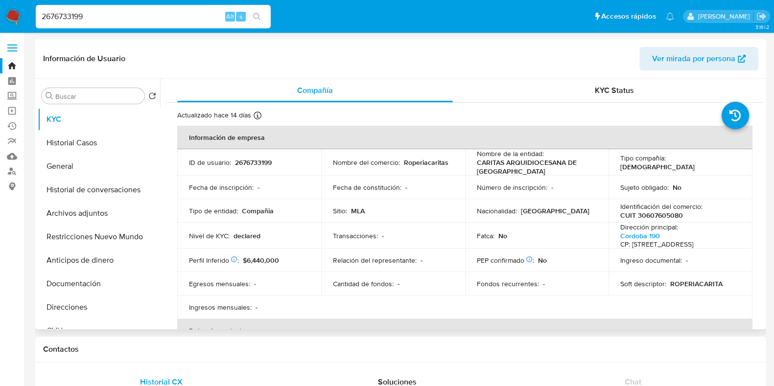
click at [74, 14] on input "2676733199" at bounding box center [153, 16] width 235 height 13
paste input "546829973"
type input "2546829973"
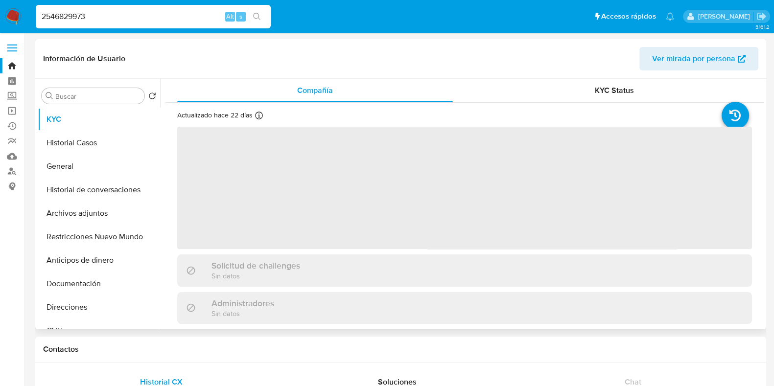
select select "10"
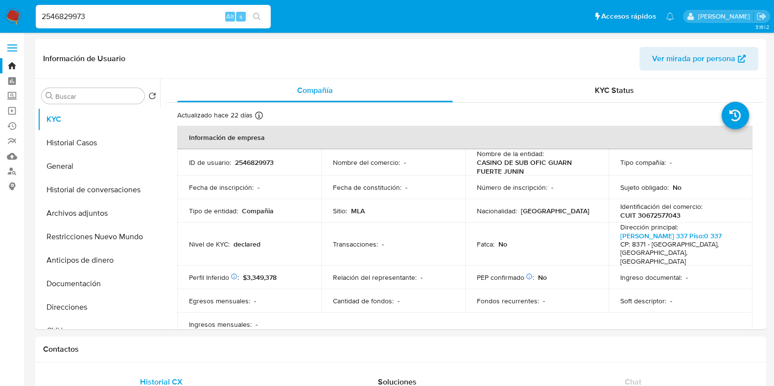
click at [64, 10] on input "2546829973" at bounding box center [153, 16] width 235 height 13
paste input "008069649"
type input "2008069649"
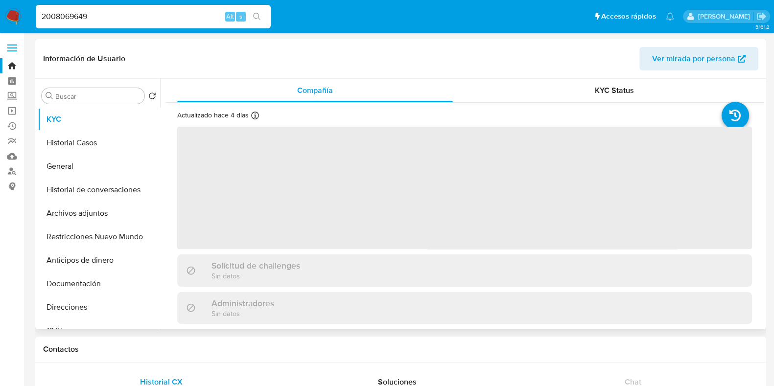
select select "10"
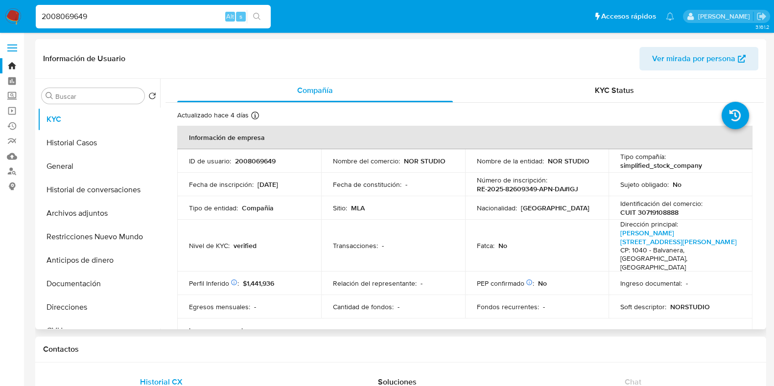
click at [655, 212] on p "CUIT 30719108888" at bounding box center [649, 212] width 58 height 9
copy p "30719108888"
click at [75, 15] on input "2008069649" at bounding box center [153, 16] width 235 height 13
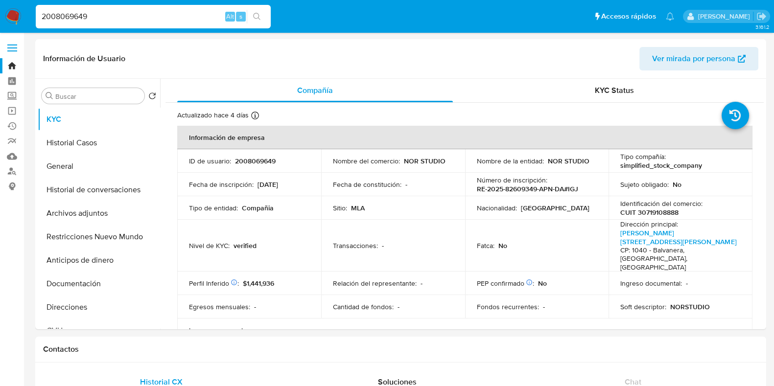
paste input "194493120"
type input "1944931209"
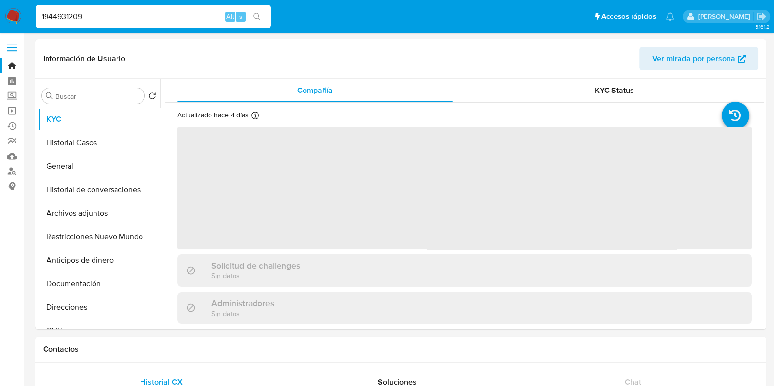
select select "10"
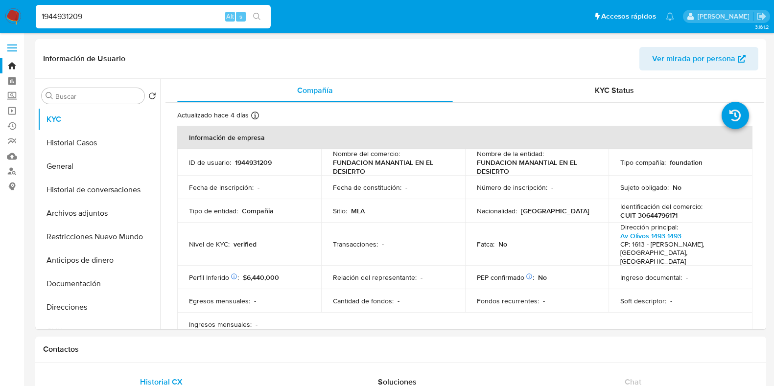
select select "10"
click at [80, 288] on button "Documentación" at bounding box center [95, 283] width 115 height 23
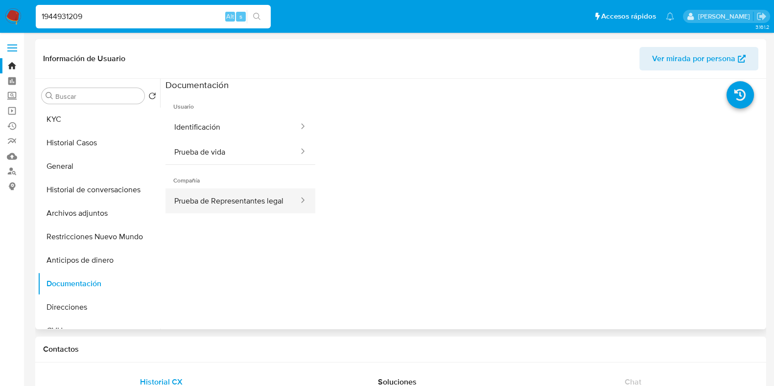
click at [207, 197] on button "Prueba de Representantes legal" at bounding box center [232, 200] width 134 height 25
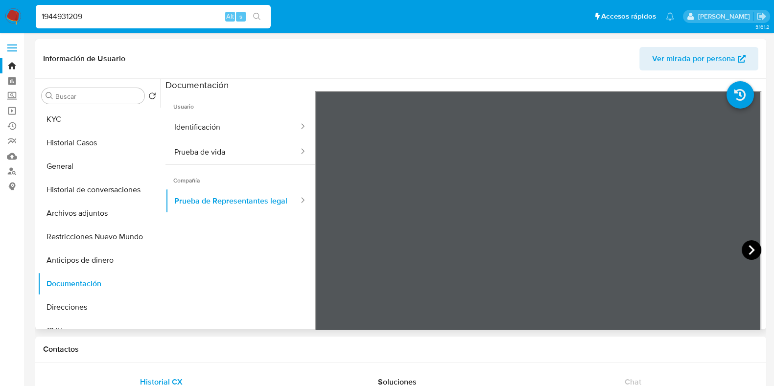
click at [748, 247] on icon at bounding box center [751, 250] width 6 height 10
click at [747, 248] on icon at bounding box center [752, 250] width 20 height 20
click at [65, 17] on input "1944931209" at bounding box center [153, 16] width 235 height 13
click at [73, 126] on button "KYC" at bounding box center [95, 119] width 115 height 23
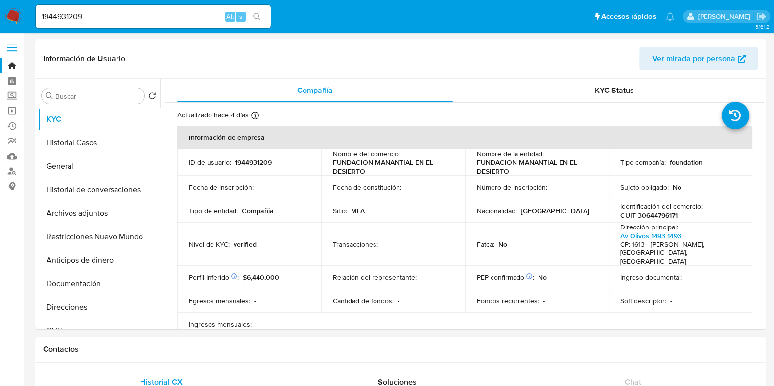
click at [661, 216] on p "CUIT 30644796171" at bounding box center [648, 215] width 57 height 9
copy p "30644796171"
click at [264, 160] on p "1944931209" at bounding box center [253, 162] width 37 height 9
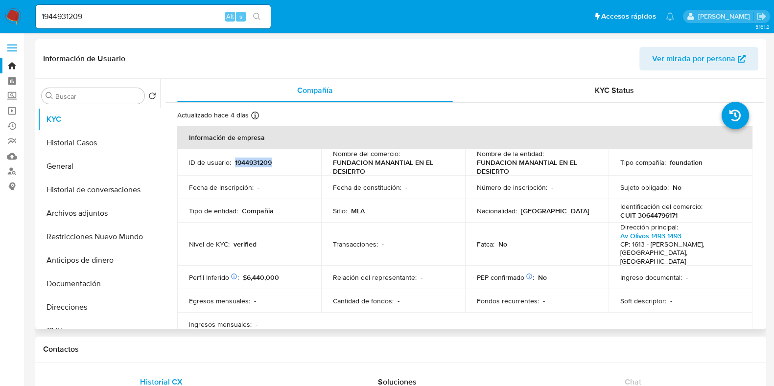
copy p "1944931209"
